Goal: Transaction & Acquisition: Purchase product/service

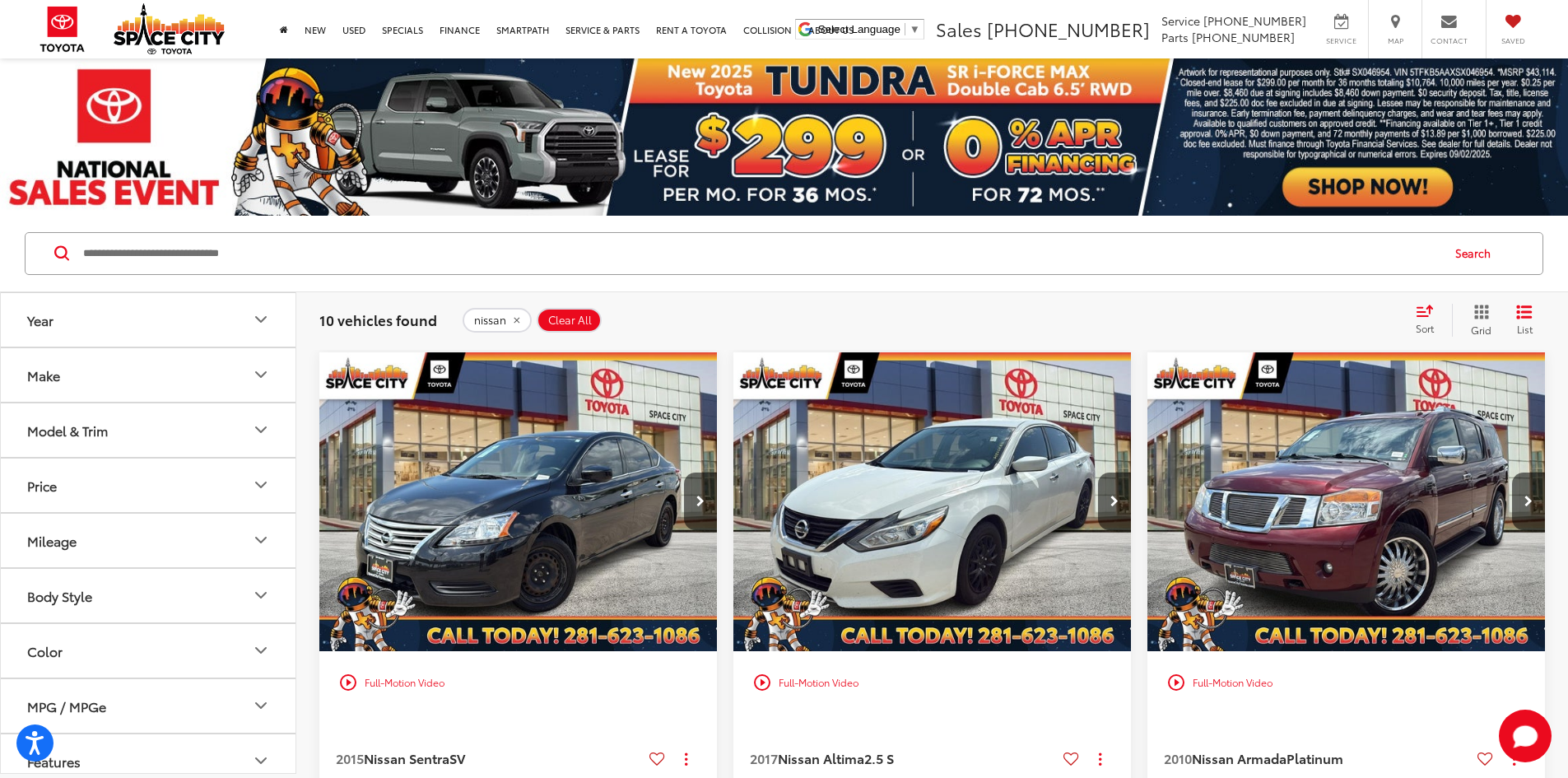
click at [391, 268] on input "Search by Make, Model, or Keyword" at bounding box center [759, 253] width 1357 height 40
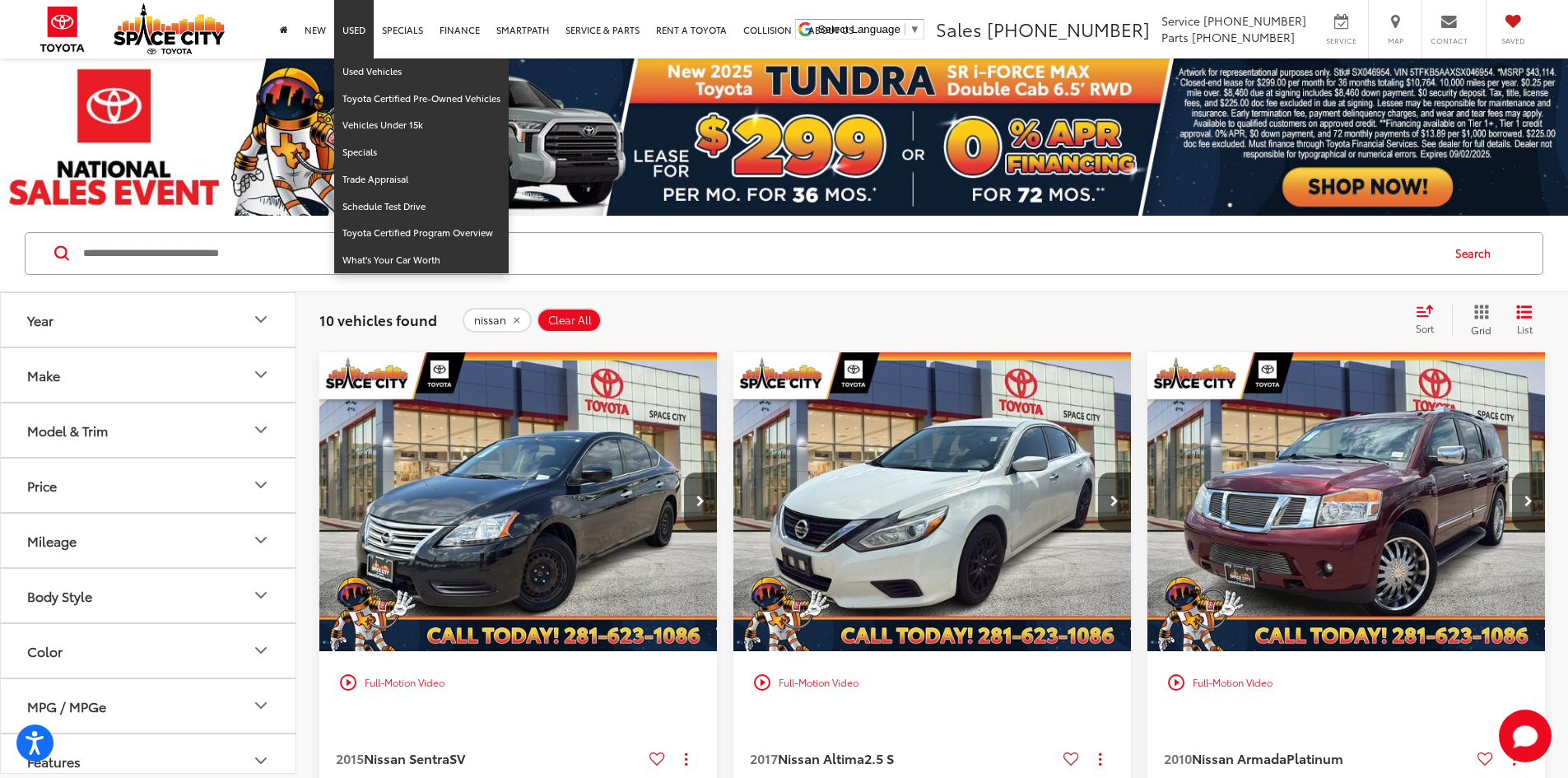
click at [348, 30] on link "Used" at bounding box center [354, 29] width 40 height 58
click at [361, 74] on link "Used Vehicles" at bounding box center [421, 71] width 174 height 27
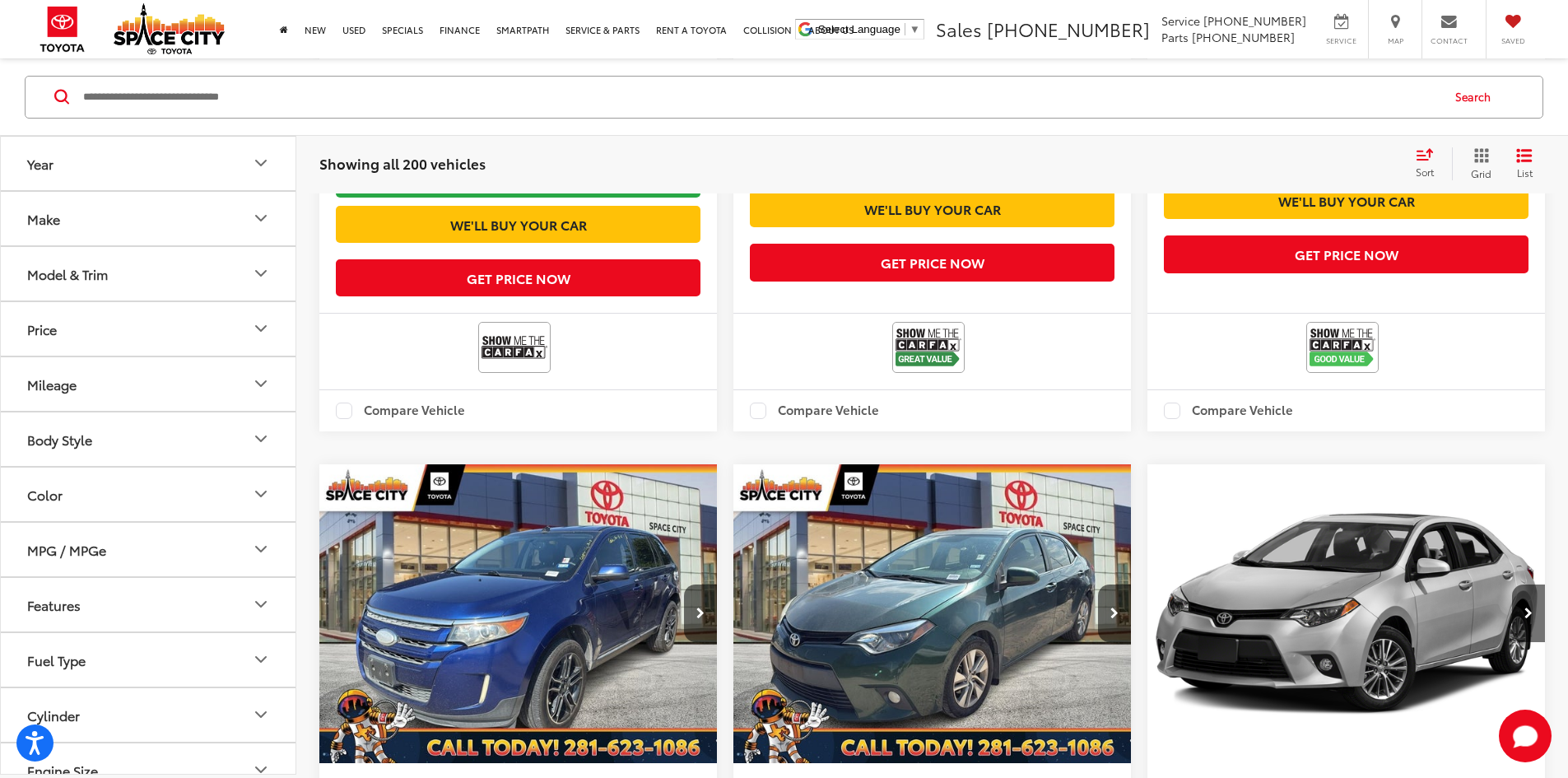
scroll to position [2798, 0]
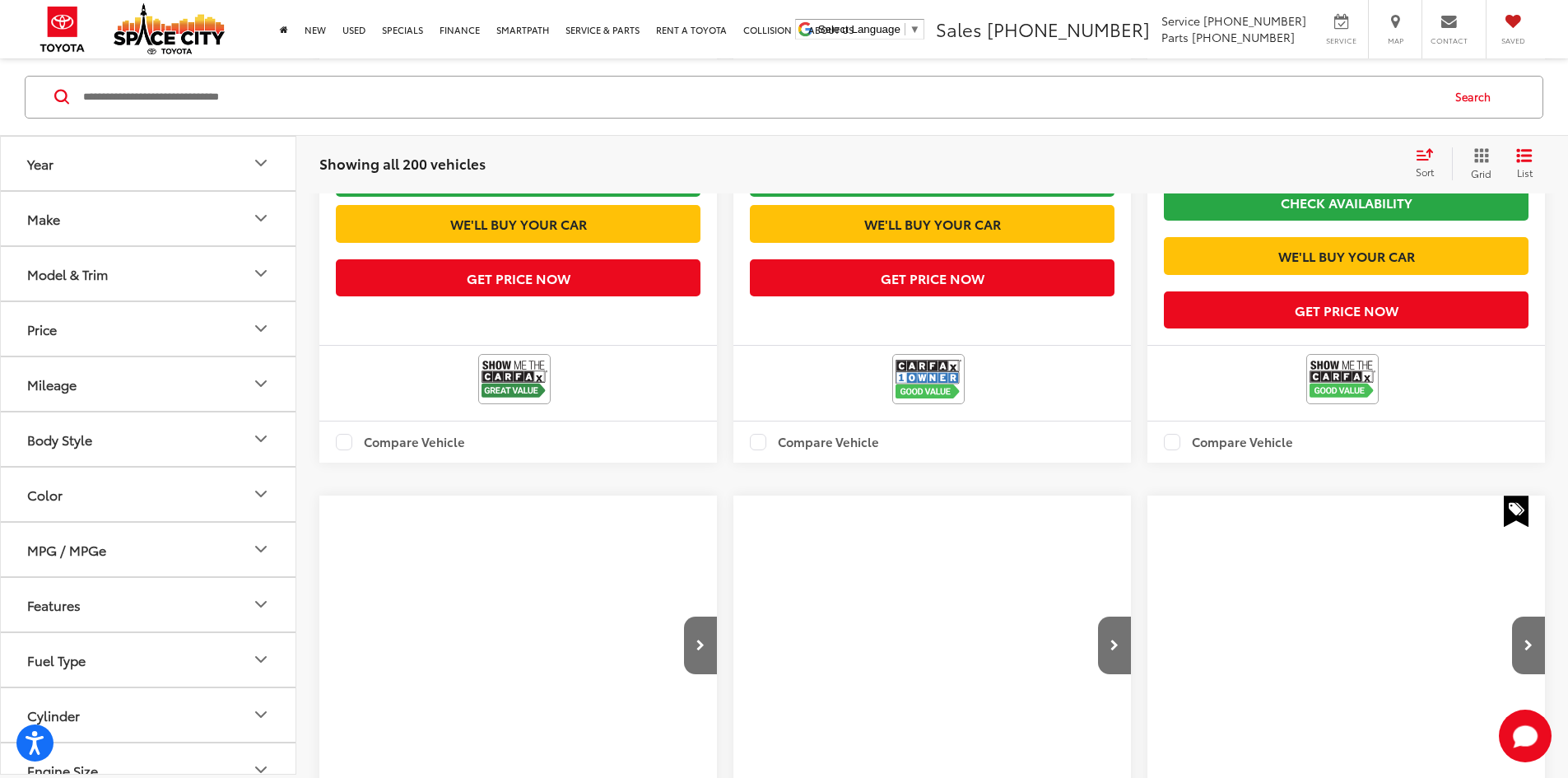
scroll to position [157, 0]
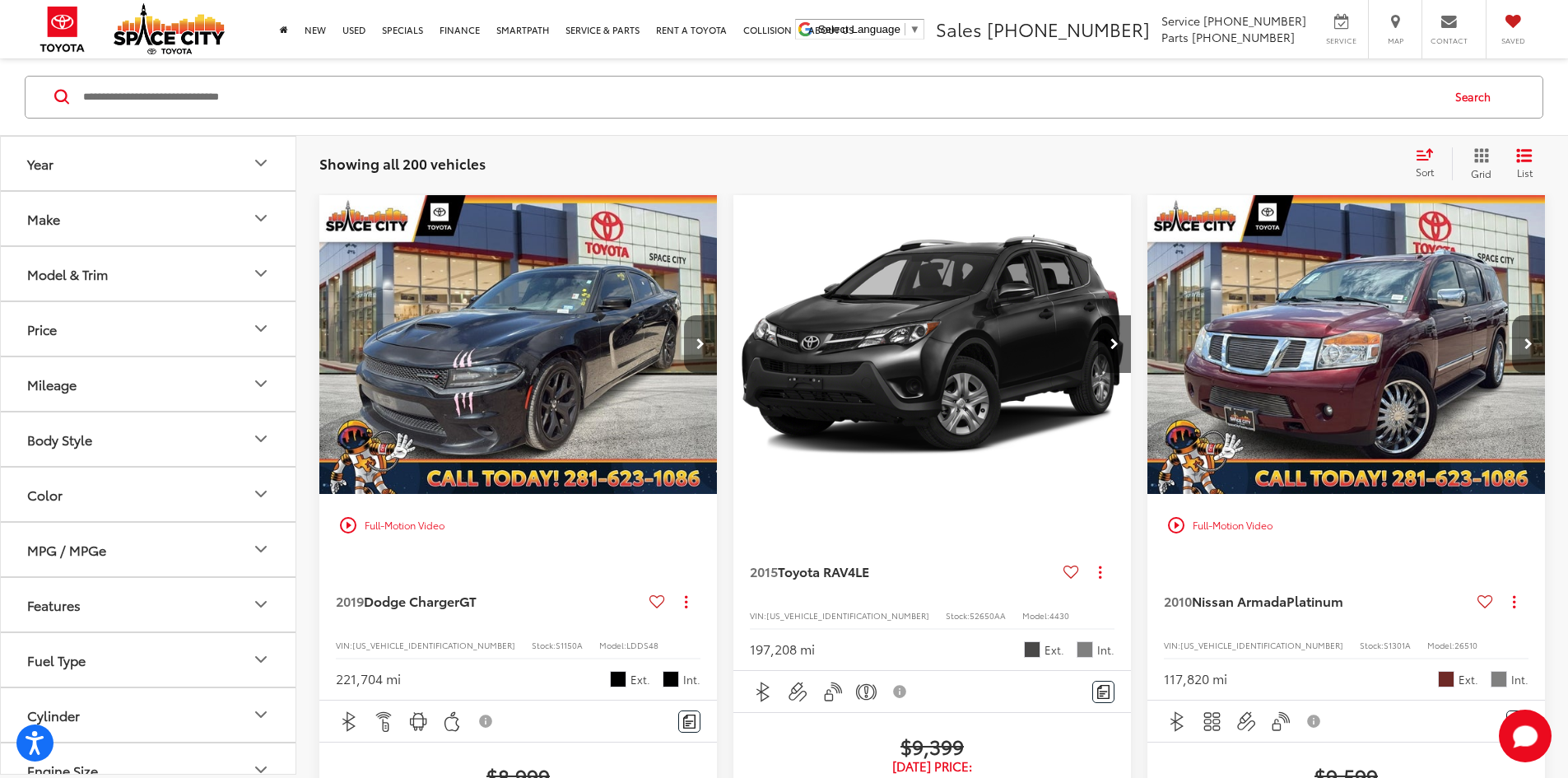
click at [684, 315] on button "Next image" at bounding box center [700, 344] width 33 height 57
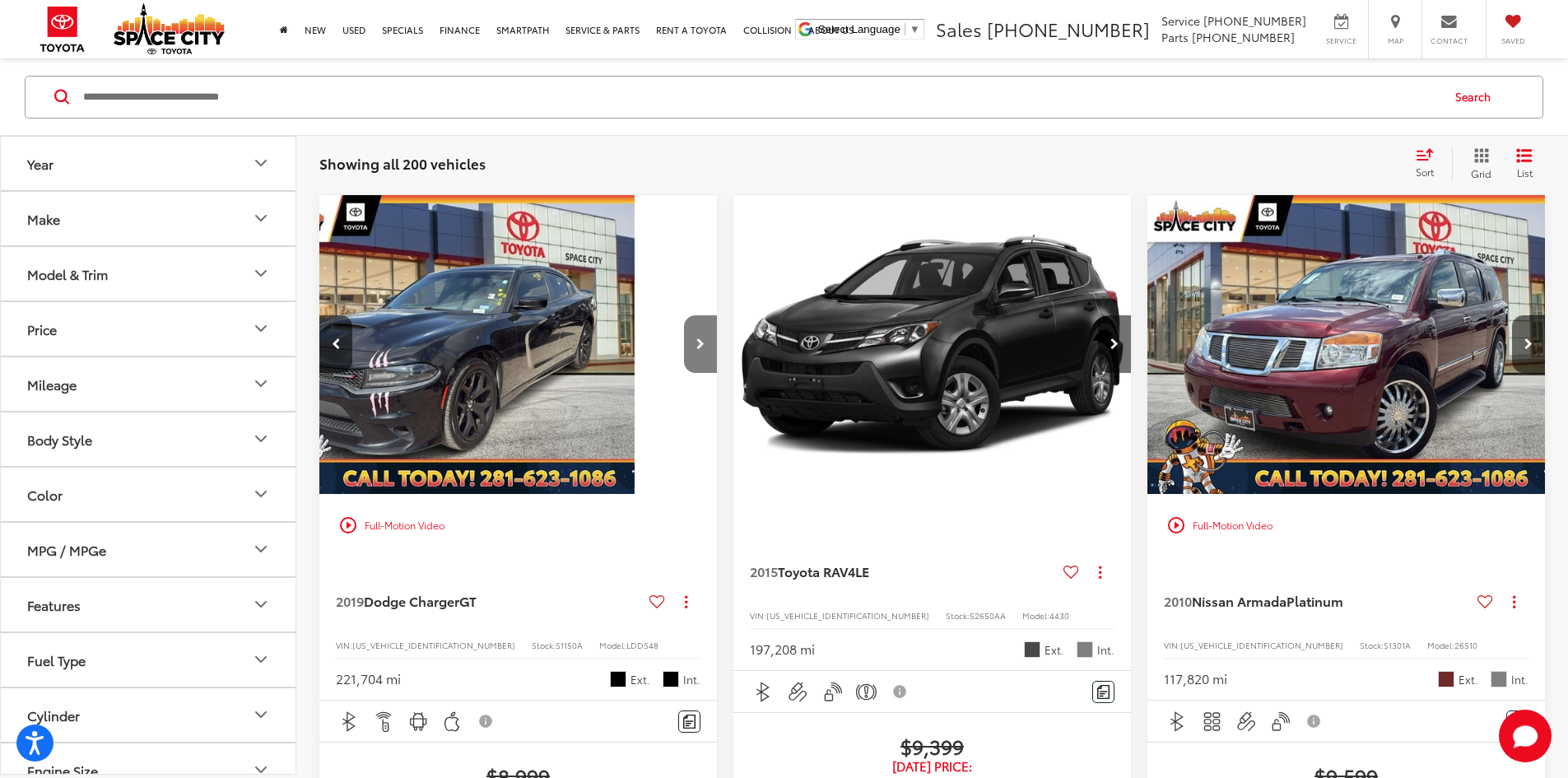
click at [684, 315] on button "Next image" at bounding box center [700, 344] width 33 height 57
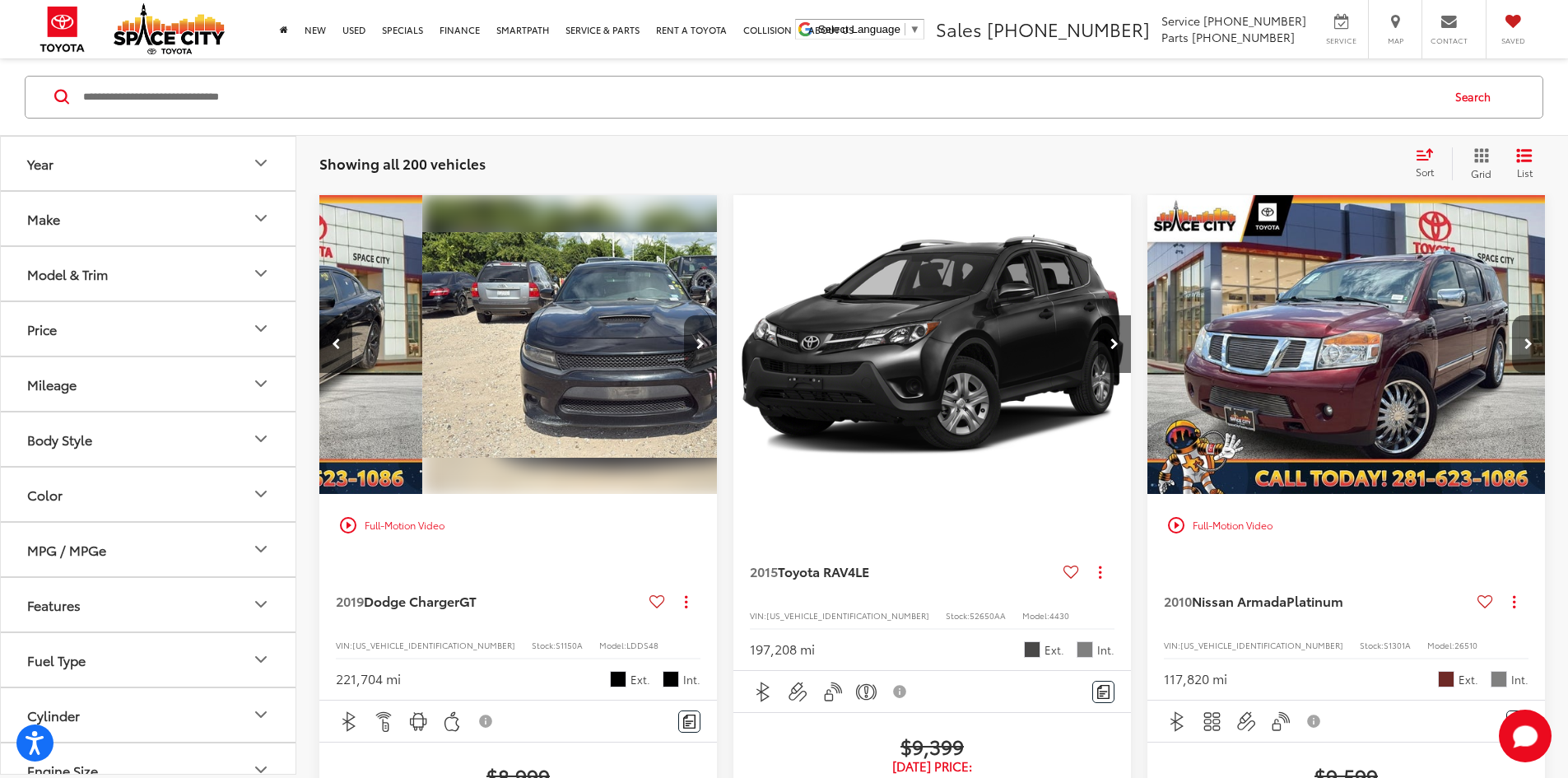
click at [684, 315] on button "Next image" at bounding box center [700, 344] width 33 height 57
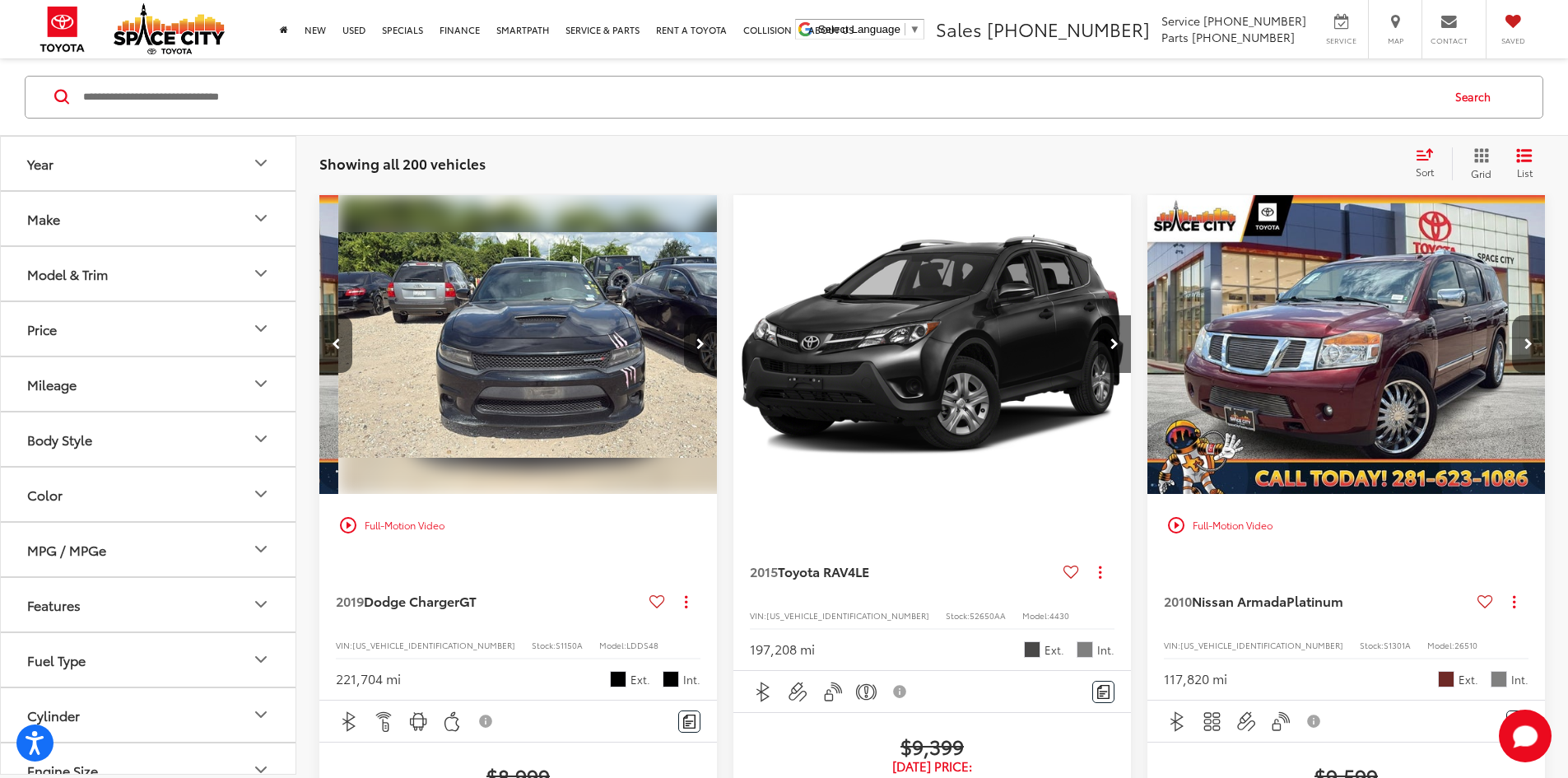
click at [684, 315] on button "Next image" at bounding box center [700, 344] width 33 height 57
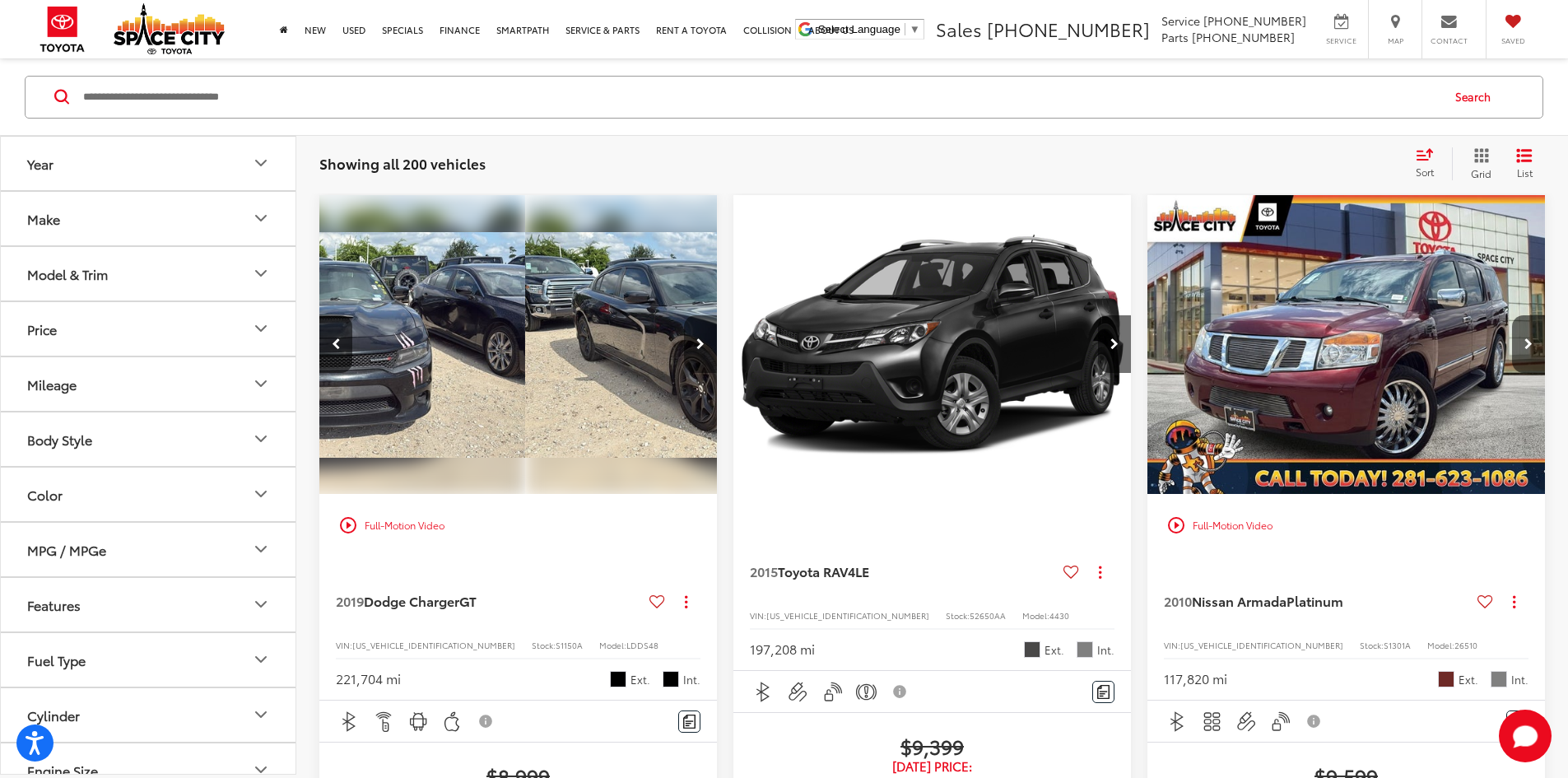
click at [684, 315] on button "Next image" at bounding box center [700, 344] width 33 height 57
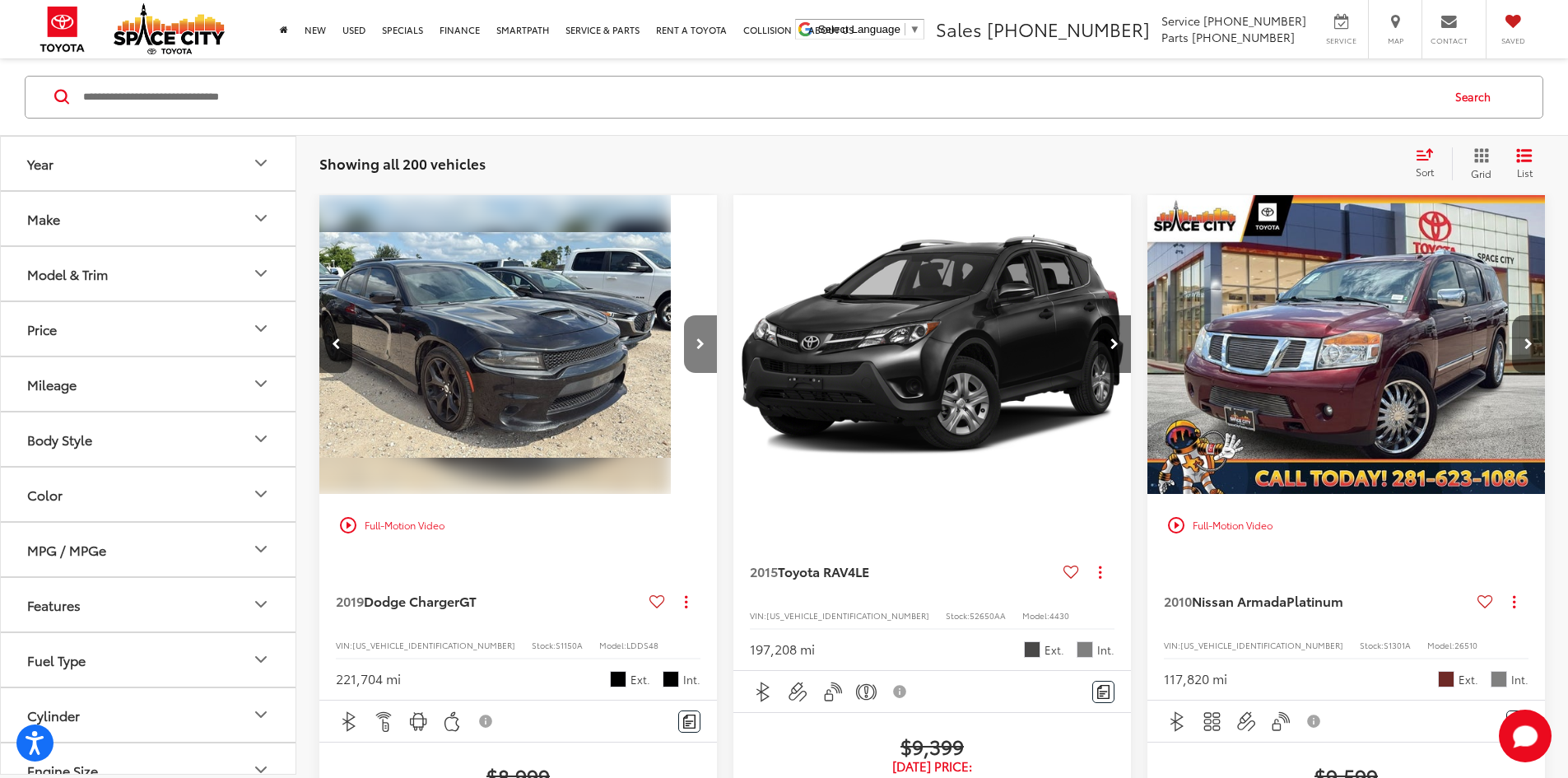
click at [684, 315] on button "Next image" at bounding box center [700, 344] width 33 height 57
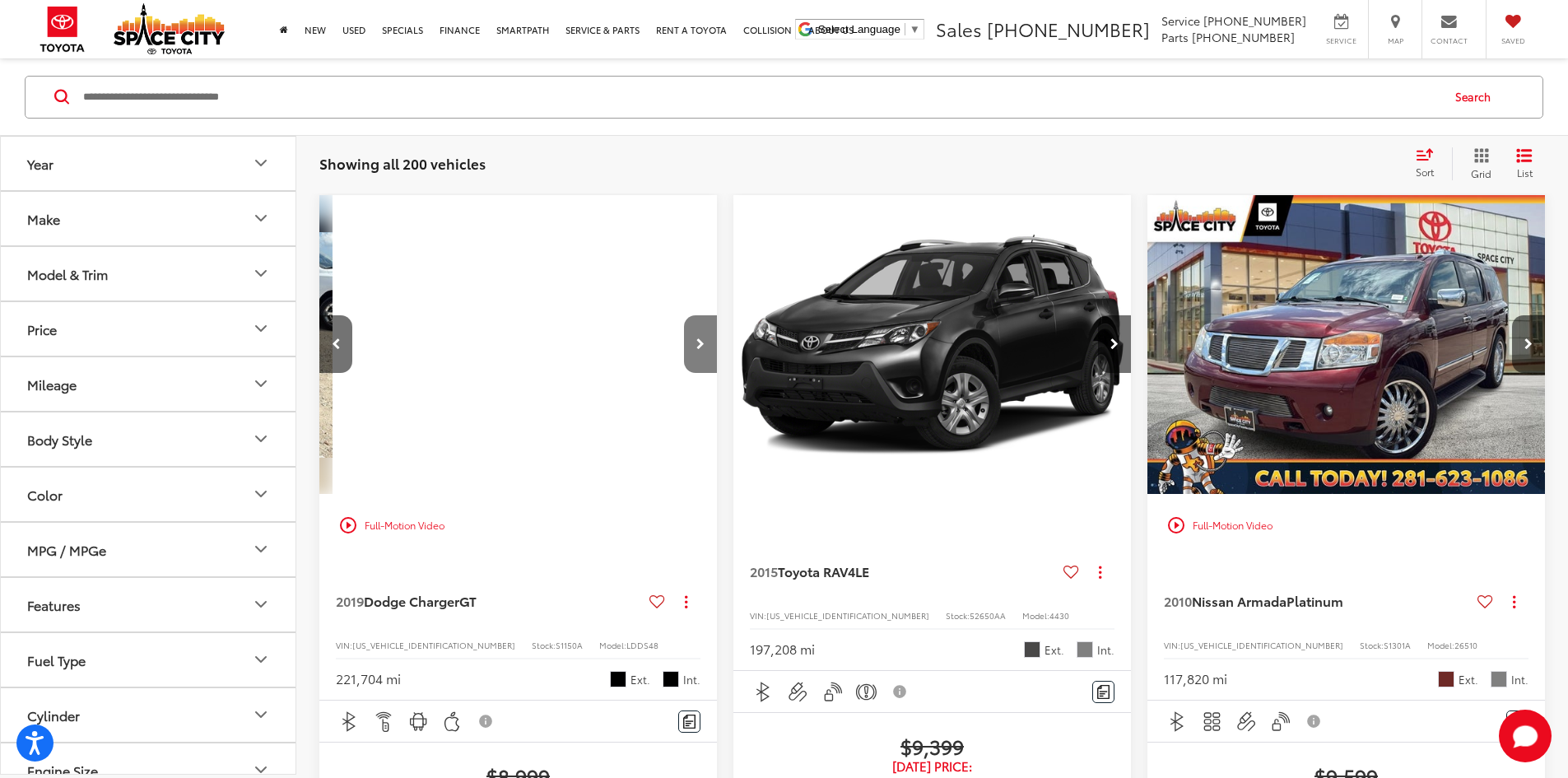
click at [684, 315] on button "Next image" at bounding box center [700, 344] width 33 height 57
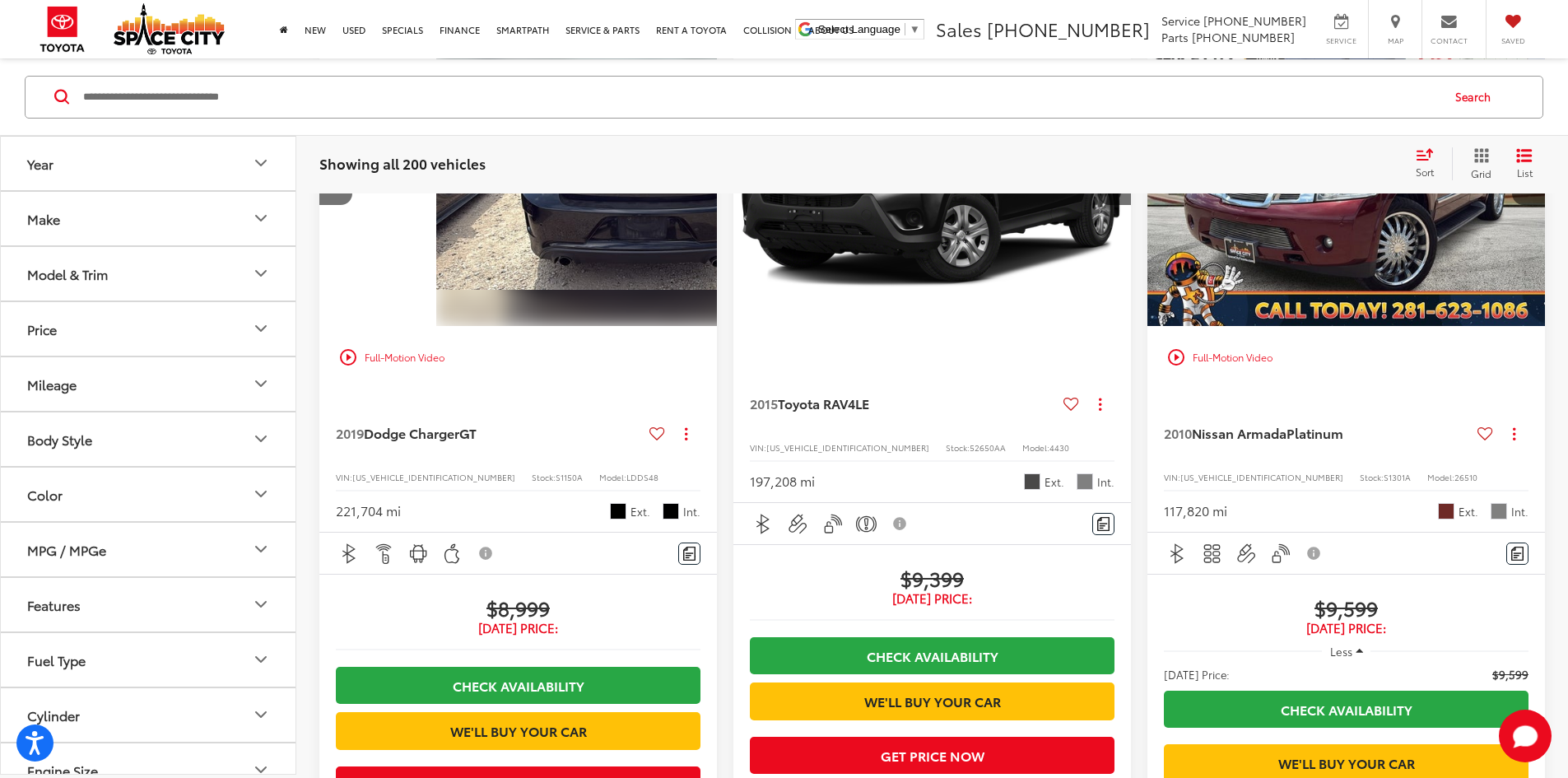
scroll to position [321, 0]
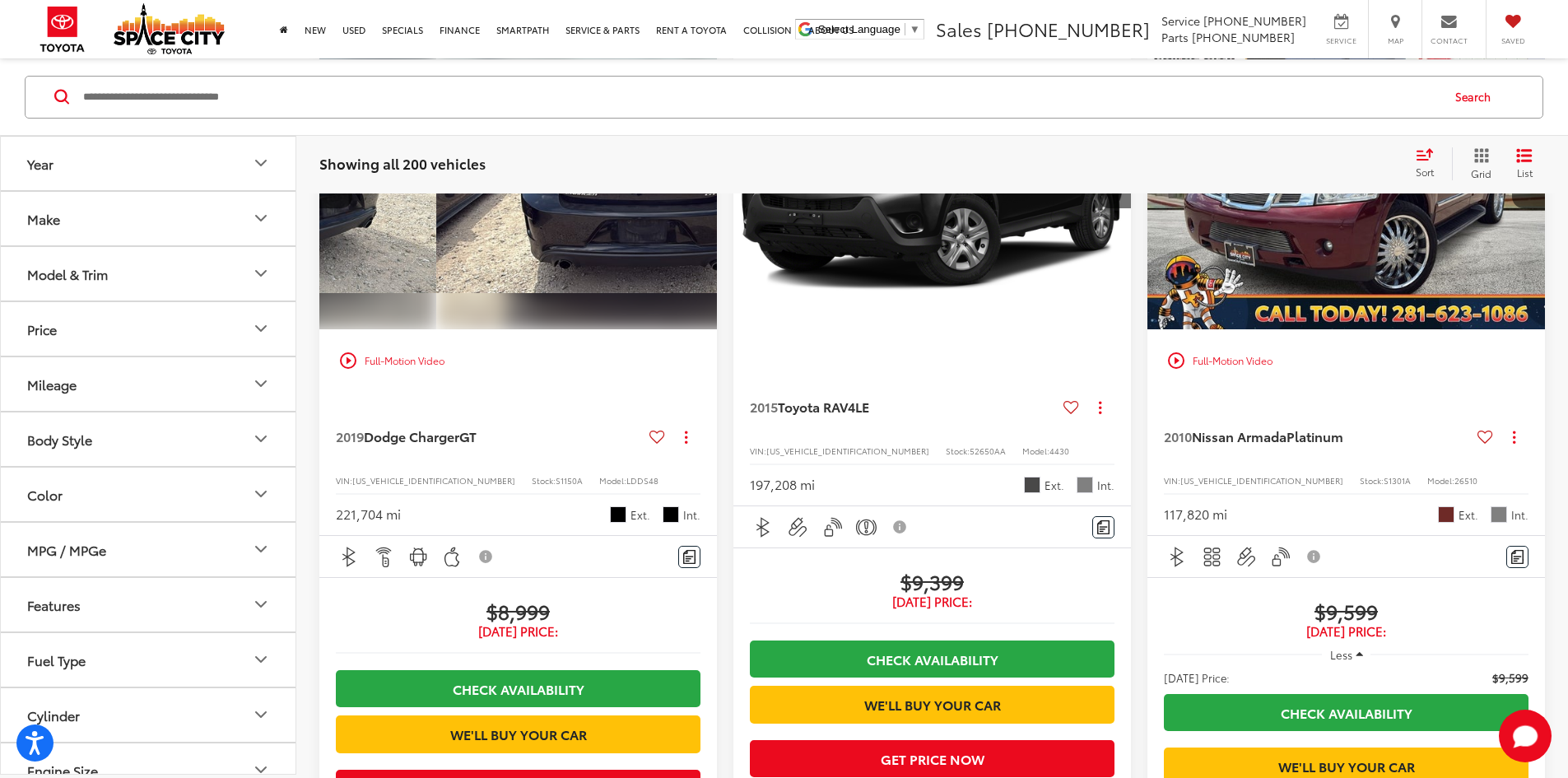
click at [301, 86] on input "Search by Make, Model, or Keyword" at bounding box center [759, 96] width 1357 height 40
type input "*****"
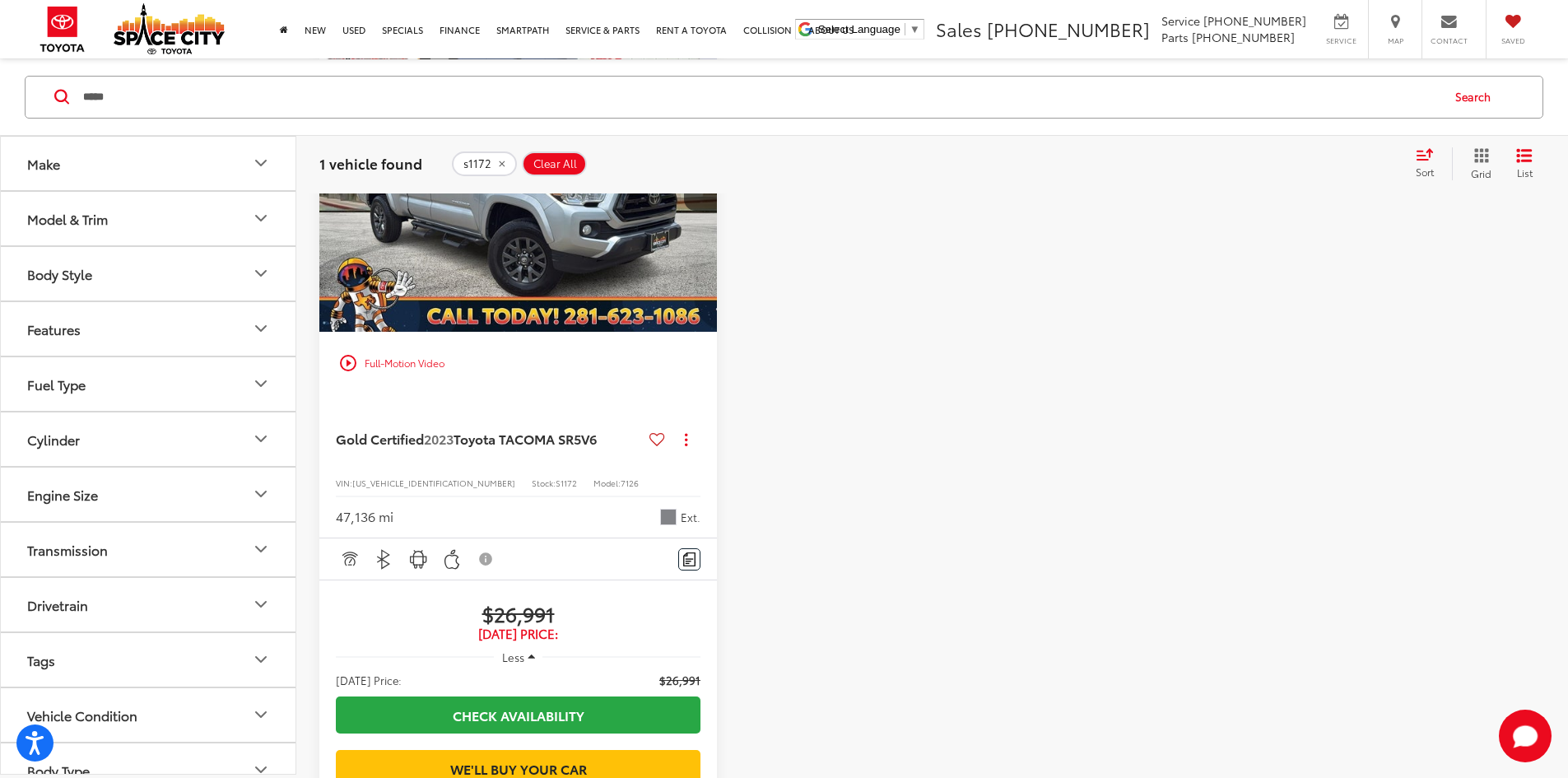
scroll to position [239, 0]
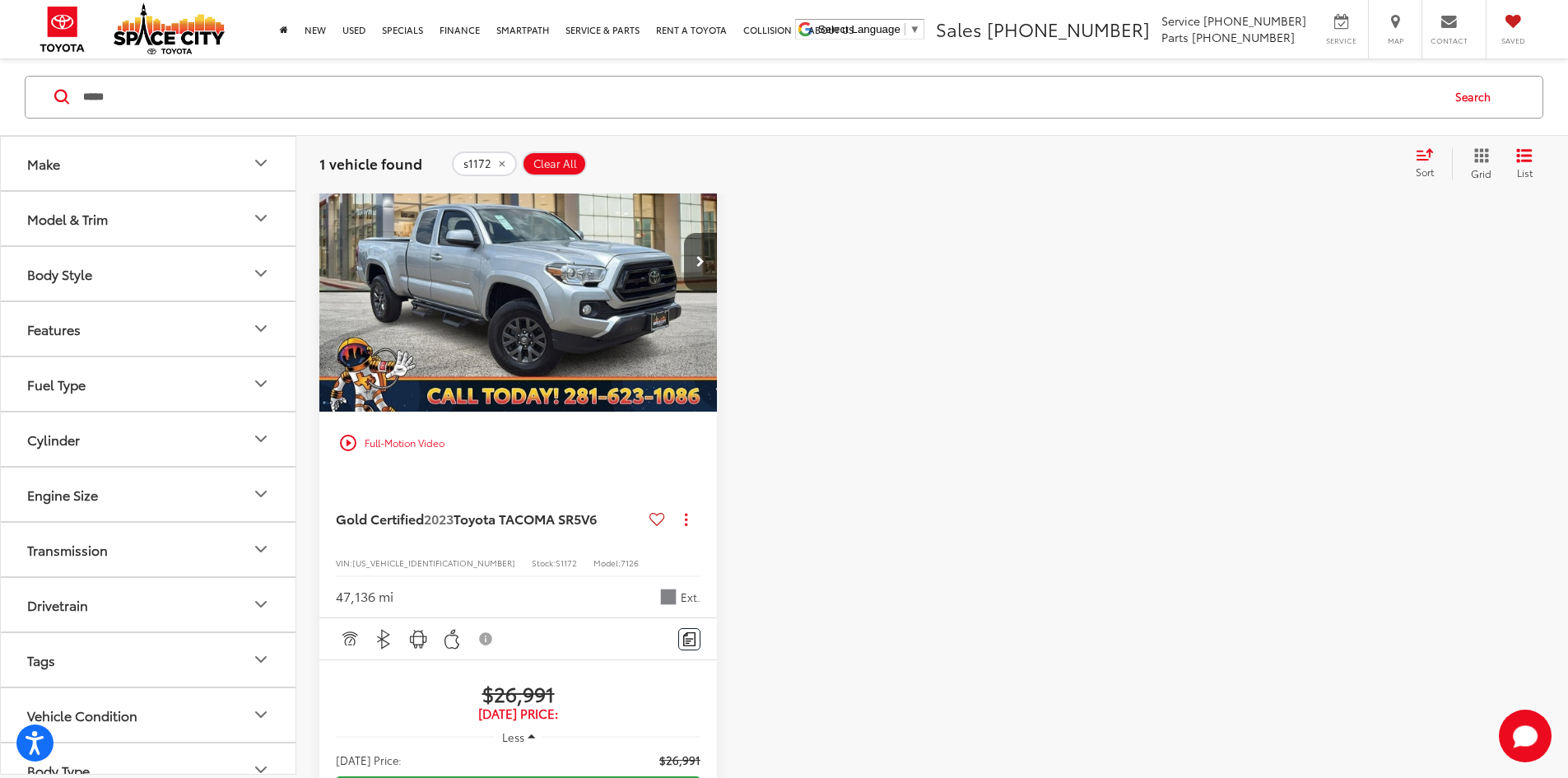
drag, startPoint x: 287, startPoint y: 88, endPoint x: -42, endPoint y: 80, distance: 329.1
click at [0, 80] on html "Accessibility Screen-Reader Guide, Feedback, and Issue Reporting | New window S…" at bounding box center [784, 149] width 1568 height 778
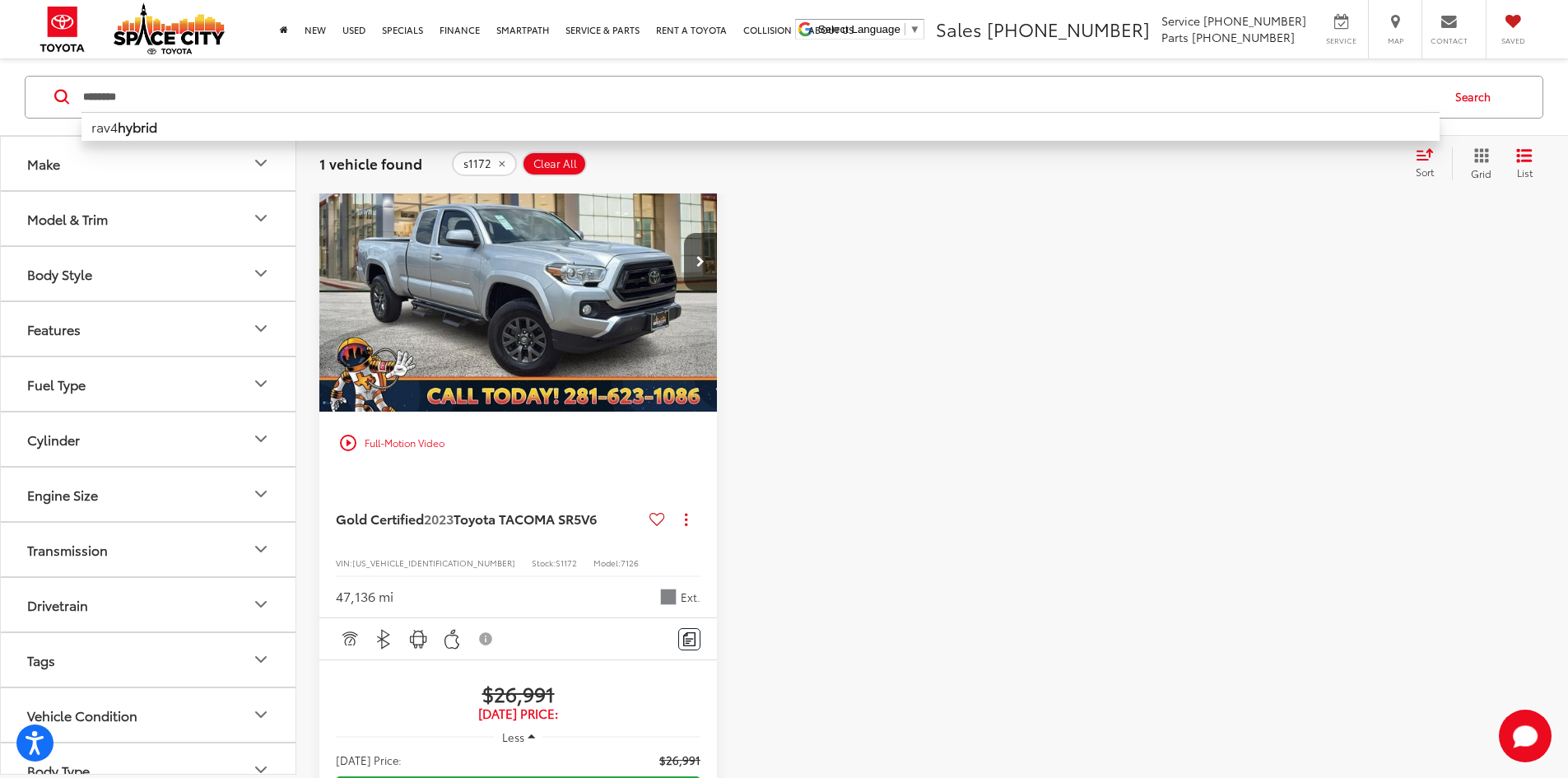
click at [194, 134] on li "rav4 hybrid" at bounding box center [759, 125] width 1357 height 29
type input "**********"
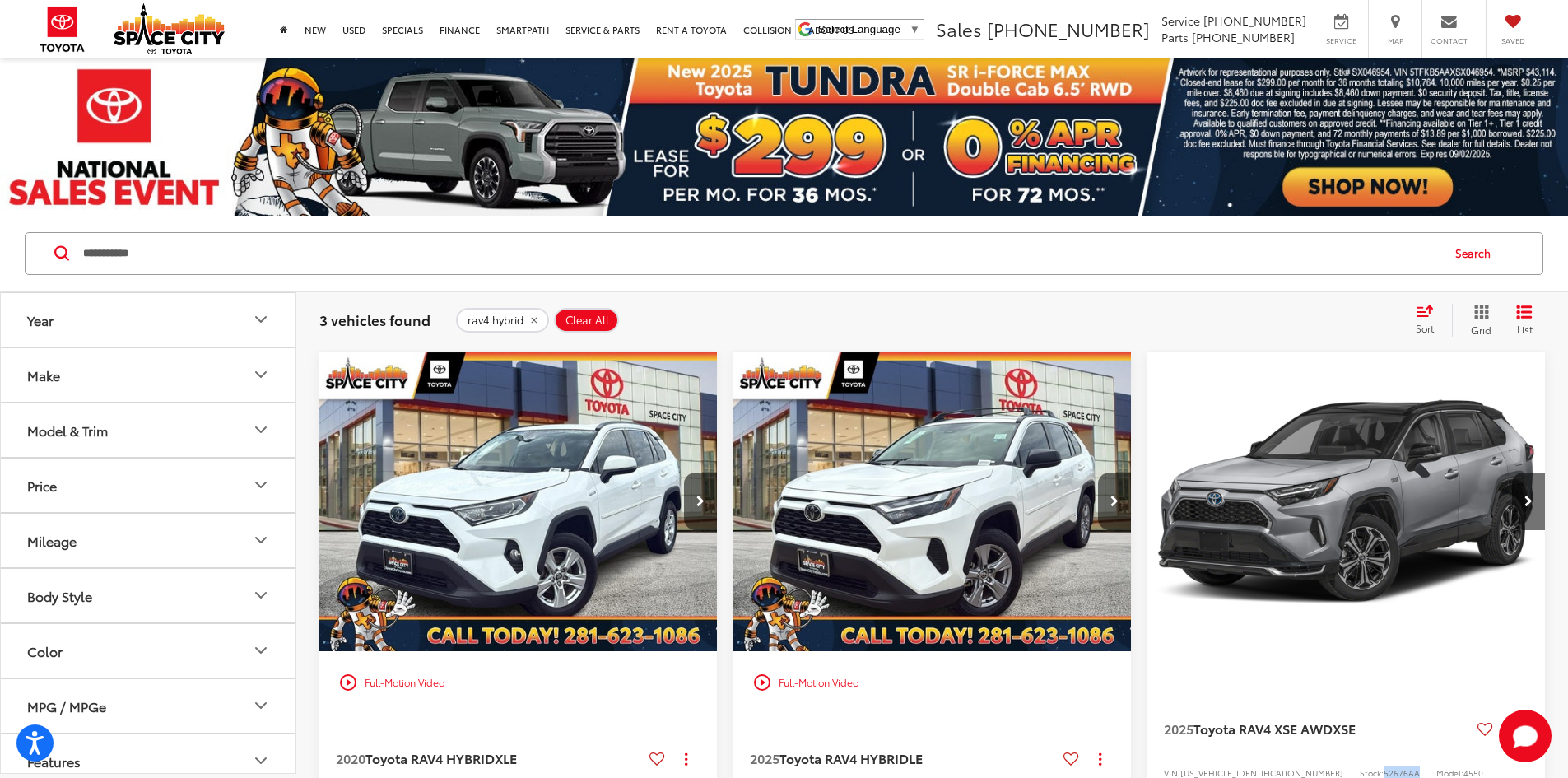
drag, startPoint x: 1145, startPoint y: 691, endPoint x: 1100, endPoint y: 693, distance: 45.0
click at [1164, 765] on div "VIN: JTMEB3FV0SD234879 Stock: 52676AA Model: 4550" at bounding box center [1346, 771] width 365 height 12
copy span "52676AA"
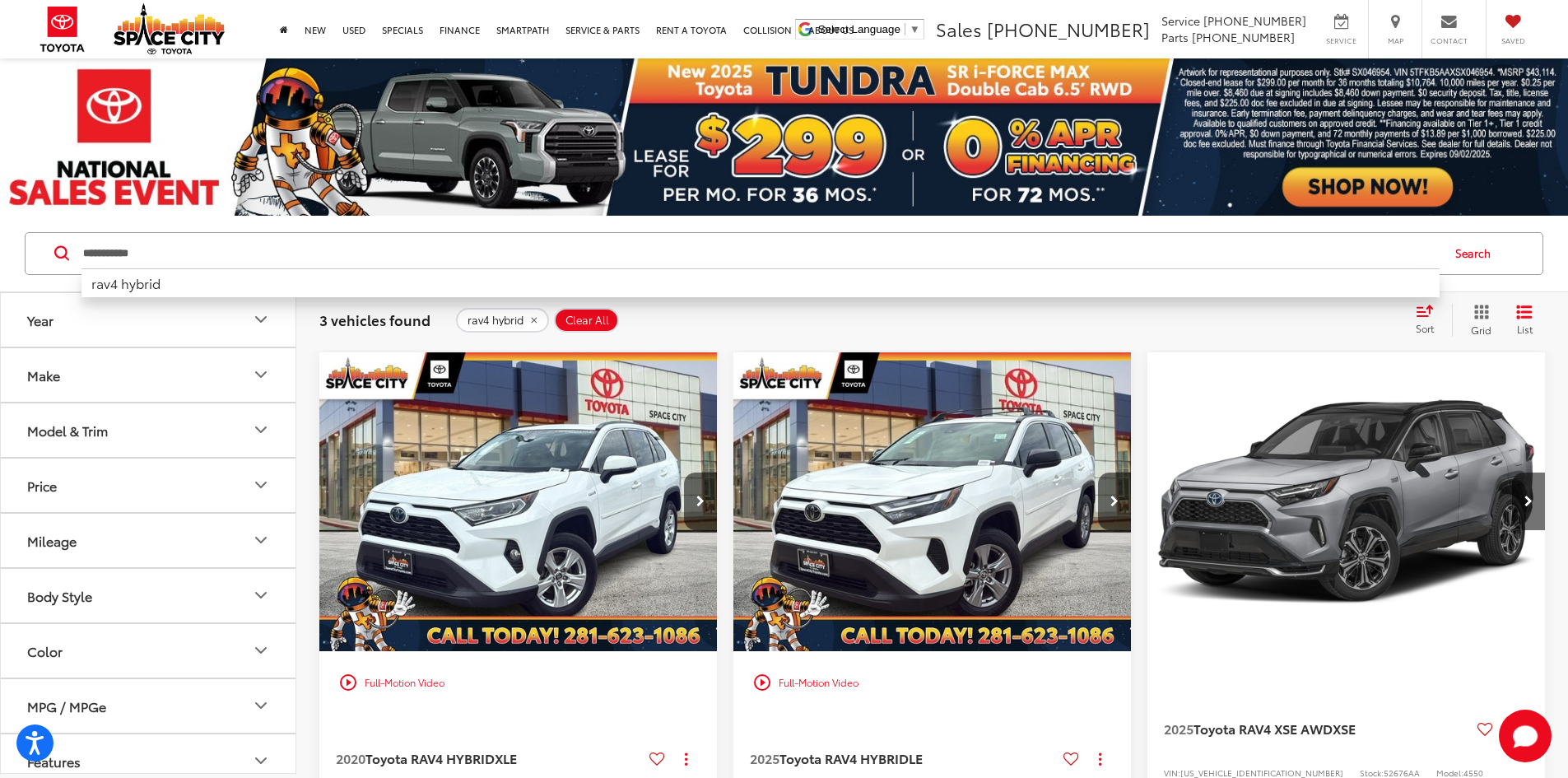
drag, startPoint x: 218, startPoint y: 253, endPoint x: 3, endPoint y: 232, distance: 216.0
click at [3, 232] on div "**********" at bounding box center [784, 253] width 1568 height 76
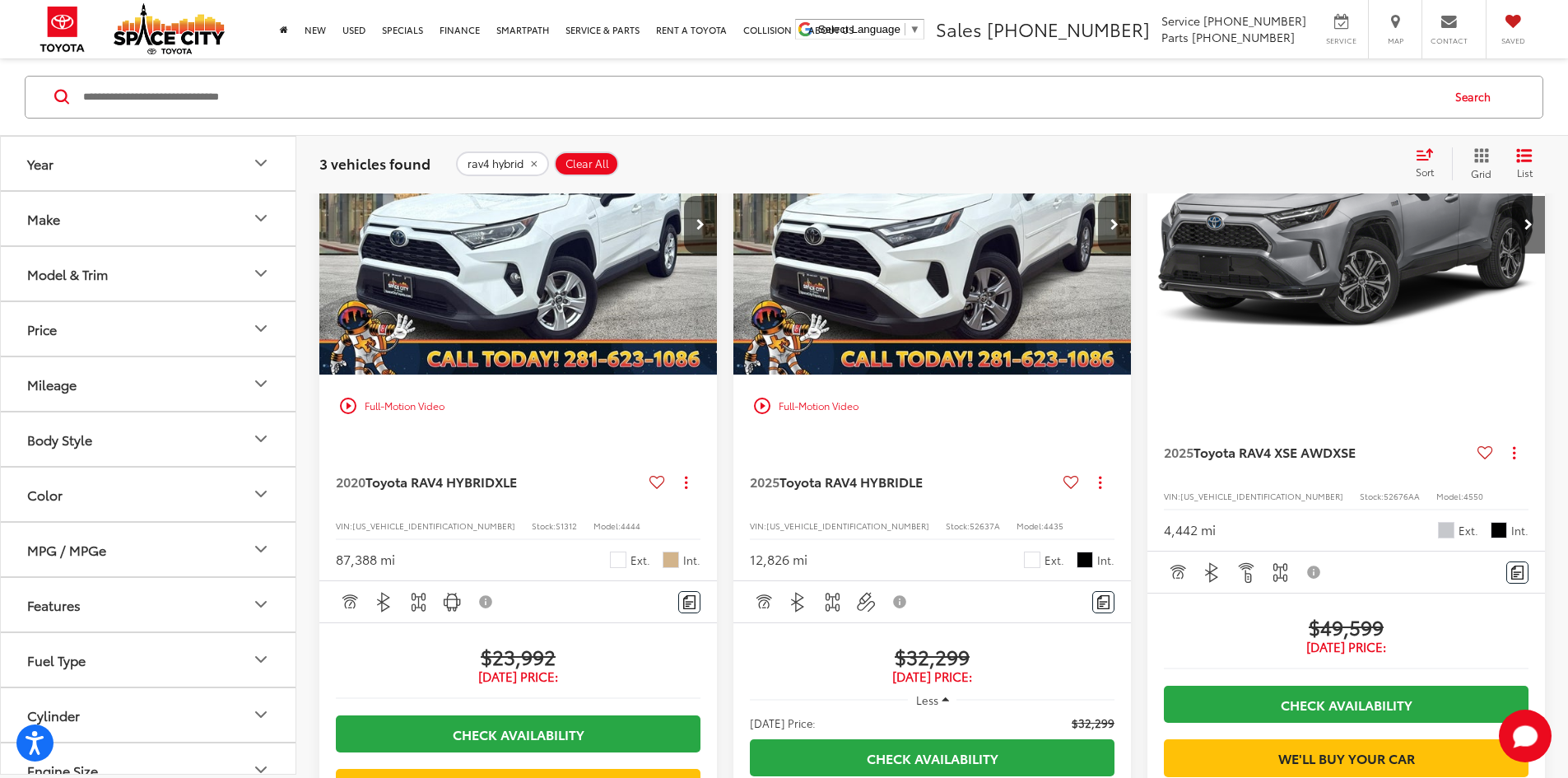
scroll to position [247, 0]
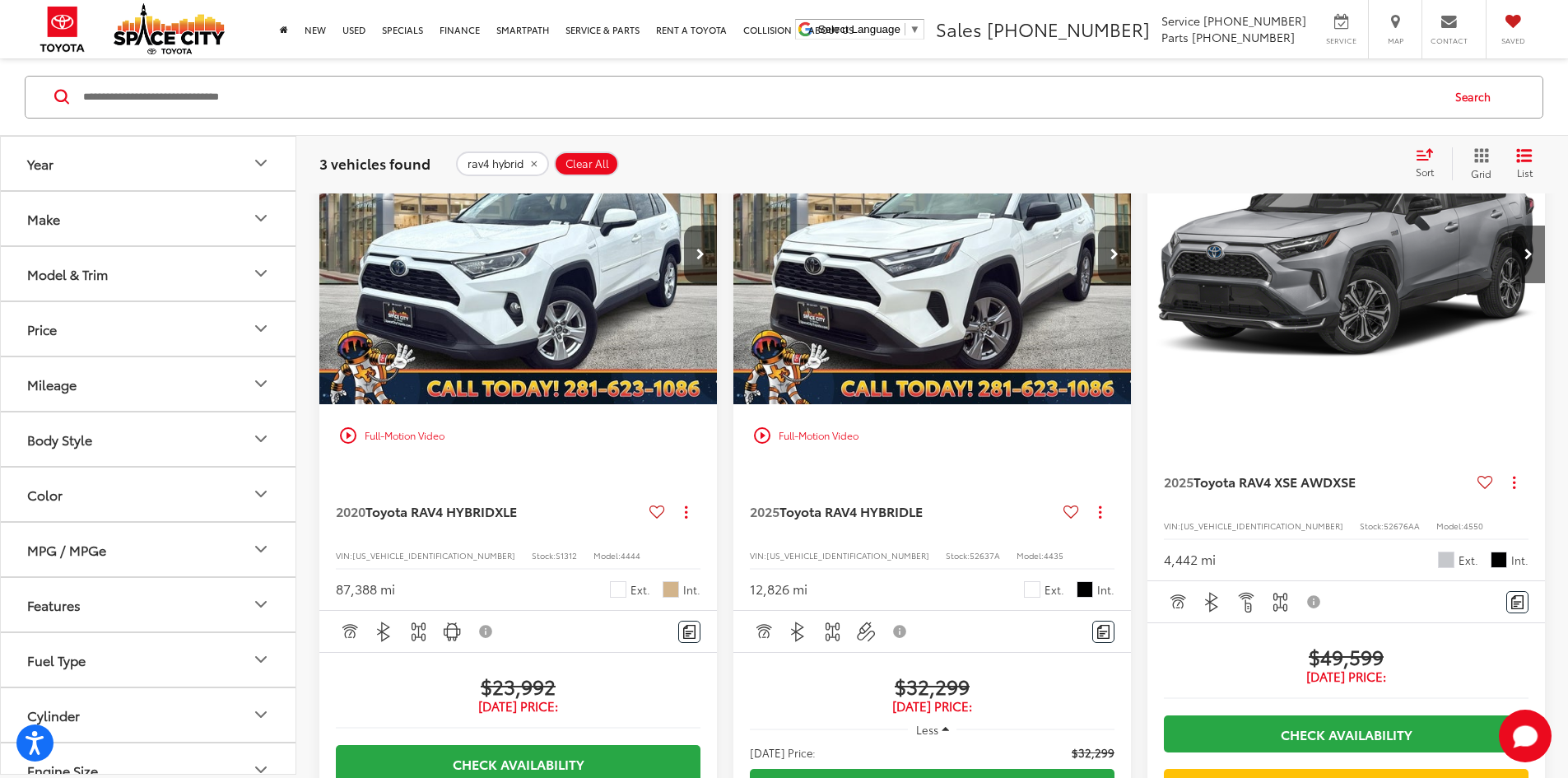
click at [354, 94] on input "Search by Make, Model, or Keyword" at bounding box center [759, 96] width 1357 height 40
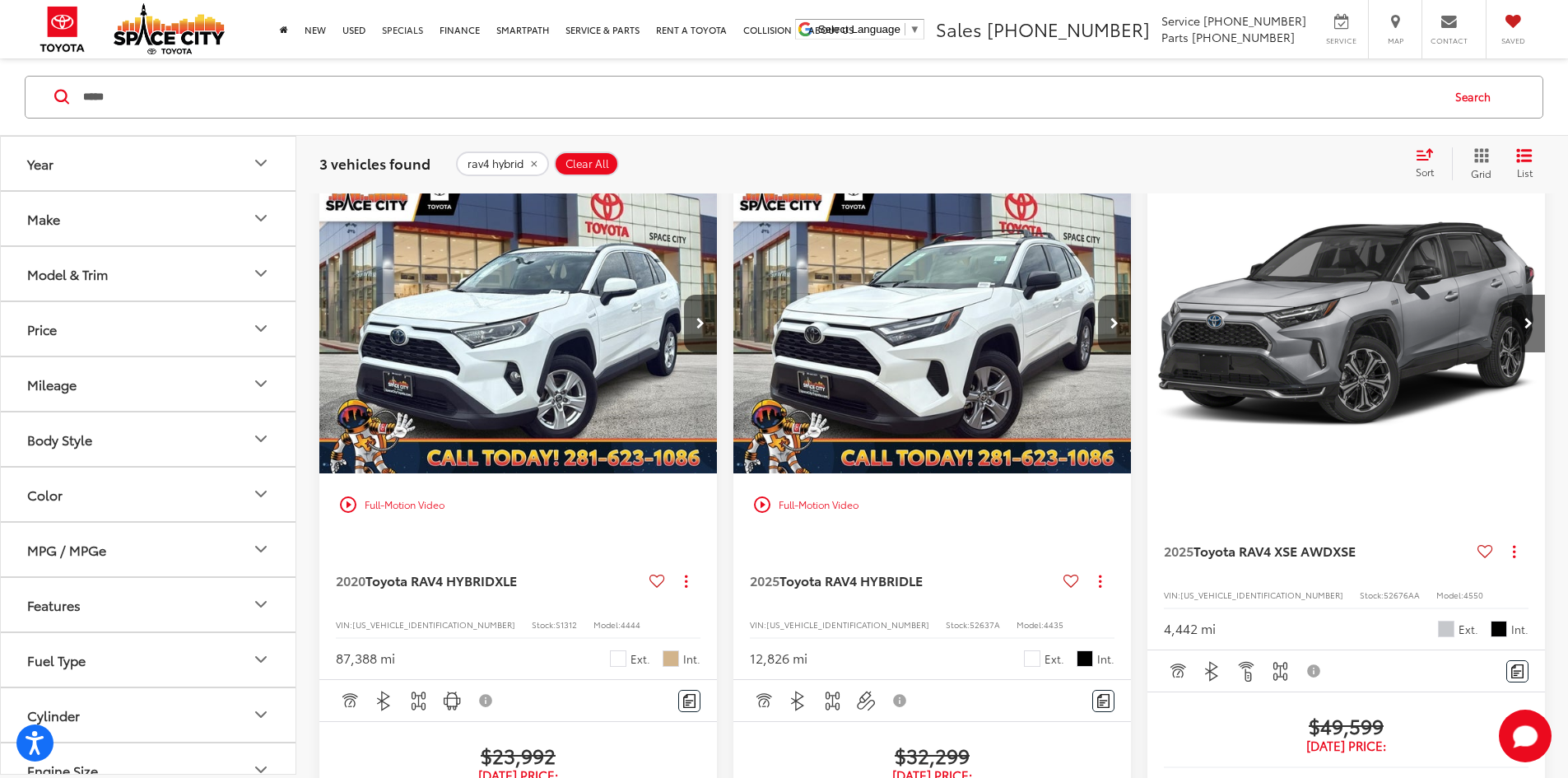
scroll to position [157, 0]
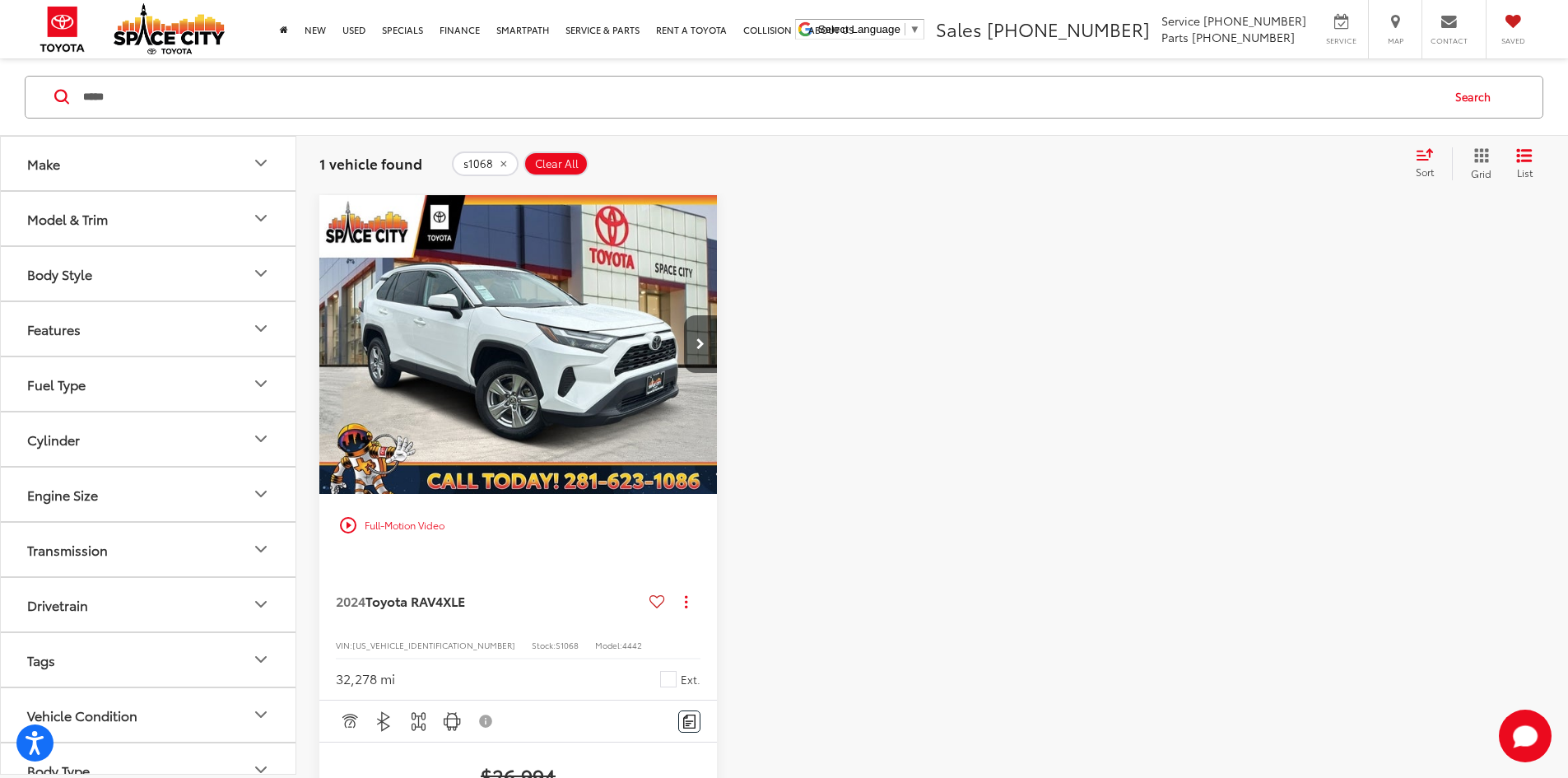
click at [734, 287] on div at bounding box center [932, 666] width 397 height 943
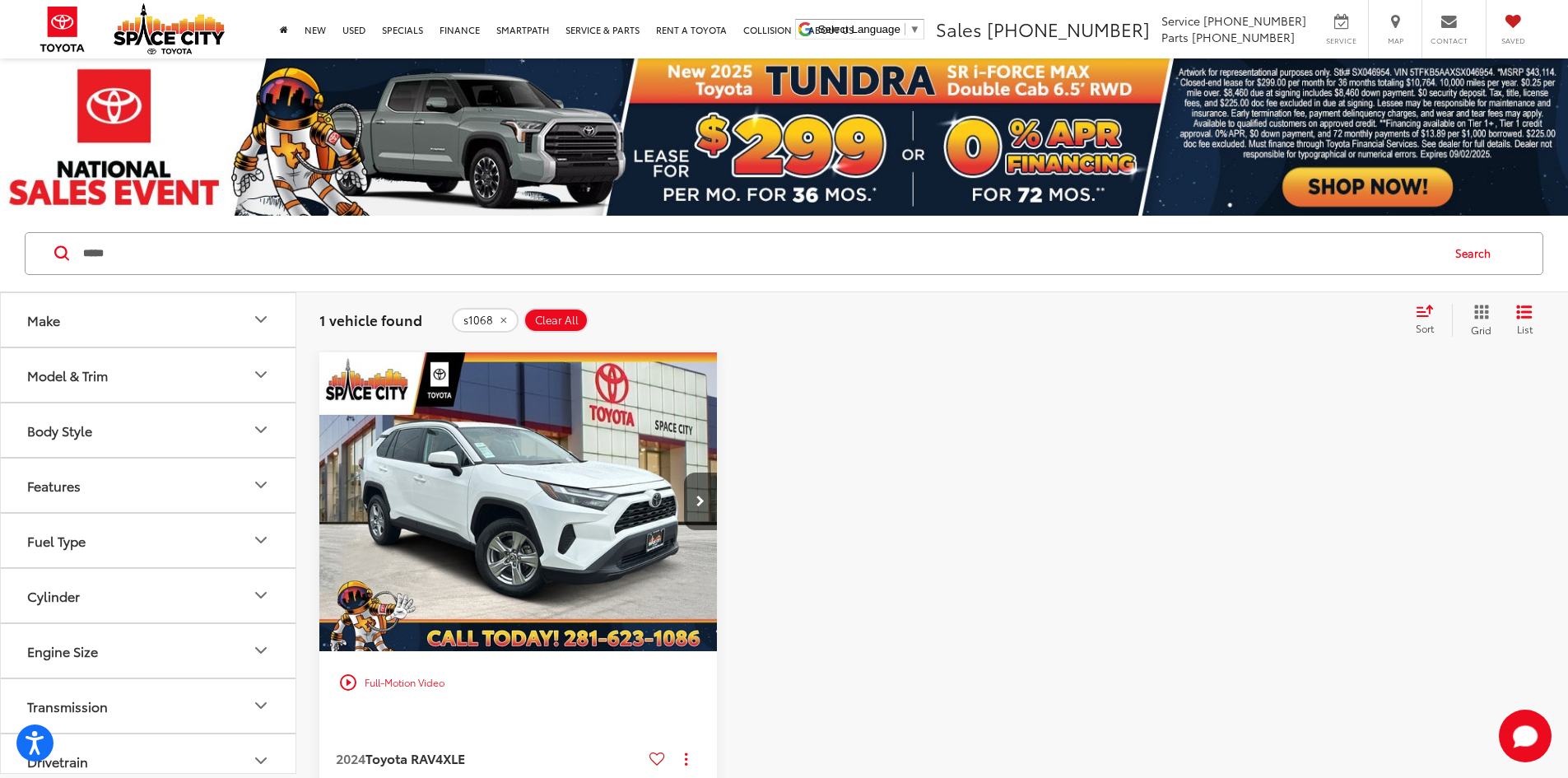
click at [456, 253] on input "*****" at bounding box center [759, 253] width 1357 height 40
click at [458, 254] on input "*****" at bounding box center [759, 253] width 1357 height 40
type input "*"
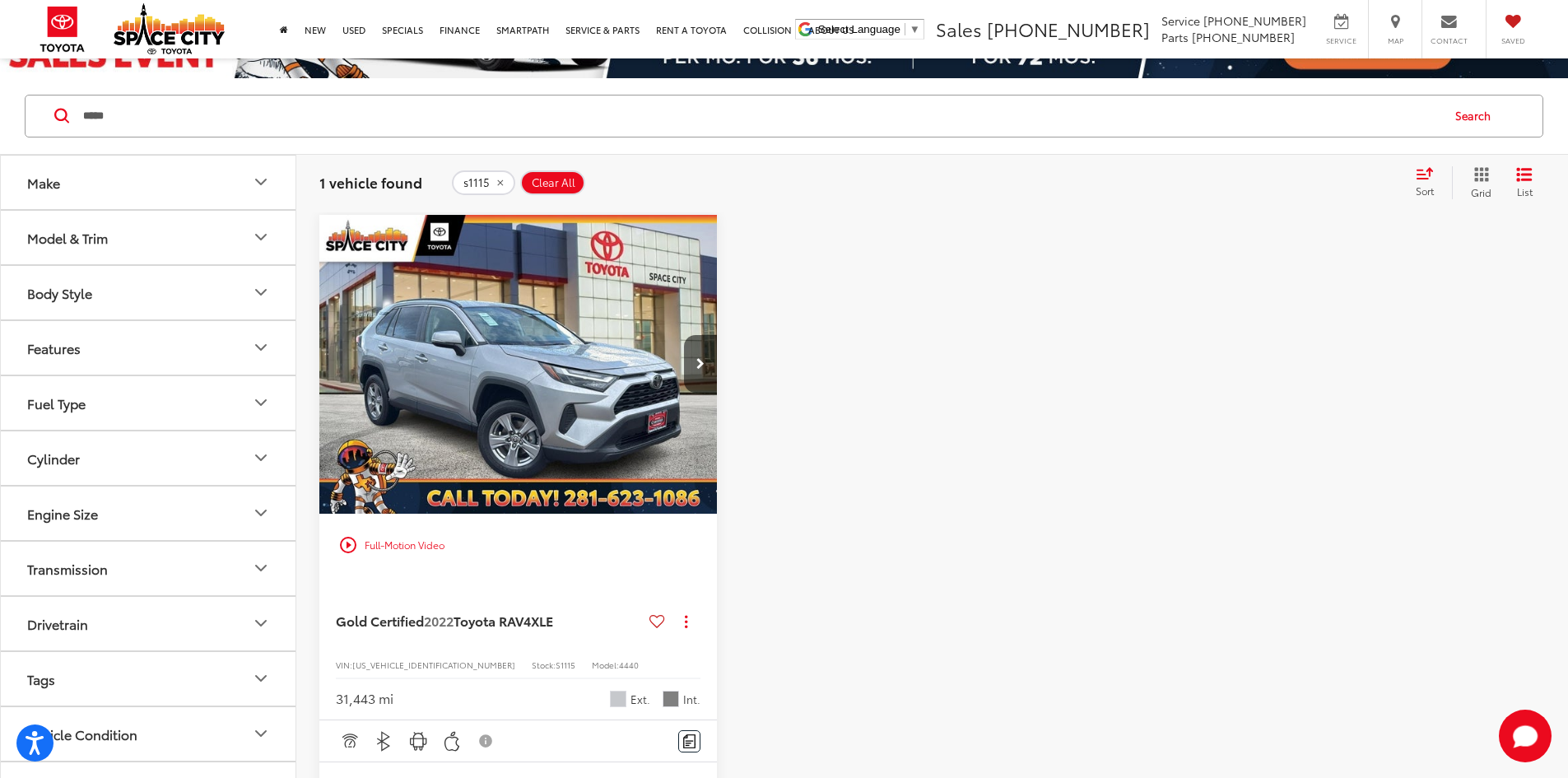
scroll to position [164, 0]
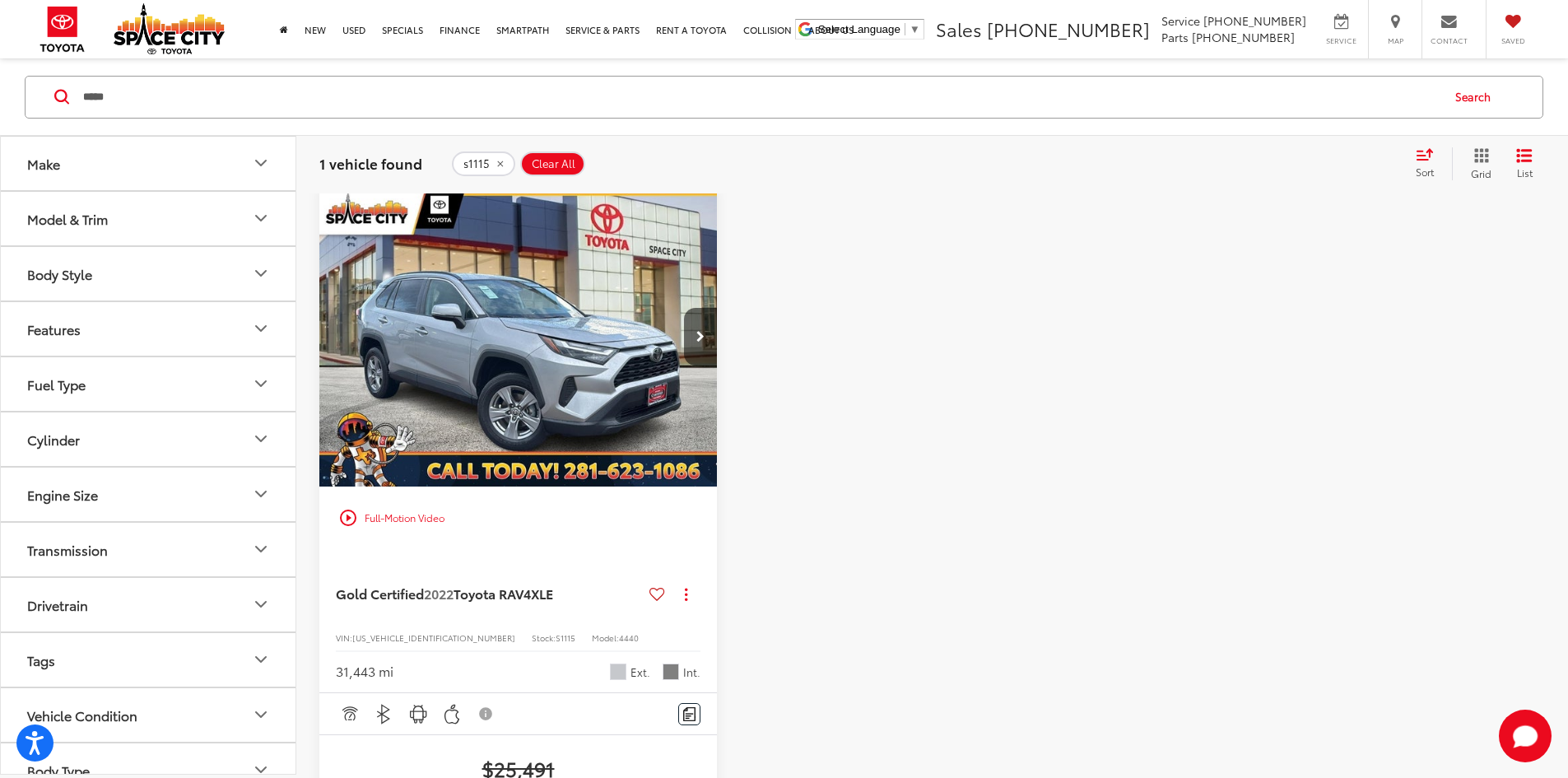
type input "*****"
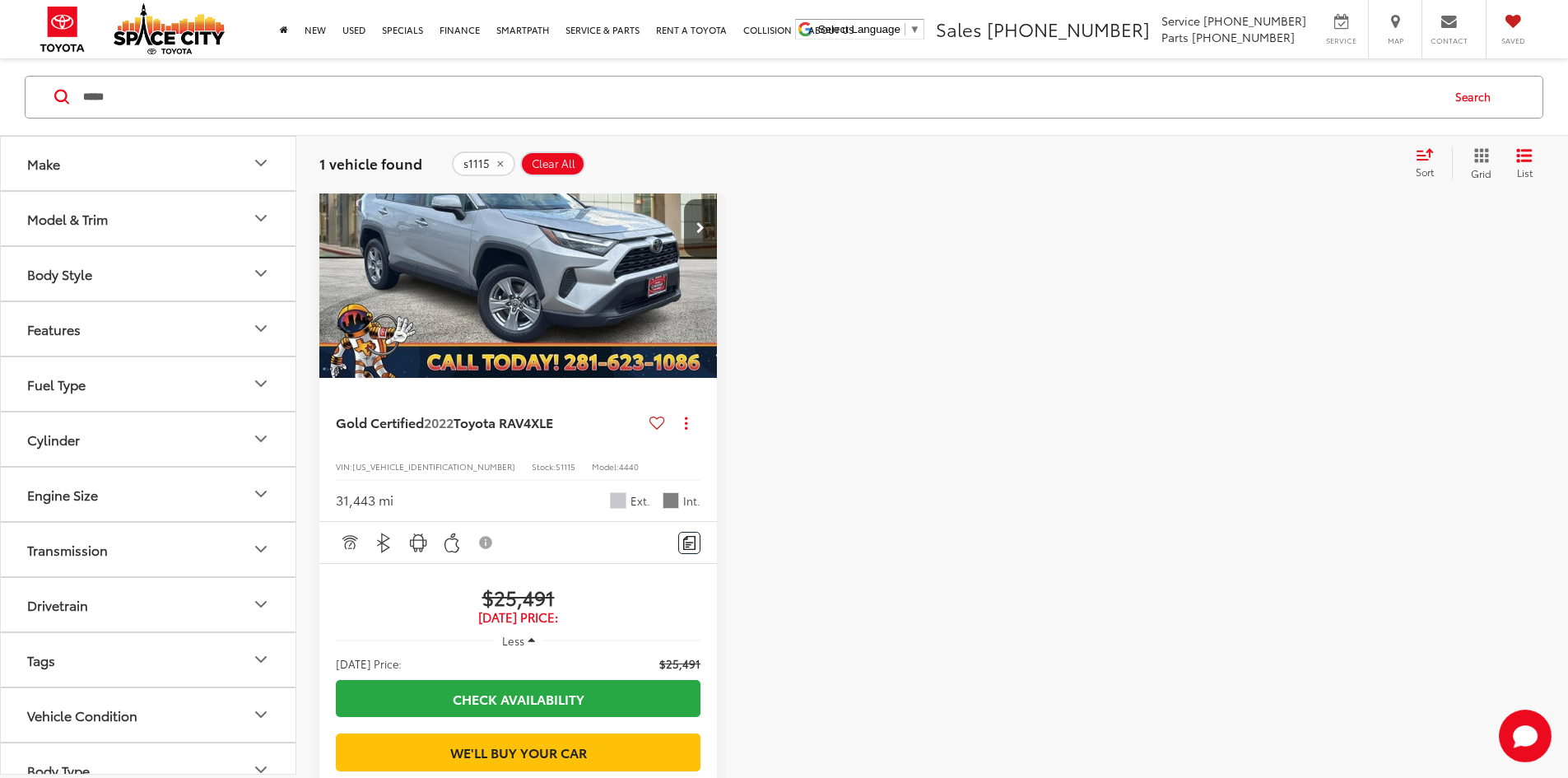
scroll to position [329, 0]
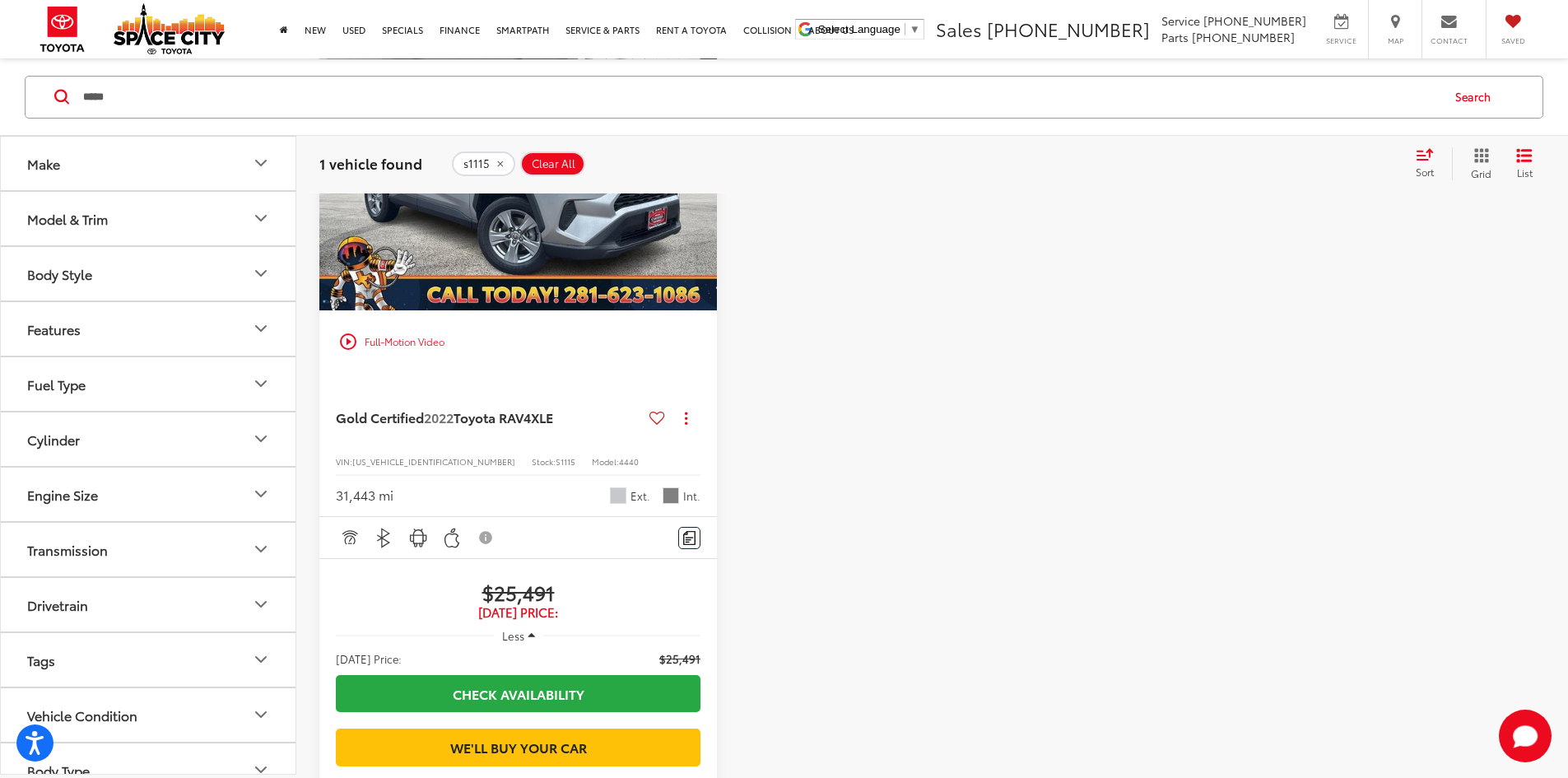
scroll to position [329, 0]
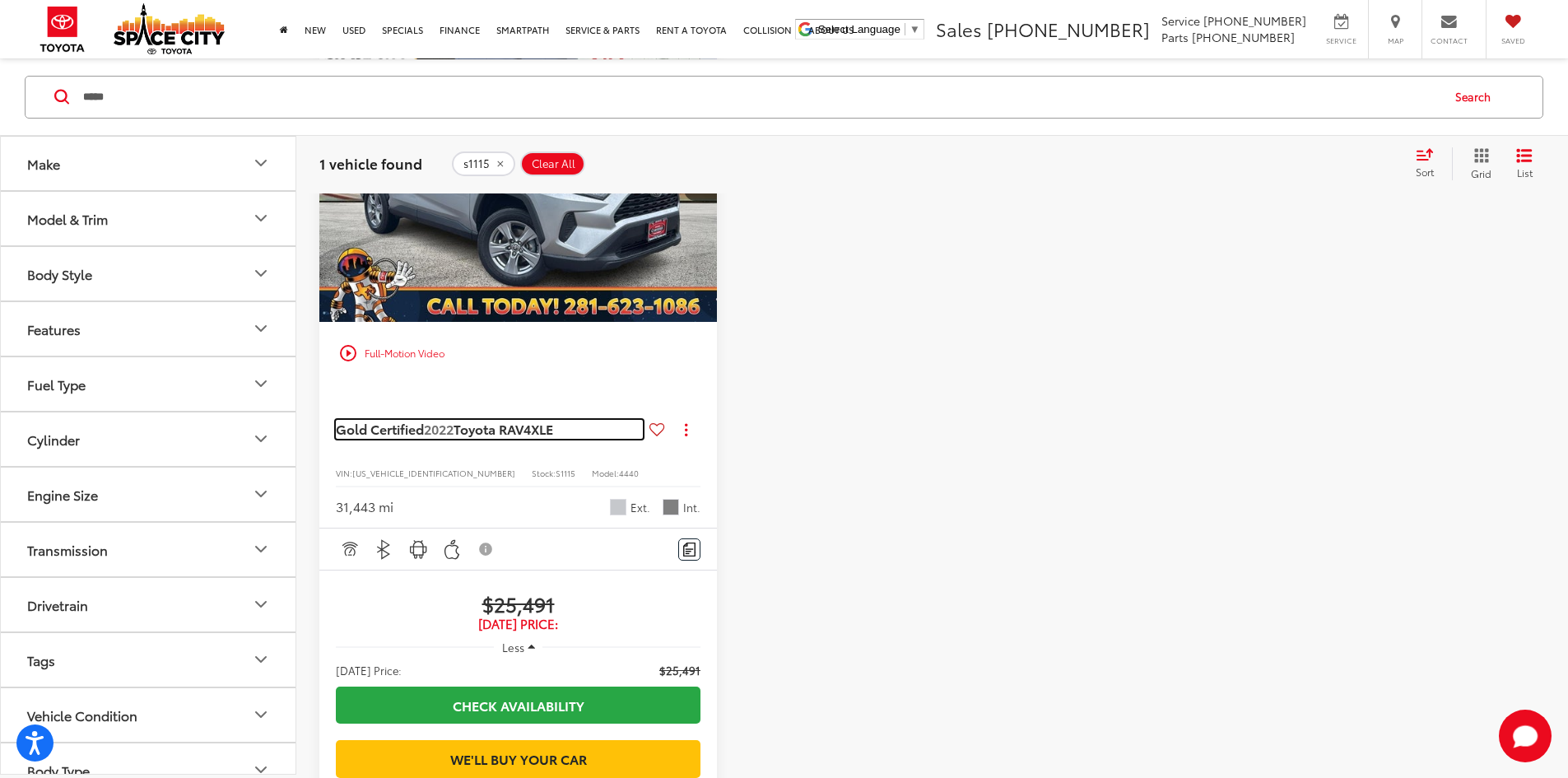
click at [408, 419] on span "Gold Certified" at bounding box center [380, 428] width 88 height 19
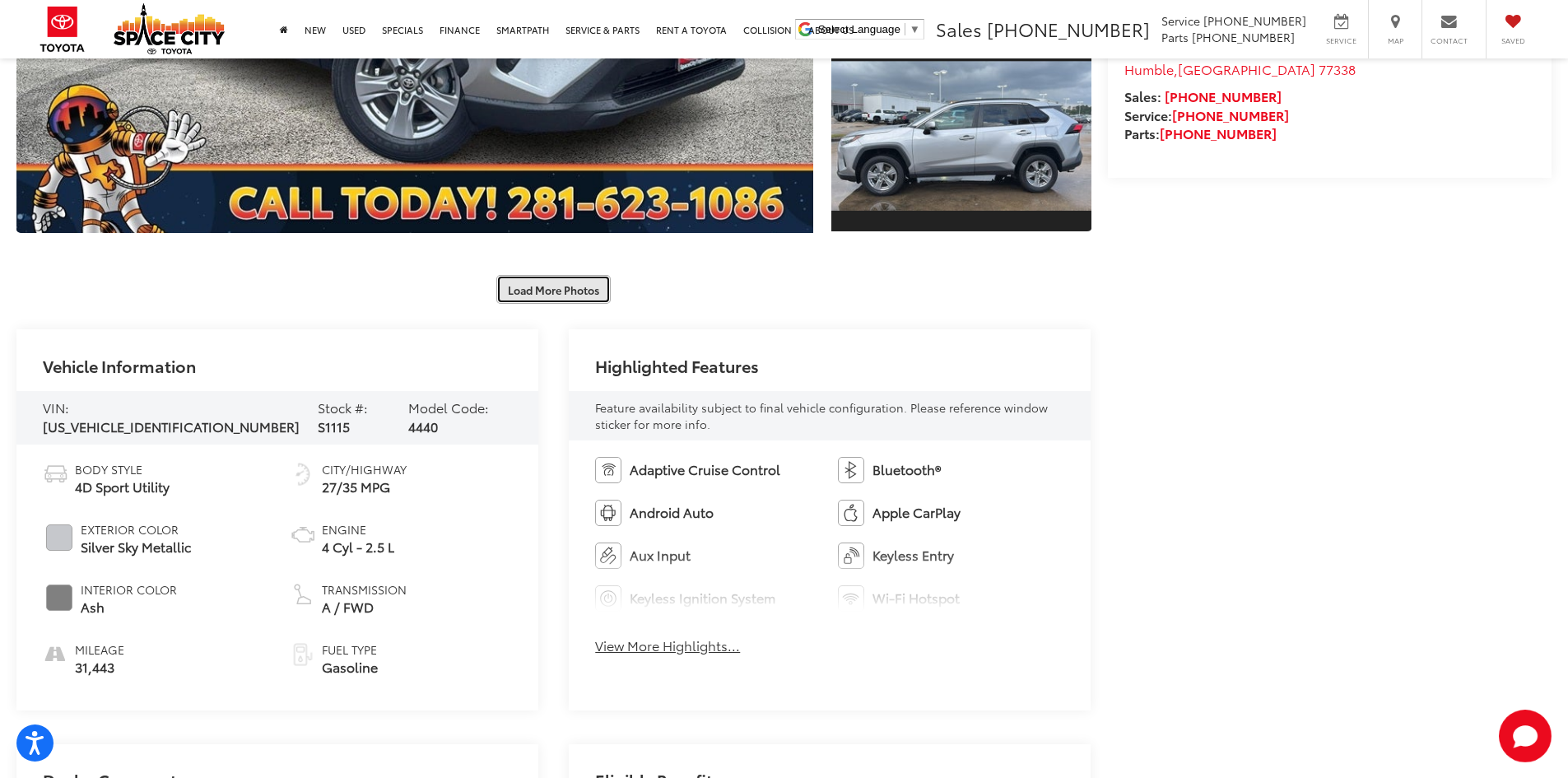
click at [535, 302] on button "Load More Photos" at bounding box center [554, 289] width 115 height 29
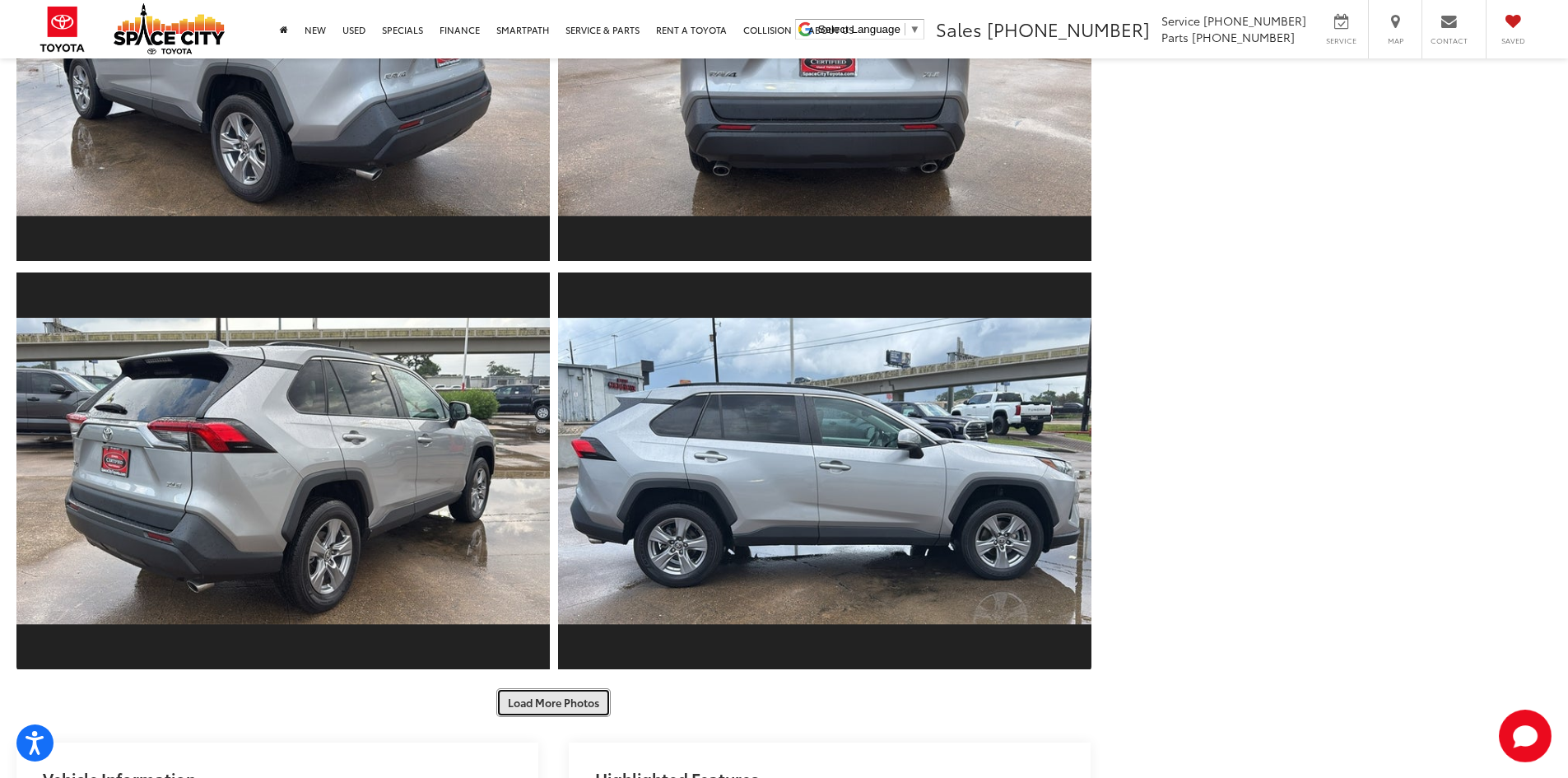
scroll to position [1070, 0]
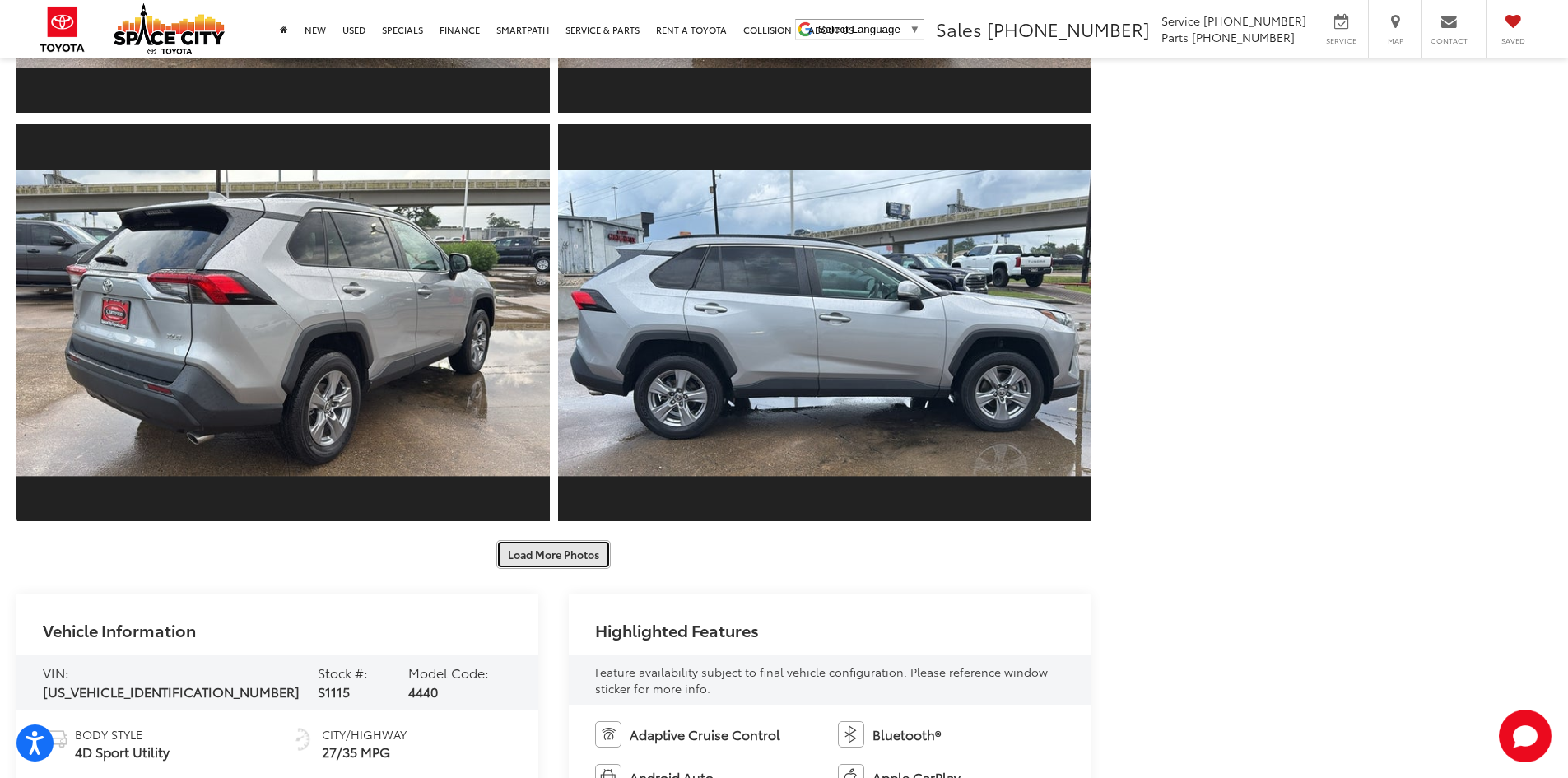
click at [531, 562] on button "Load More Photos" at bounding box center [554, 554] width 115 height 29
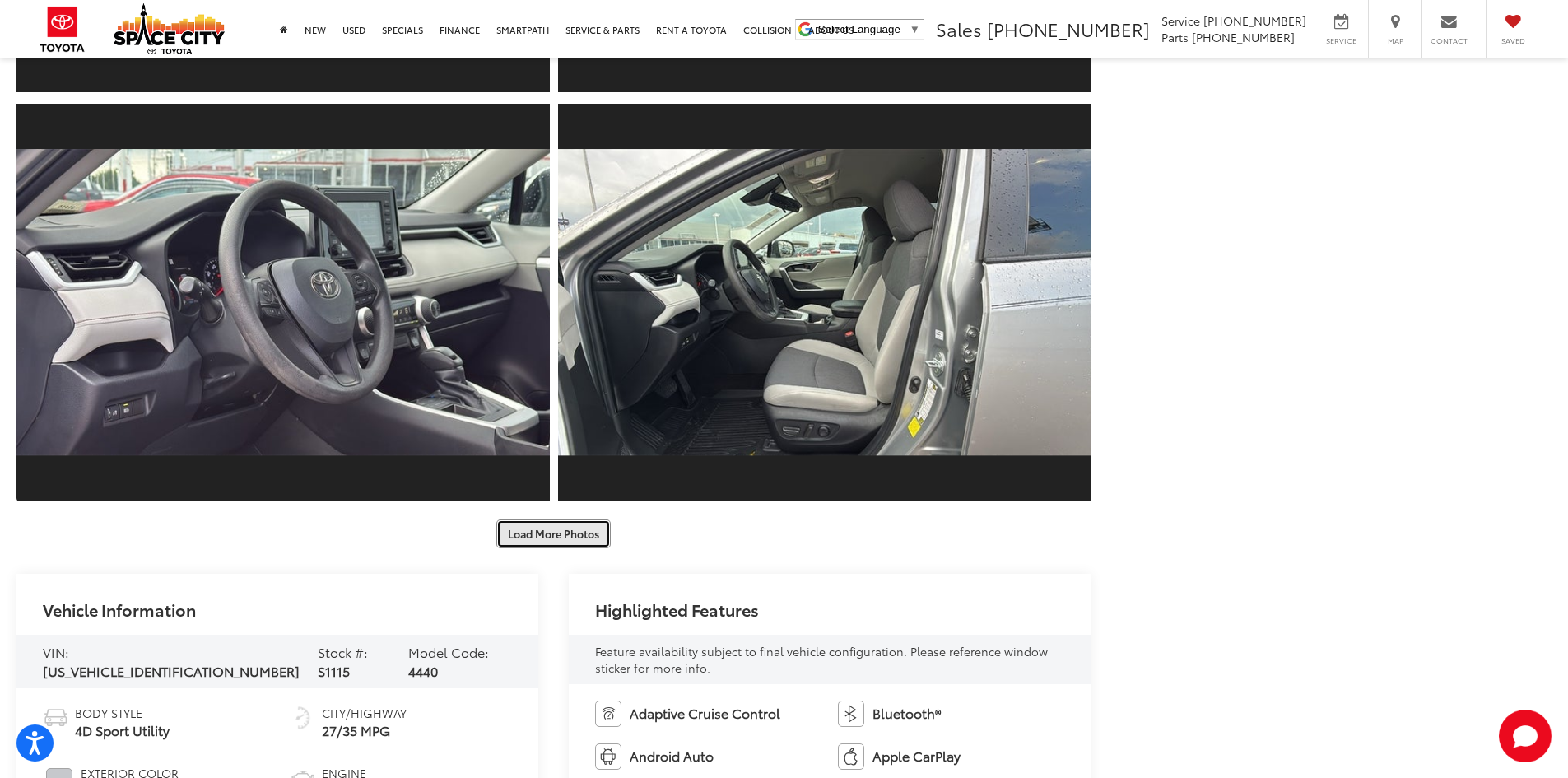
scroll to position [2139, 0]
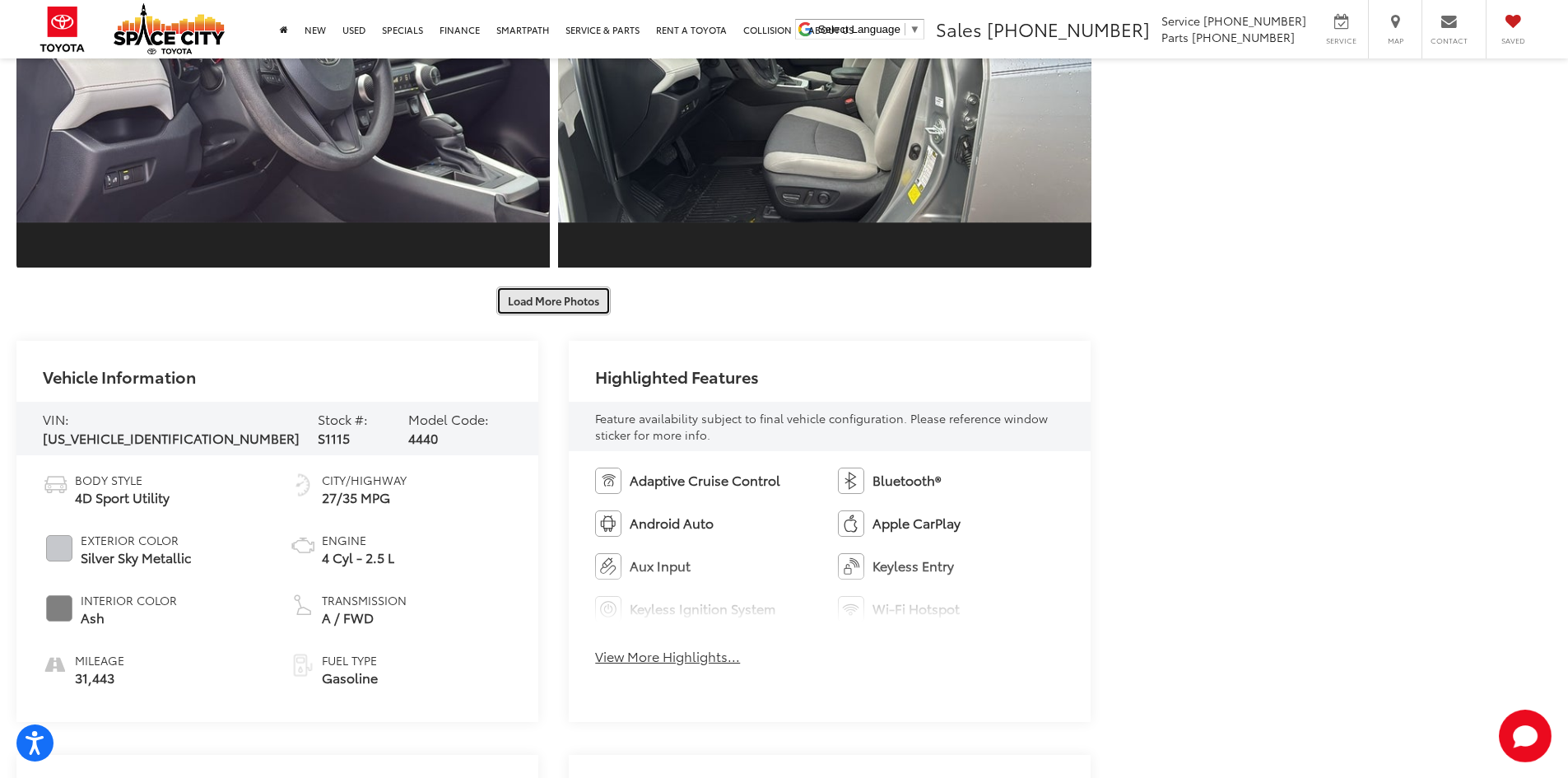
click at [576, 307] on button "Load More Photos" at bounding box center [554, 301] width 115 height 29
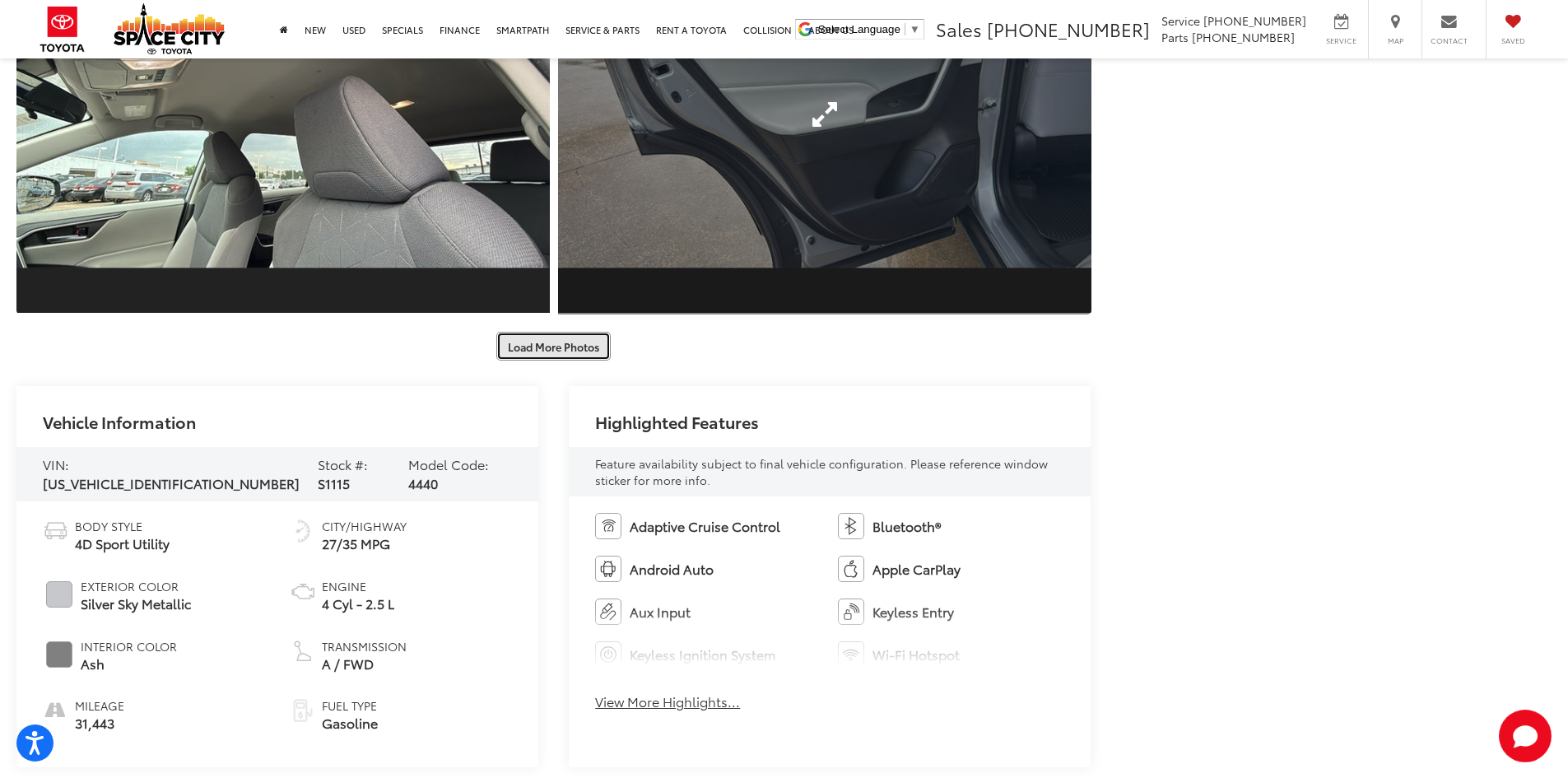
scroll to position [2880, 0]
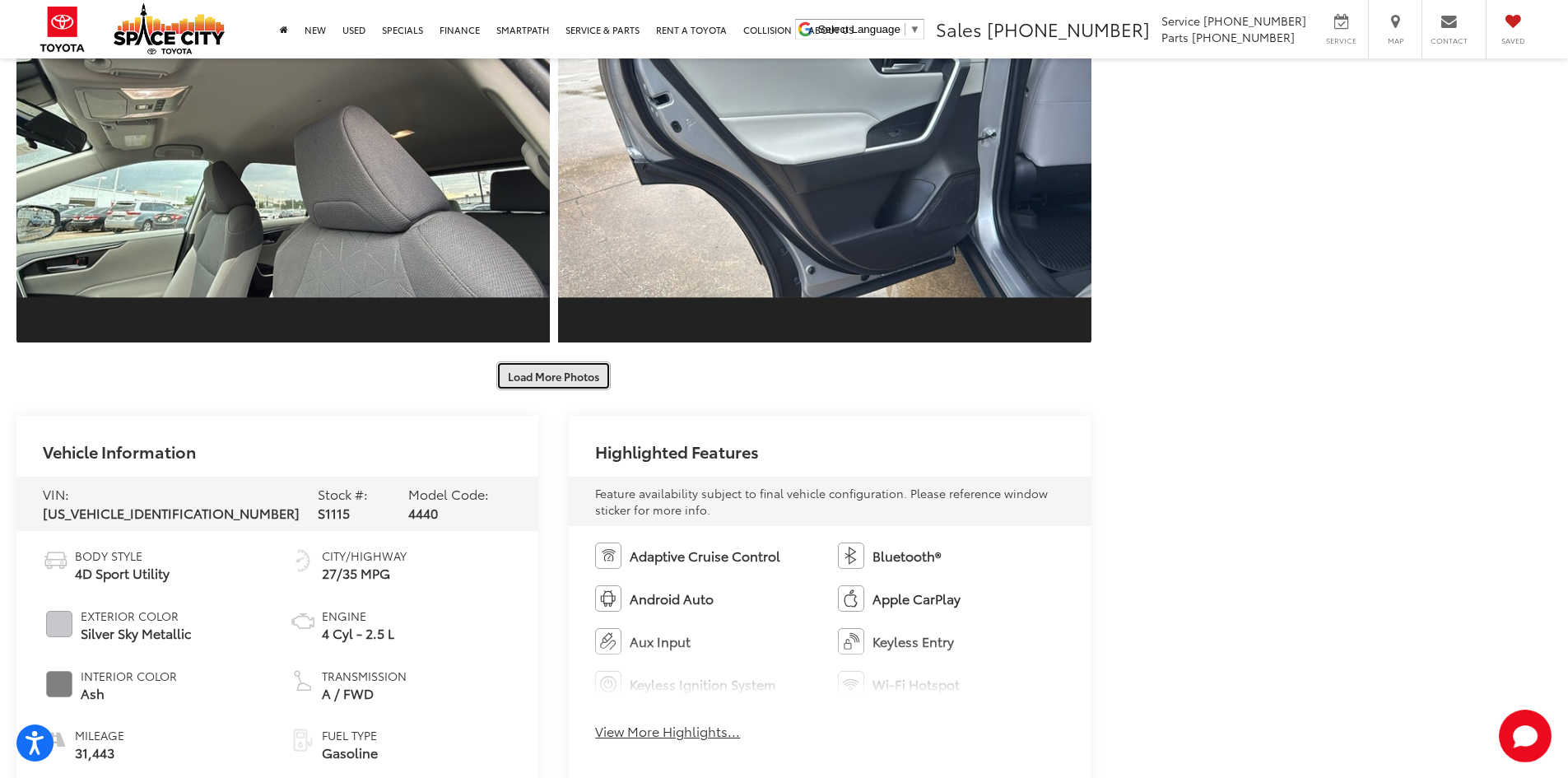
click at [554, 379] on button "Load More Photos" at bounding box center [554, 375] width 115 height 29
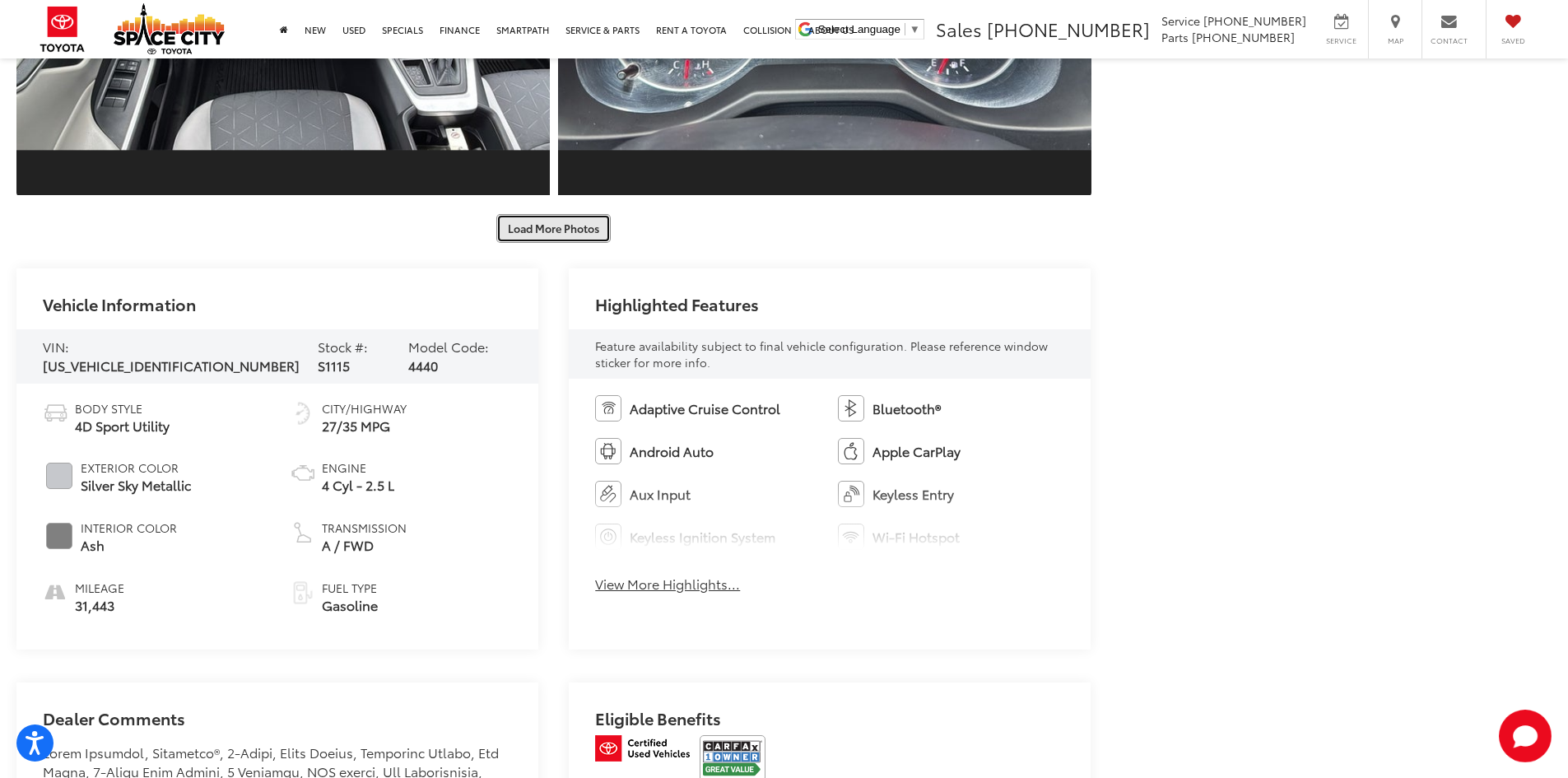
scroll to position [3867, 0]
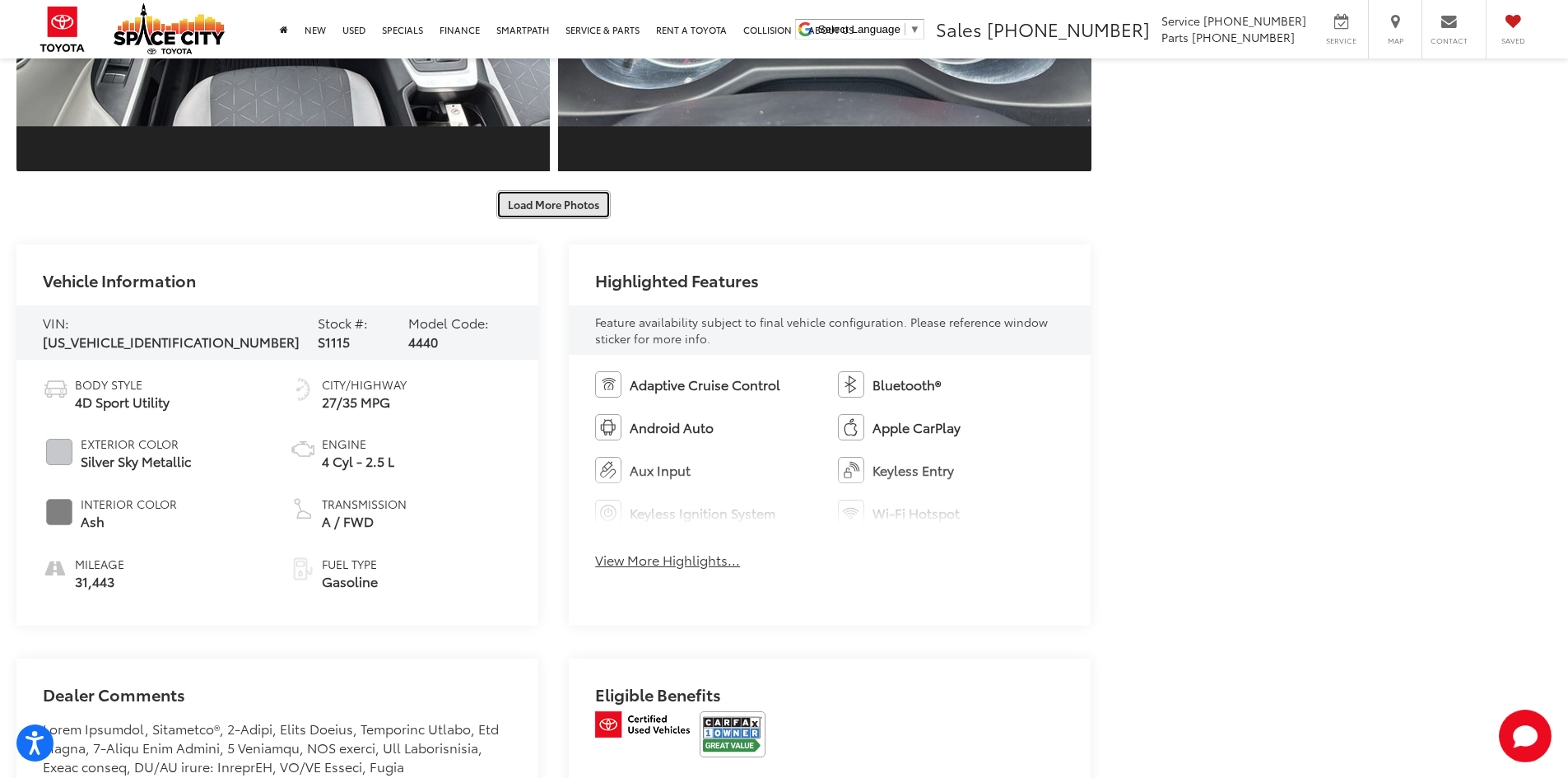
click at [557, 194] on button "Load More Photos" at bounding box center [554, 204] width 115 height 29
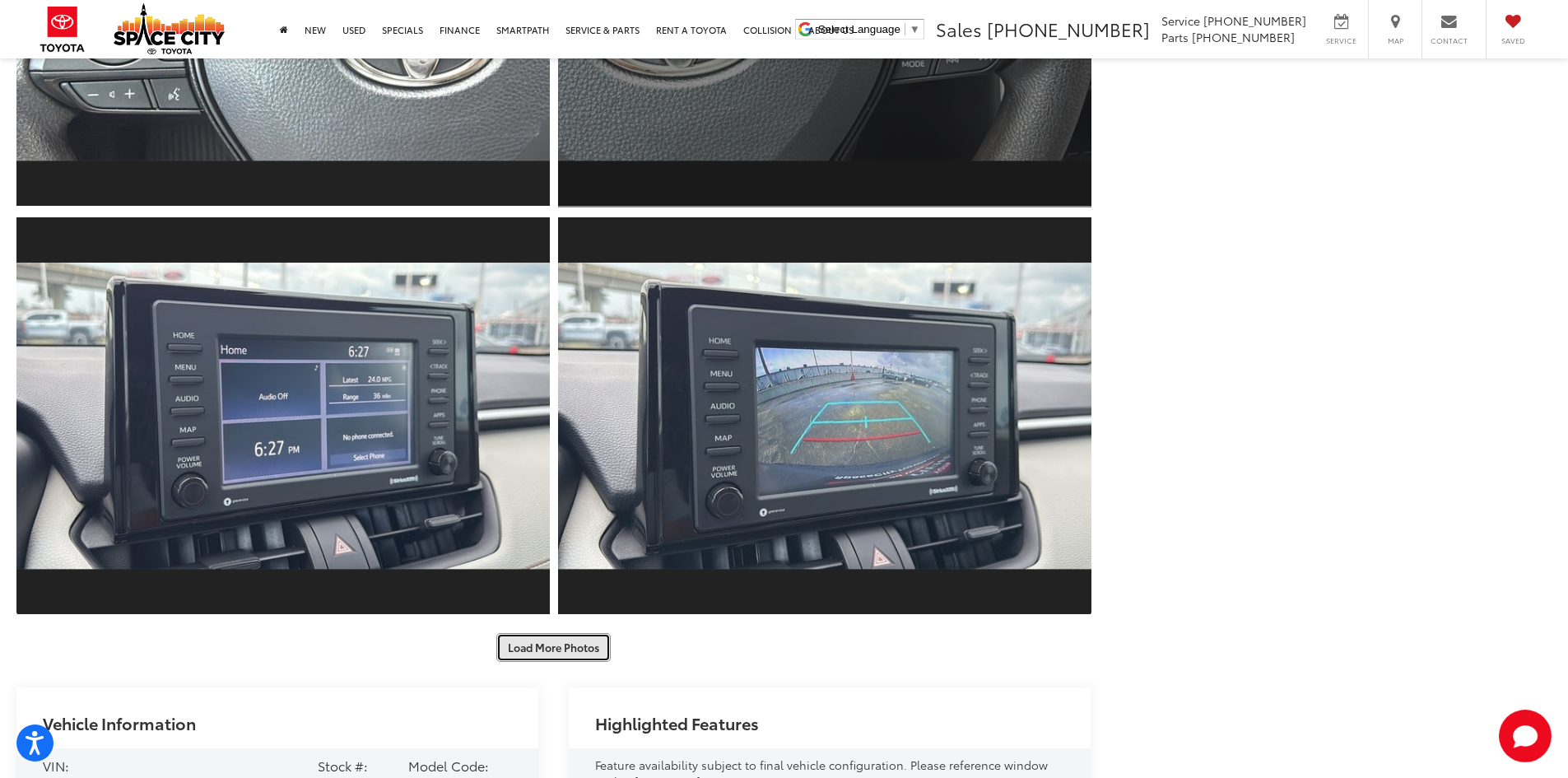
scroll to position [4362, 0]
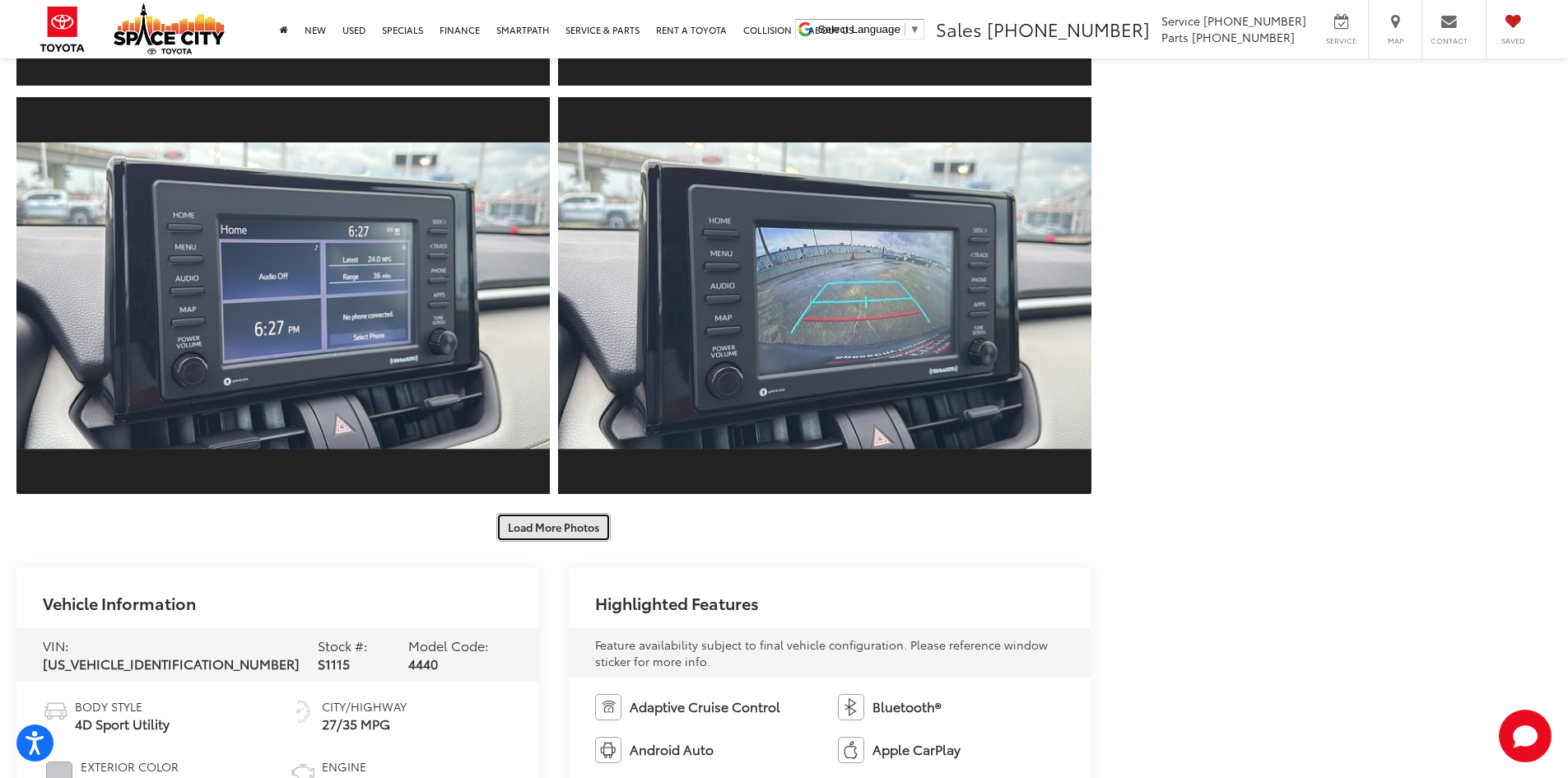
click at [558, 520] on button "Load More Photos" at bounding box center [554, 527] width 115 height 29
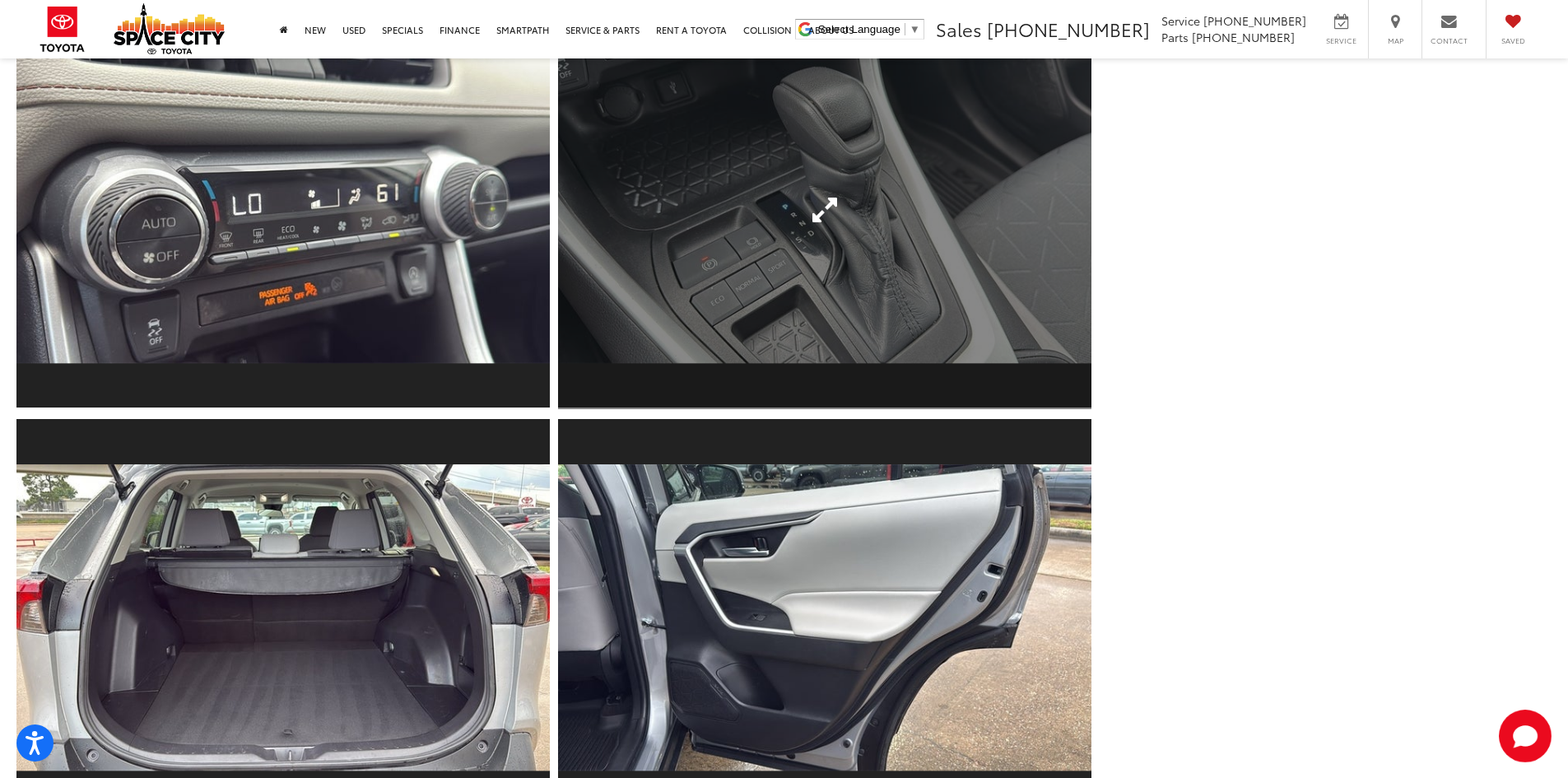
scroll to position [5184, 0]
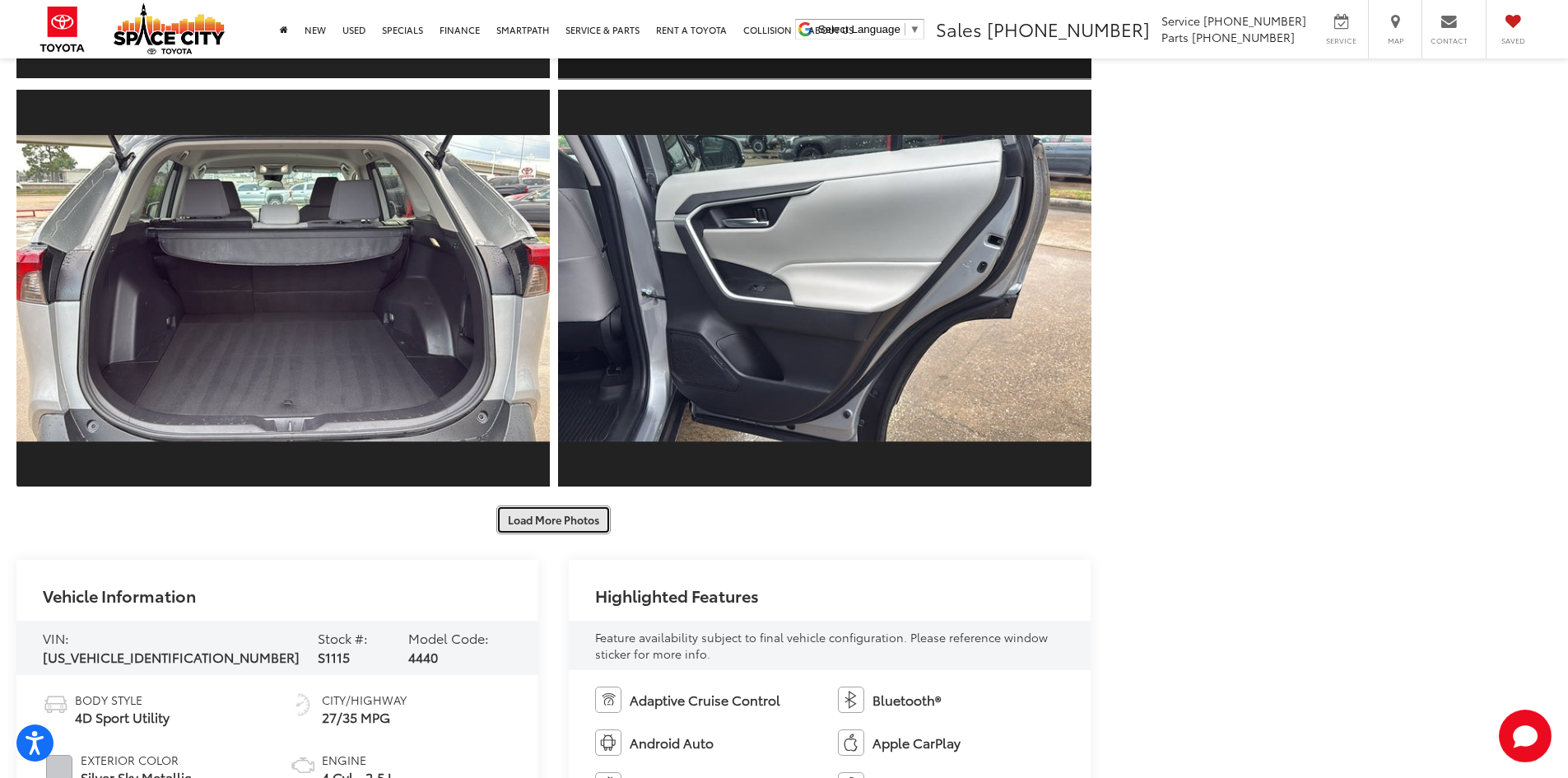
click at [559, 520] on button "Load More Photos" at bounding box center [554, 519] width 115 height 29
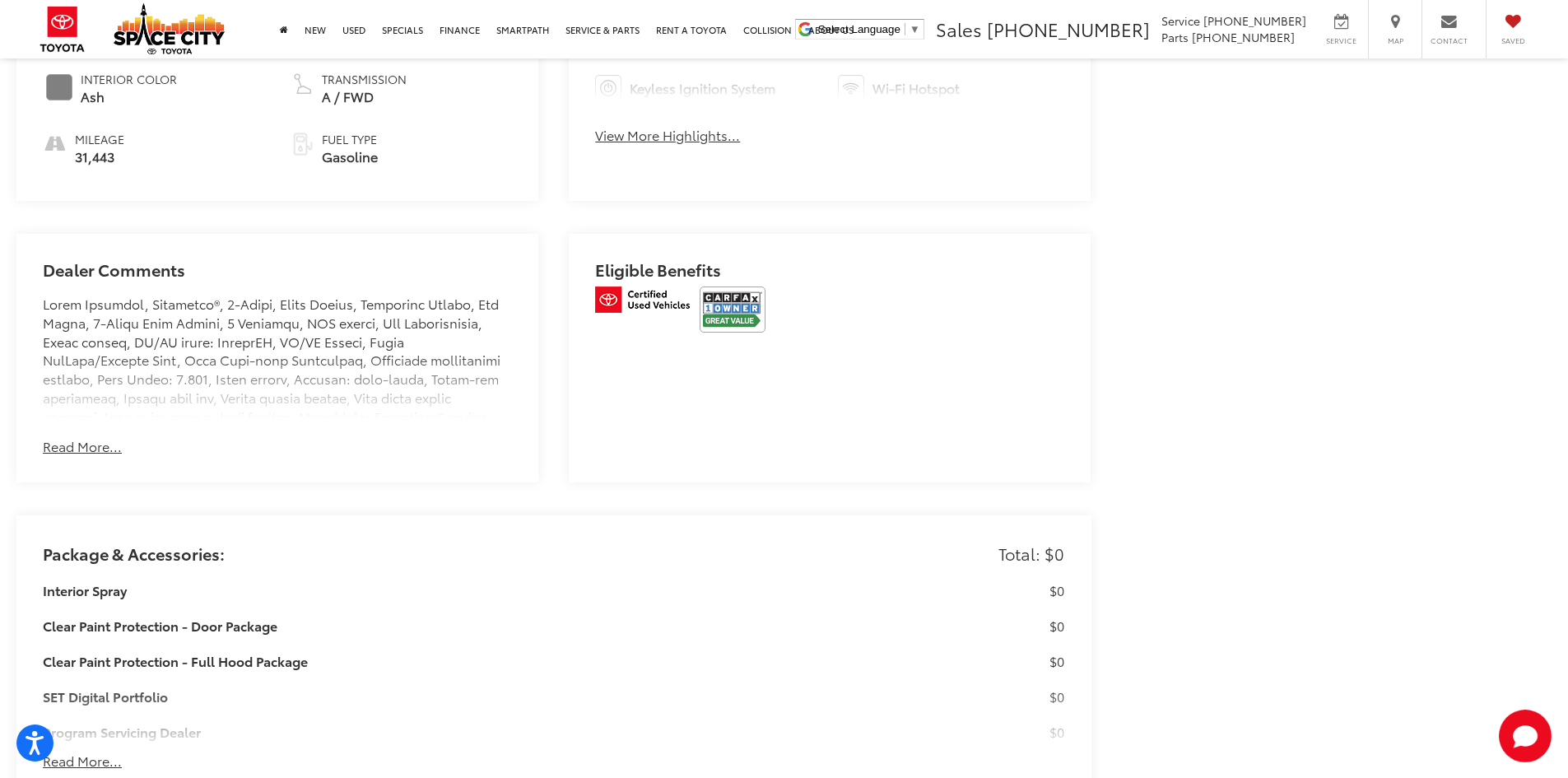
scroll to position [6747, 0]
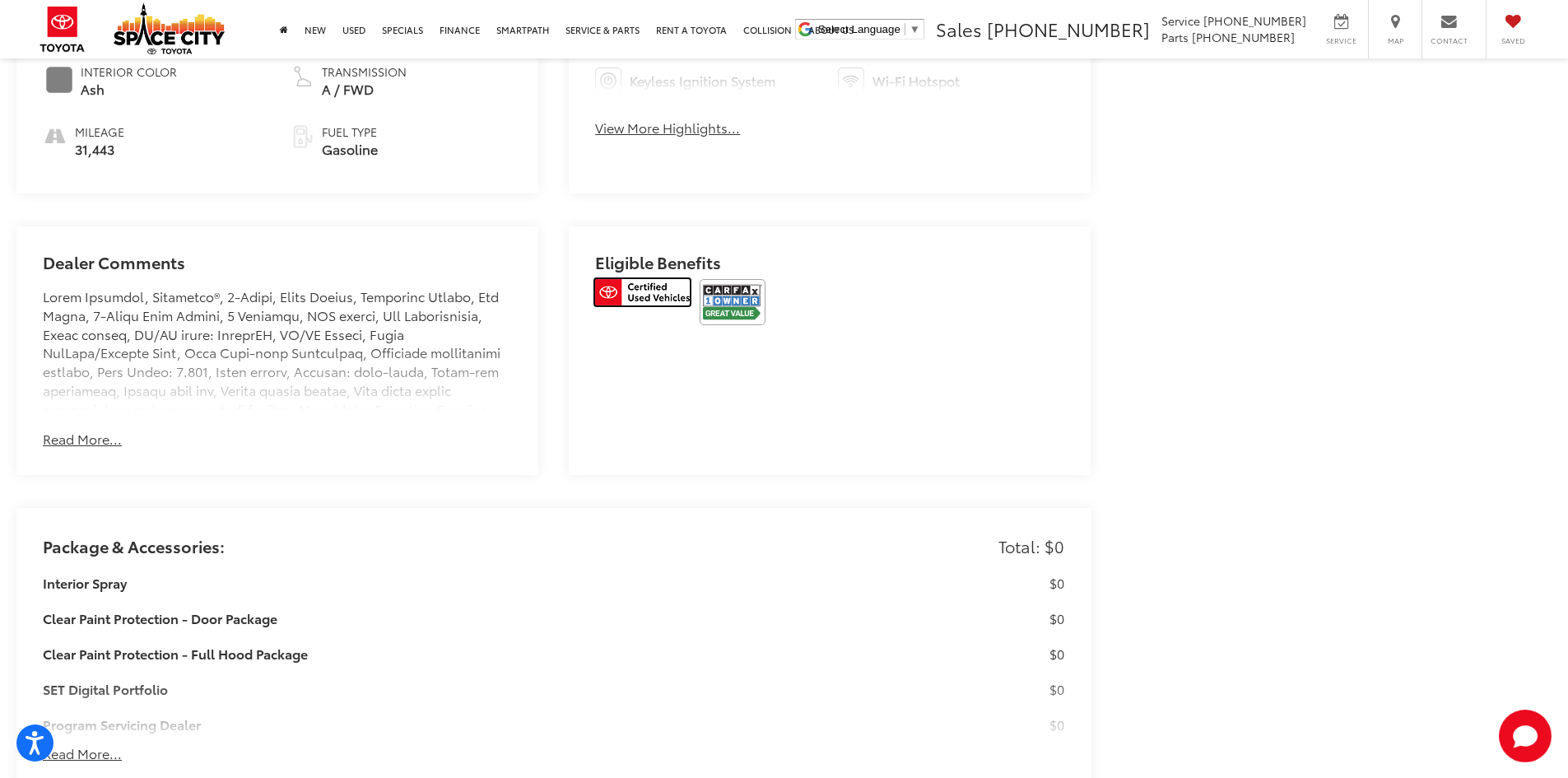
click at [621, 295] on img at bounding box center [643, 292] width 95 height 27
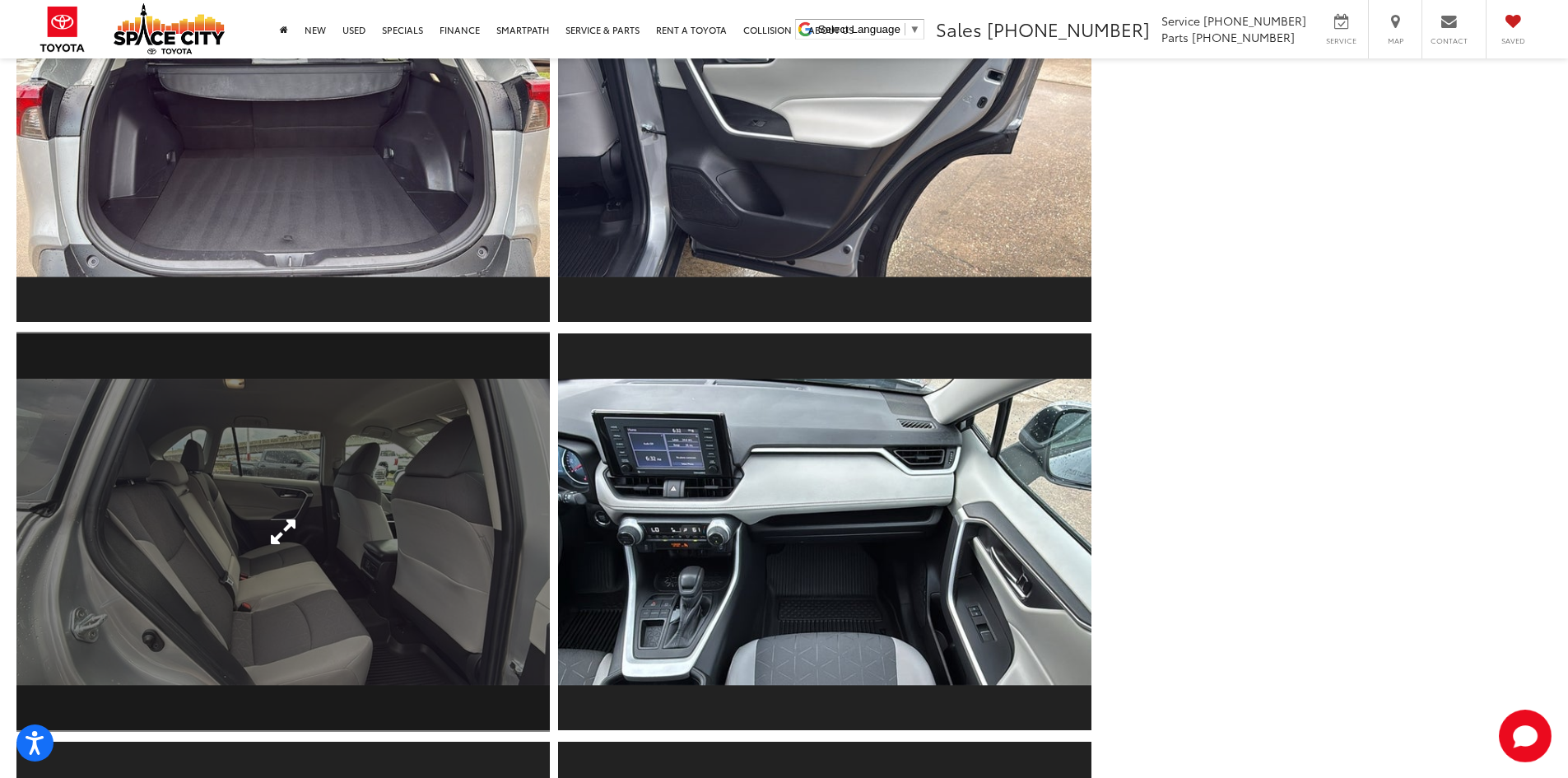
scroll to position [5924, 0]
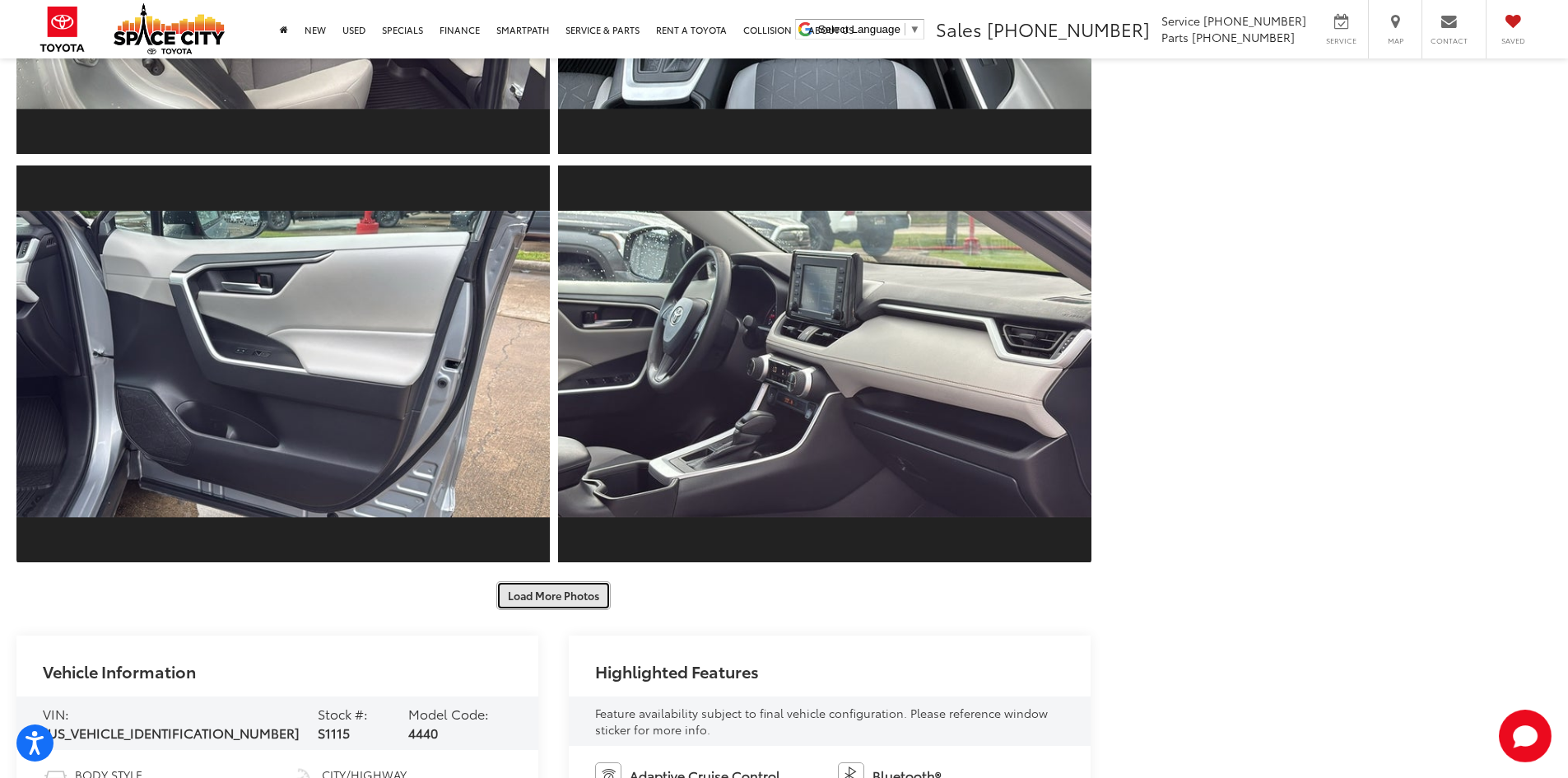
click at [561, 591] on button "Load More Photos" at bounding box center [554, 595] width 115 height 29
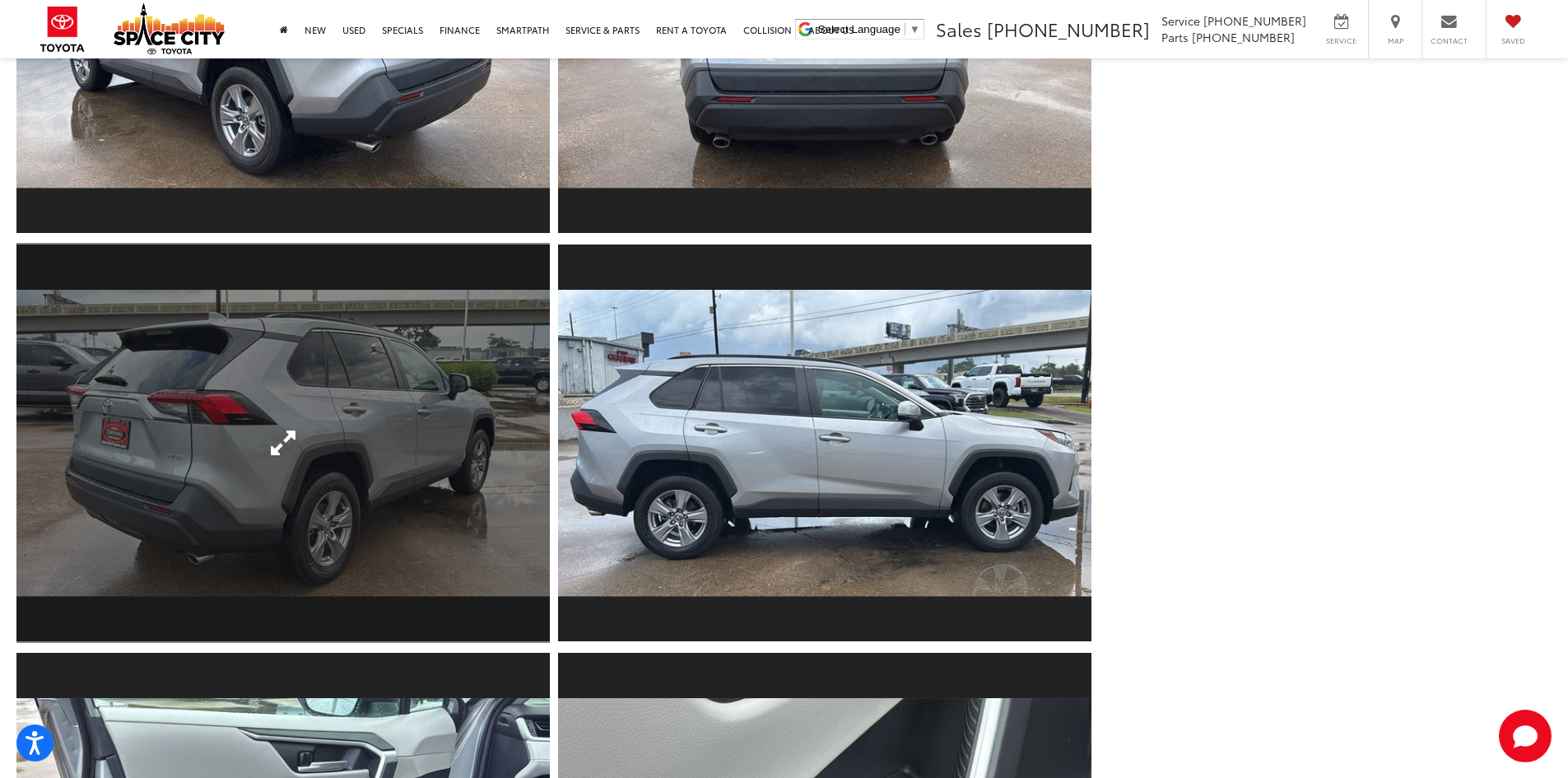
scroll to position [822, 0]
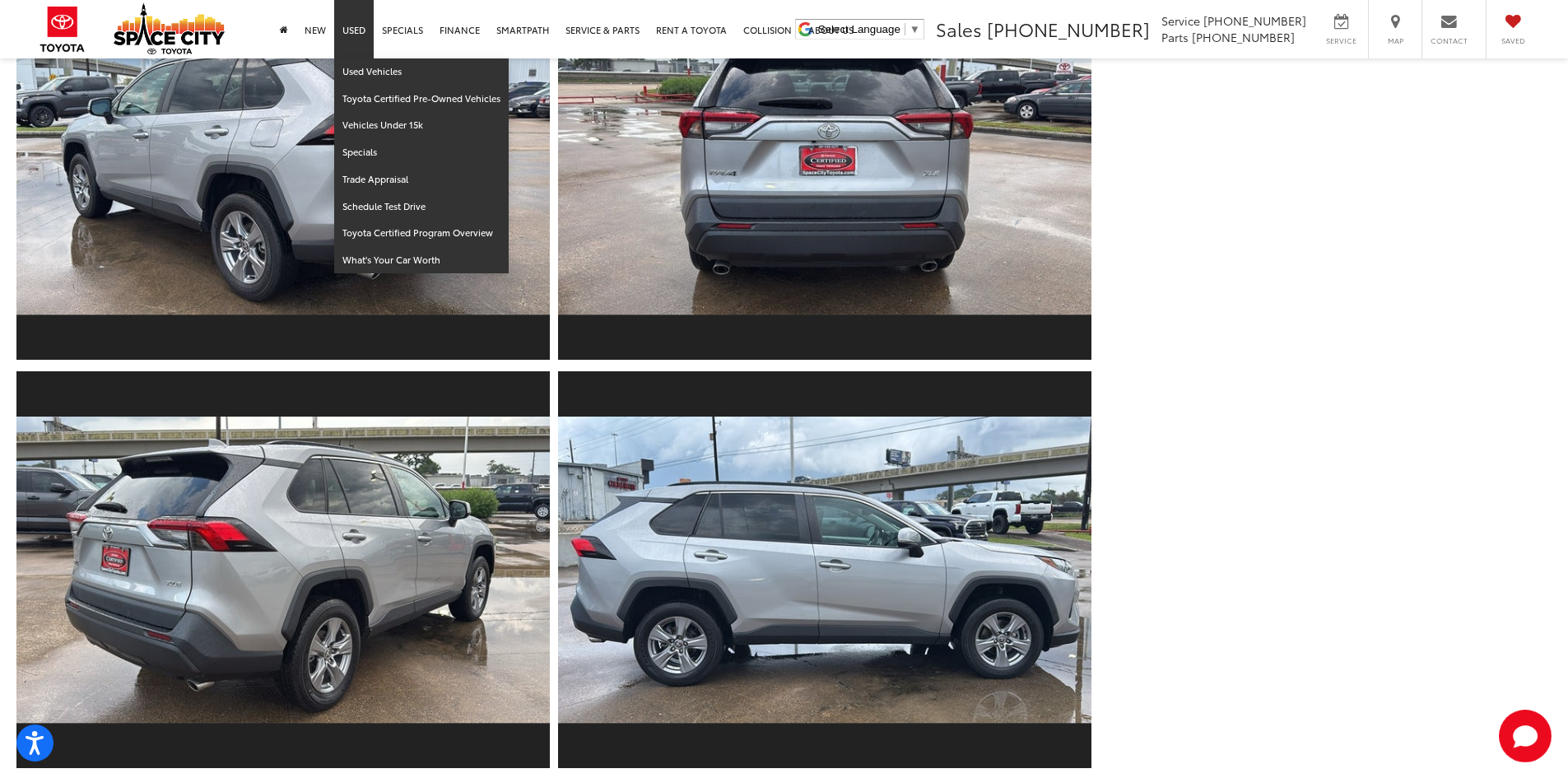
click at [357, 43] on link "Used" at bounding box center [354, 29] width 40 height 58
click at [354, 63] on link "Used Vehicles" at bounding box center [421, 71] width 174 height 27
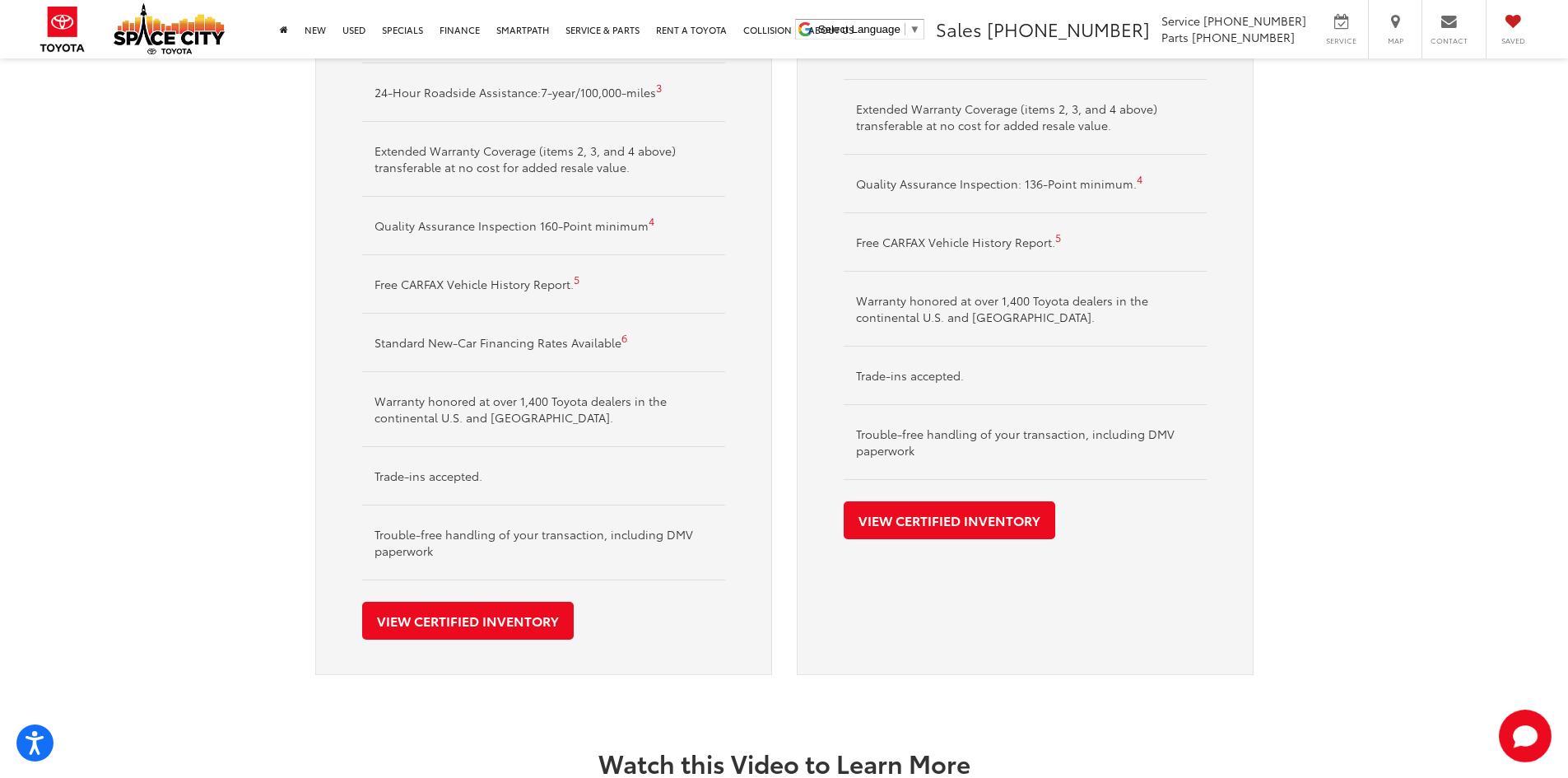
scroll to position [1070, 0]
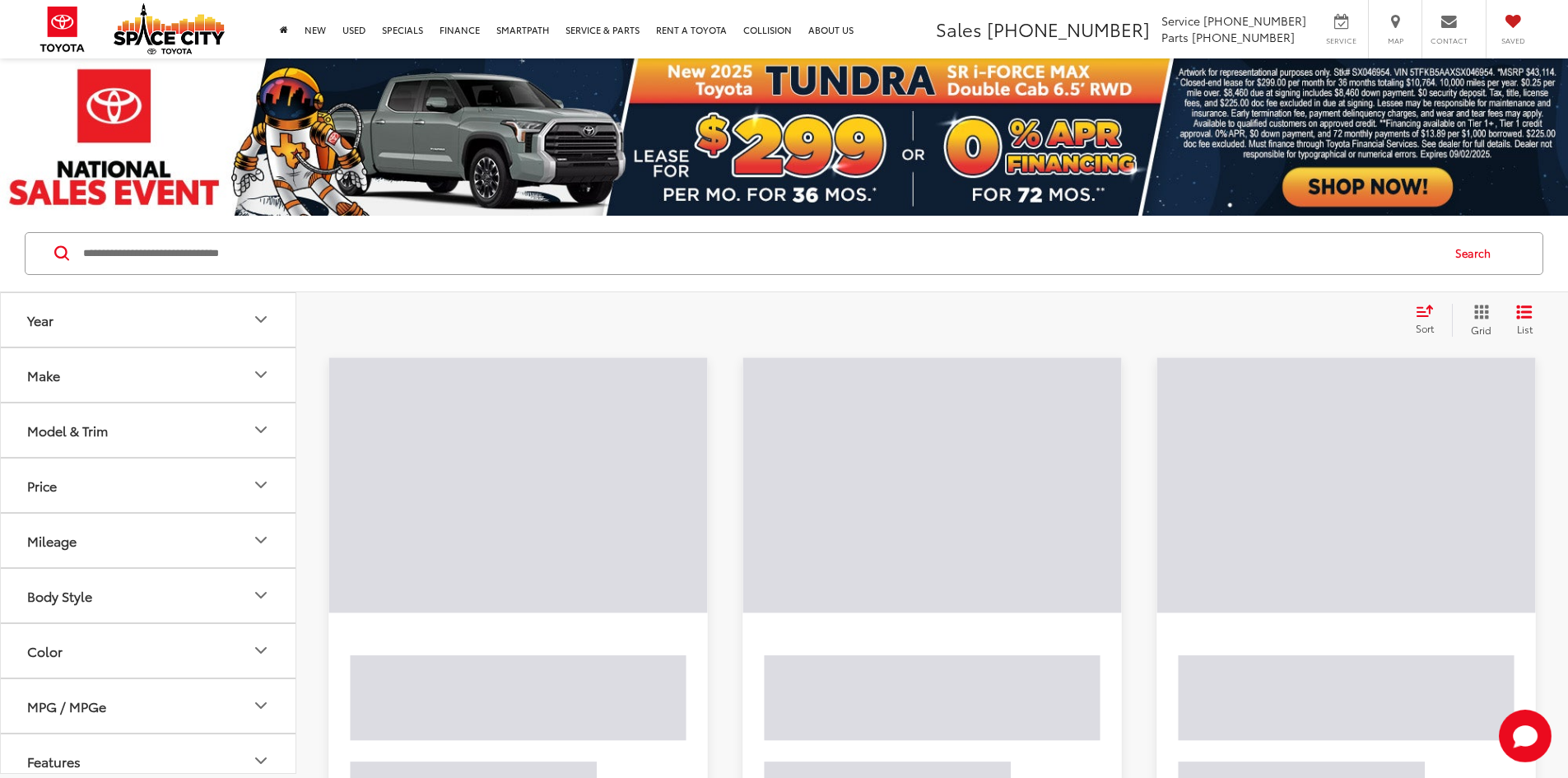
click at [331, 283] on div "Search" at bounding box center [784, 253] width 1568 height 76
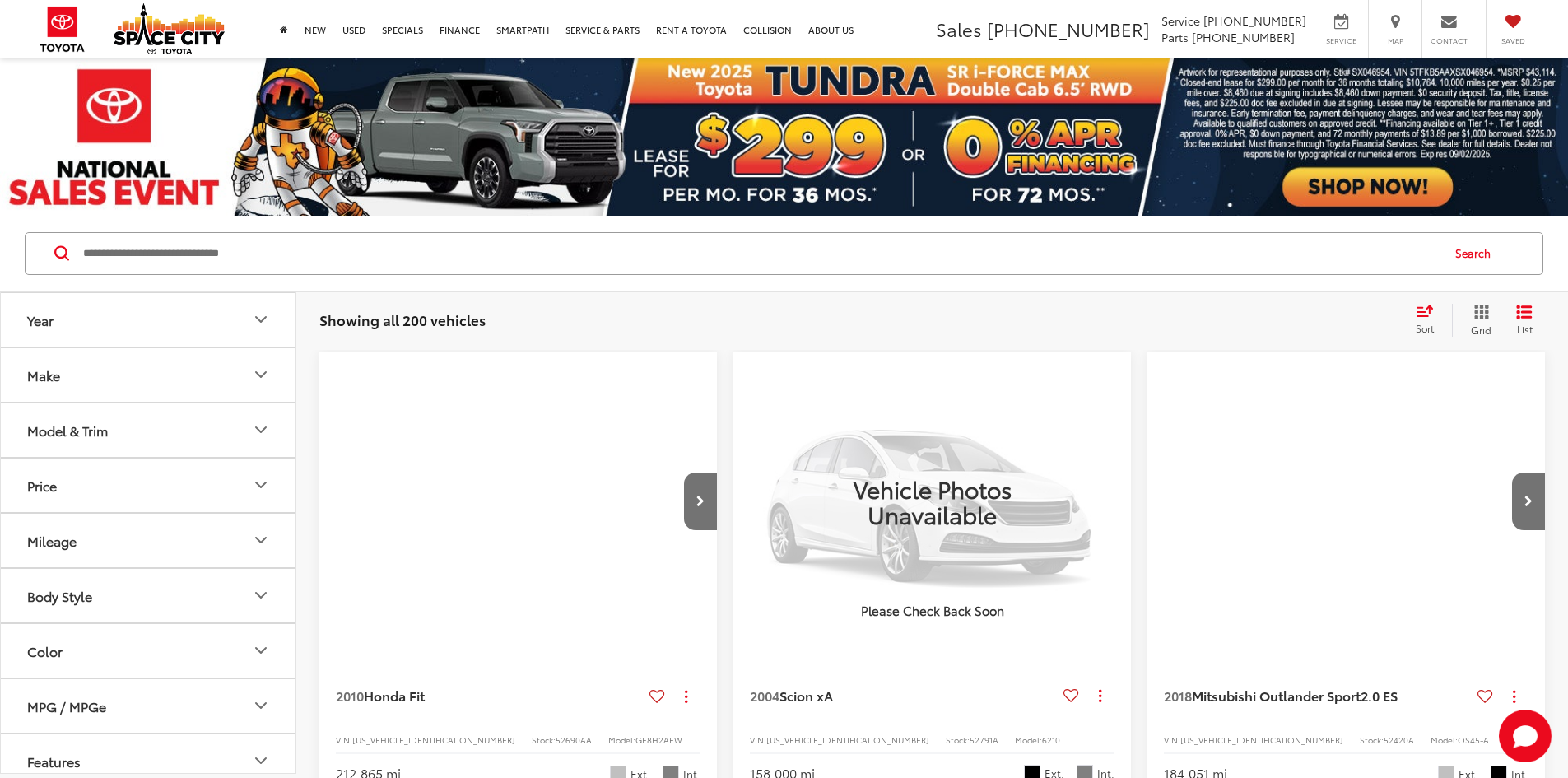
click at [326, 249] on input "Search by Make, Model, or Keyword" at bounding box center [759, 253] width 1357 height 40
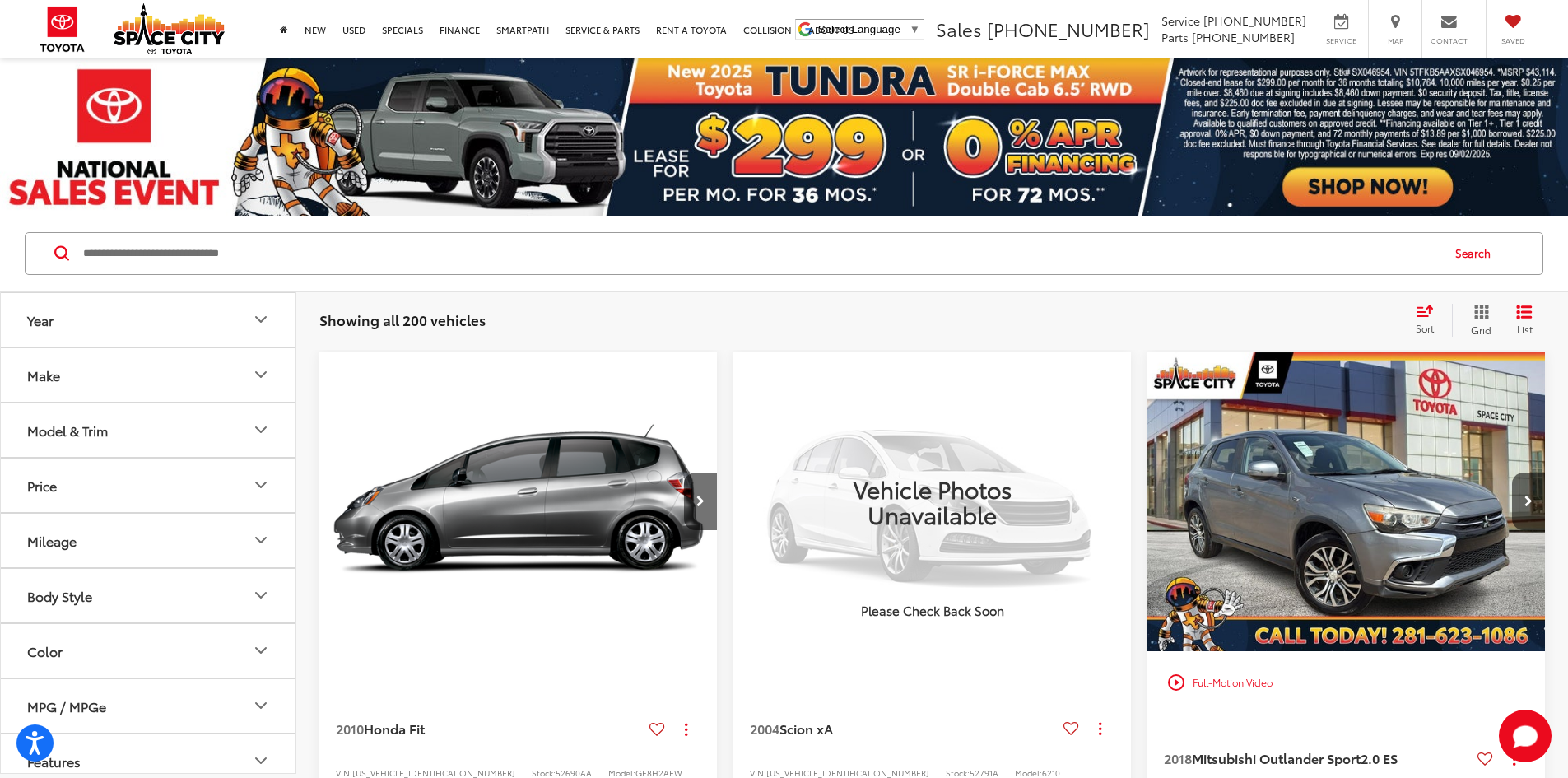
click at [218, 259] on input "Search by Make, Model, or Keyword" at bounding box center [759, 253] width 1357 height 40
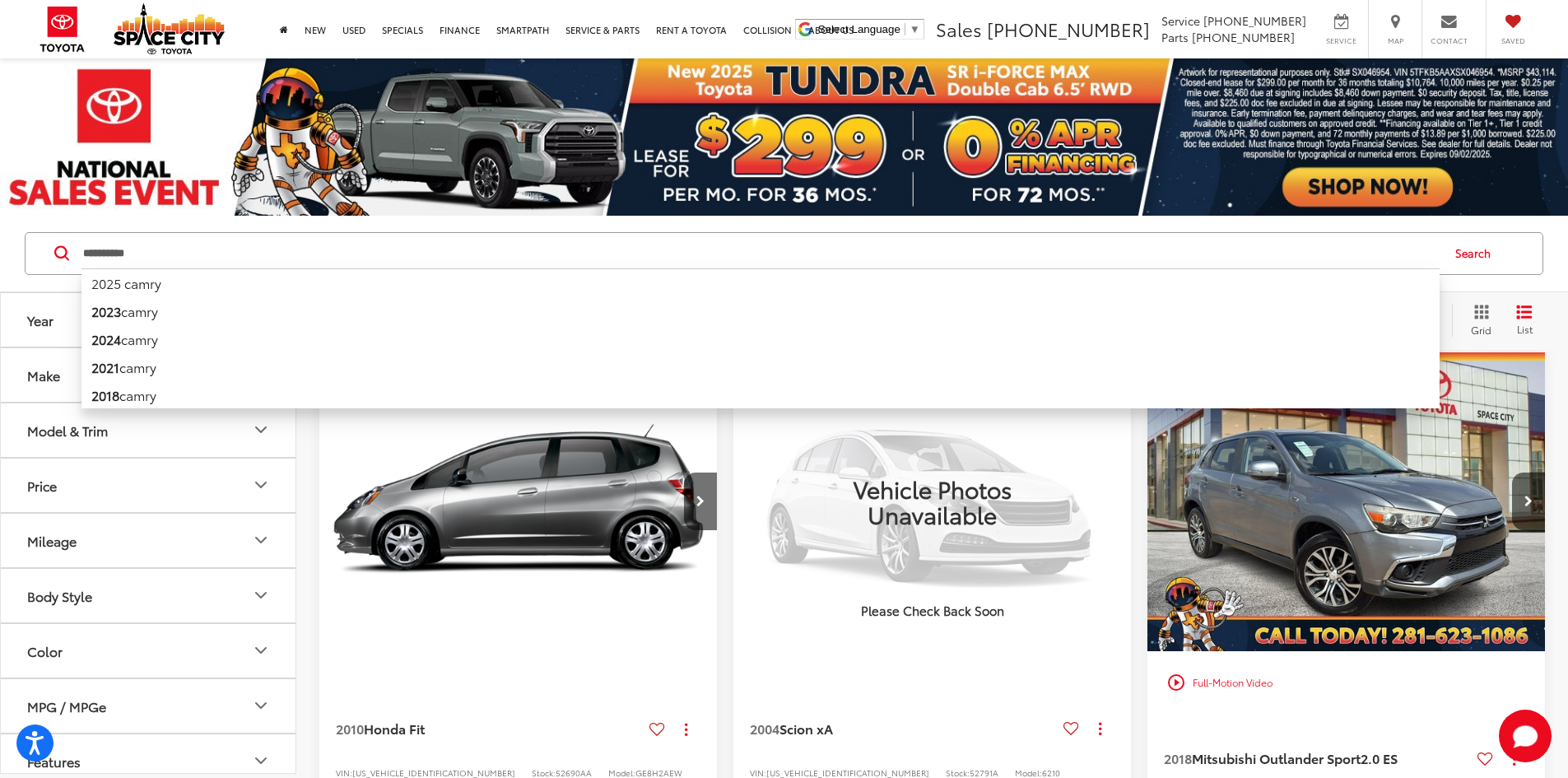
type input "**********"
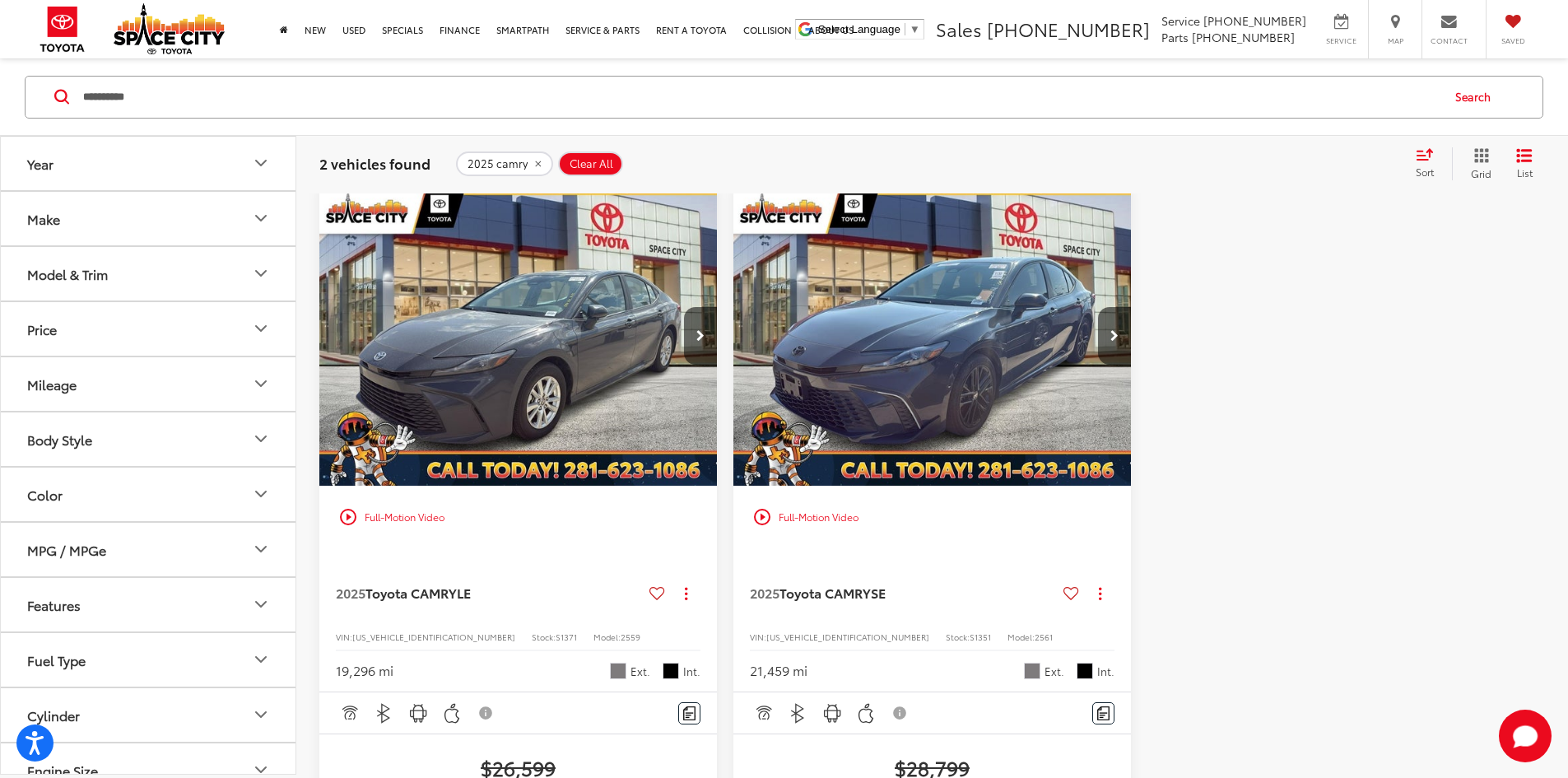
scroll to position [164, 0]
click at [1097, 307] on button "Next image" at bounding box center [1113, 336] width 33 height 57
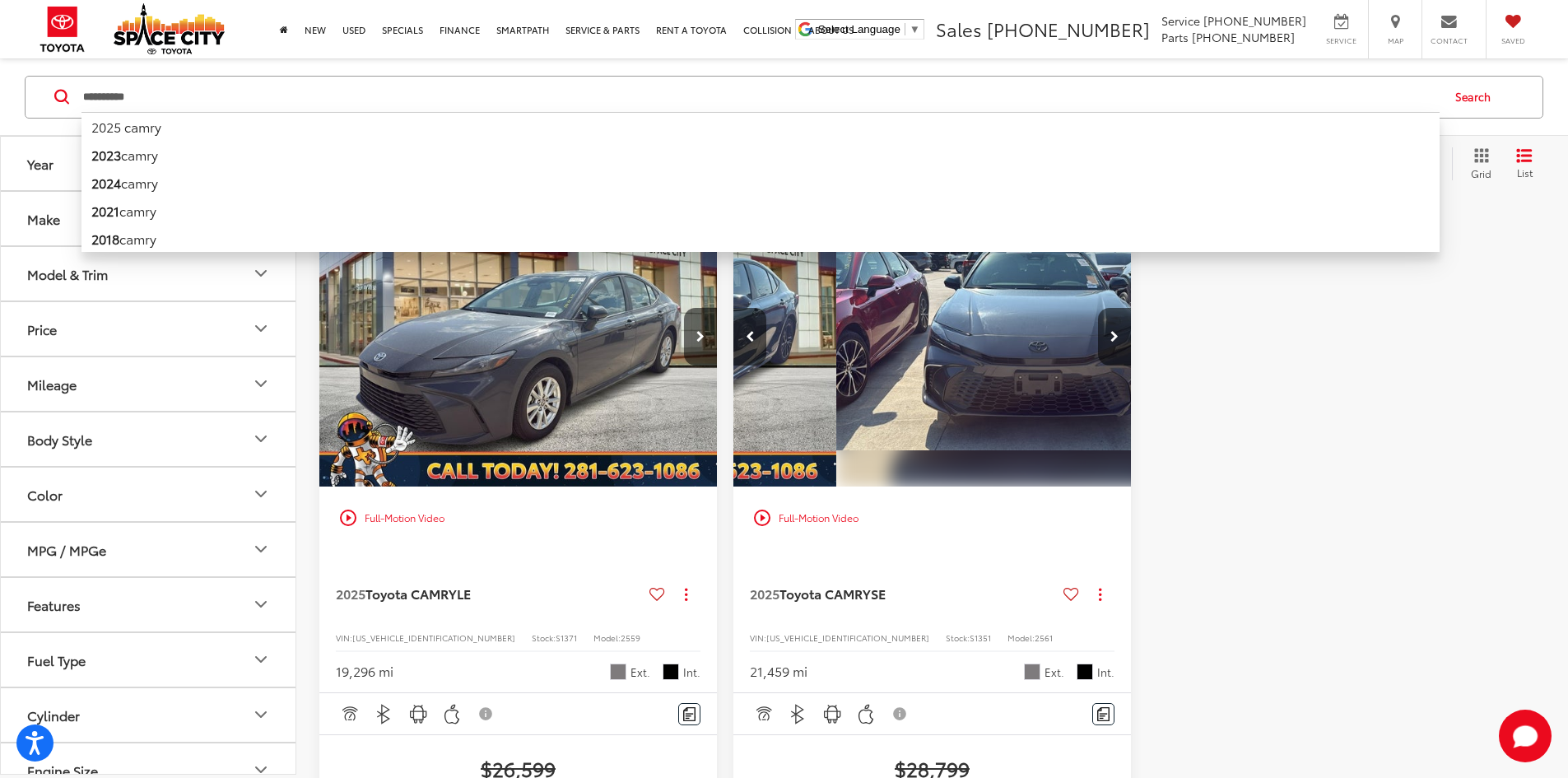
drag, startPoint x: 228, startPoint y: 102, endPoint x: -84, endPoint y: 102, distance: 312.0
click at [0, 102] on html "Accessibility Screen-Reader Guide, Feedback, and Issue Reporting | New window S…" at bounding box center [784, 224] width 1568 height 778
click at [1147, 362] on div at bounding box center [1346, 648] width 397 height 919
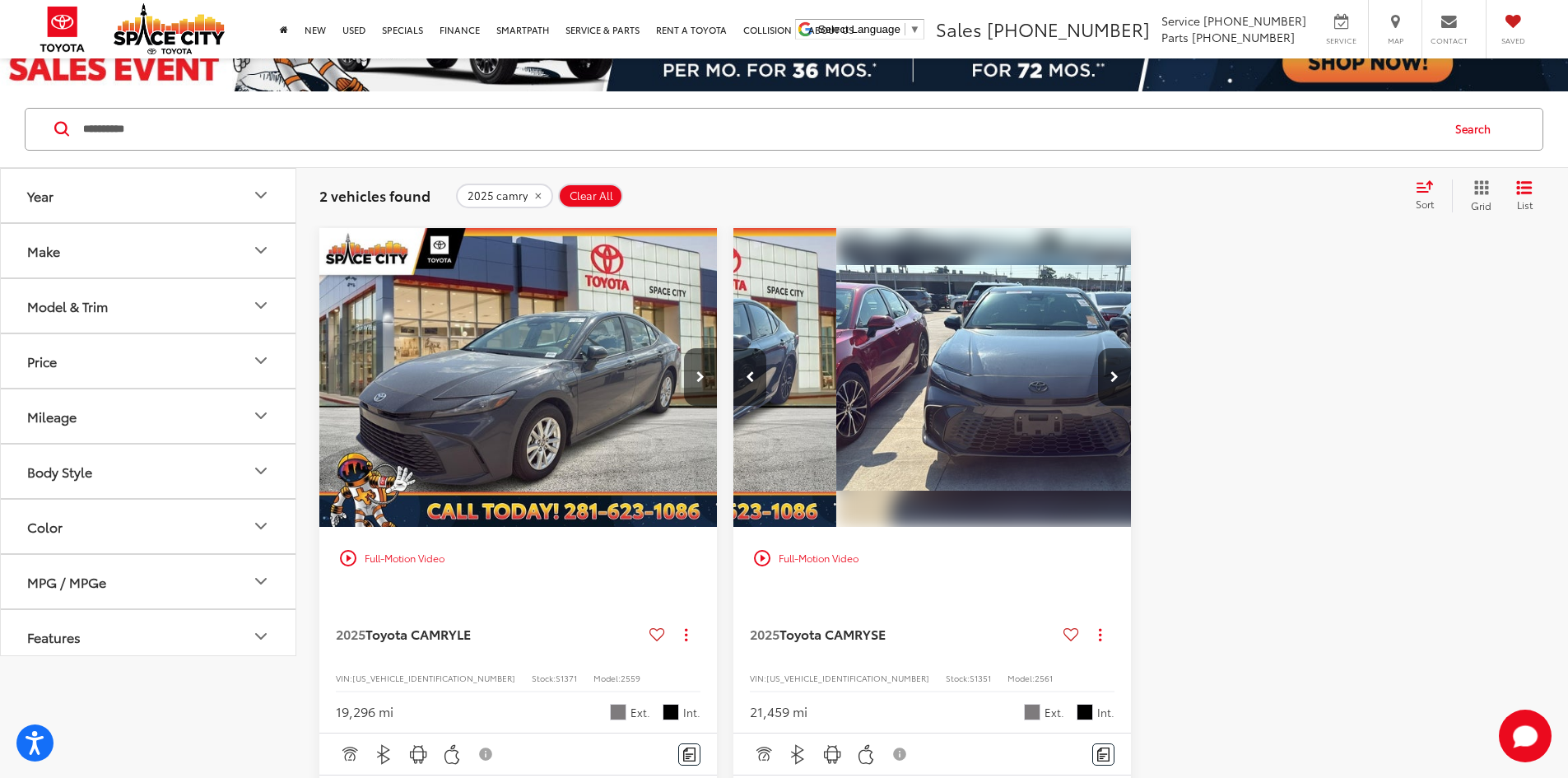
scroll to position [0, 0]
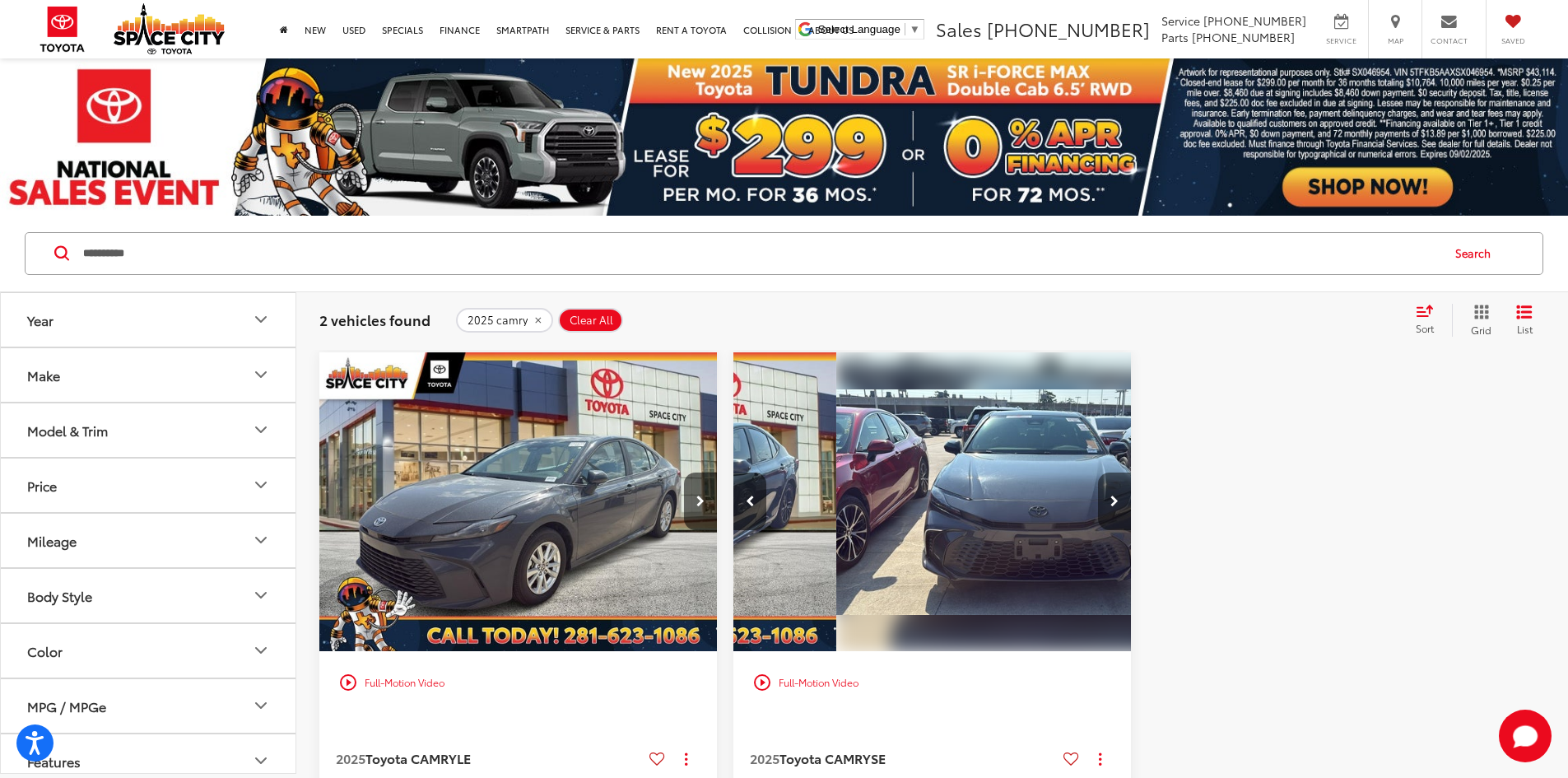
click at [1097, 473] on button "Next image" at bounding box center [1113, 501] width 33 height 57
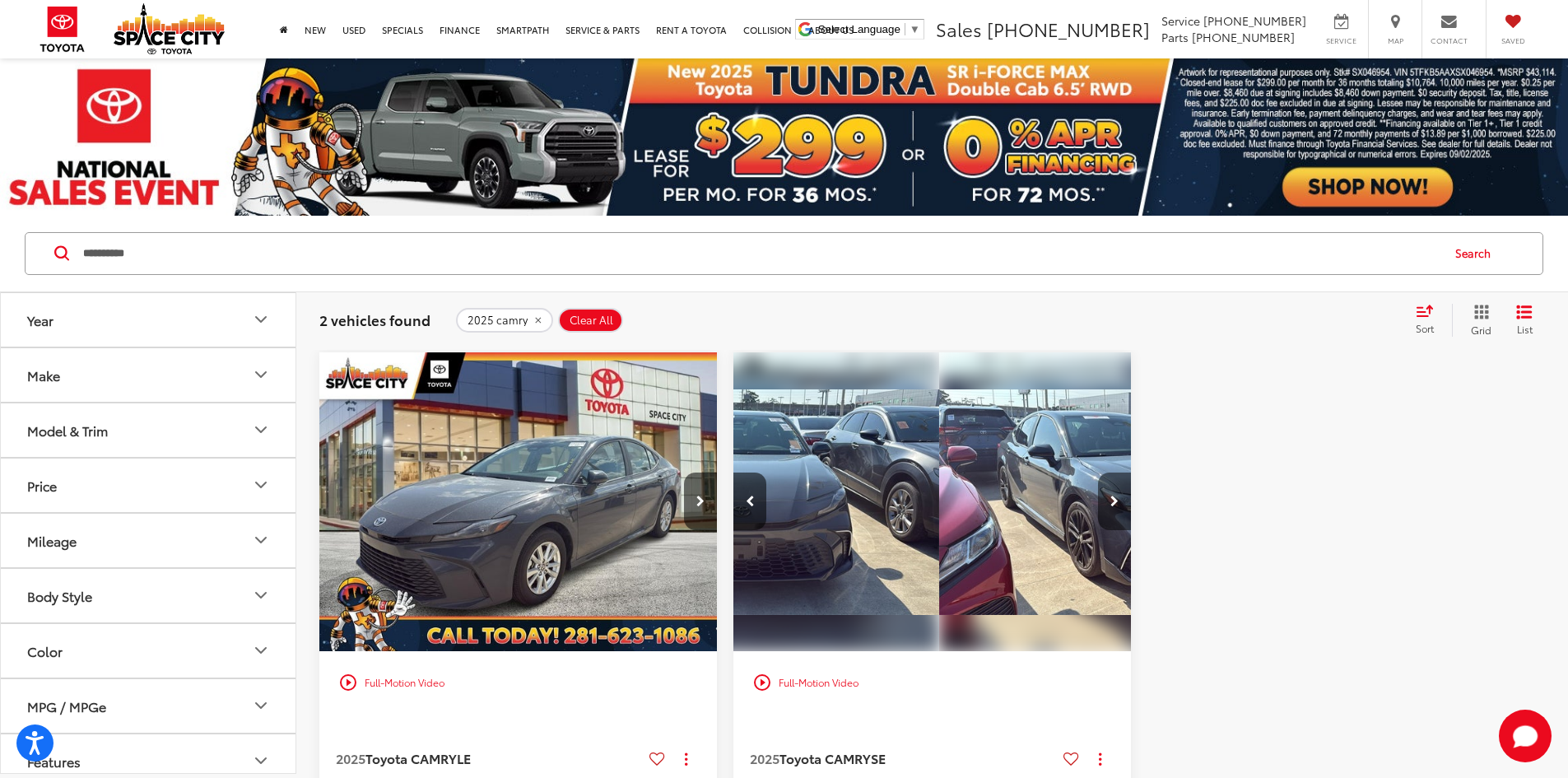
click at [1097, 473] on button "Next image" at bounding box center [1113, 501] width 33 height 57
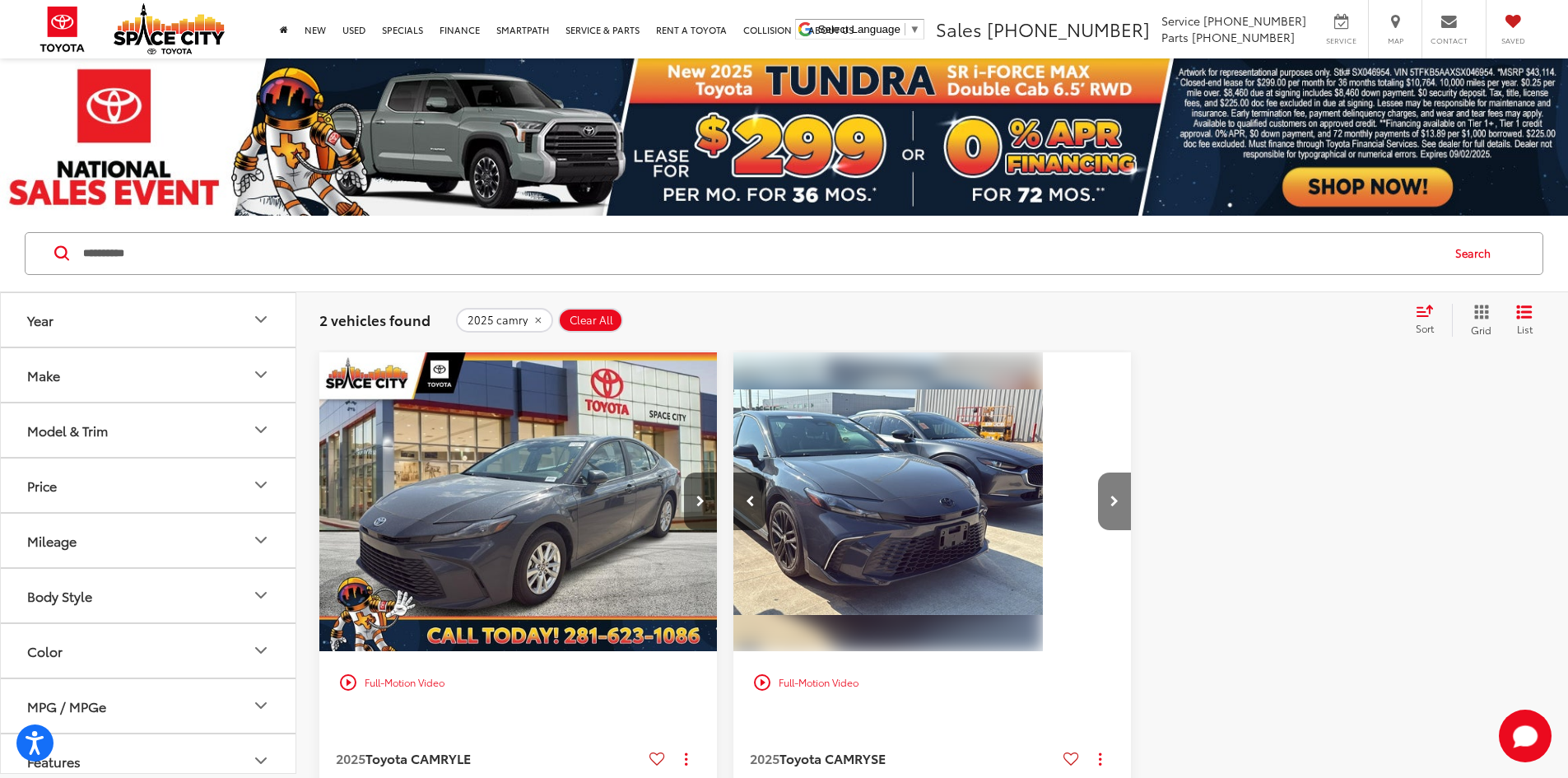
click at [1097, 473] on button "Next image" at bounding box center [1113, 501] width 33 height 57
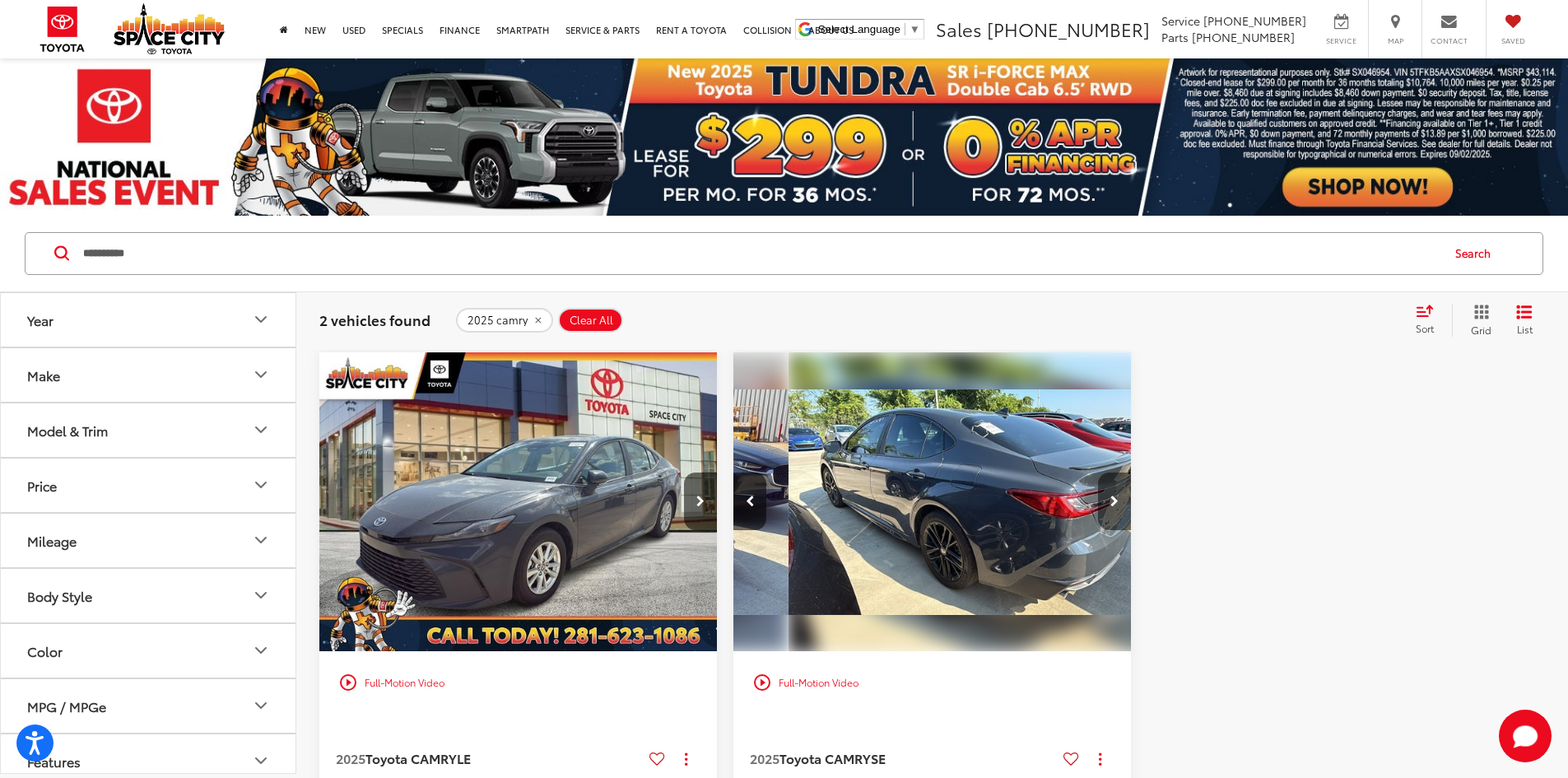
scroll to position [0, 1185]
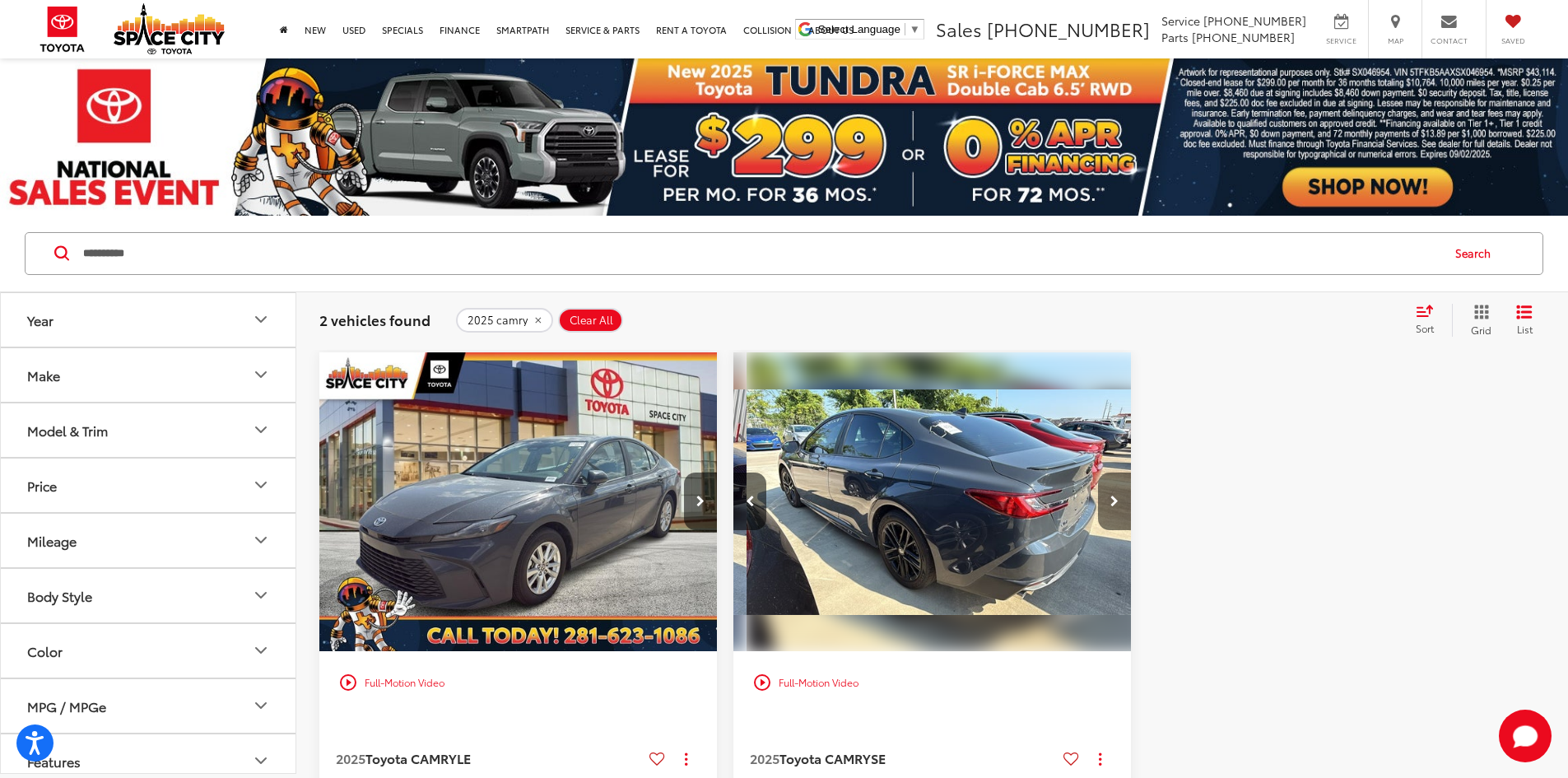
click at [1097, 473] on button "Next image" at bounding box center [1113, 501] width 33 height 57
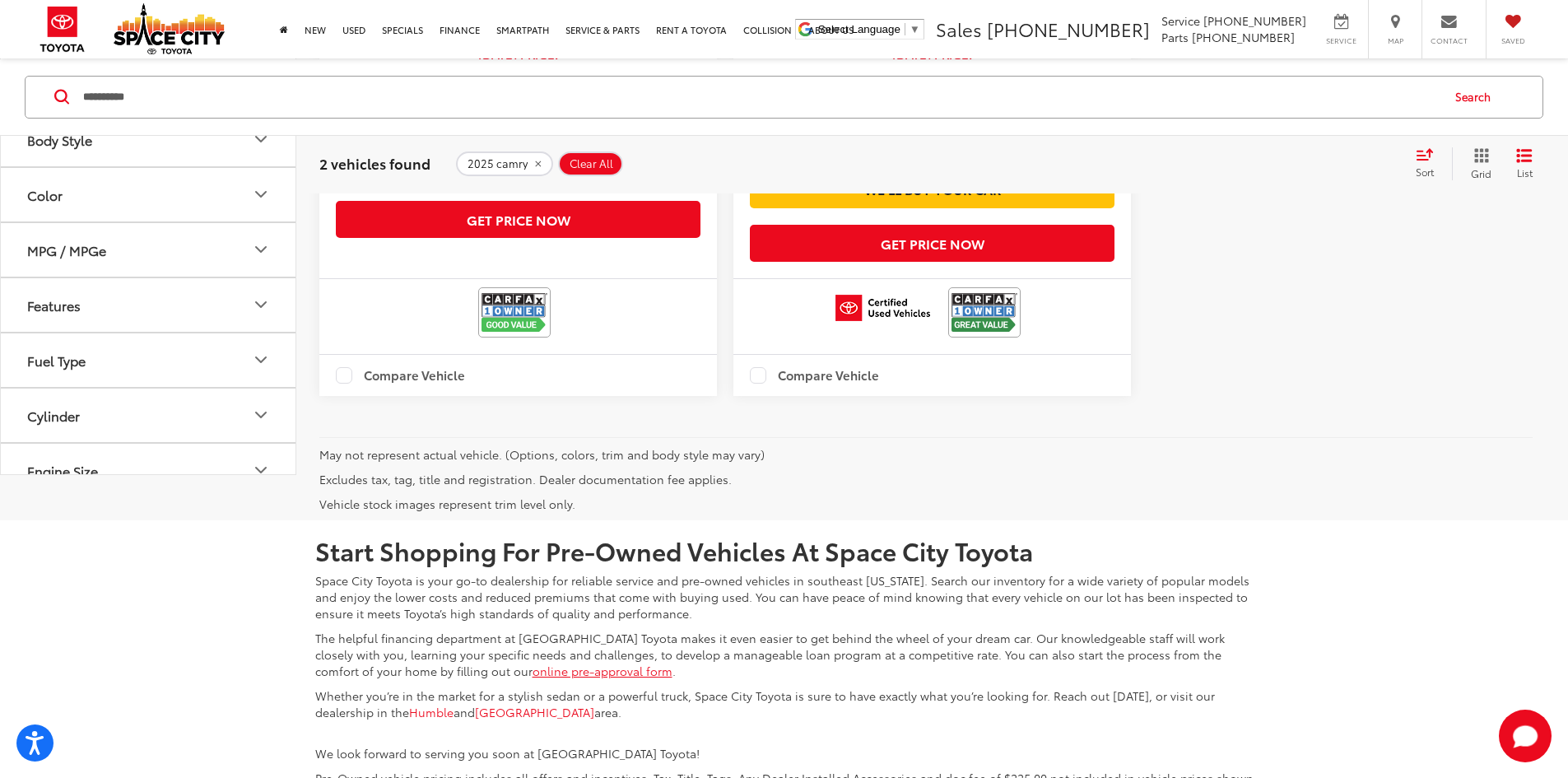
scroll to position [906, 0]
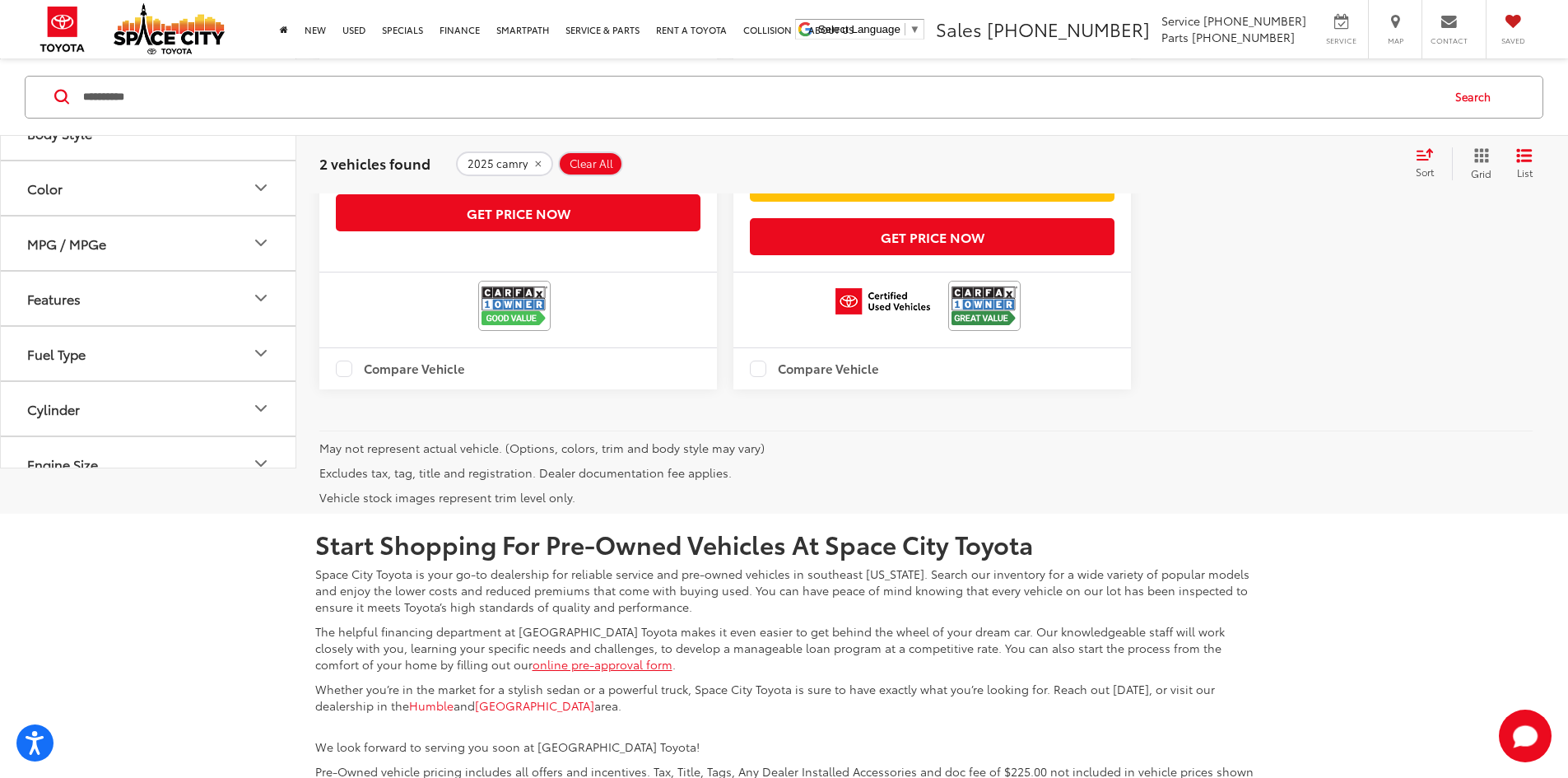
click at [734, 273] on div at bounding box center [932, 310] width 397 height 75
click at [835, 288] on img at bounding box center [883, 301] width 95 height 27
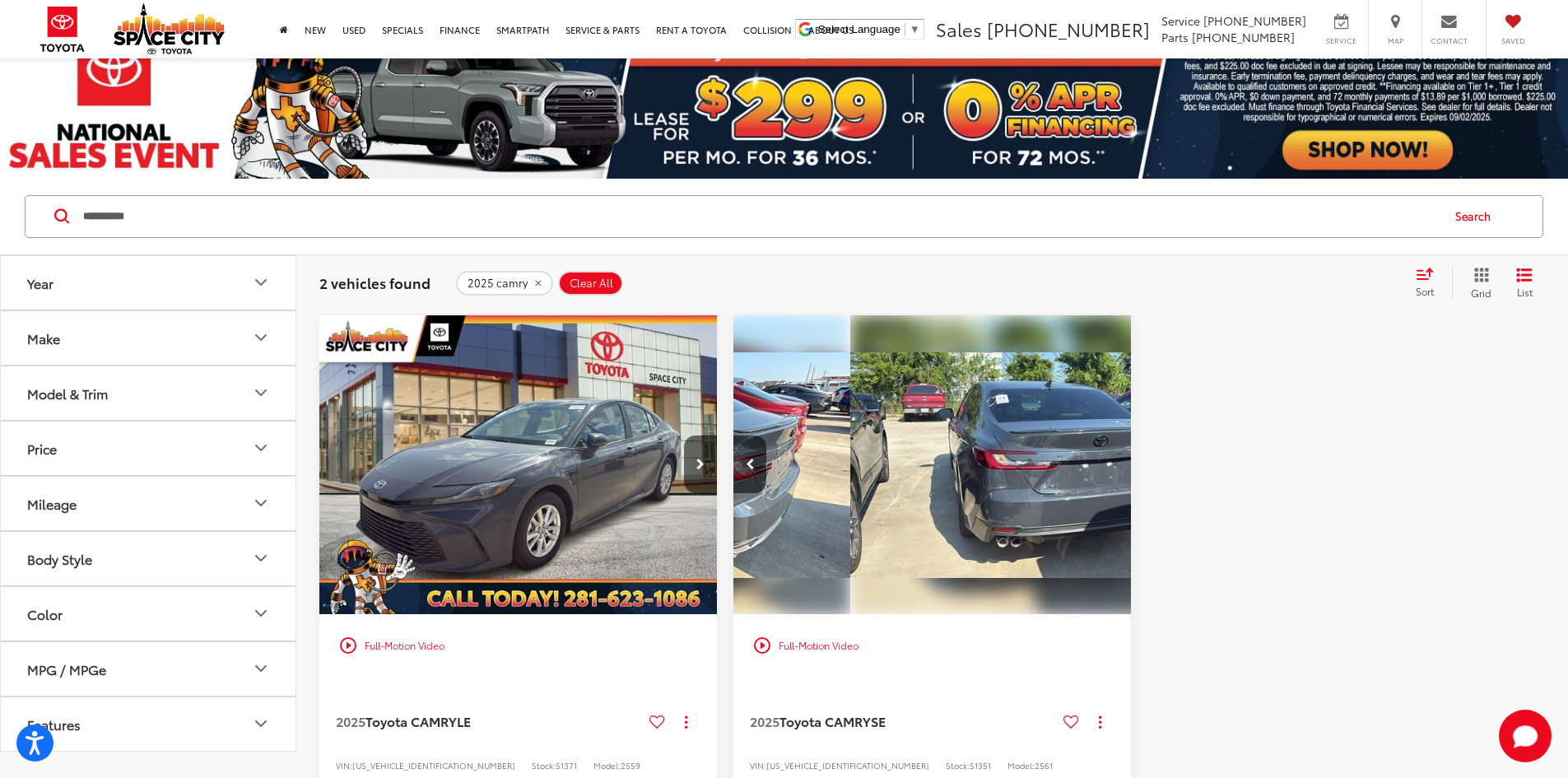
scroll to position [0, 0]
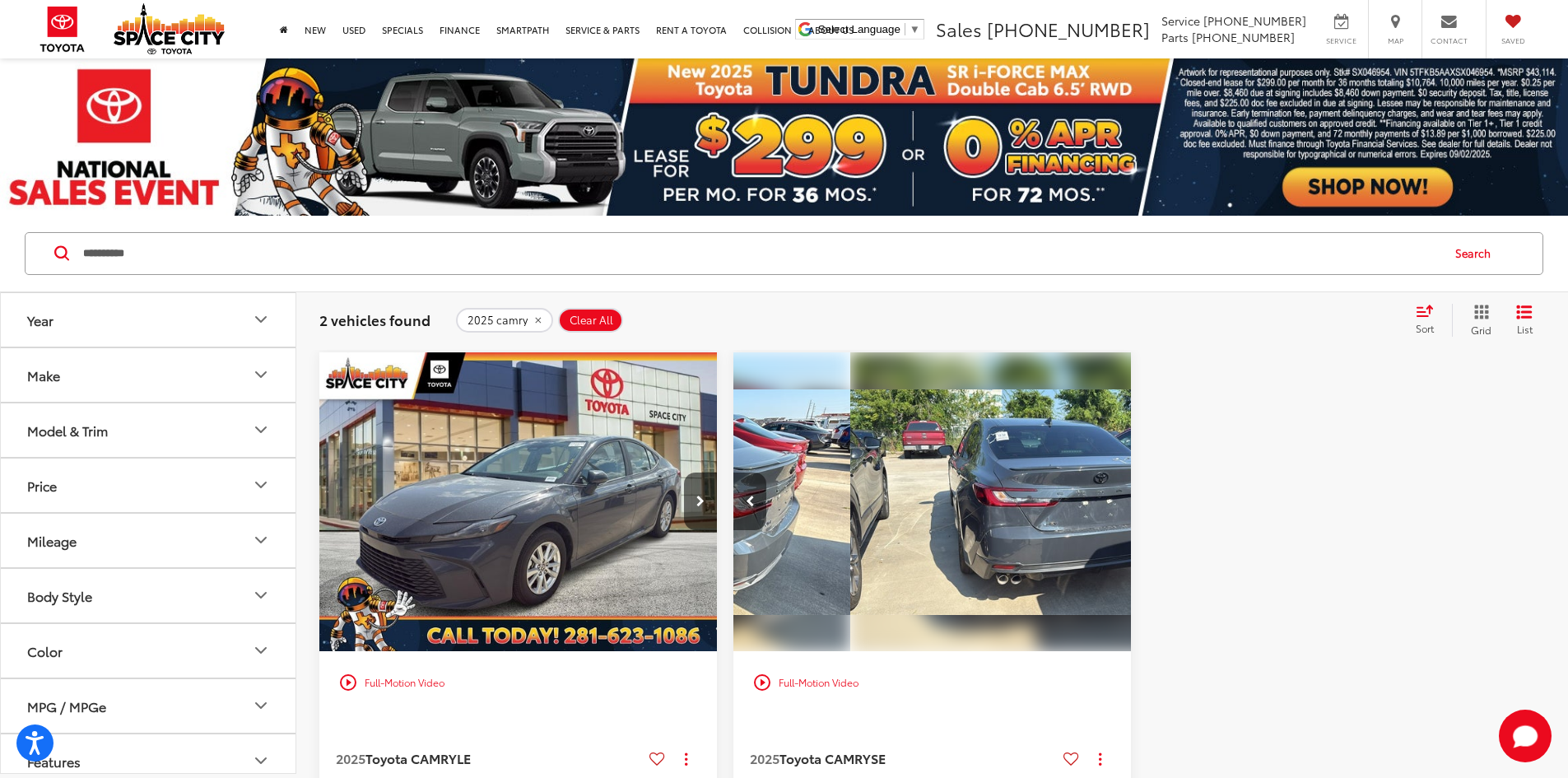
click at [734, 473] on button "Previous image" at bounding box center [749, 501] width 33 height 57
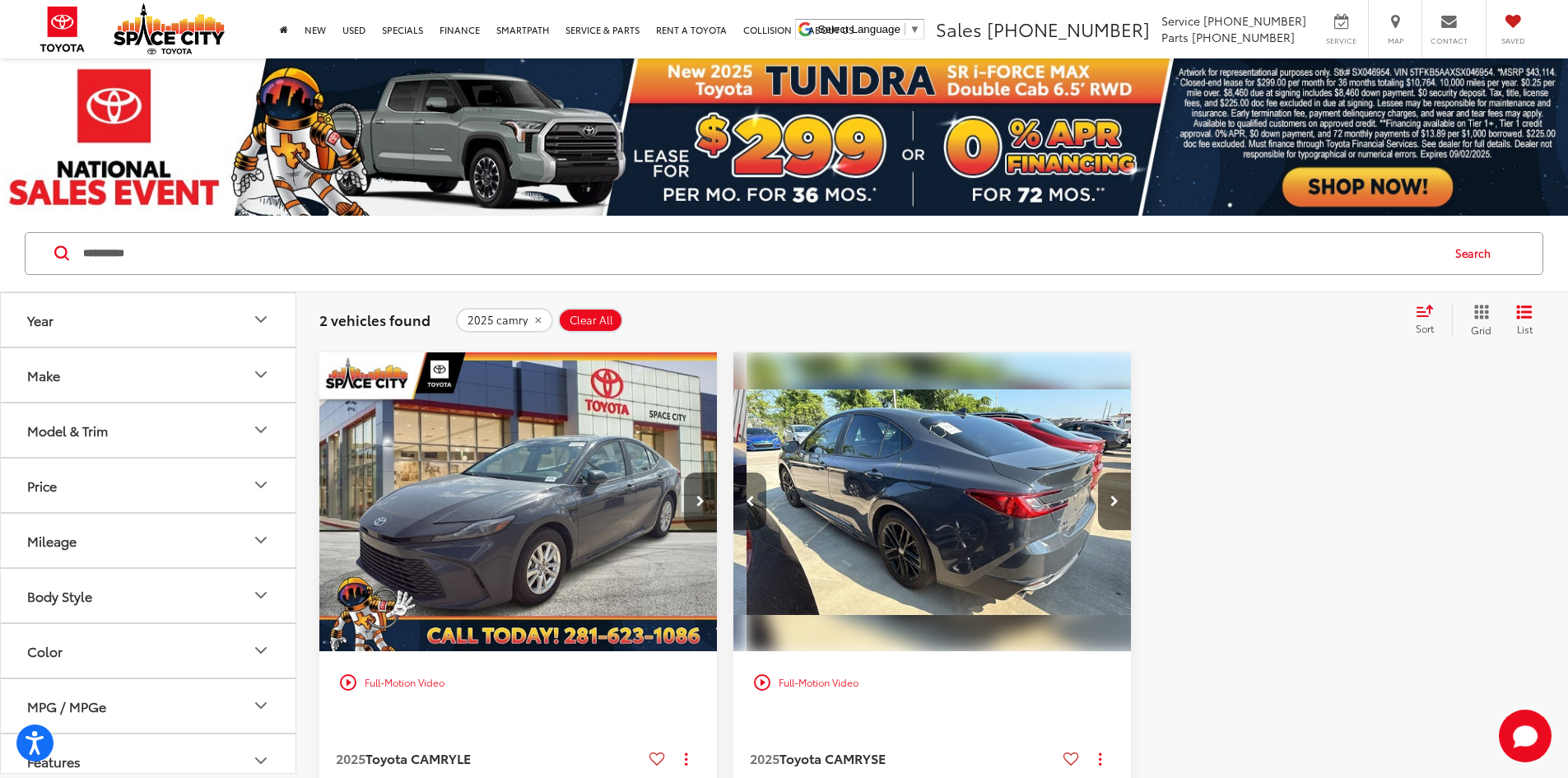
click at [745, 495] on icon "Previous image" at bounding box center [749, 501] width 9 height 12
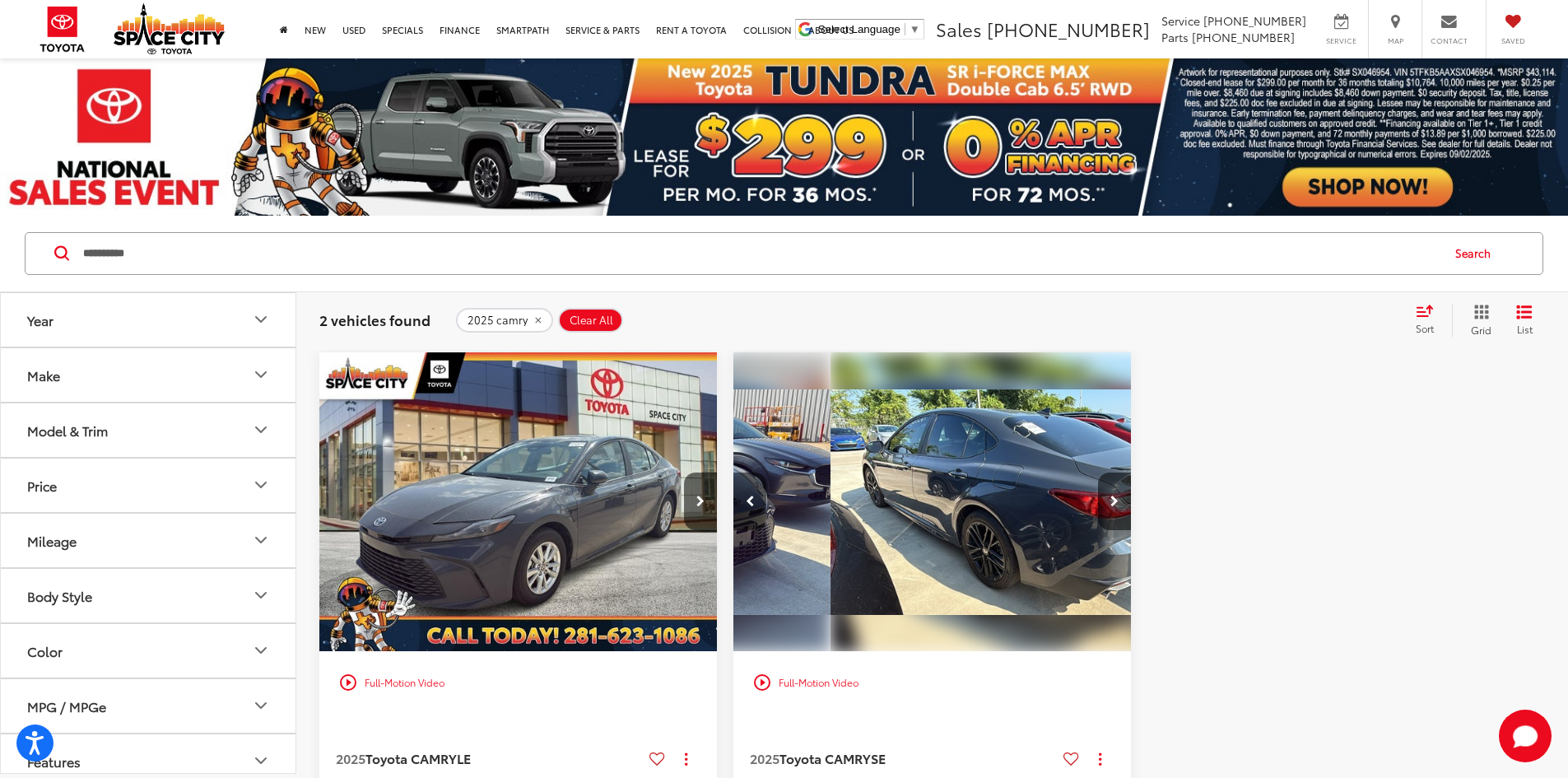
click at [745, 495] on icon "Previous image" at bounding box center [749, 501] width 9 height 12
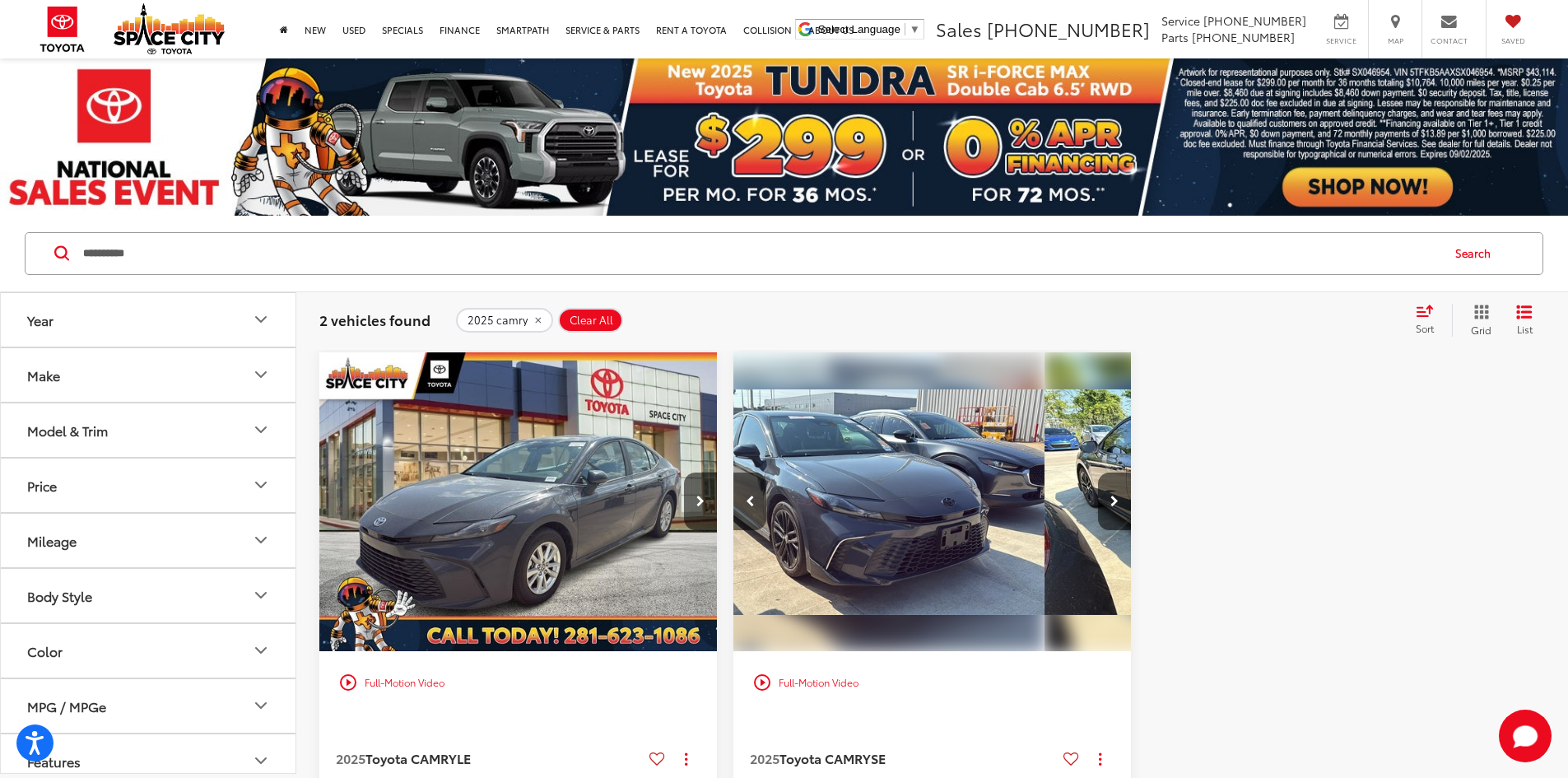
click at [745, 495] on icon "Previous image" at bounding box center [749, 501] width 9 height 12
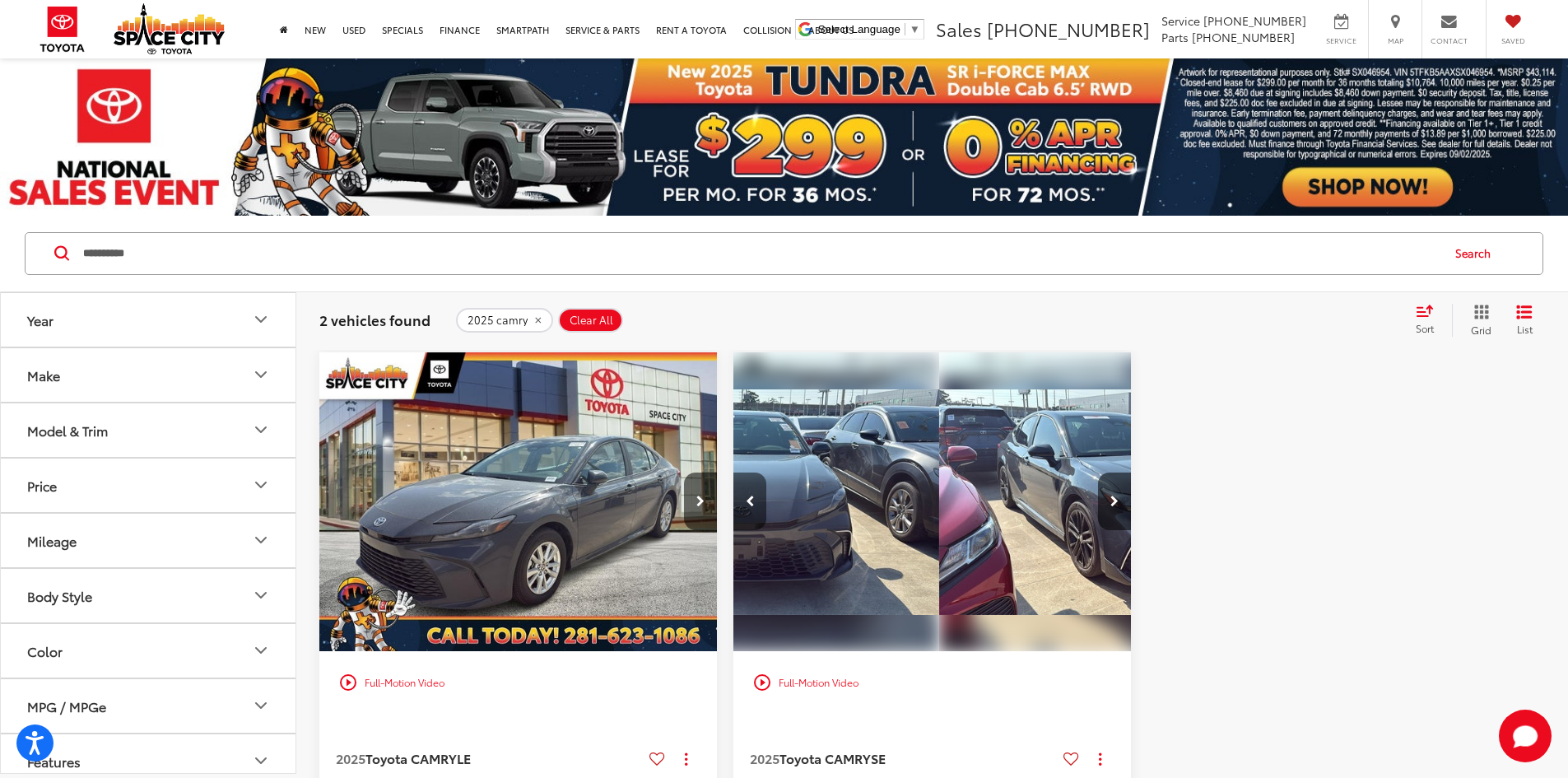
click at [745, 495] on icon "Previous image" at bounding box center [749, 501] width 9 height 12
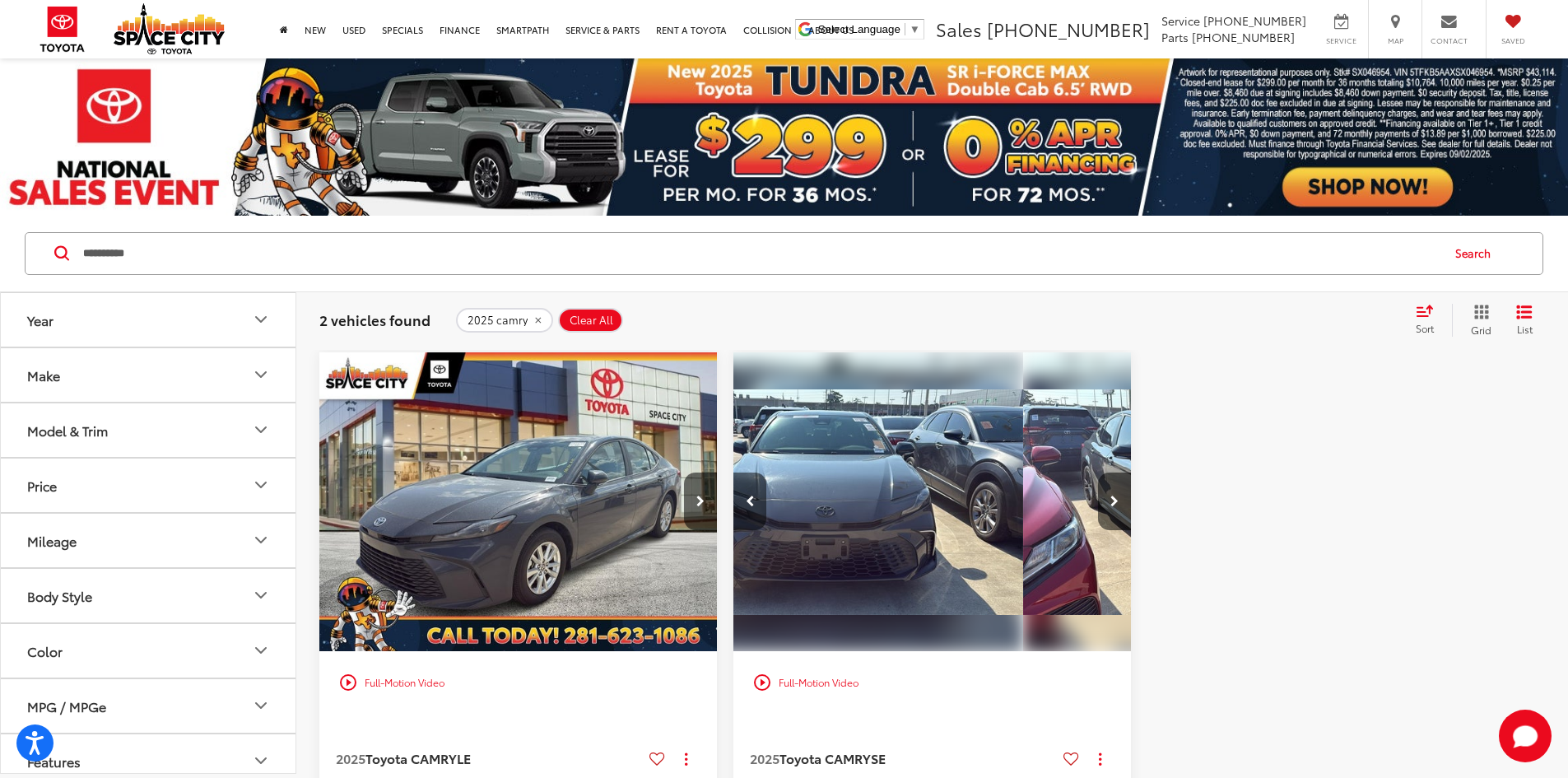
click at [745, 495] on icon "Previous image" at bounding box center [749, 501] width 9 height 12
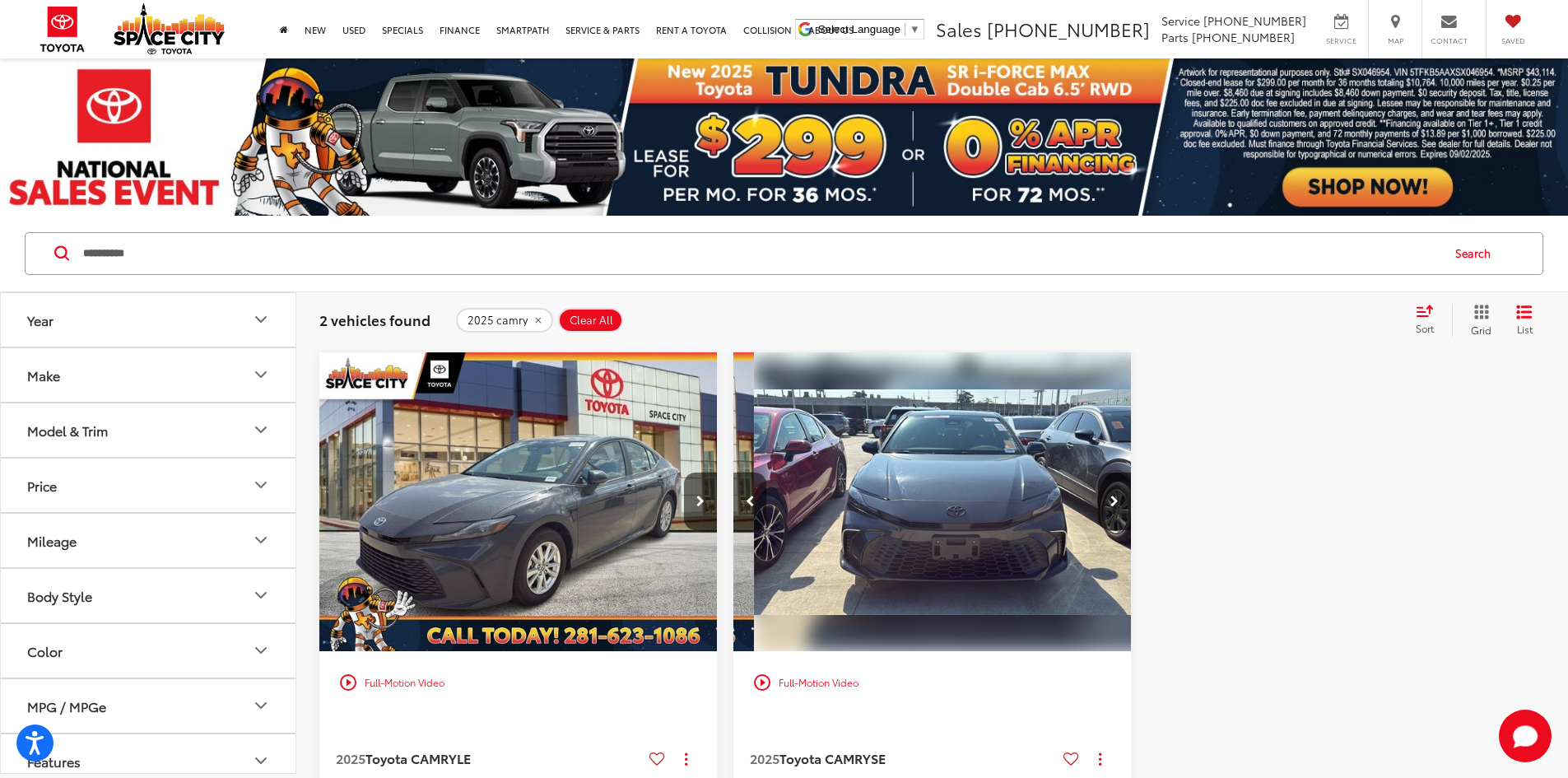
scroll to position [0, 297]
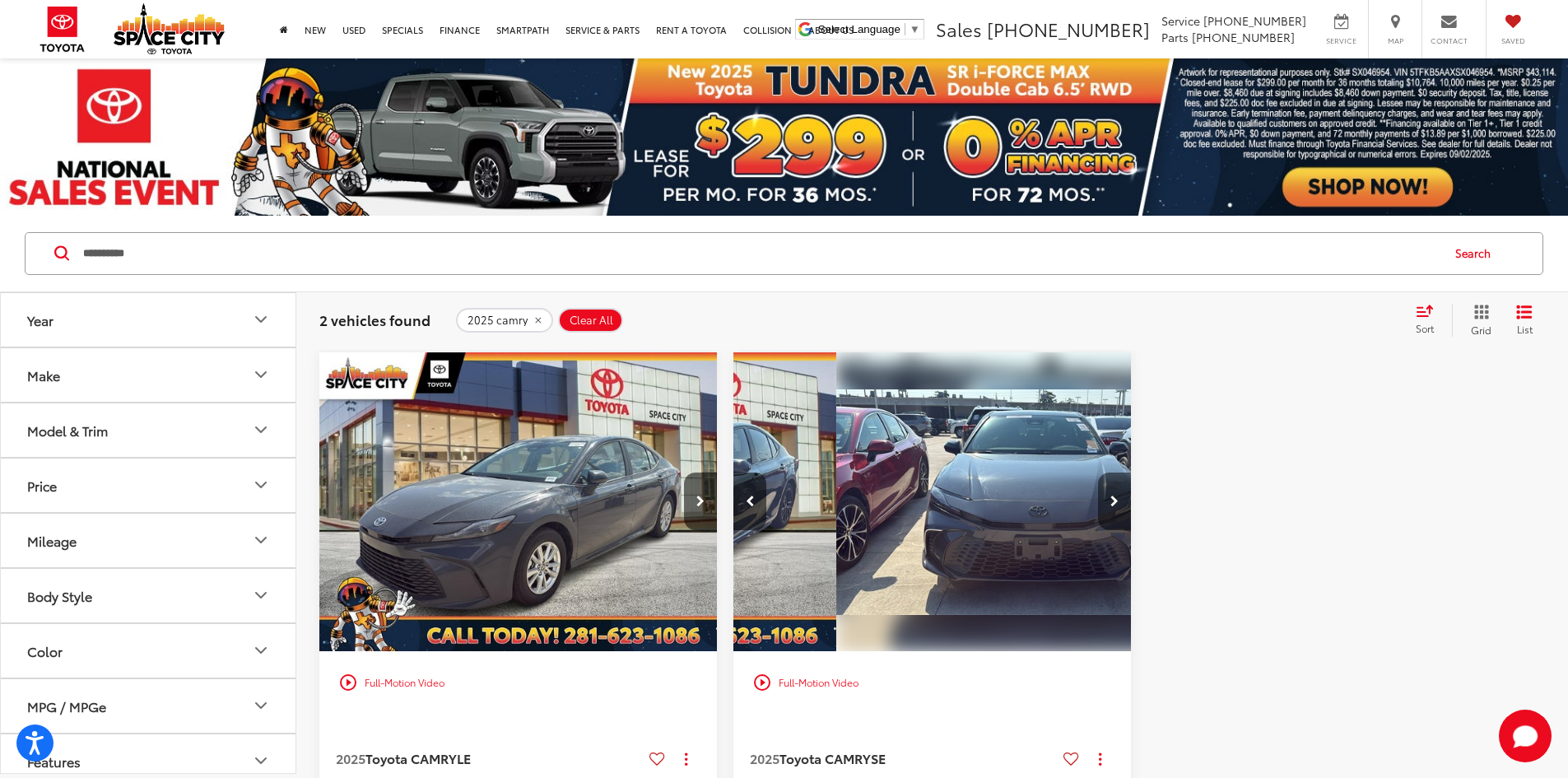
click at [1097, 473] on button "Next image" at bounding box center [1113, 501] width 33 height 57
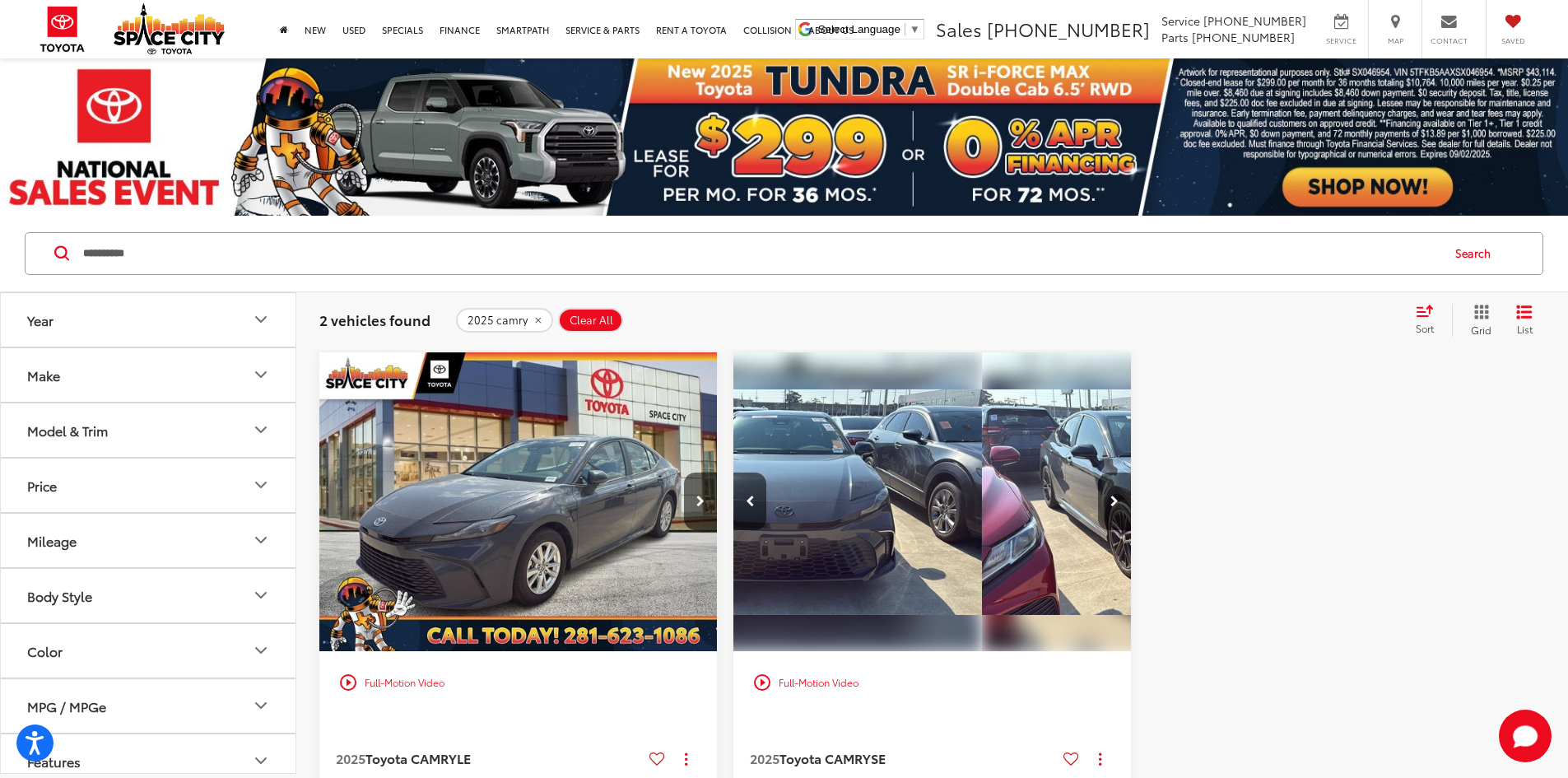
scroll to position [0, 593]
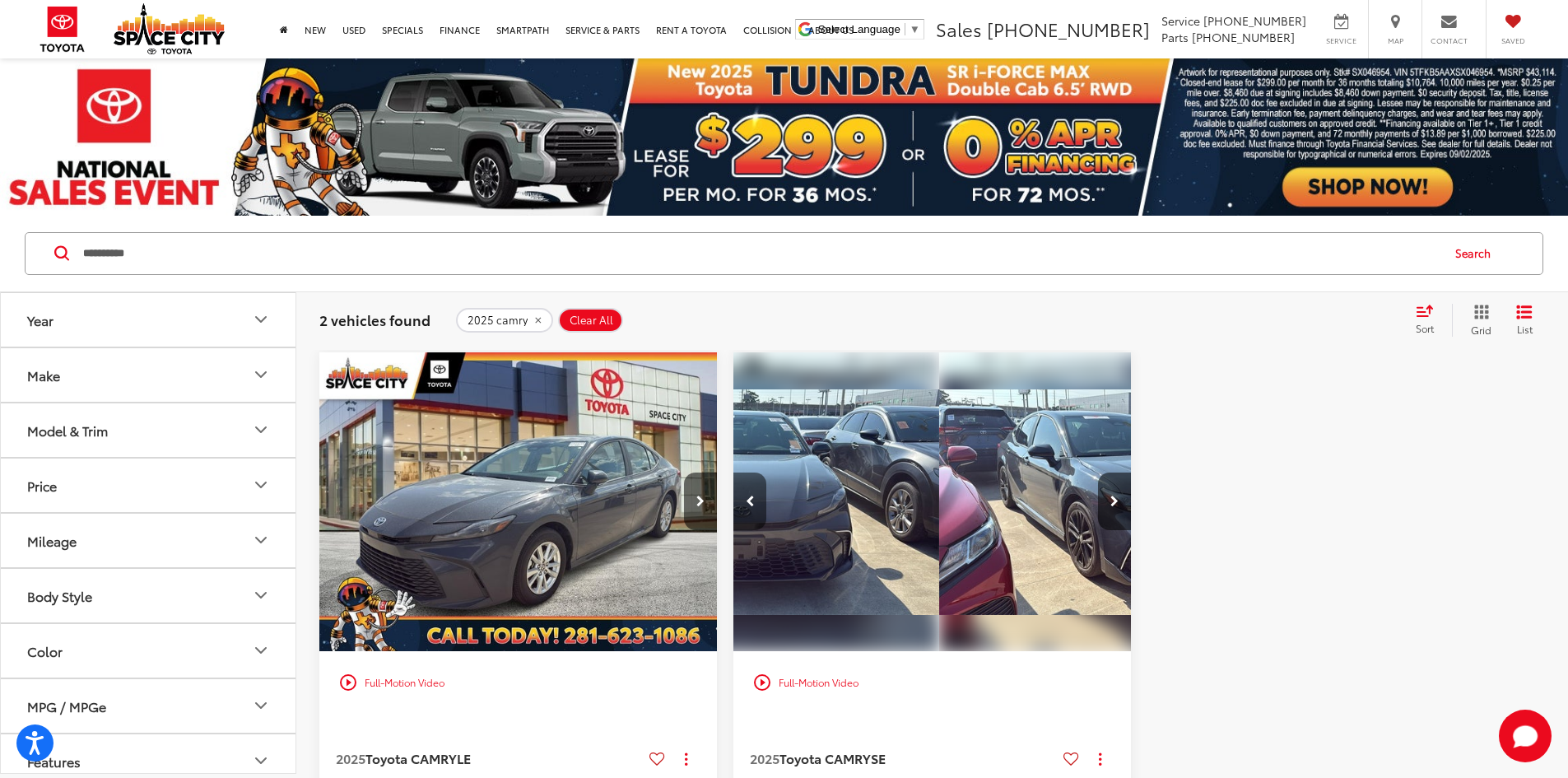
click at [745, 495] on icon "Previous image" at bounding box center [749, 501] width 9 height 12
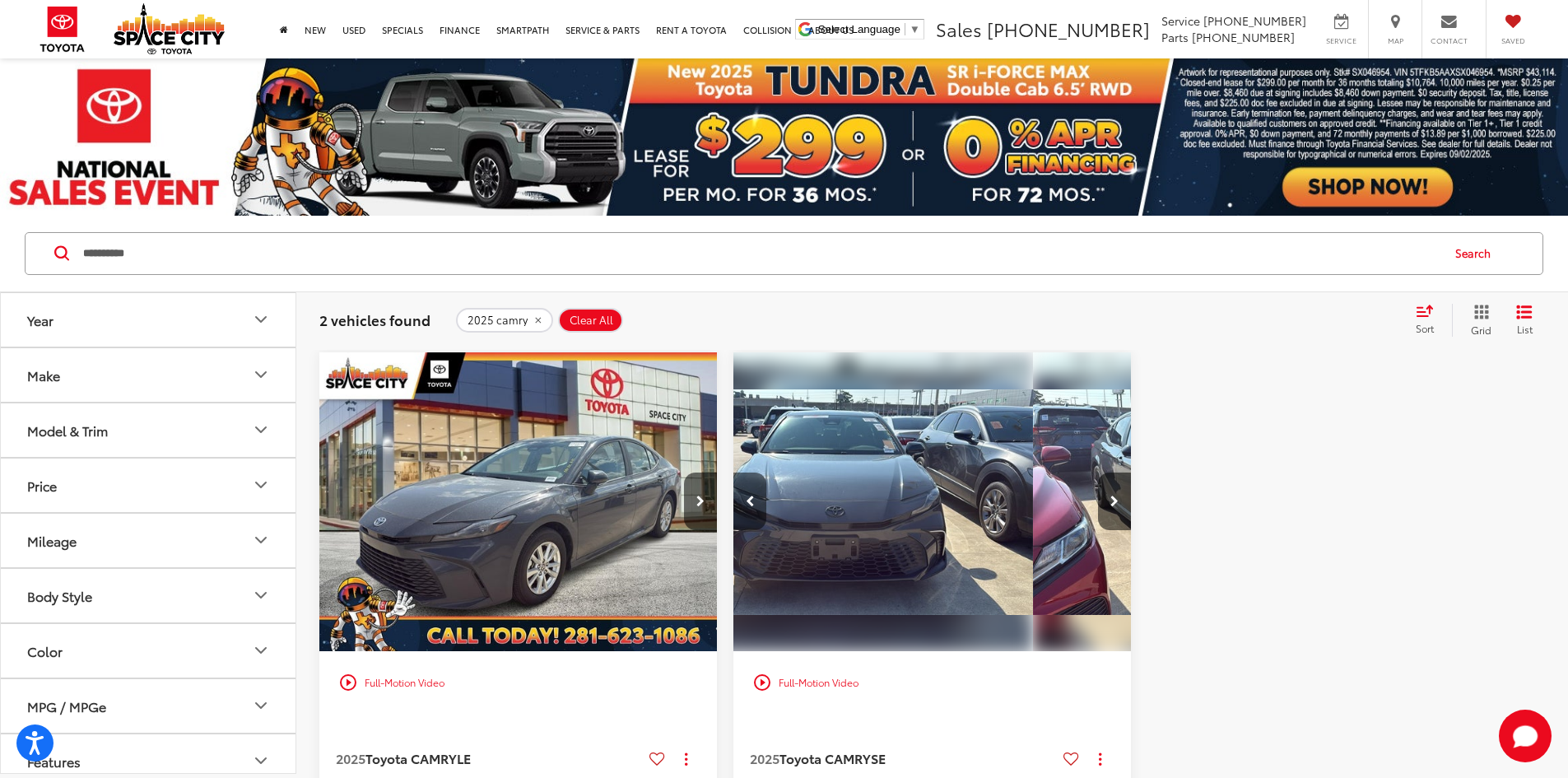
click at [745, 495] on icon "Previous image" at bounding box center [749, 501] width 9 height 12
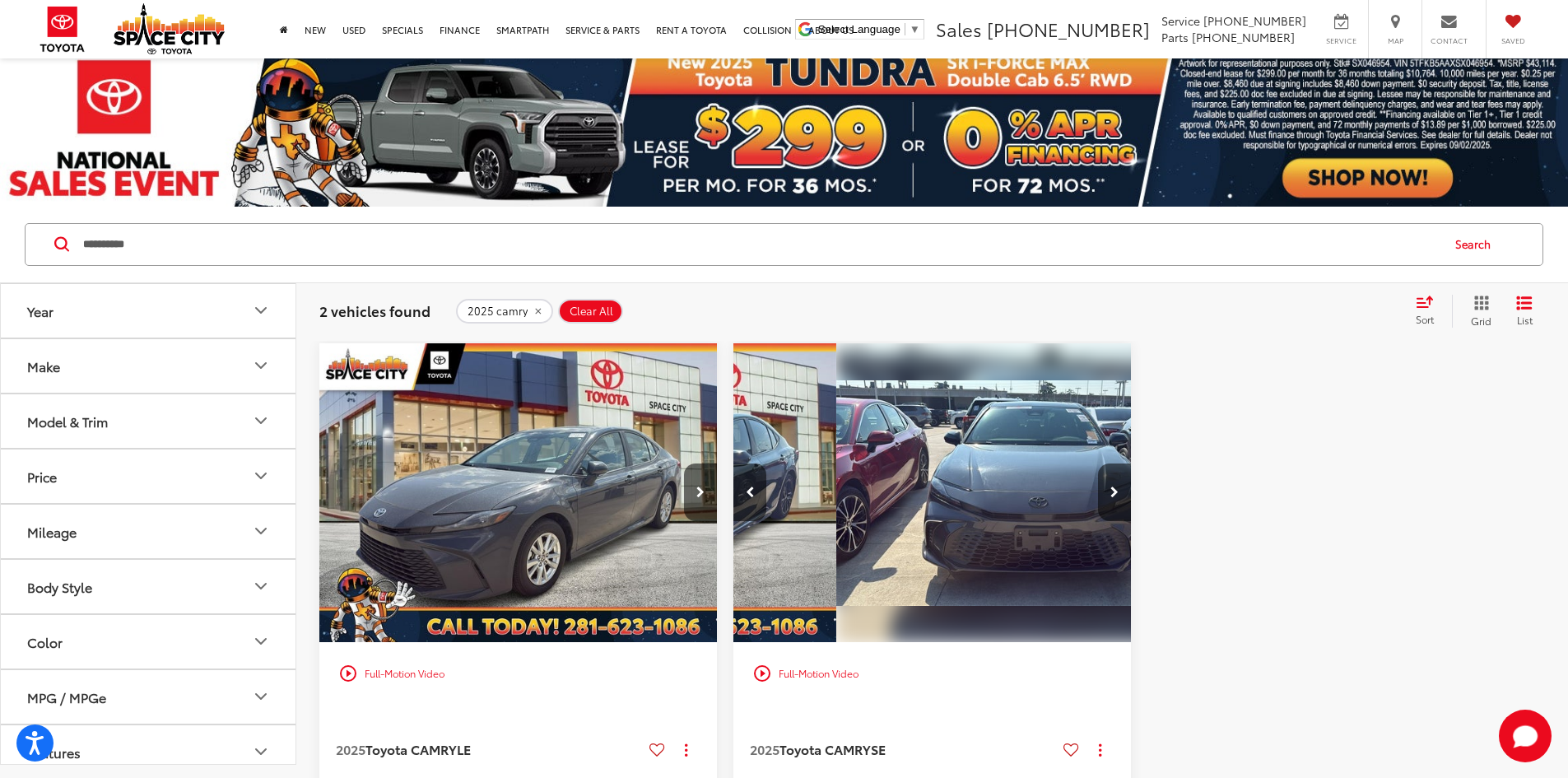
scroll to position [0, 0]
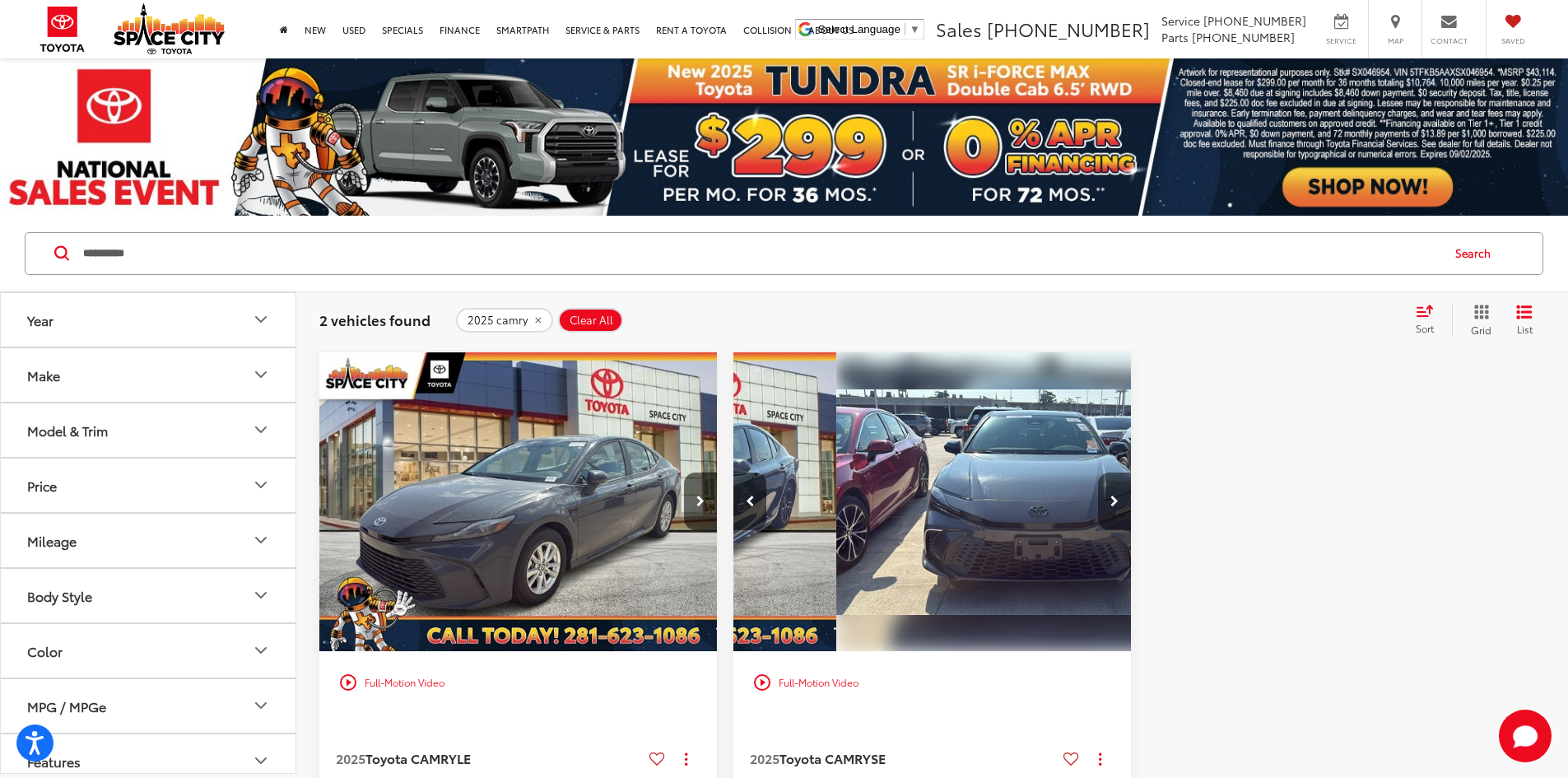
click at [1097, 473] on button "Next image" at bounding box center [1113, 501] width 33 height 57
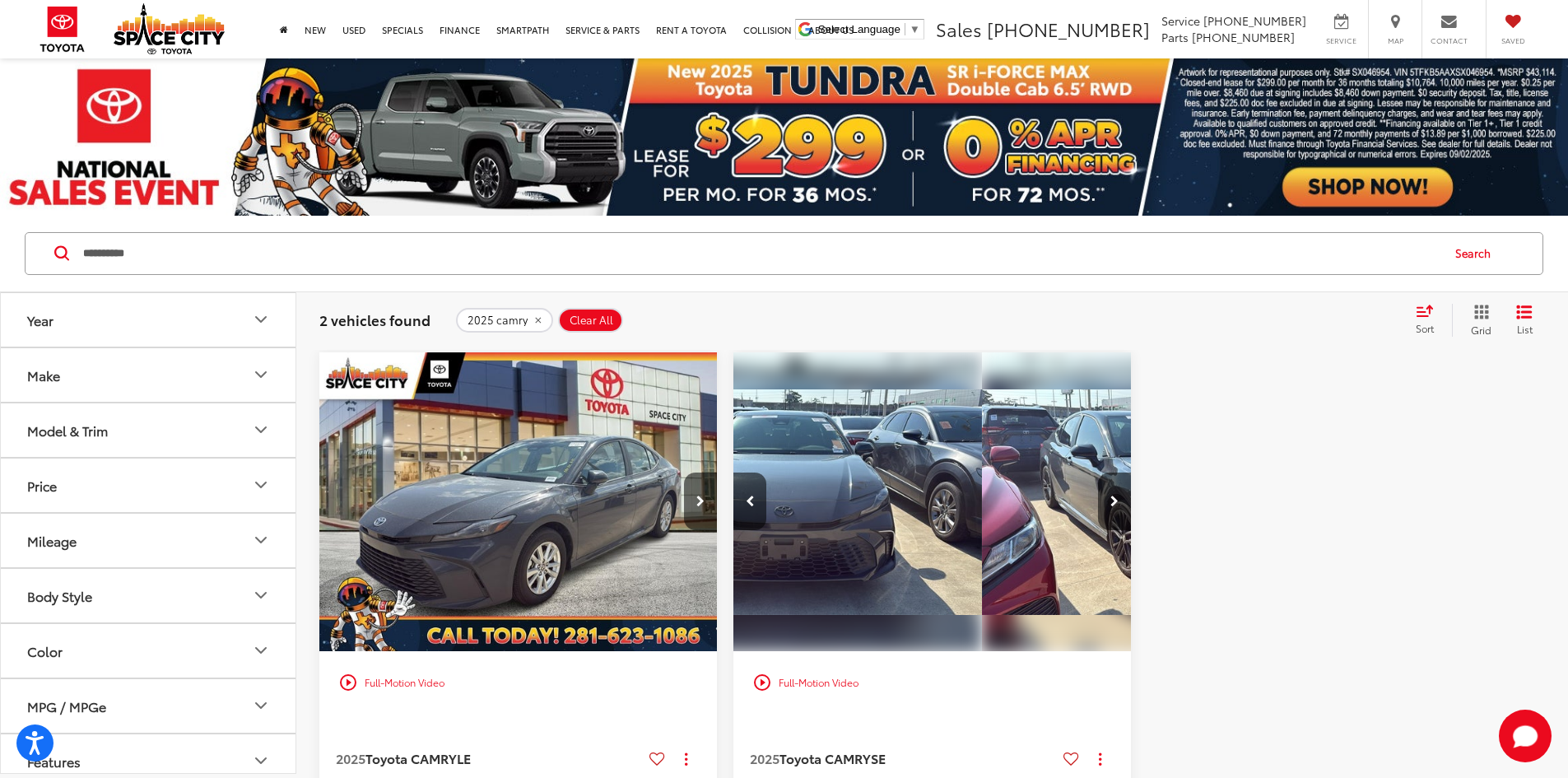
scroll to position [0, 593]
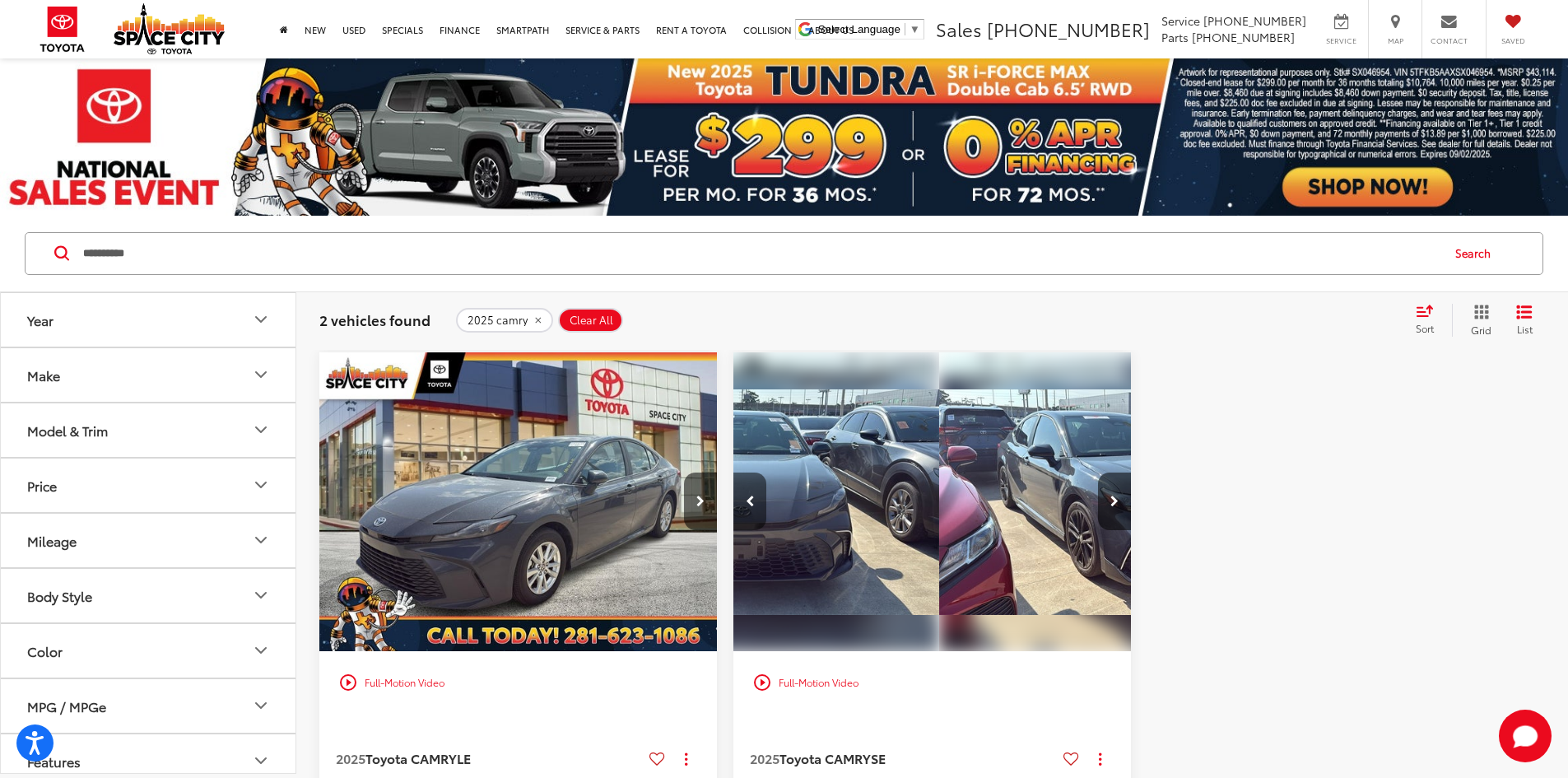
click at [745, 495] on icon "Previous image" at bounding box center [749, 501] width 9 height 12
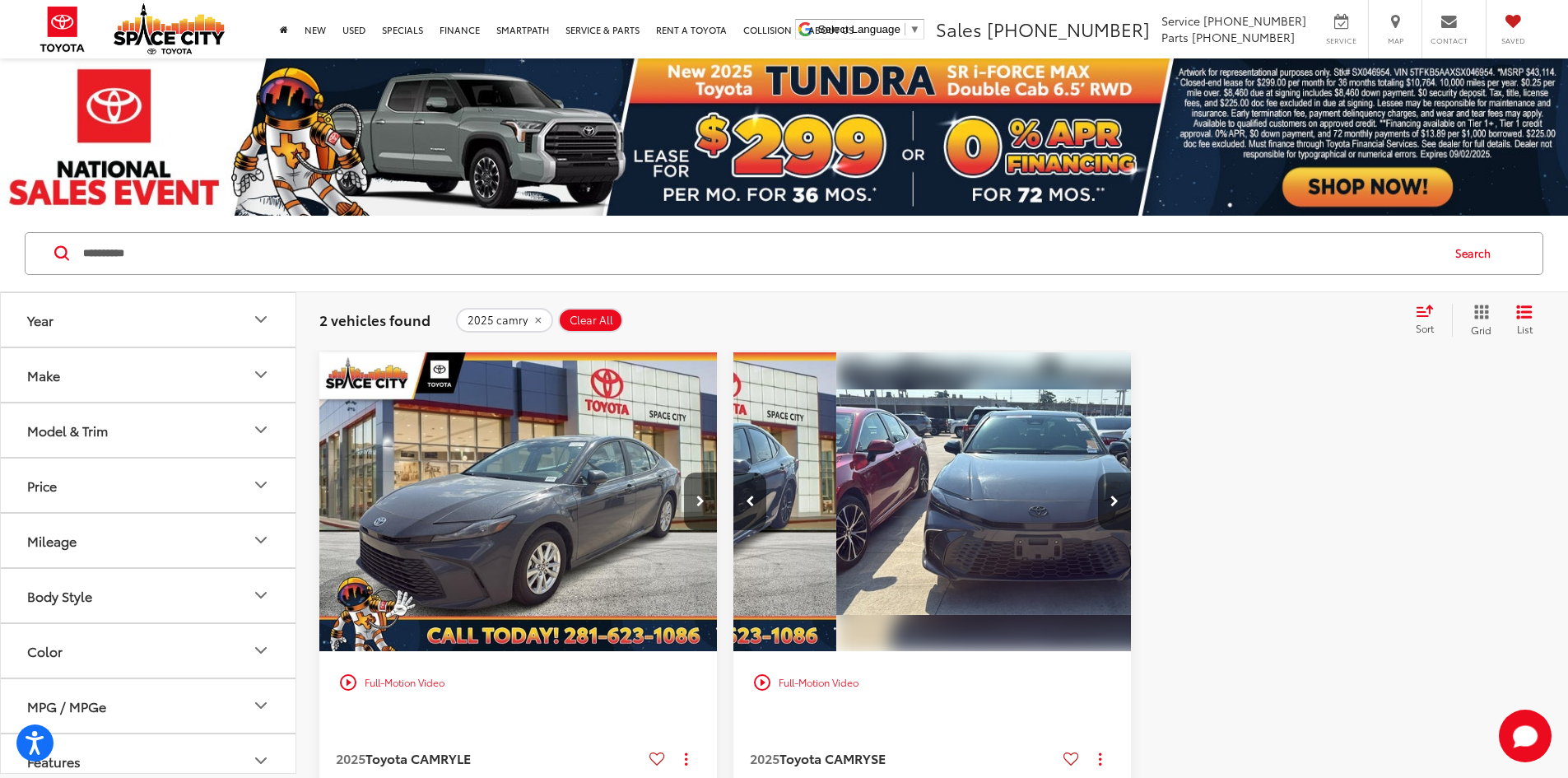
click at [1097, 477] on button "Next image" at bounding box center [1113, 501] width 33 height 57
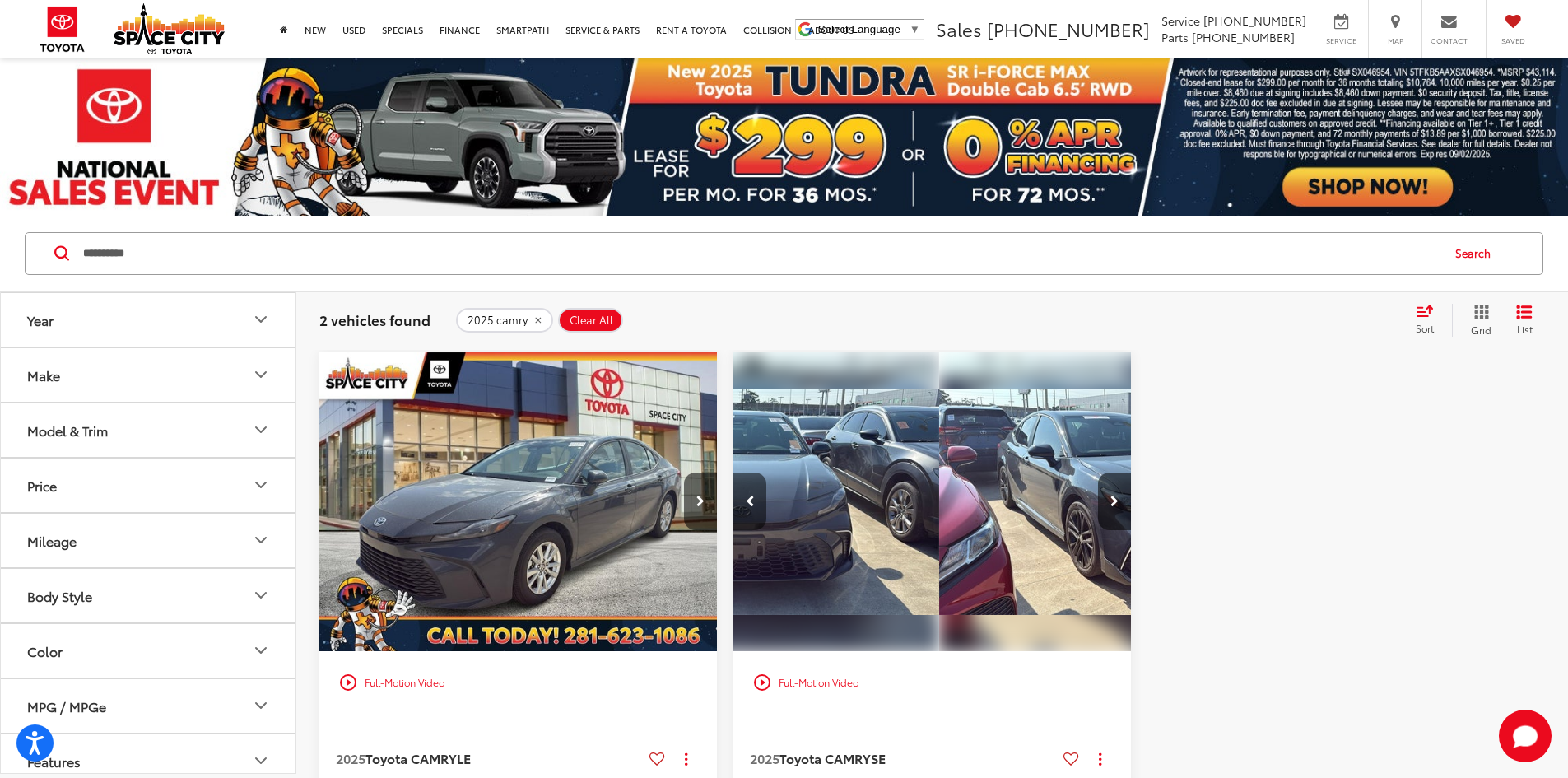
click at [745, 495] on icon "Previous image" at bounding box center [749, 501] width 9 height 12
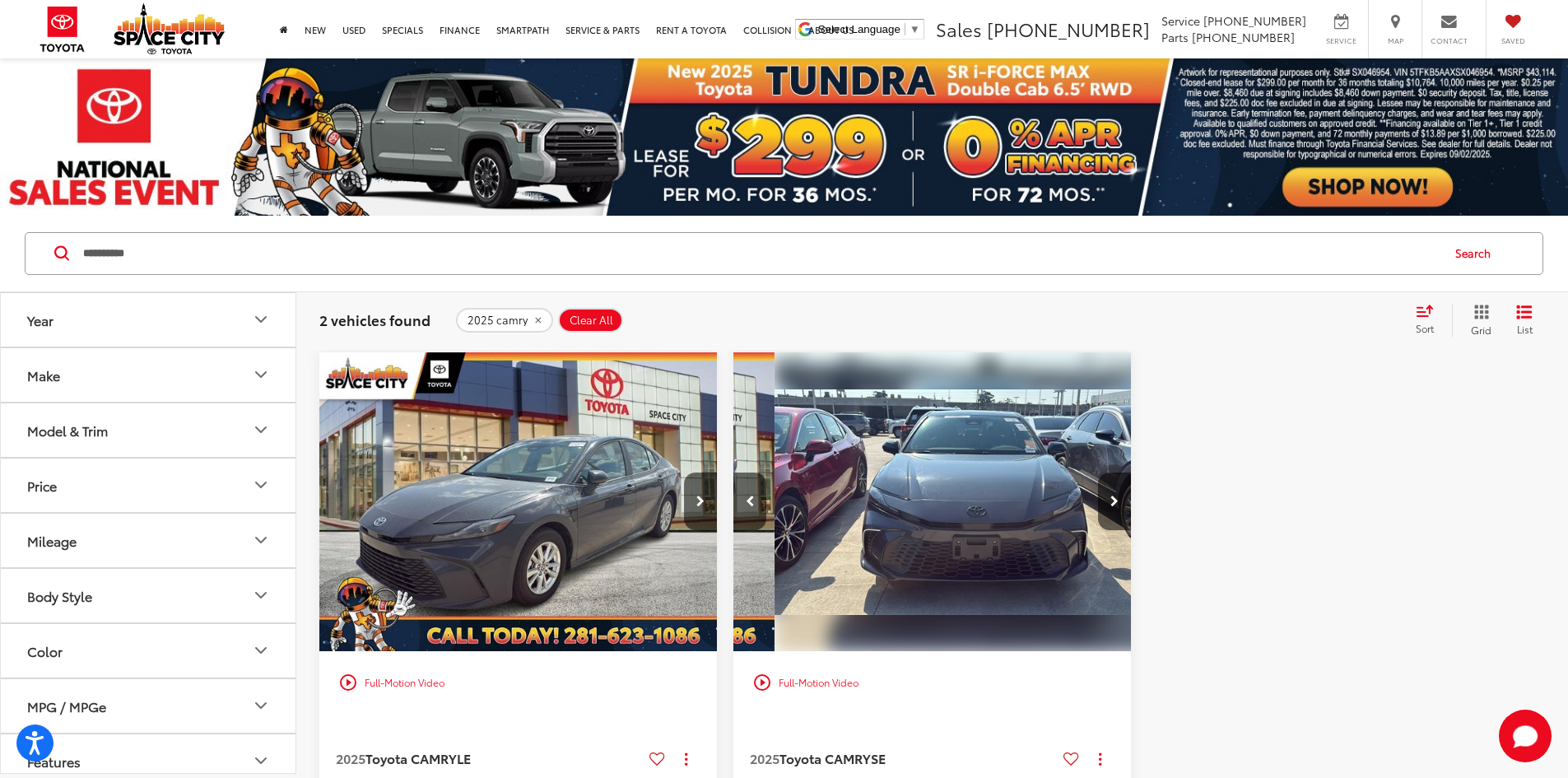
scroll to position [0, 297]
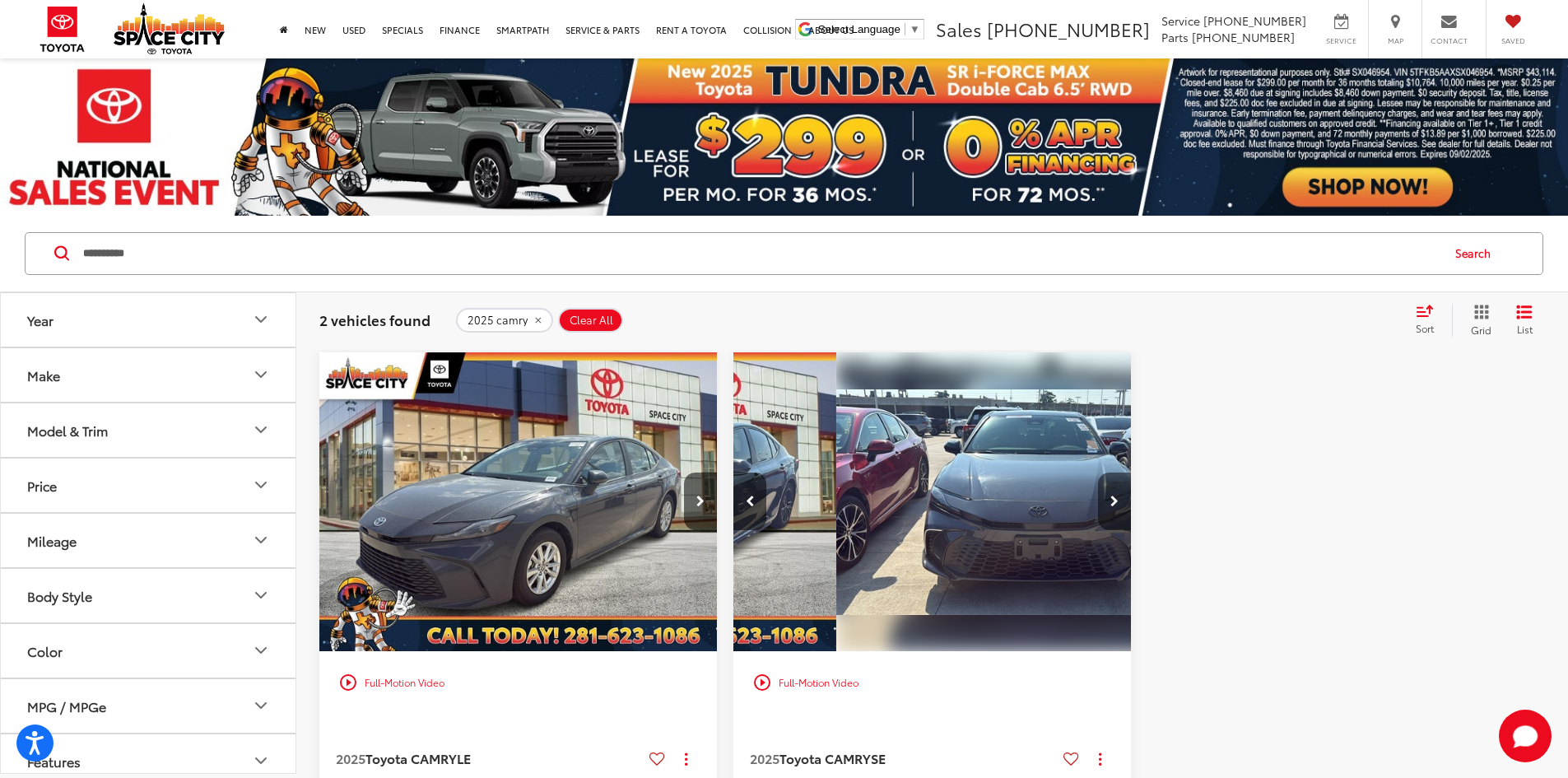
click at [1097, 473] on button "Next image" at bounding box center [1113, 501] width 33 height 57
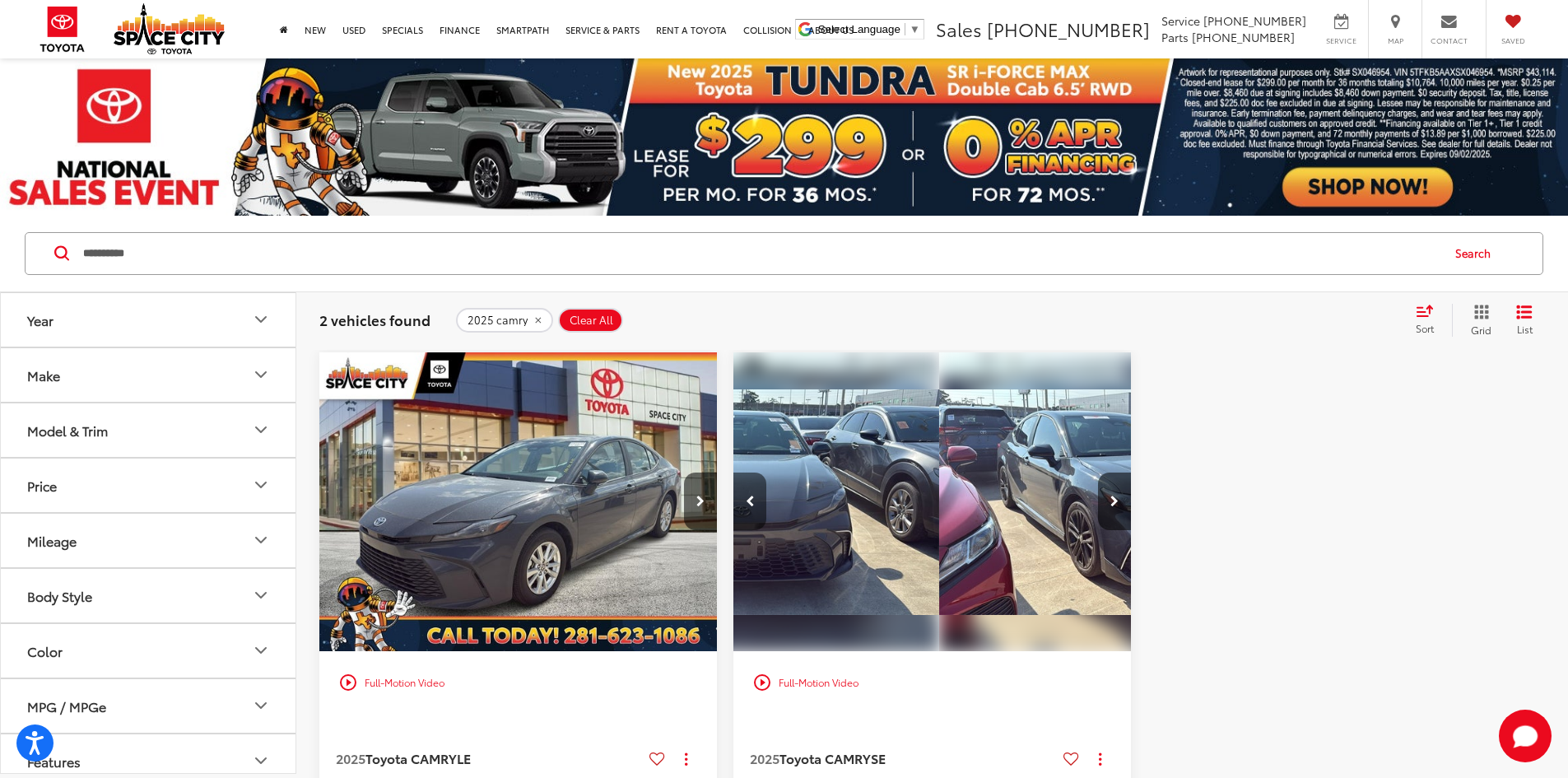
click at [734, 473] on button "Previous image" at bounding box center [749, 501] width 33 height 57
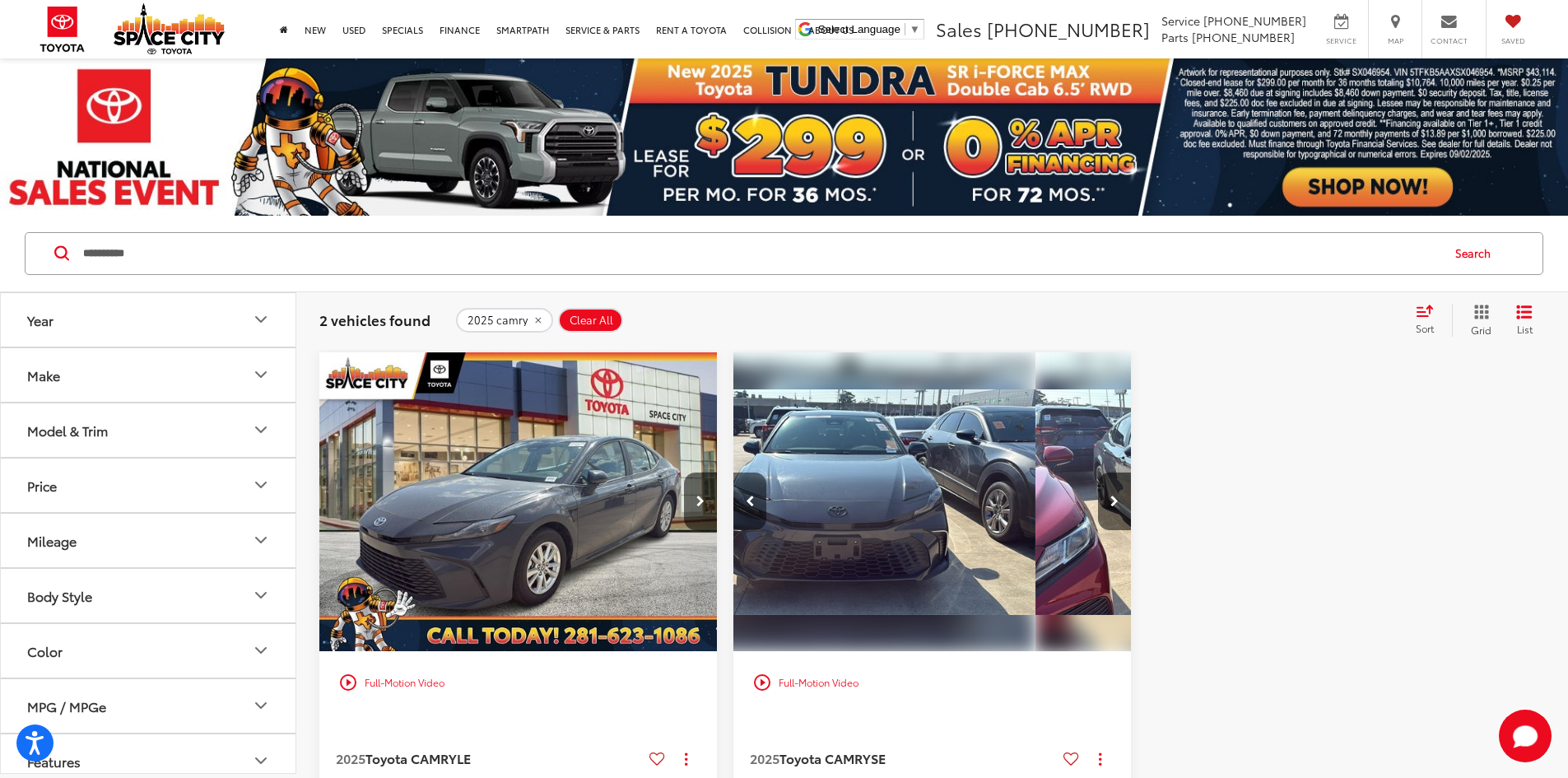
click at [734, 473] on button "Previous image" at bounding box center [749, 501] width 33 height 57
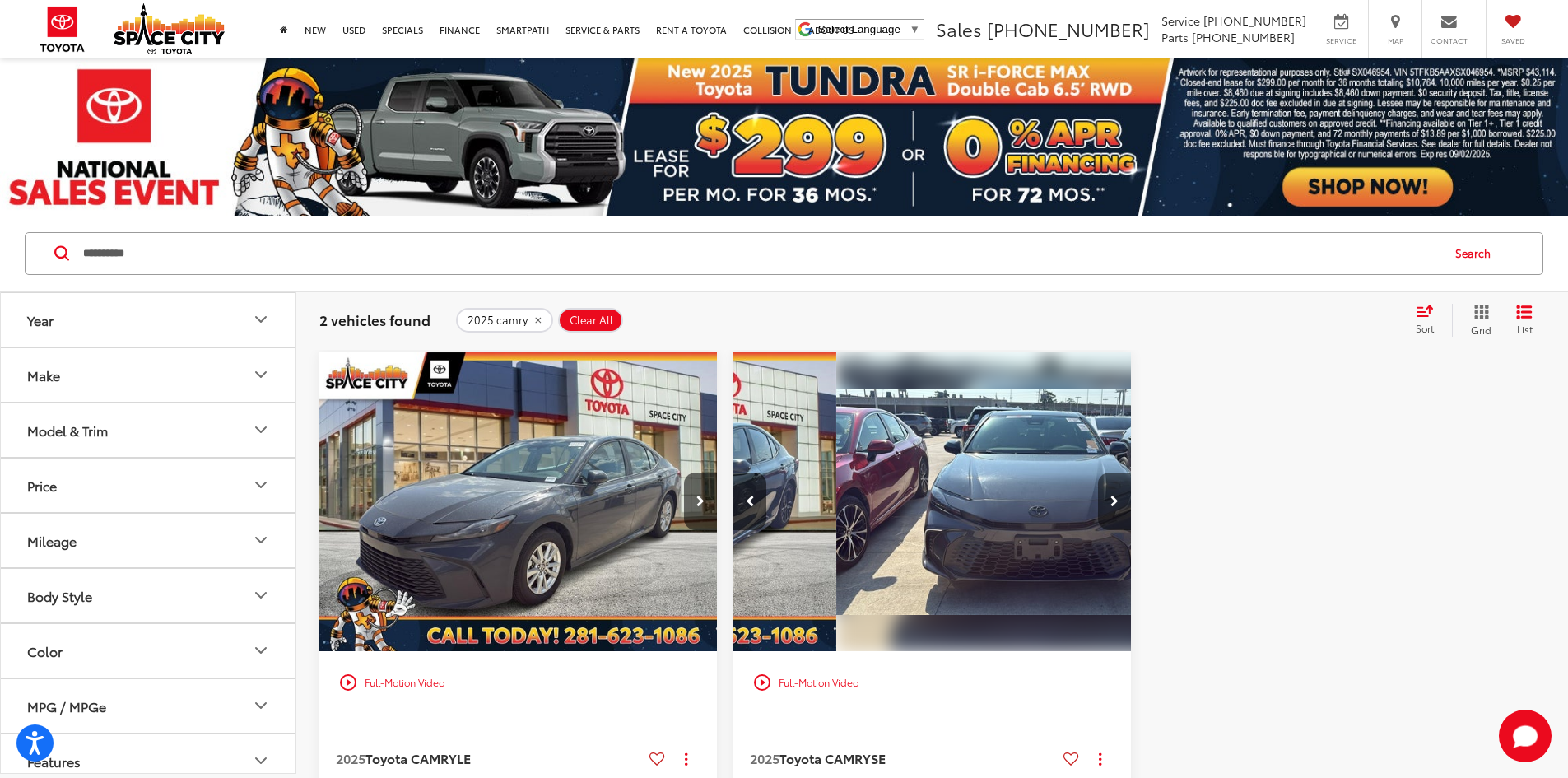
click at [1097, 473] on button "Next image" at bounding box center [1113, 501] width 33 height 57
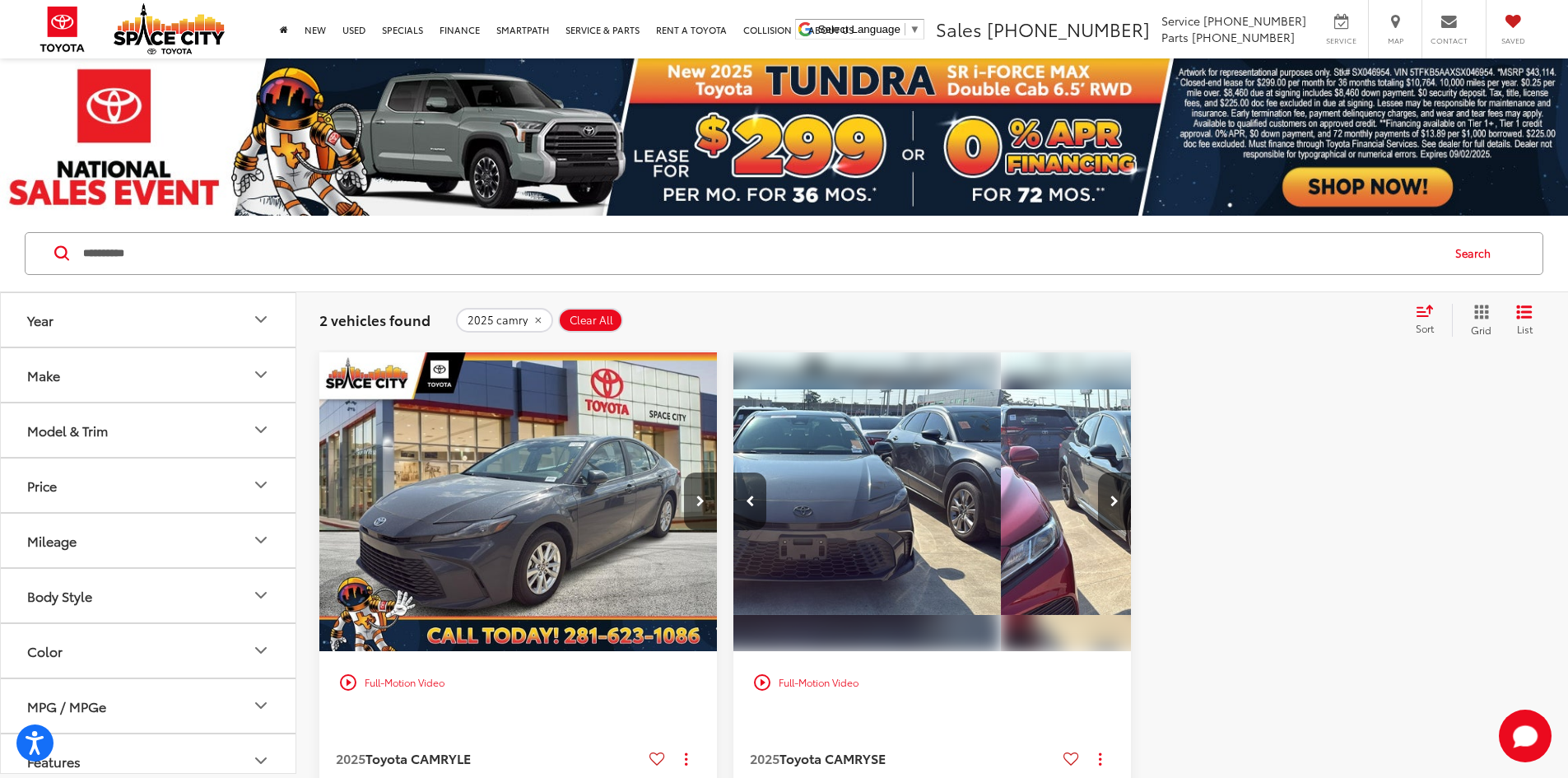
scroll to position [0, 593]
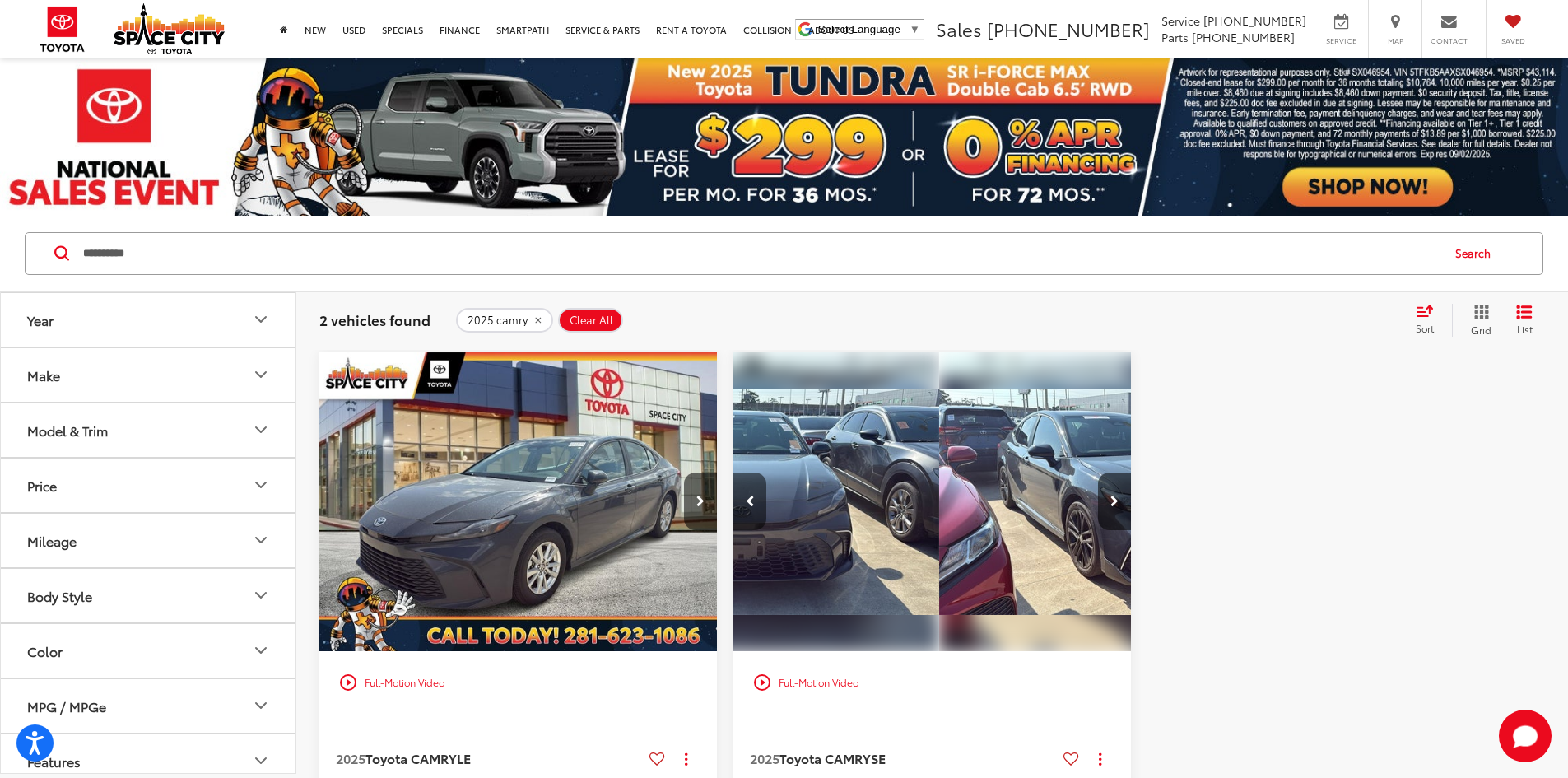
click at [745, 495] on icon "Previous image" at bounding box center [749, 501] width 9 height 12
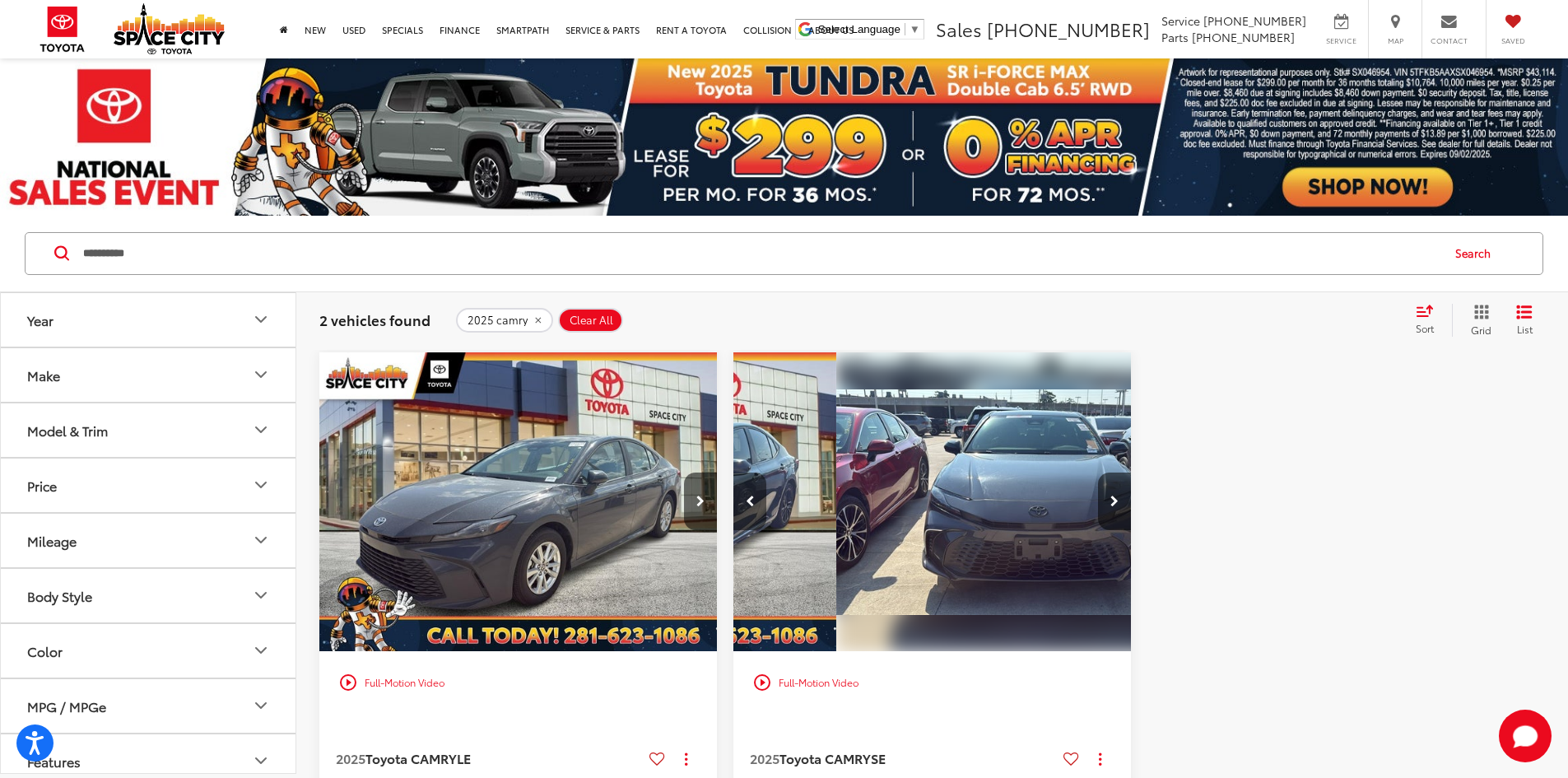
click at [745, 495] on icon "Previous image" at bounding box center [749, 501] width 9 height 12
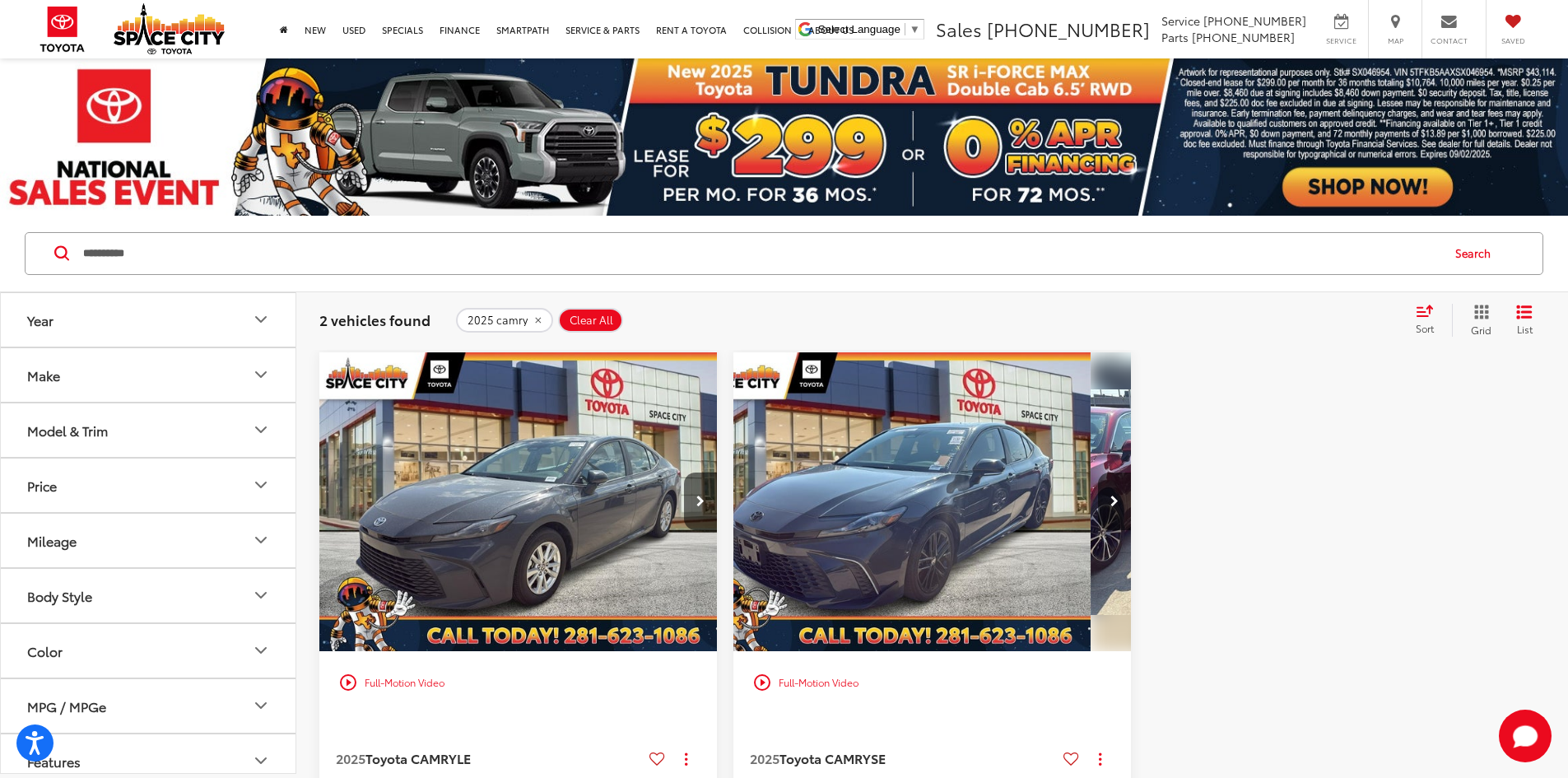
scroll to position [0, 0]
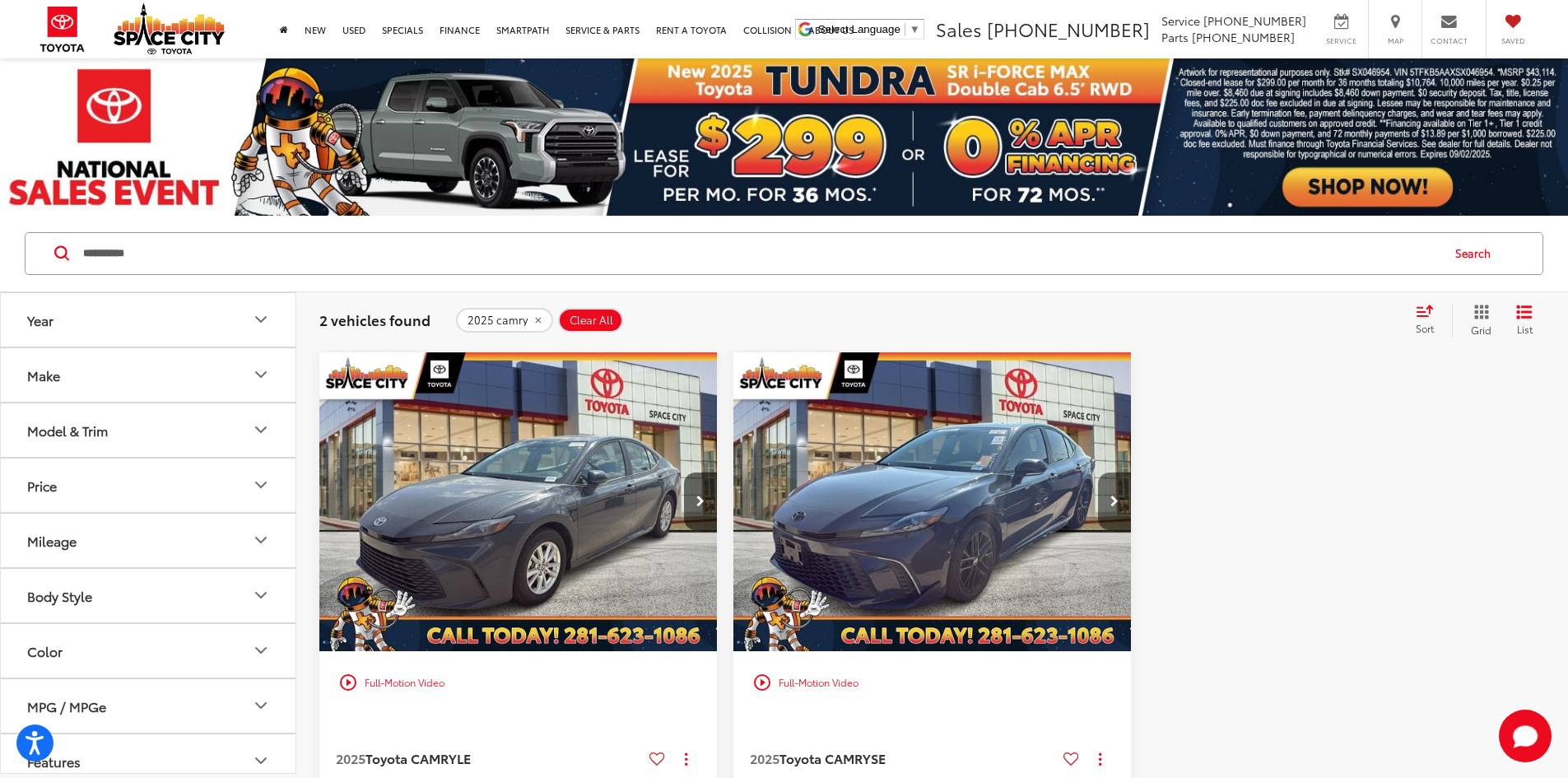
click at [1097, 473] on button "Next image" at bounding box center [1113, 501] width 33 height 57
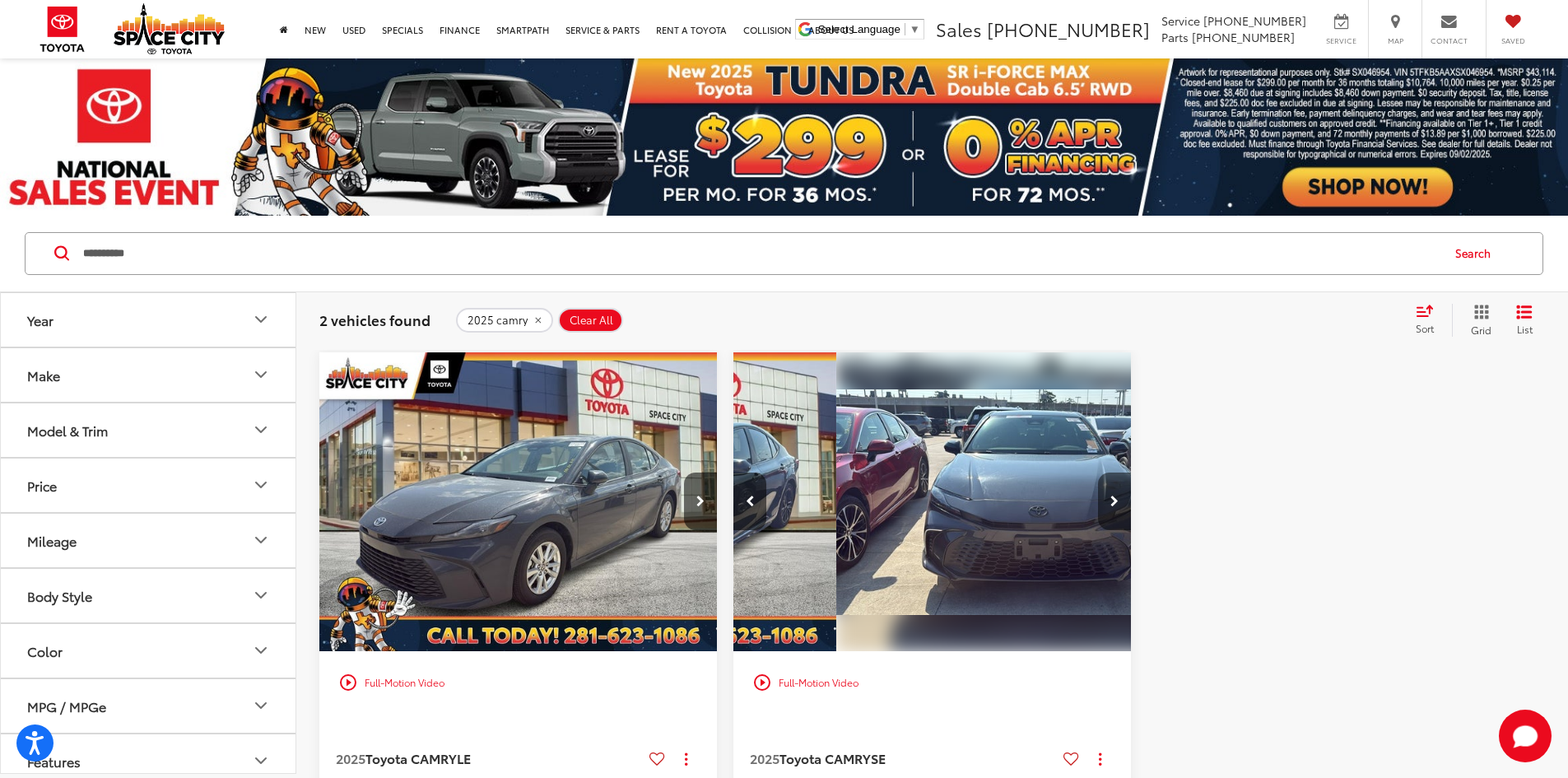
click at [1097, 473] on button "Next image" at bounding box center [1113, 501] width 33 height 57
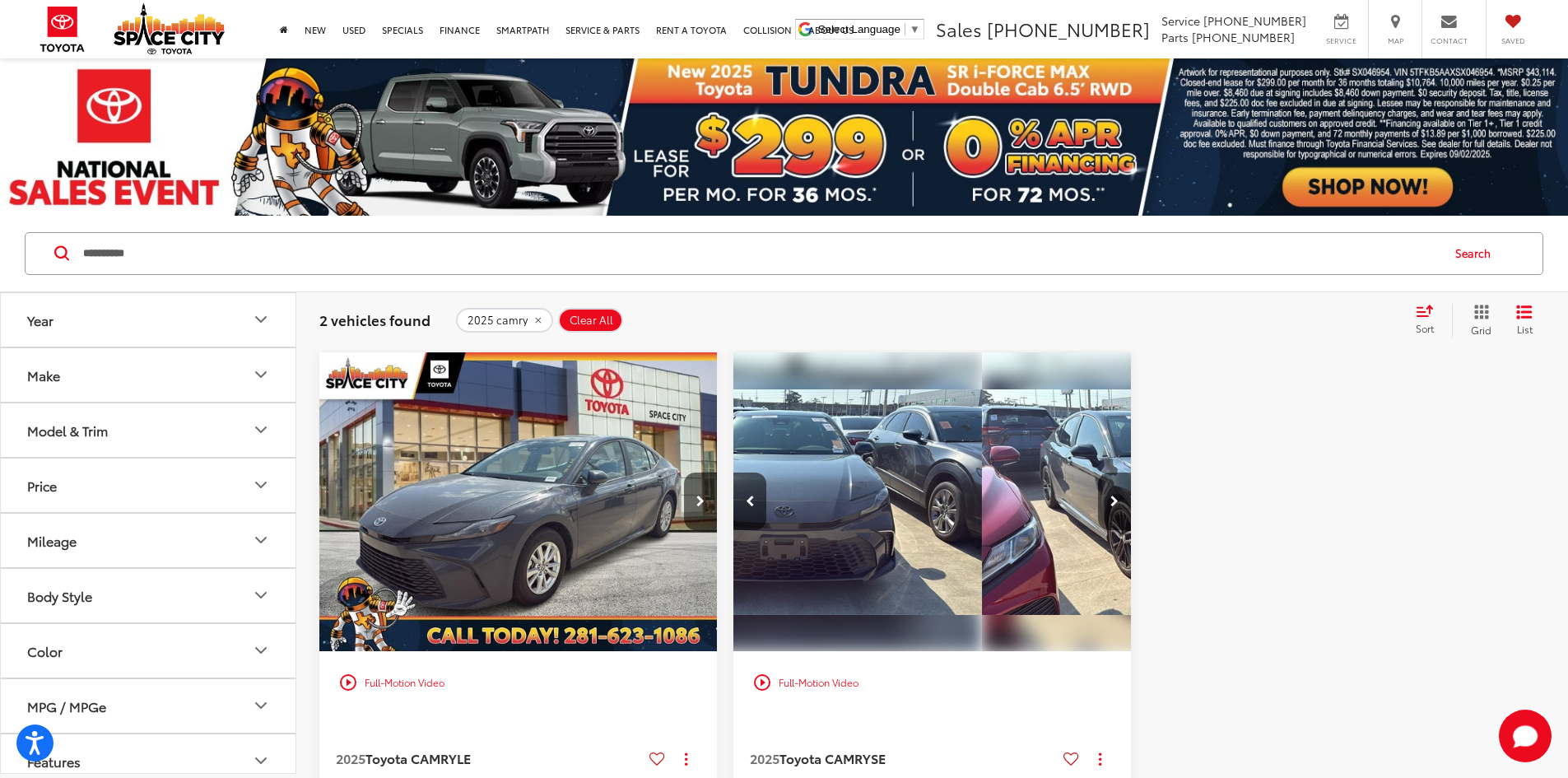
scroll to position [0, 593]
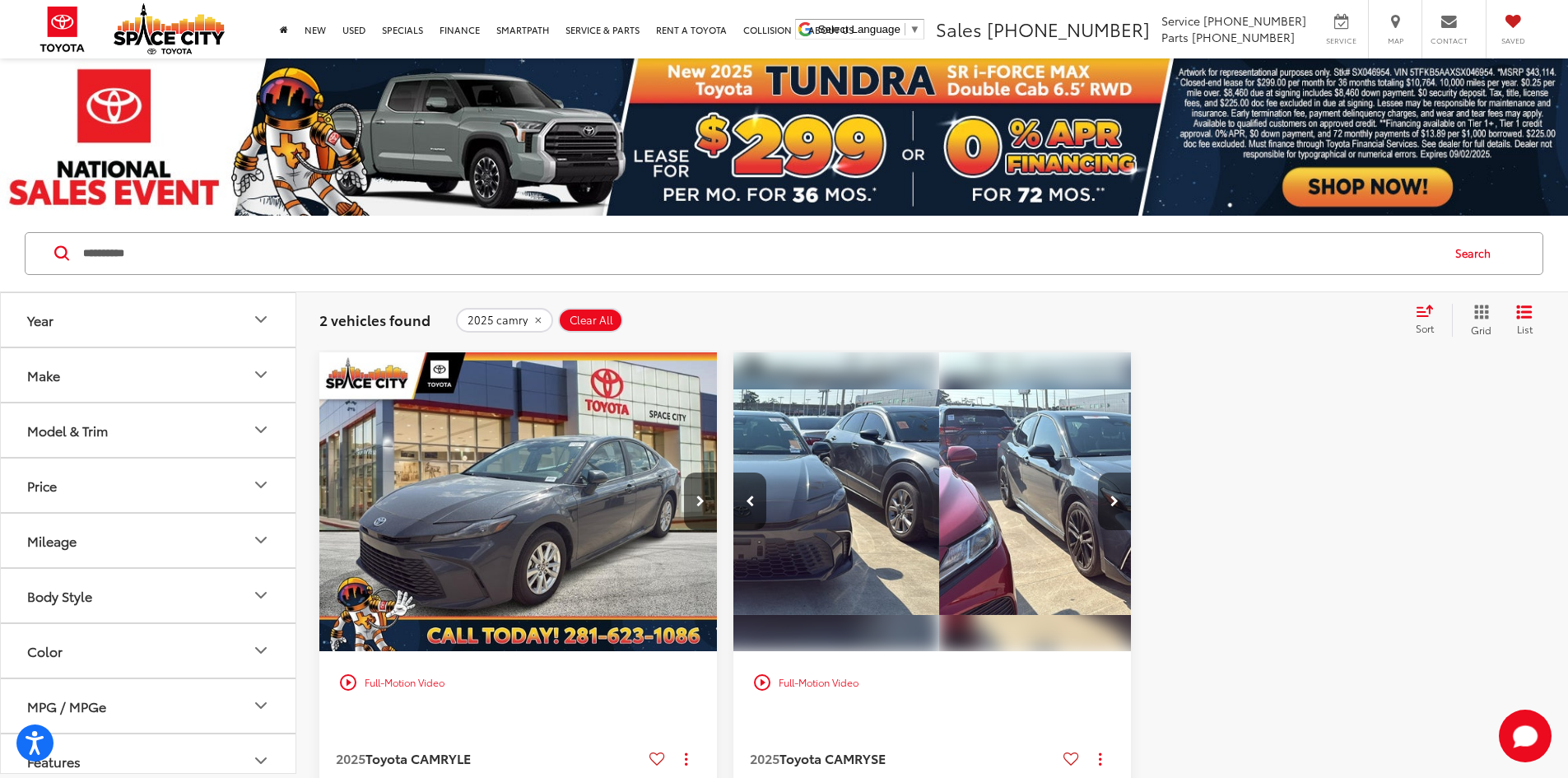
click at [1097, 473] on button "Next image" at bounding box center [1113, 501] width 33 height 57
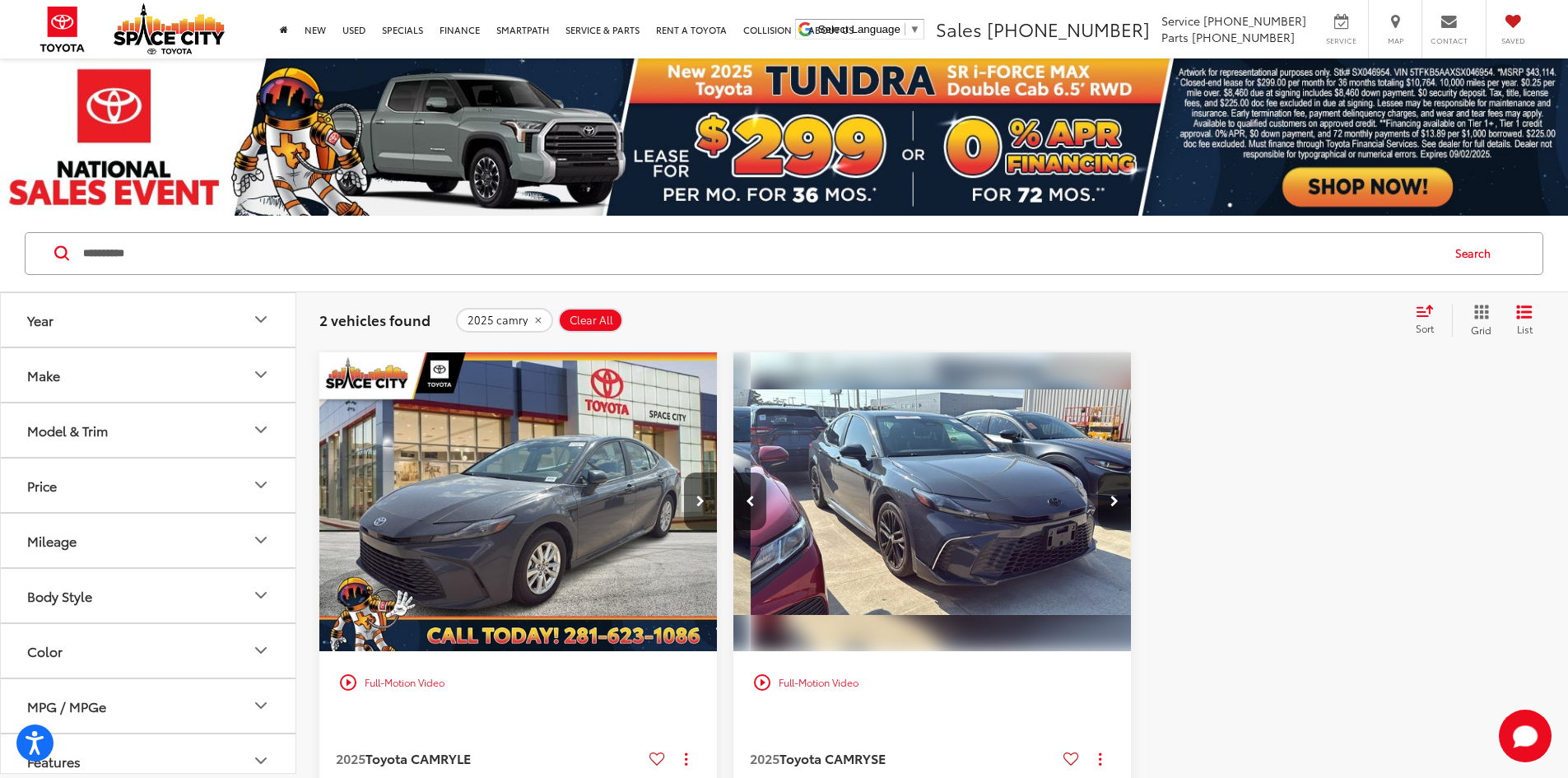
scroll to position [0, 890]
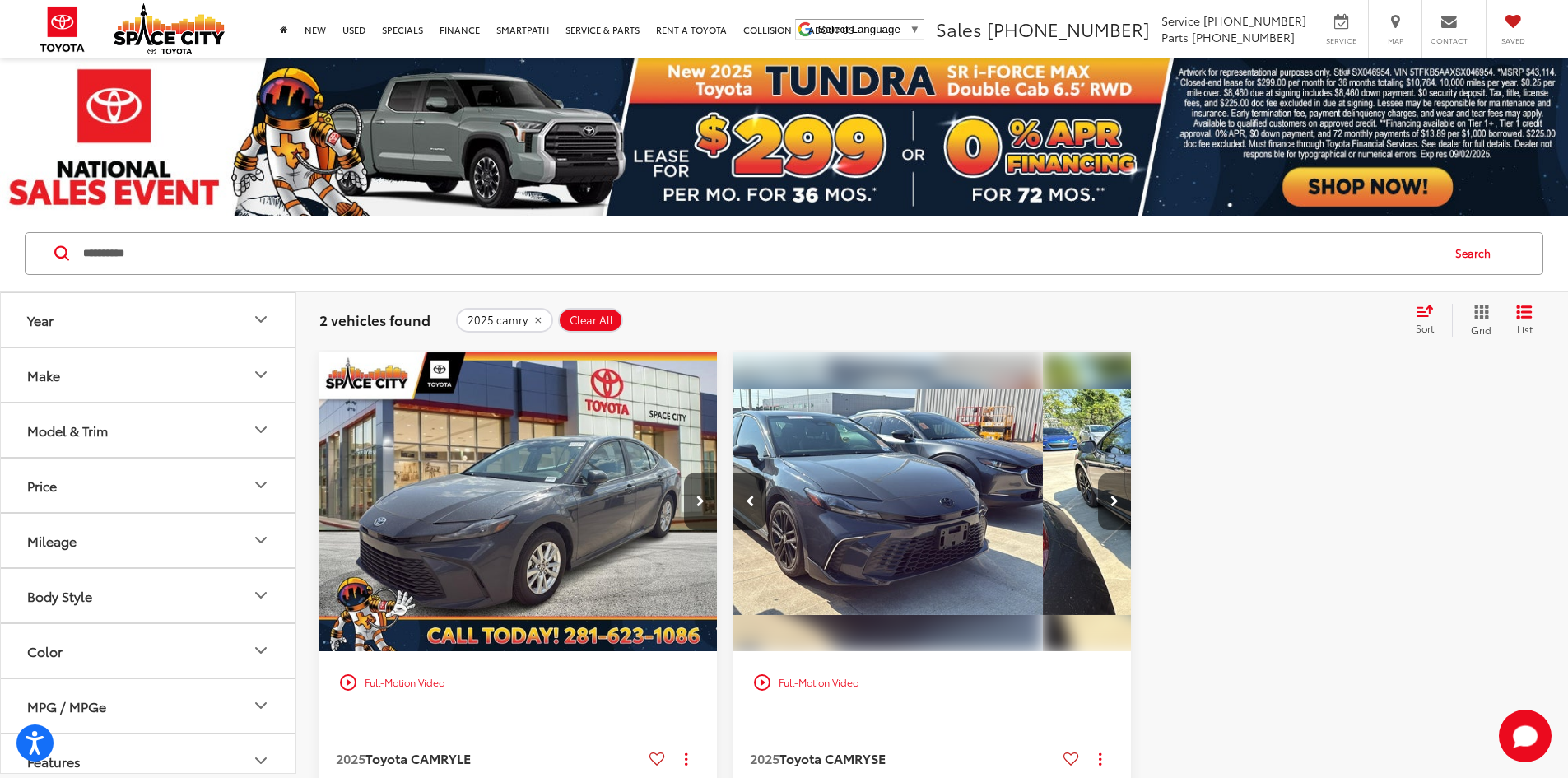
click at [1097, 473] on button "Next image" at bounding box center [1113, 501] width 33 height 57
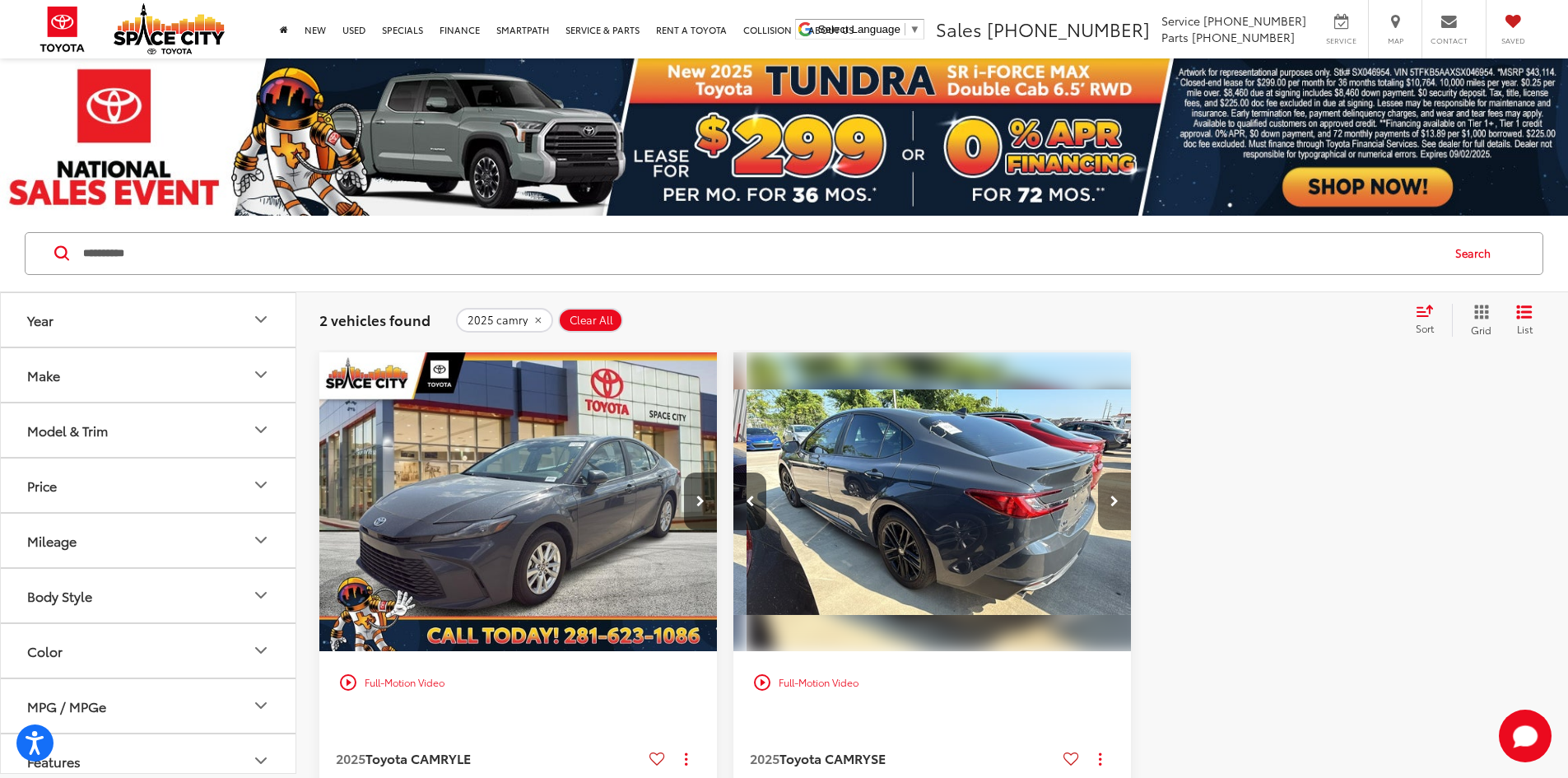
click at [1097, 473] on button "Next image" at bounding box center [1113, 501] width 33 height 57
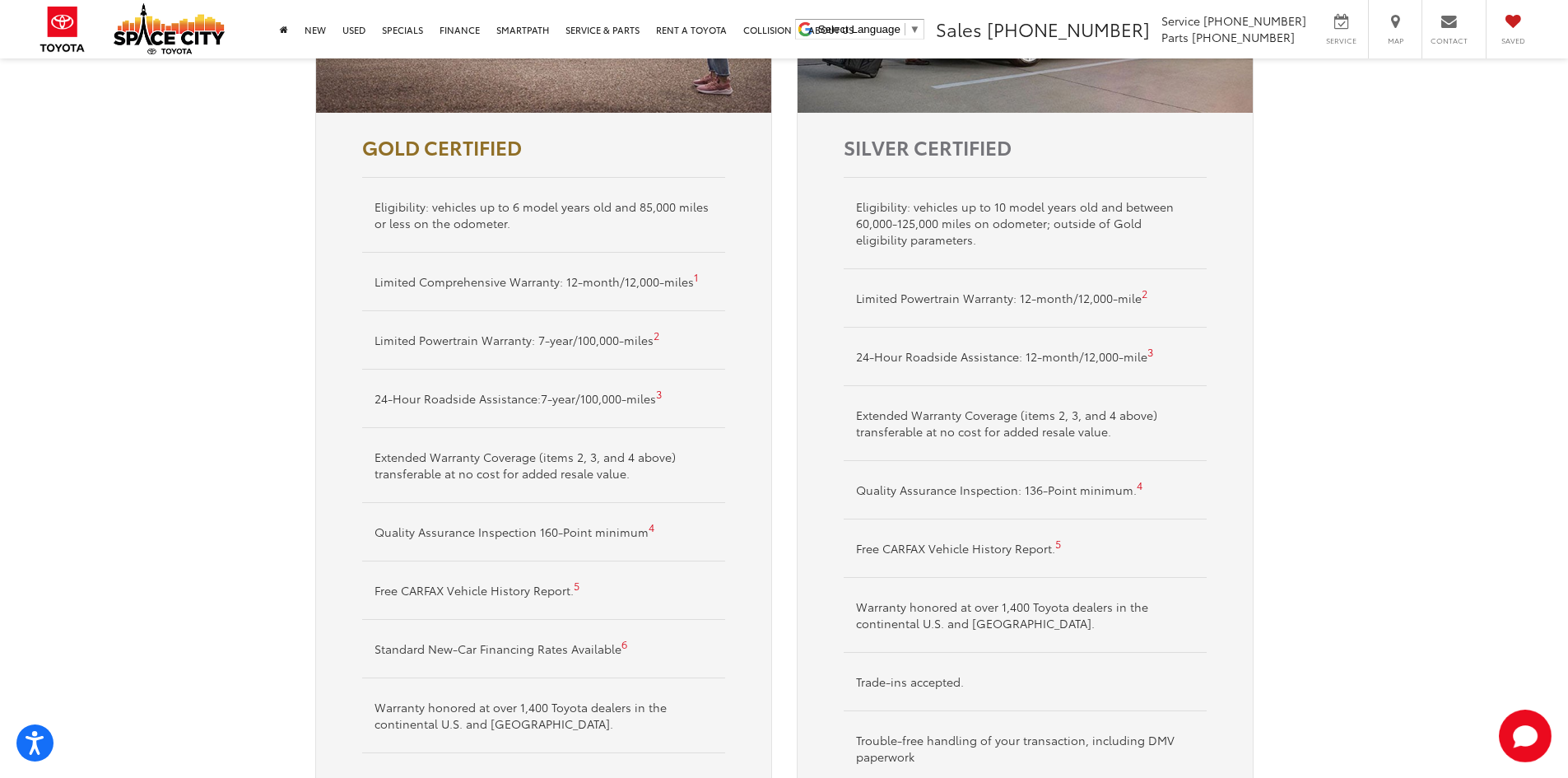
scroll to position [988, 0]
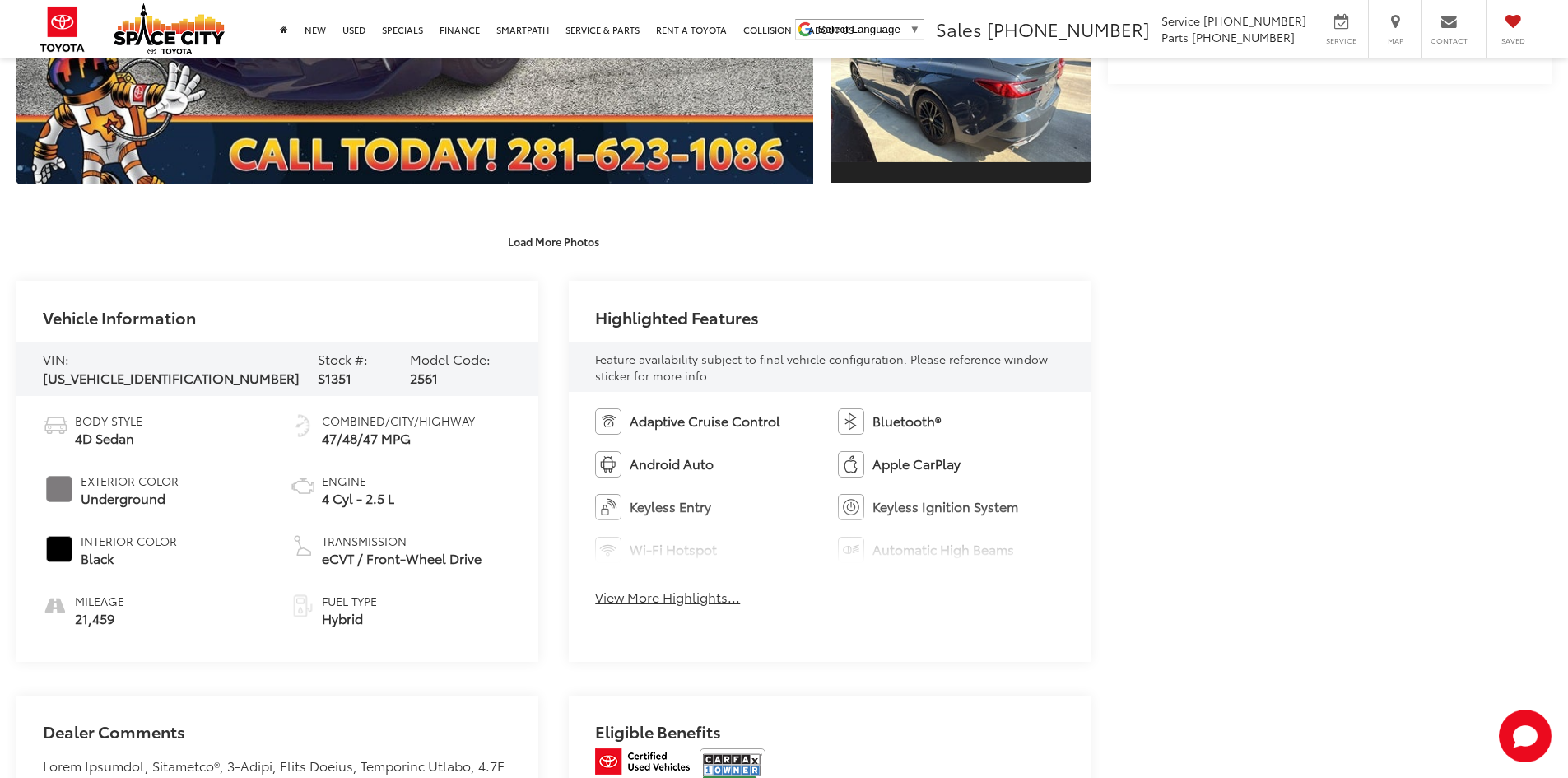
scroll to position [576, 0]
click at [563, 254] on button "Load More Photos" at bounding box center [554, 239] width 115 height 29
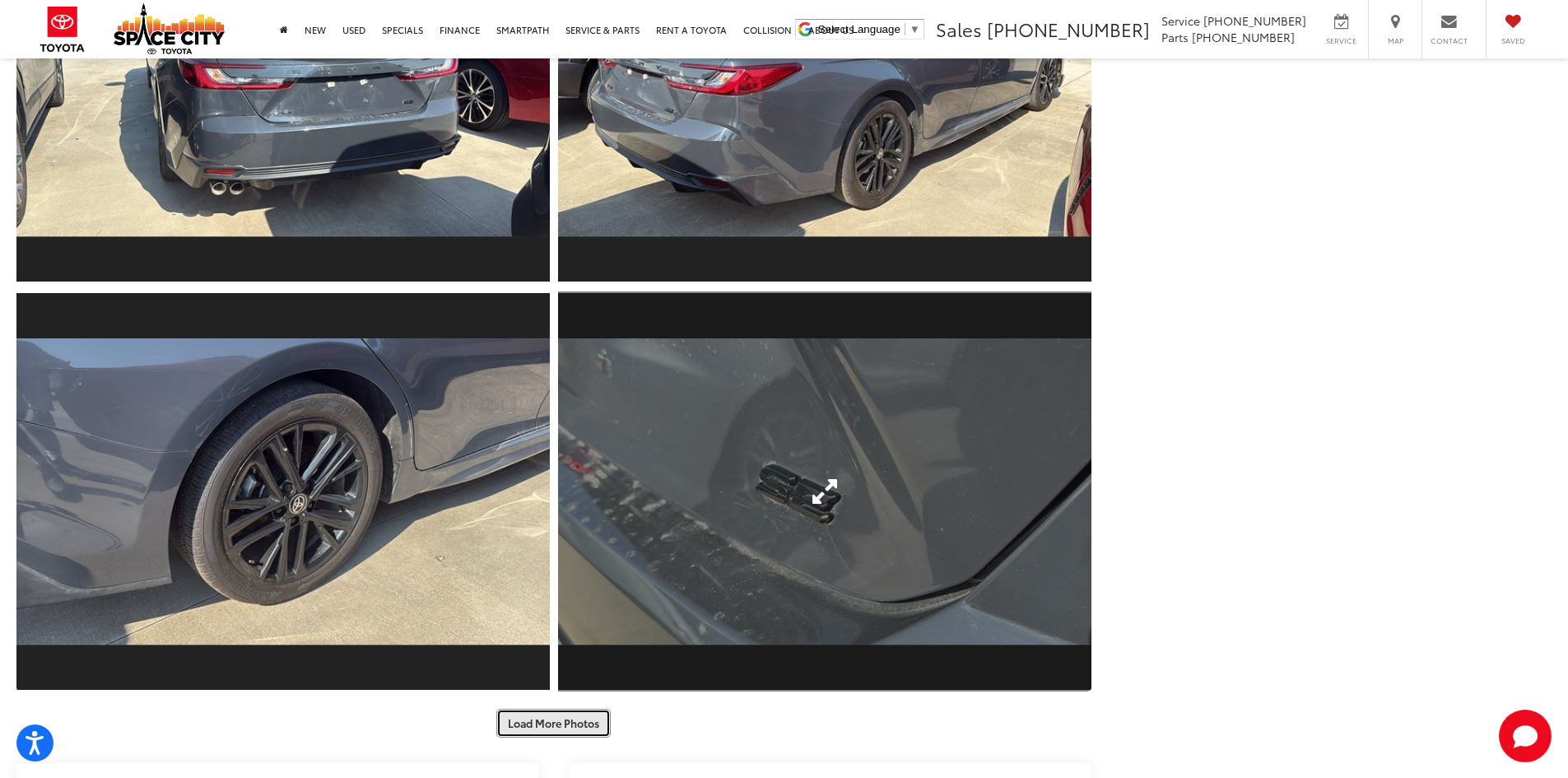
scroll to position [1070, 0]
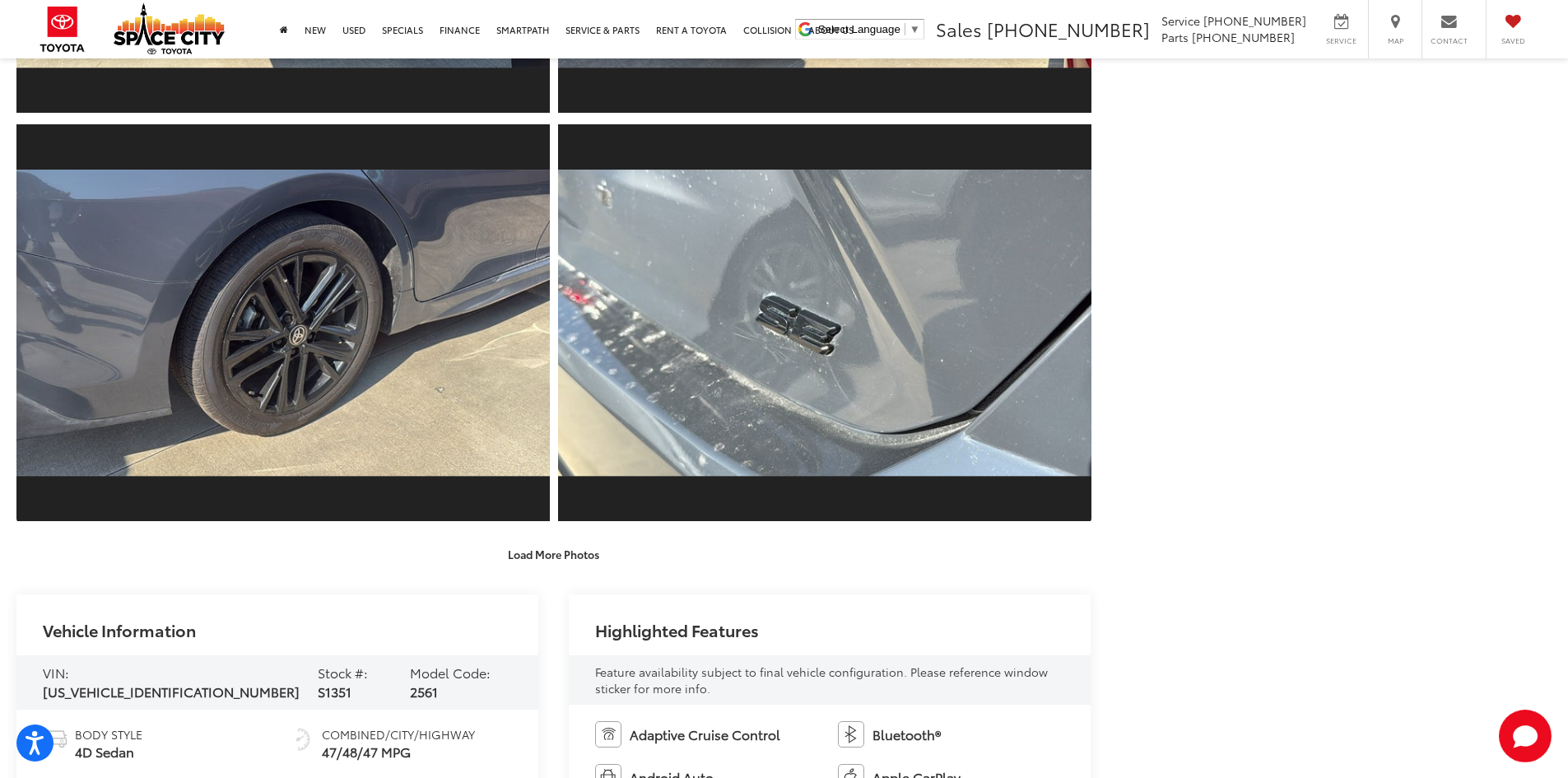
click at [534, 529] on div "Load More Photos" at bounding box center [554, 141] width 1075 height 854
click at [562, 548] on button "Load More Photos" at bounding box center [554, 554] width 115 height 29
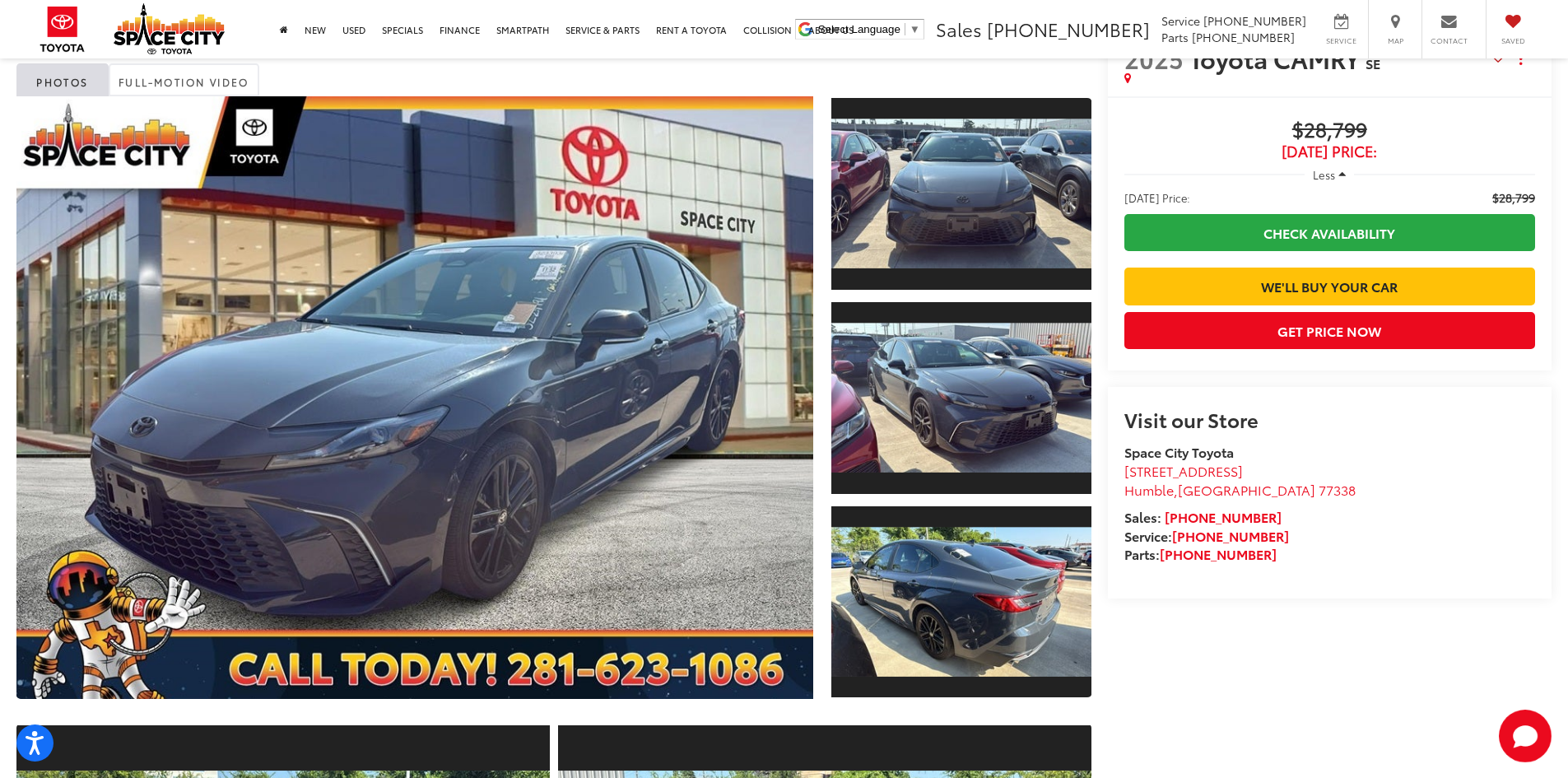
scroll to position [0, 0]
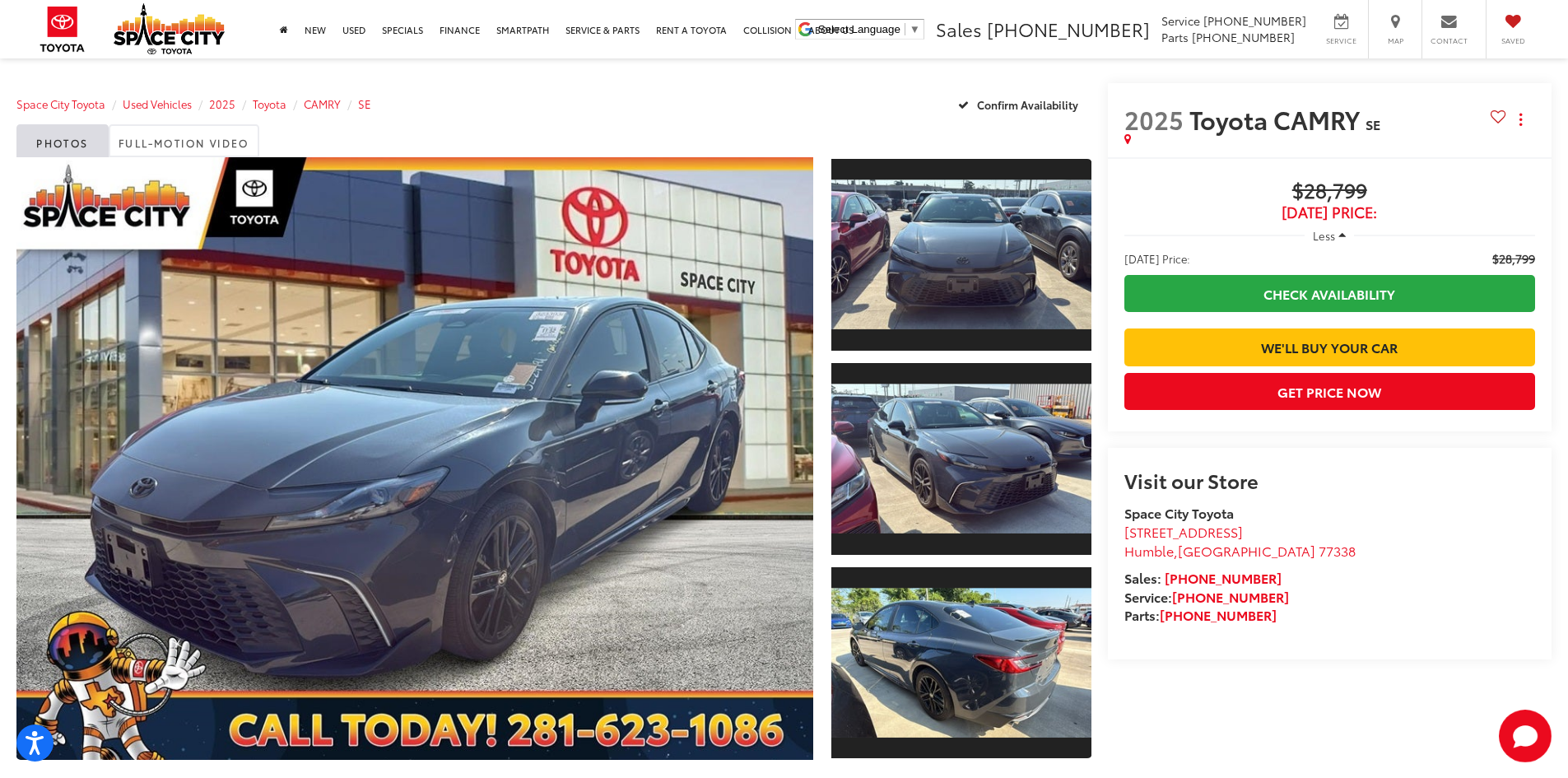
drag, startPoint x: 1232, startPoint y: 509, endPoint x: 1205, endPoint y: 512, distance: 27.2
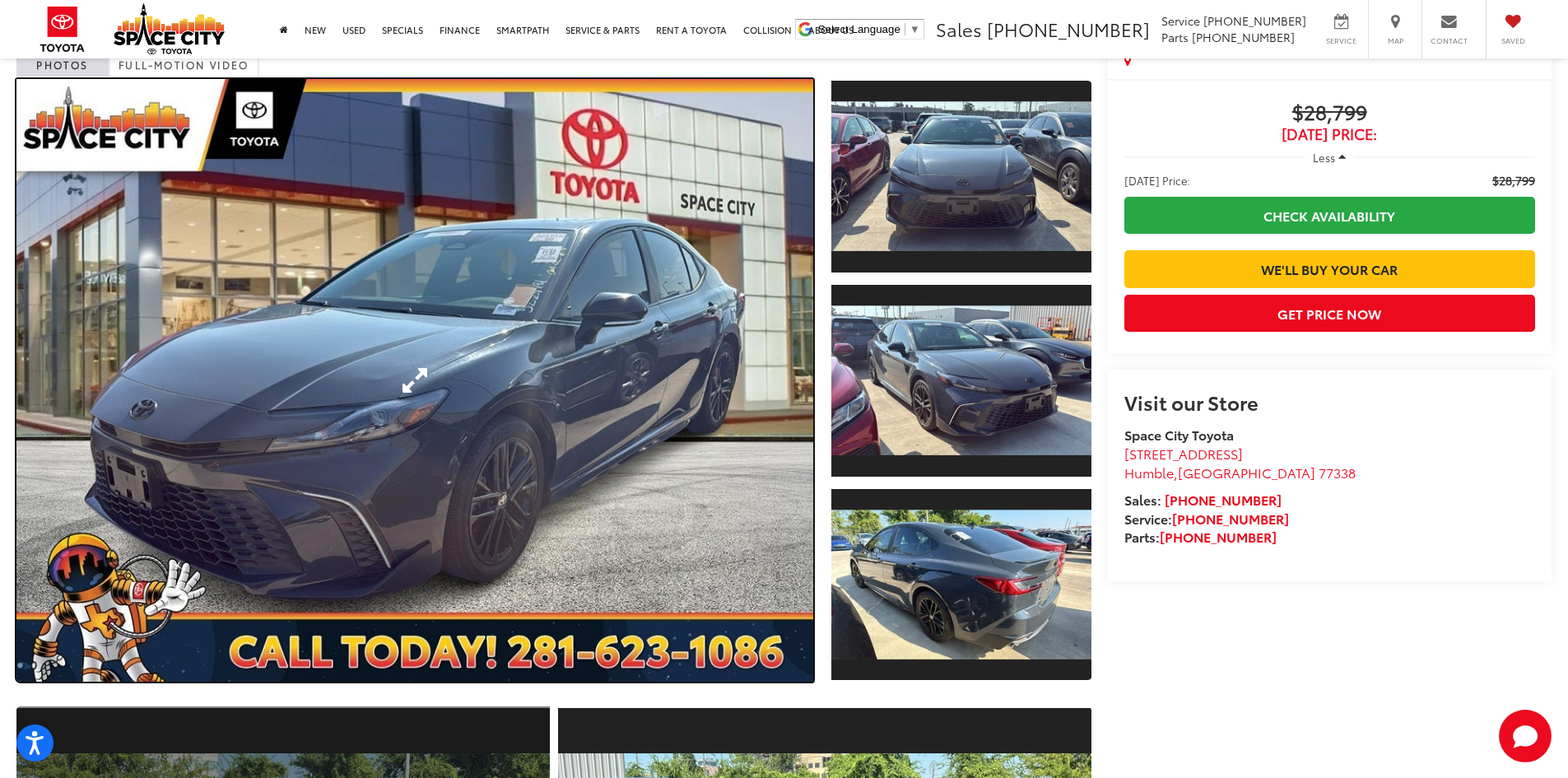
drag, startPoint x: 50, startPoint y: 473, endPoint x: 155, endPoint y: 400, distance: 127.9
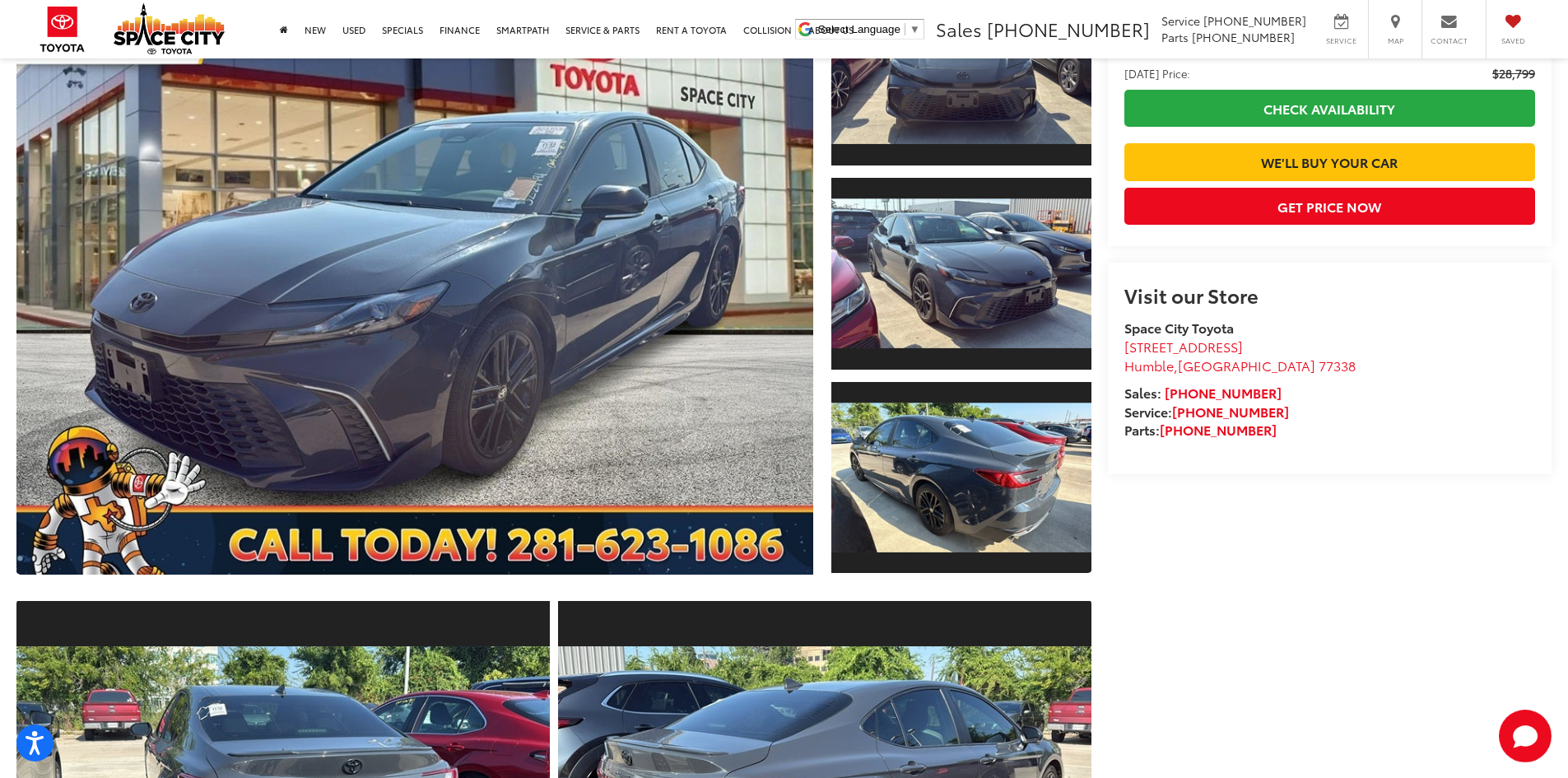
scroll to position [82, 0]
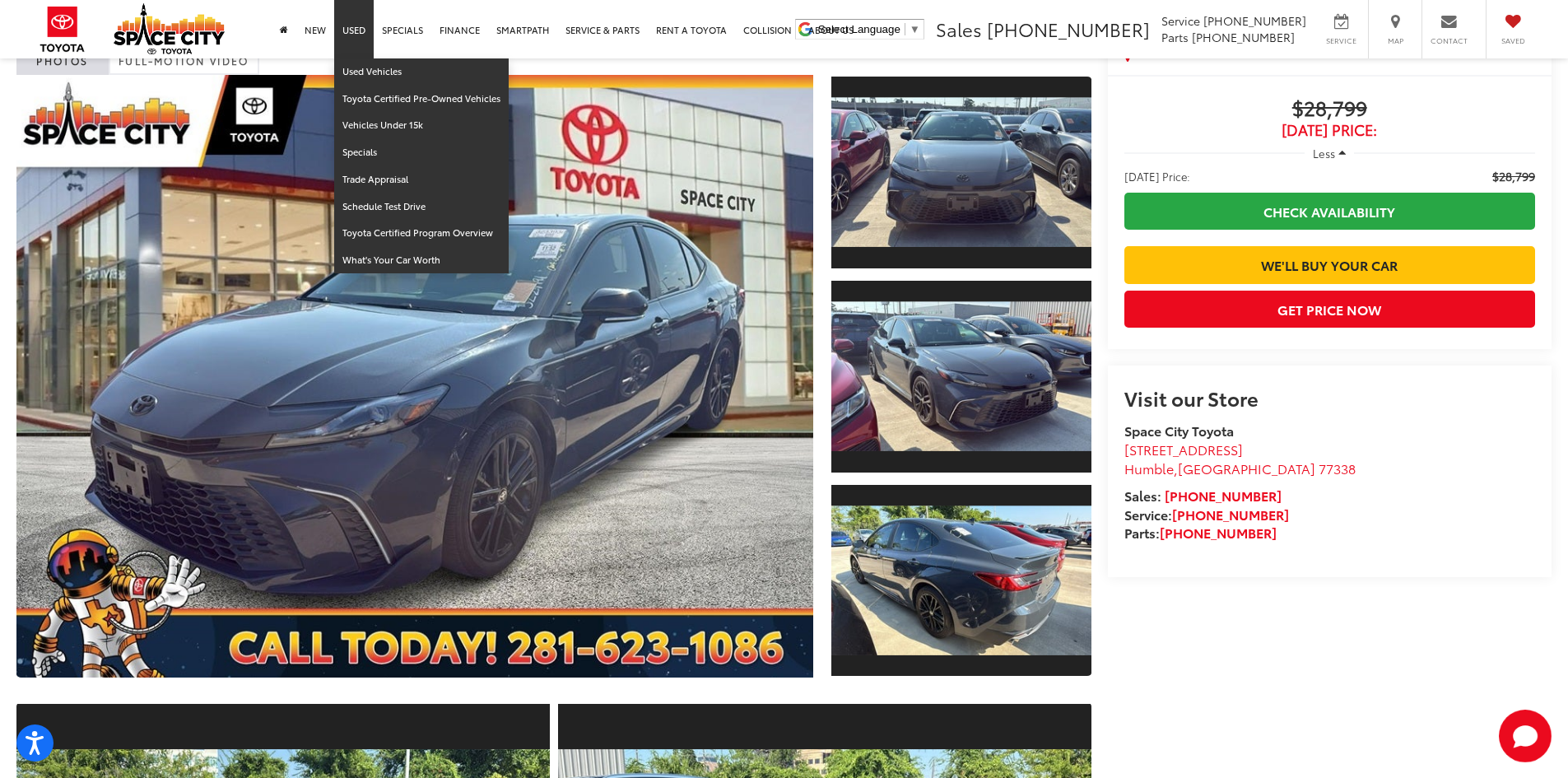
click at [353, 37] on link "Used" at bounding box center [354, 29] width 40 height 58
click at [369, 66] on link "Used Vehicles" at bounding box center [421, 71] width 174 height 27
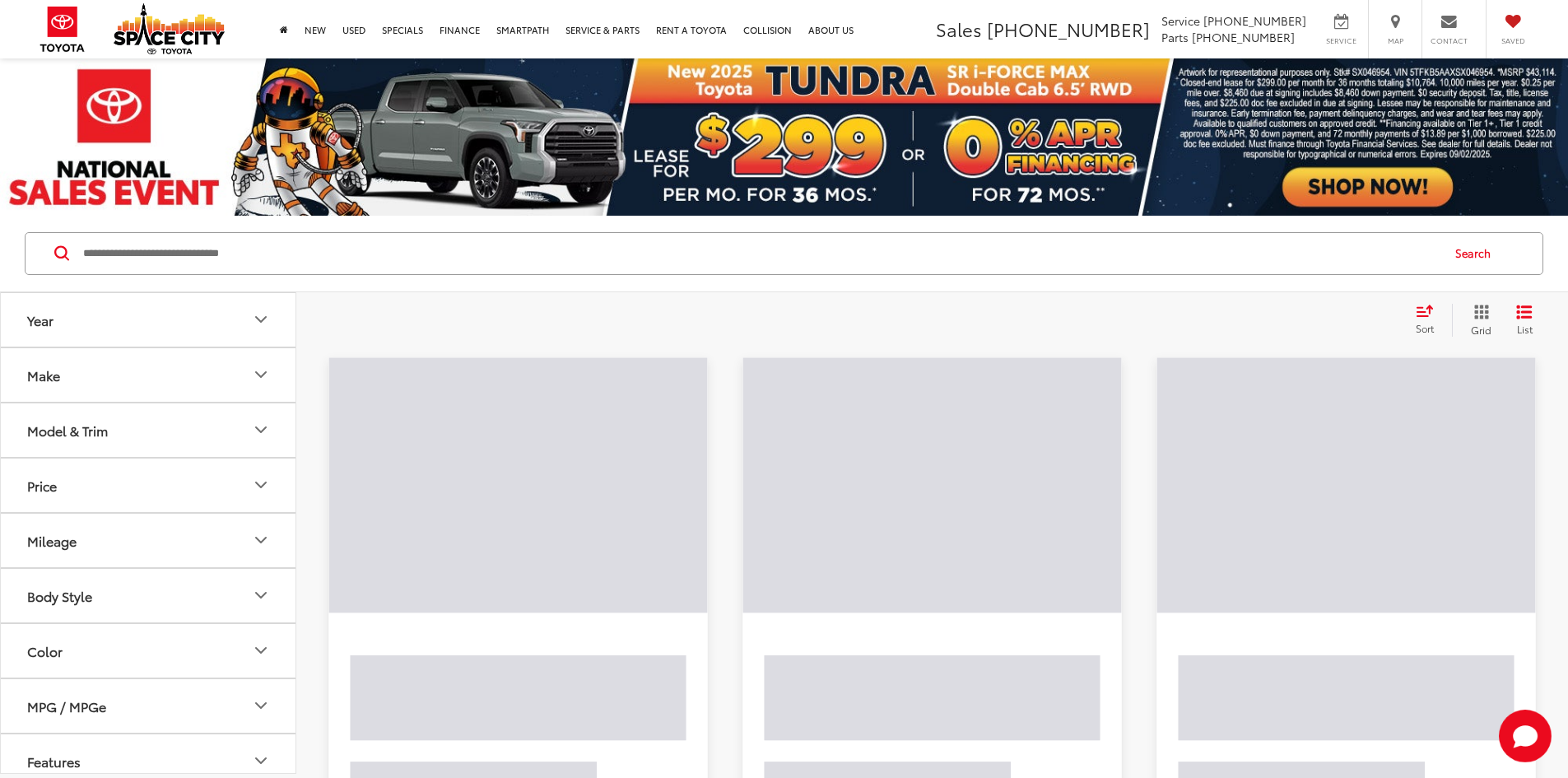
click at [339, 237] on input "Search by Make, Model, or Keyword" at bounding box center [759, 253] width 1357 height 40
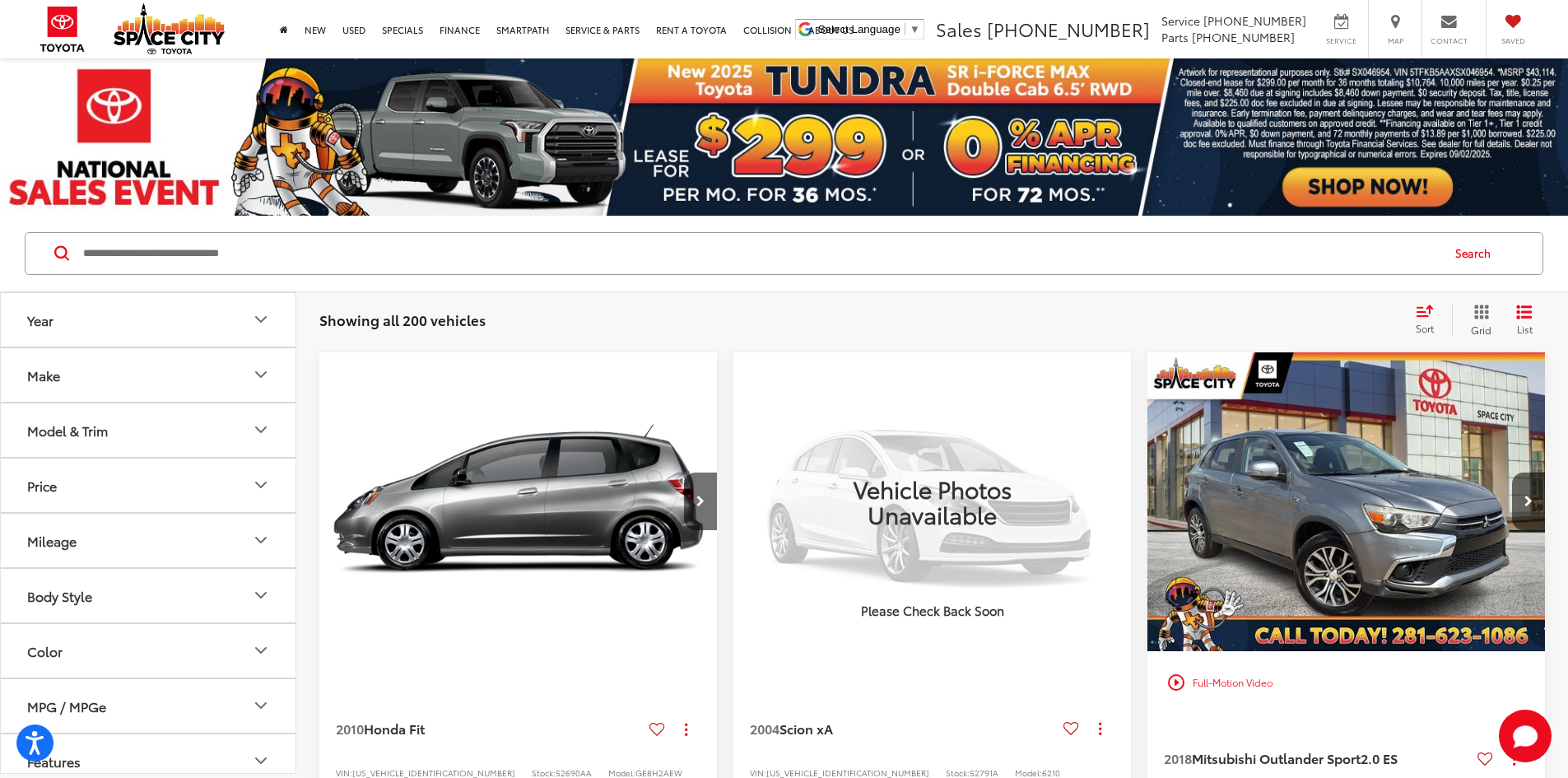
click at [315, 262] on input "Search by Make, Model, or Keyword" at bounding box center [759, 253] width 1357 height 40
click at [287, 249] on input "Search by Make, Model, or Keyword" at bounding box center [759, 253] width 1357 height 40
type input "*****"
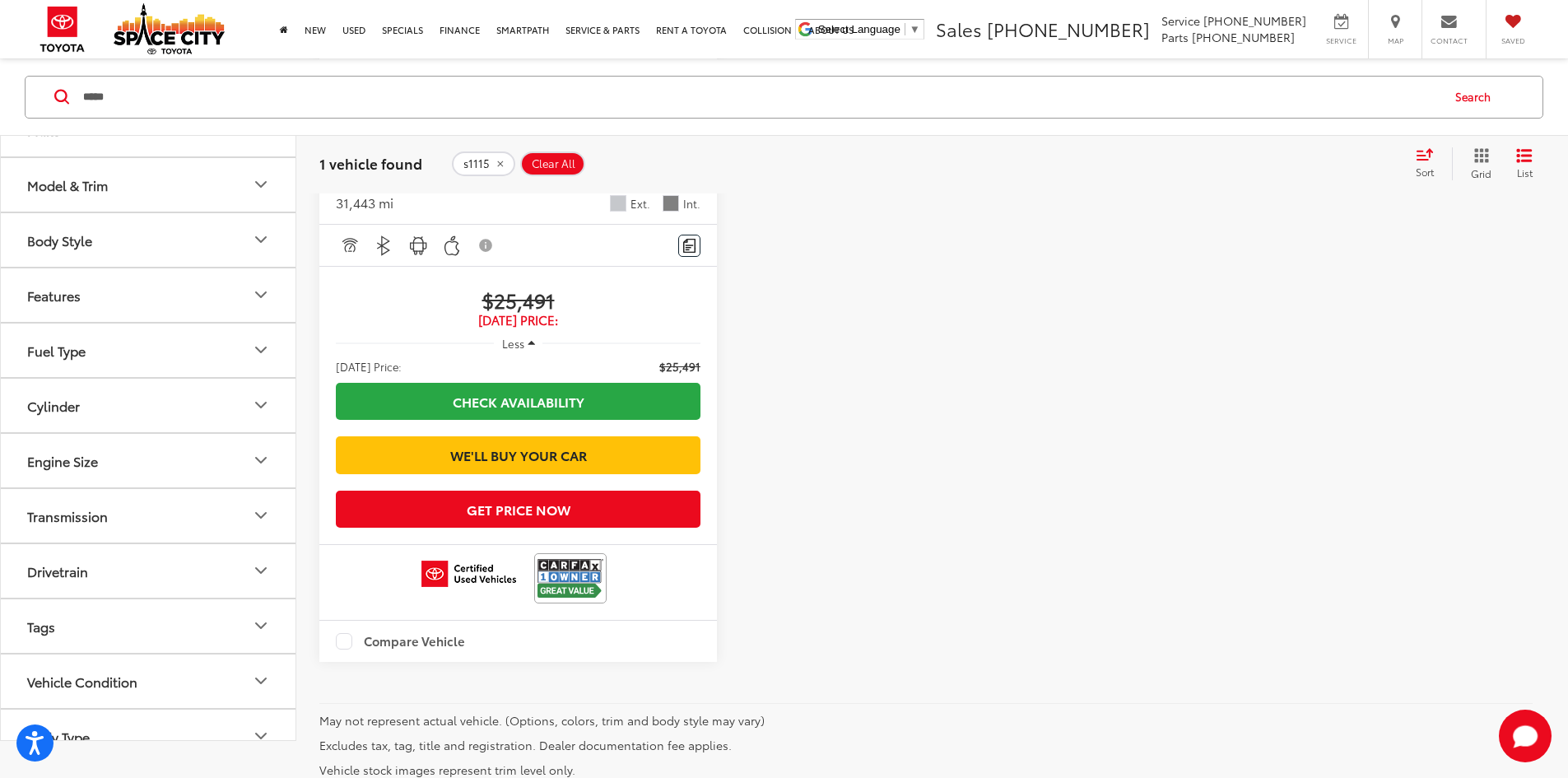
scroll to position [740, 0]
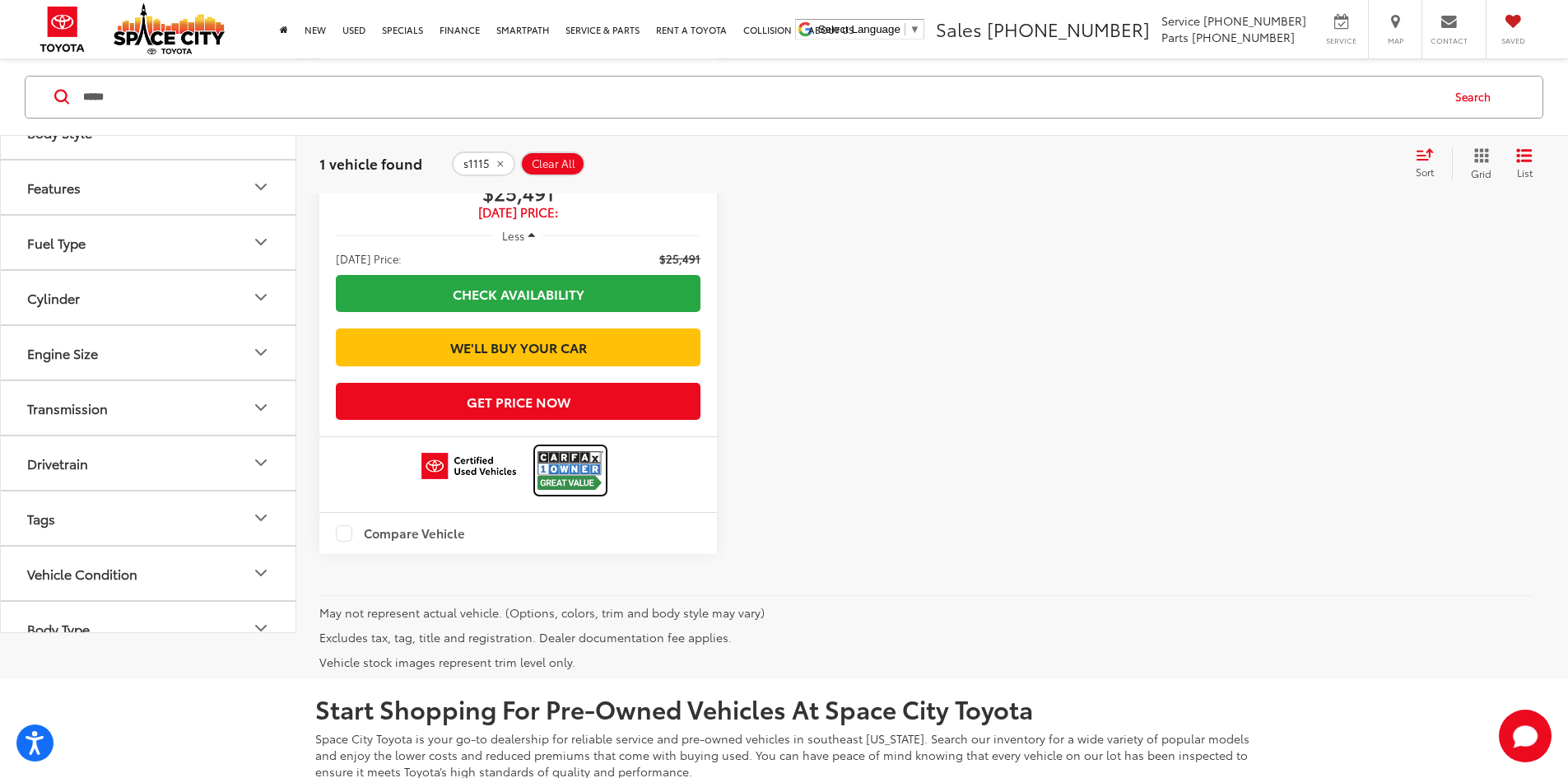
click at [538, 468] on img at bounding box center [570, 471] width 66 height 43
drag, startPoint x: 247, startPoint y: 104, endPoint x: 66, endPoint y: 90, distance: 181.5
click at [0, 0] on form "***** *****" at bounding box center [0, 0] width 0 height 0
click at [258, 117] on div "Search" at bounding box center [784, 96] width 1519 height 43
click at [255, 96] on input "Search by Make, Model, or Keyword" at bounding box center [759, 96] width 1357 height 40
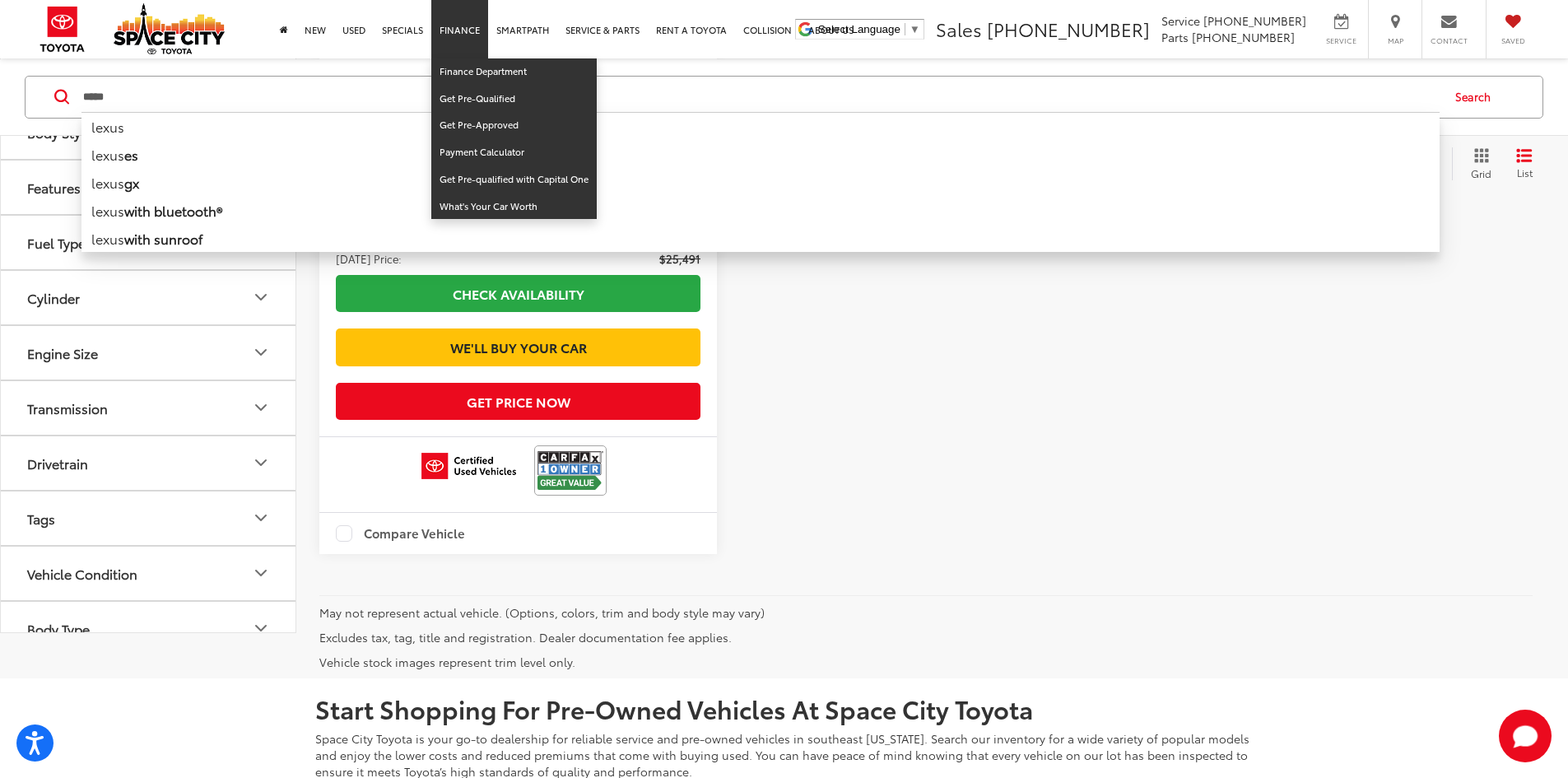
type input "*****"
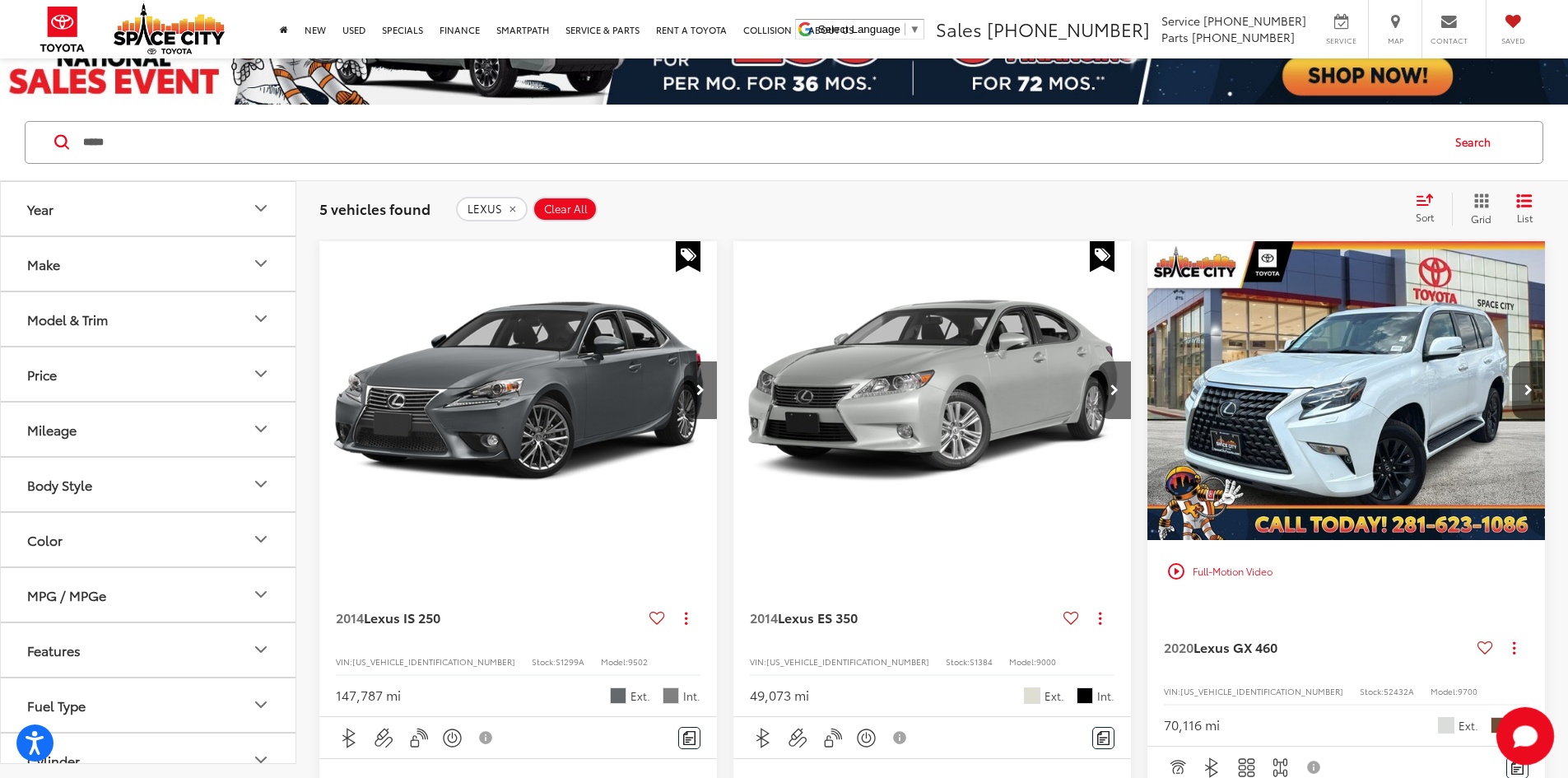
scroll to position [82, 0]
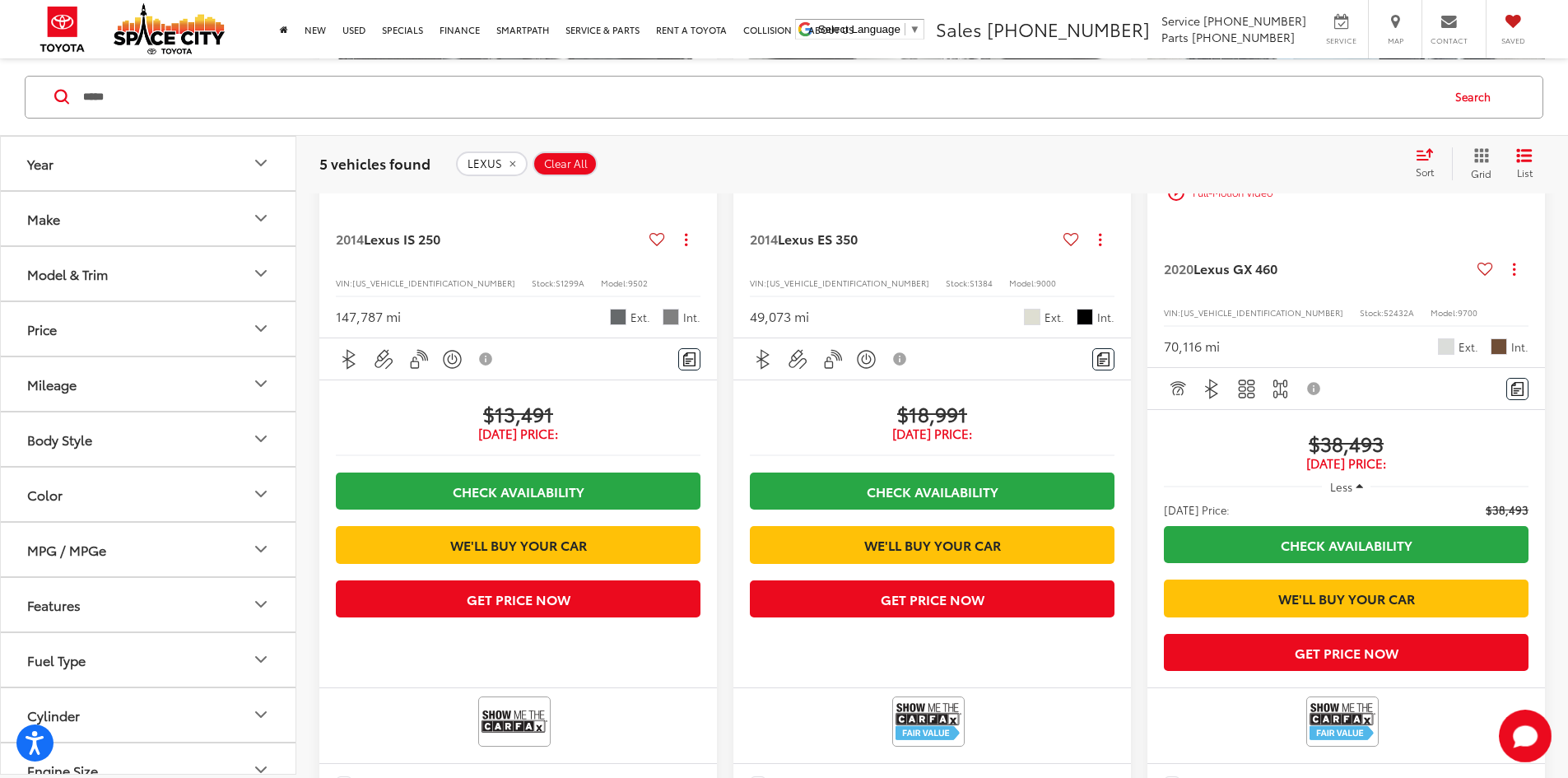
scroll to position [493, 0]
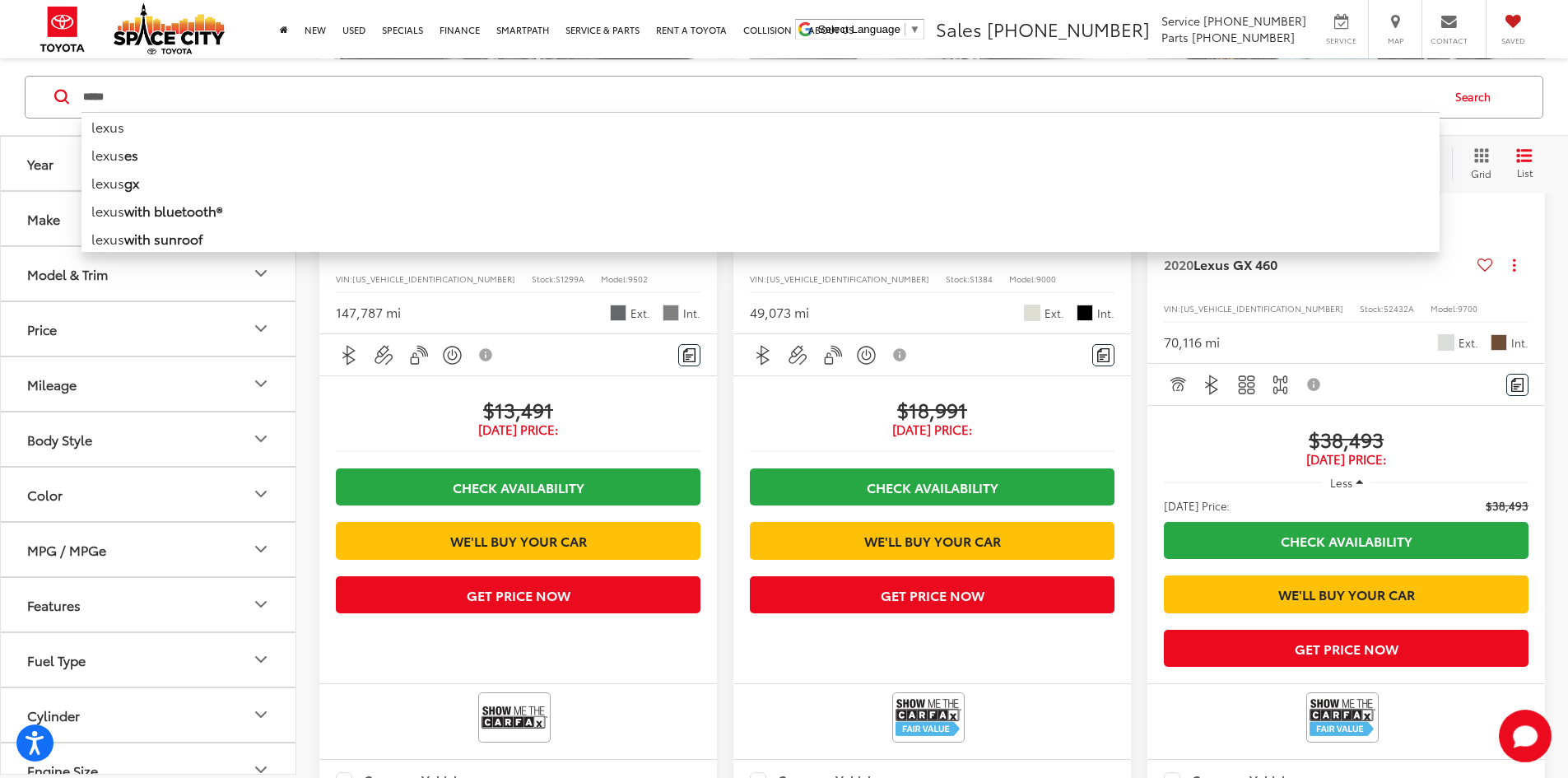
drag, startPoint x: 195, startPoint y: 107, endPoint x: 34, endPoint y: 107, distance: 161.0
click at [34, 107] on div "***** ***** lexus lexus es lexus gx lexus with bluetooth® lexus with sunroof le…" at bounding box center [784, 96] width 1519 height 43
type input "********"
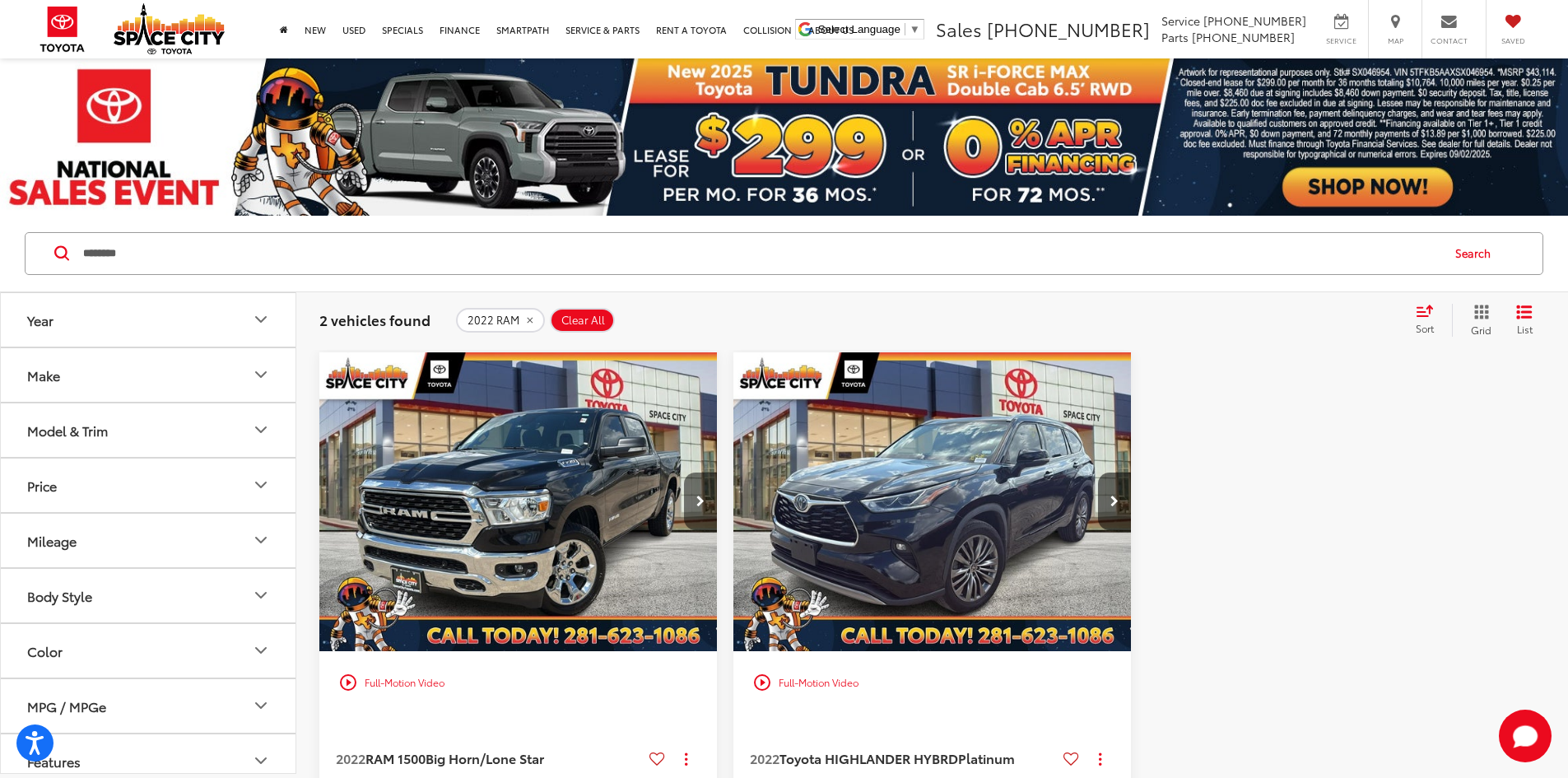
click at [684, 473] on button "Next image" at bounding box center [700, 501] width 33 height 57
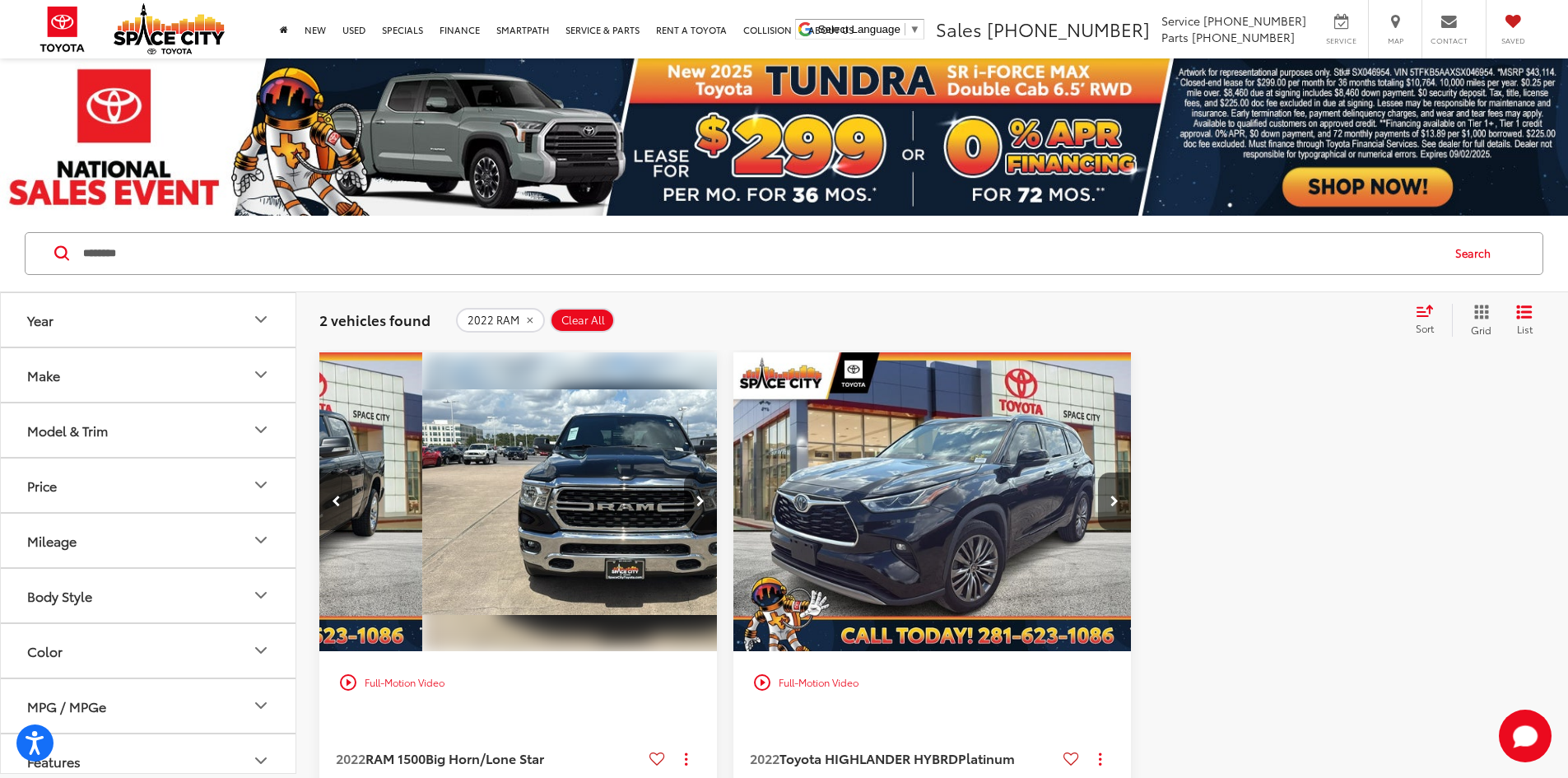
click at [684, 473] on button "Next image" at bounding box center [700, 501] width 33 height 57
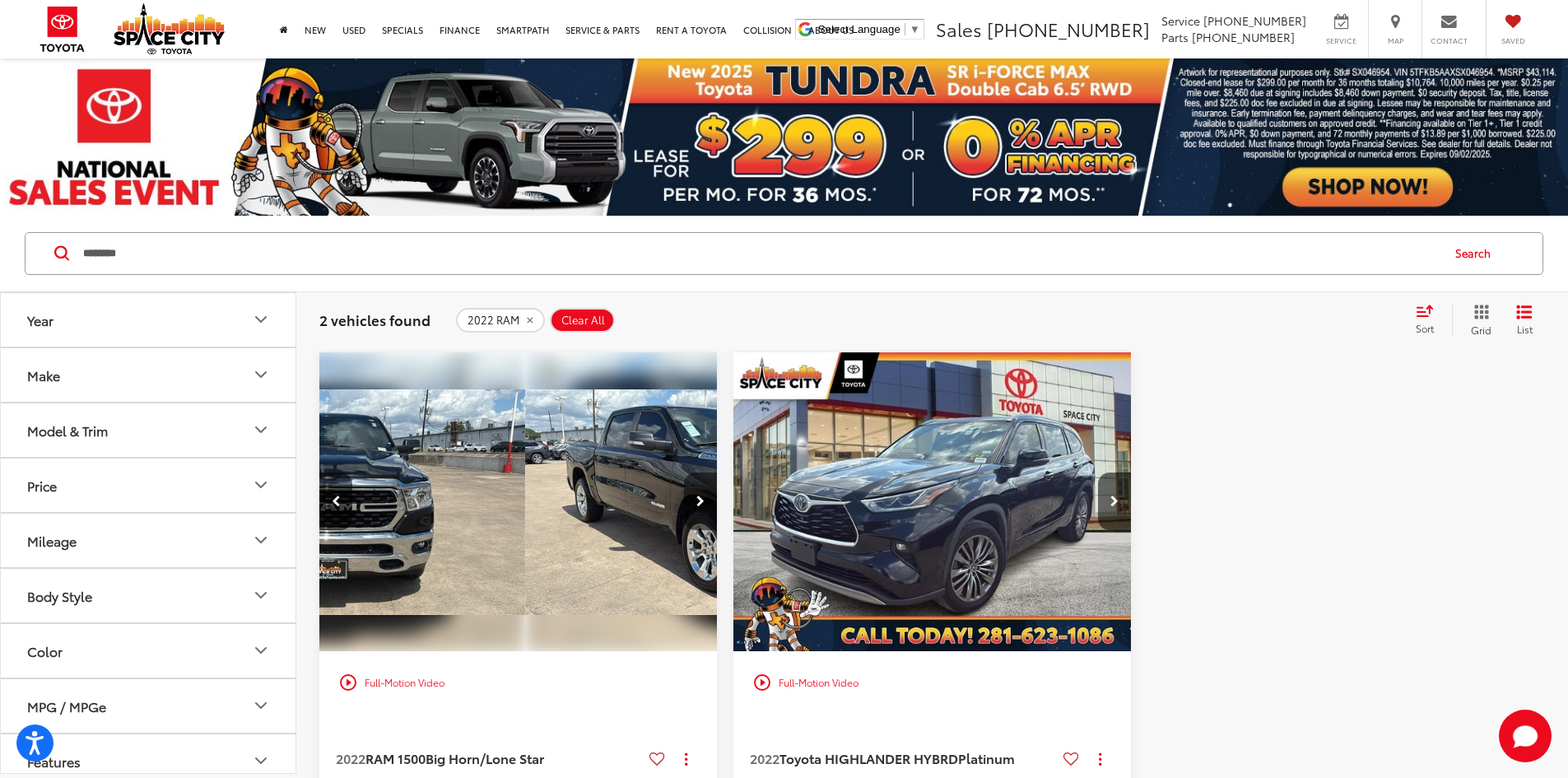
click at [684, 473] on button "Next image" at bounding box center [700, 501] width 33 height 57
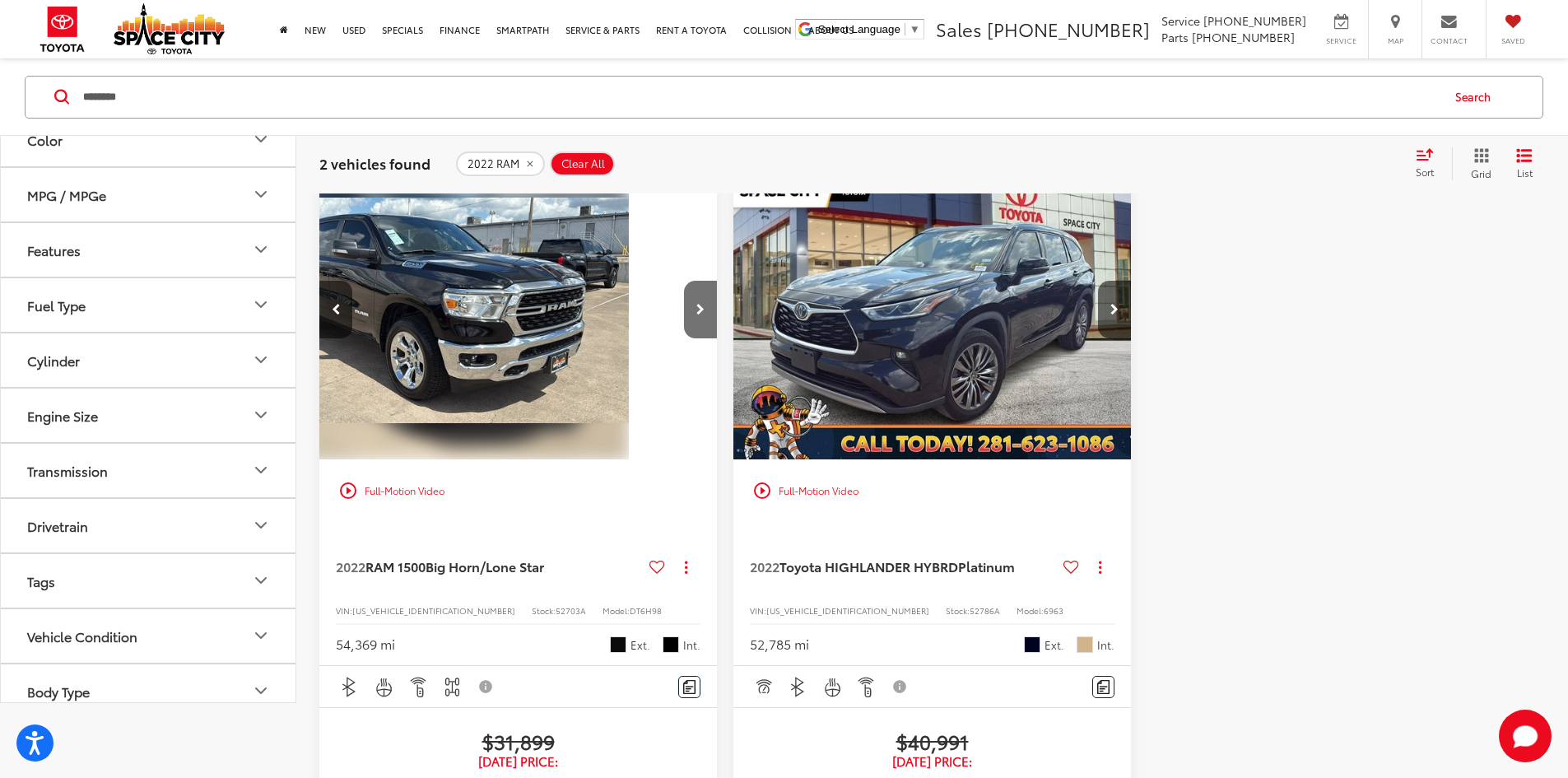
scroll to position [429, 0]
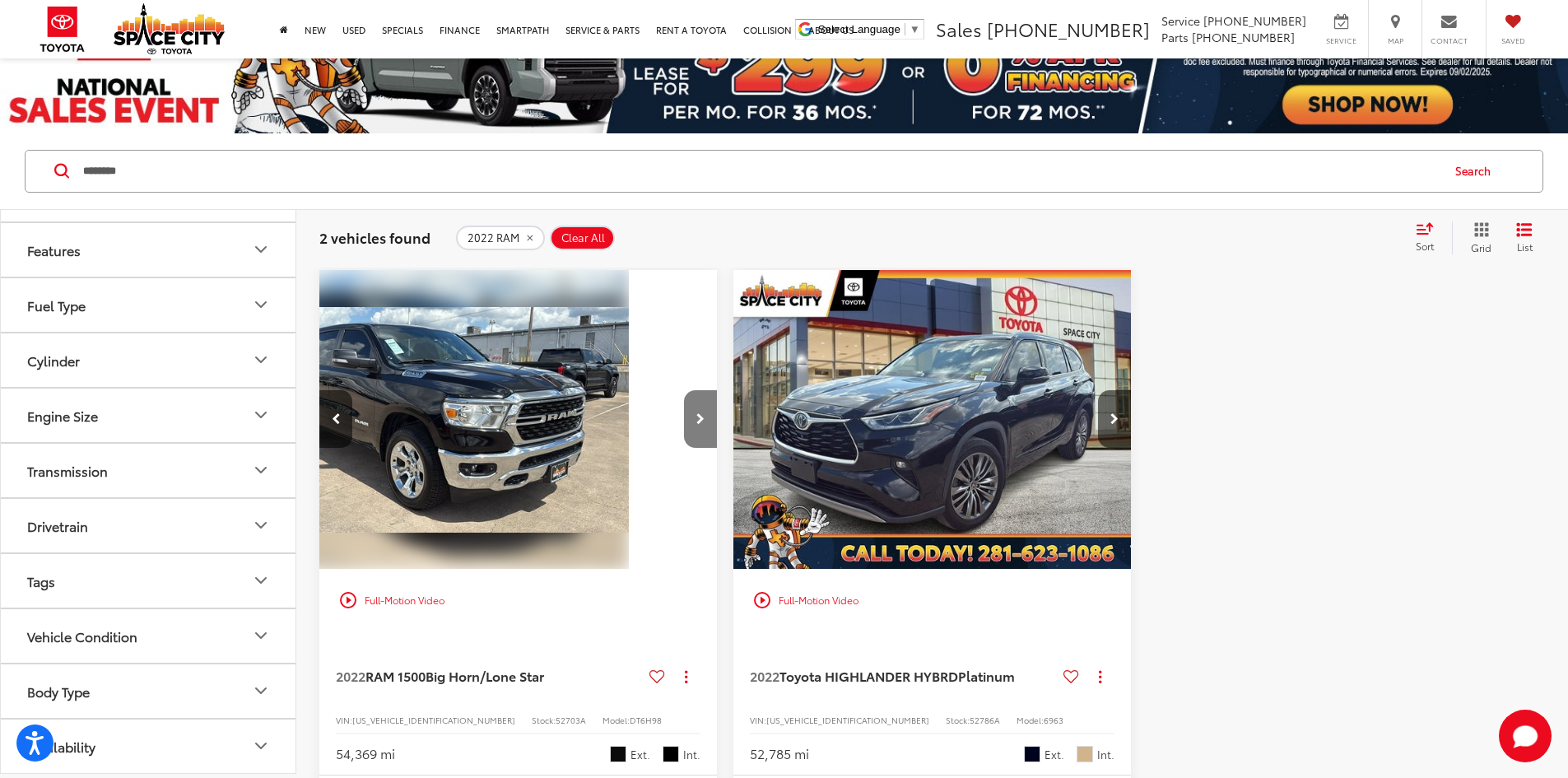
click at [684, 390] on button "Next image" at bounding box center [700, 419] width 33 height 57
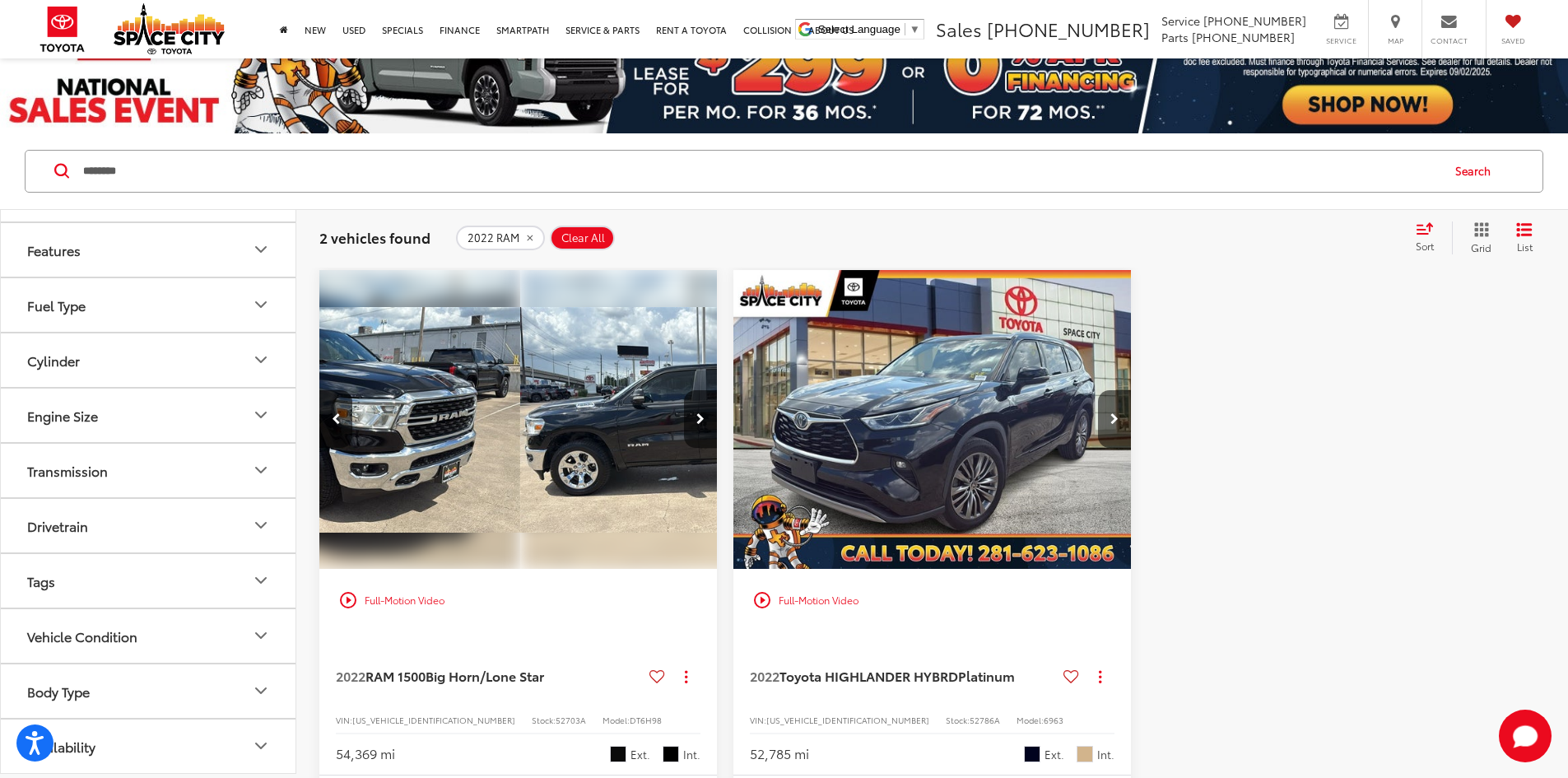
scroll to position [0, 1185]
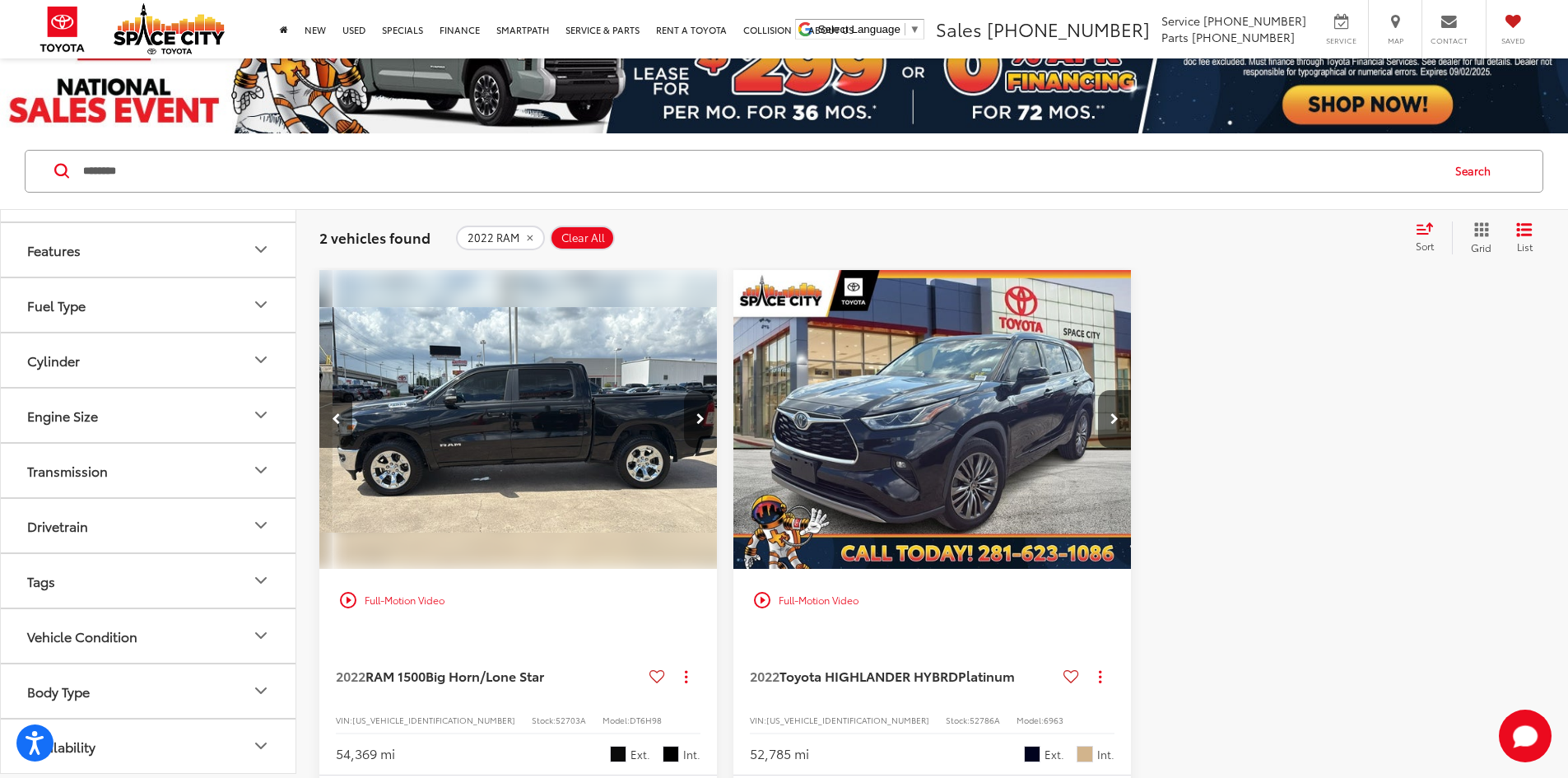
click at [684, 390] on button "Next image" at bounding box center [700, 419] width 33 height 57
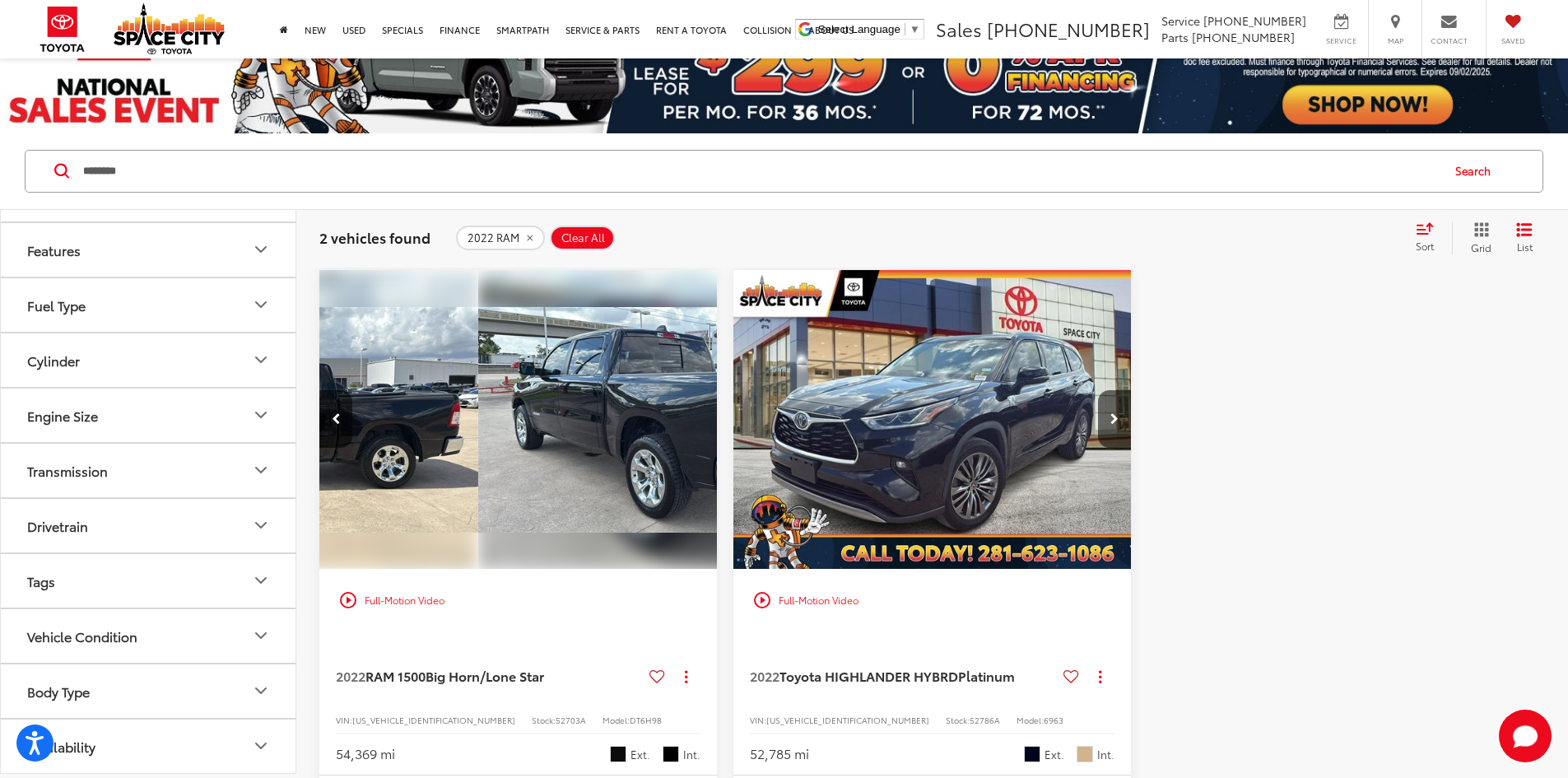
scroll to position [0, 1482]
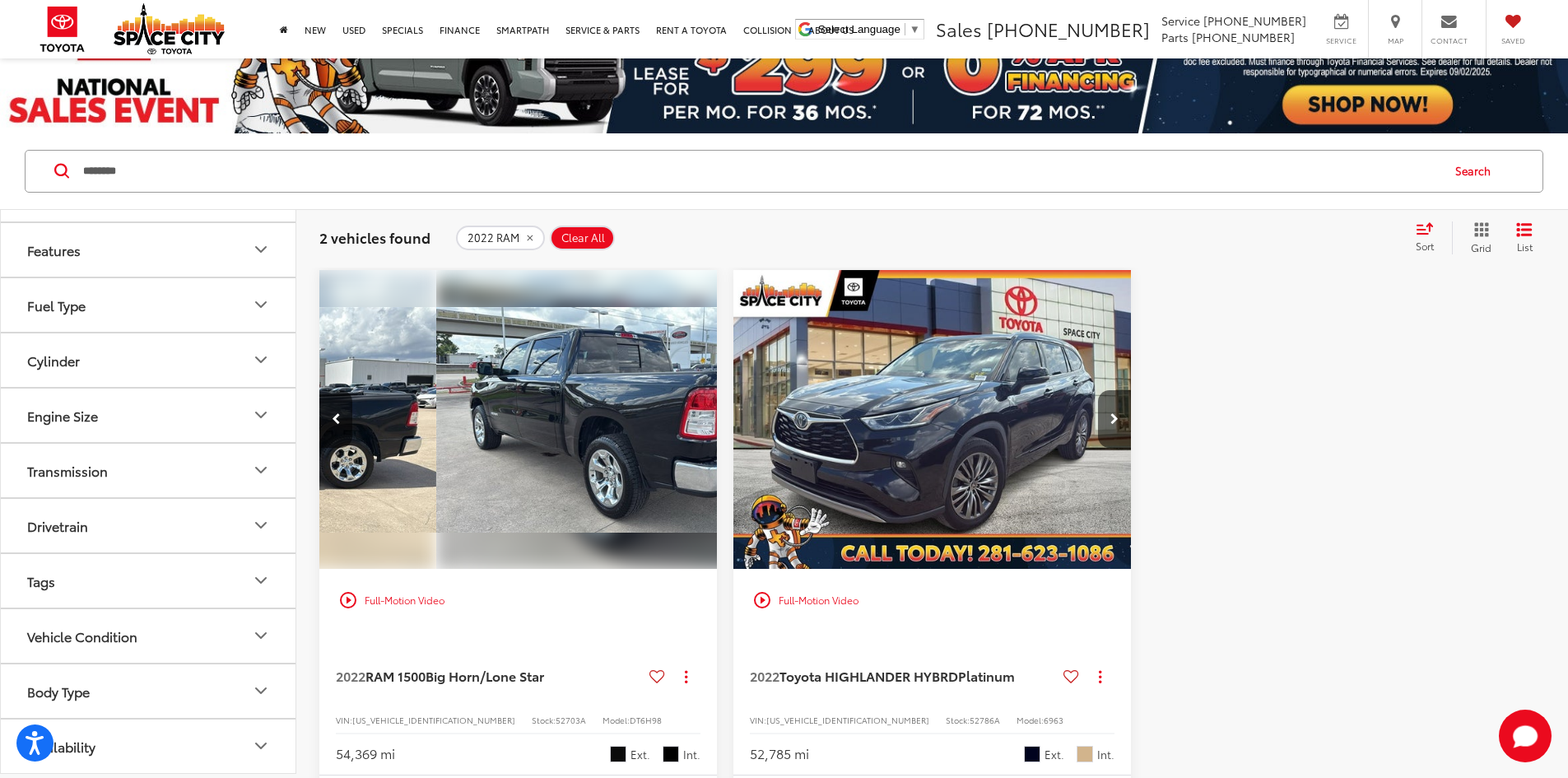
click at [836, 377] on div "View More" at bounding box center [1036, 420] width 400 height 301
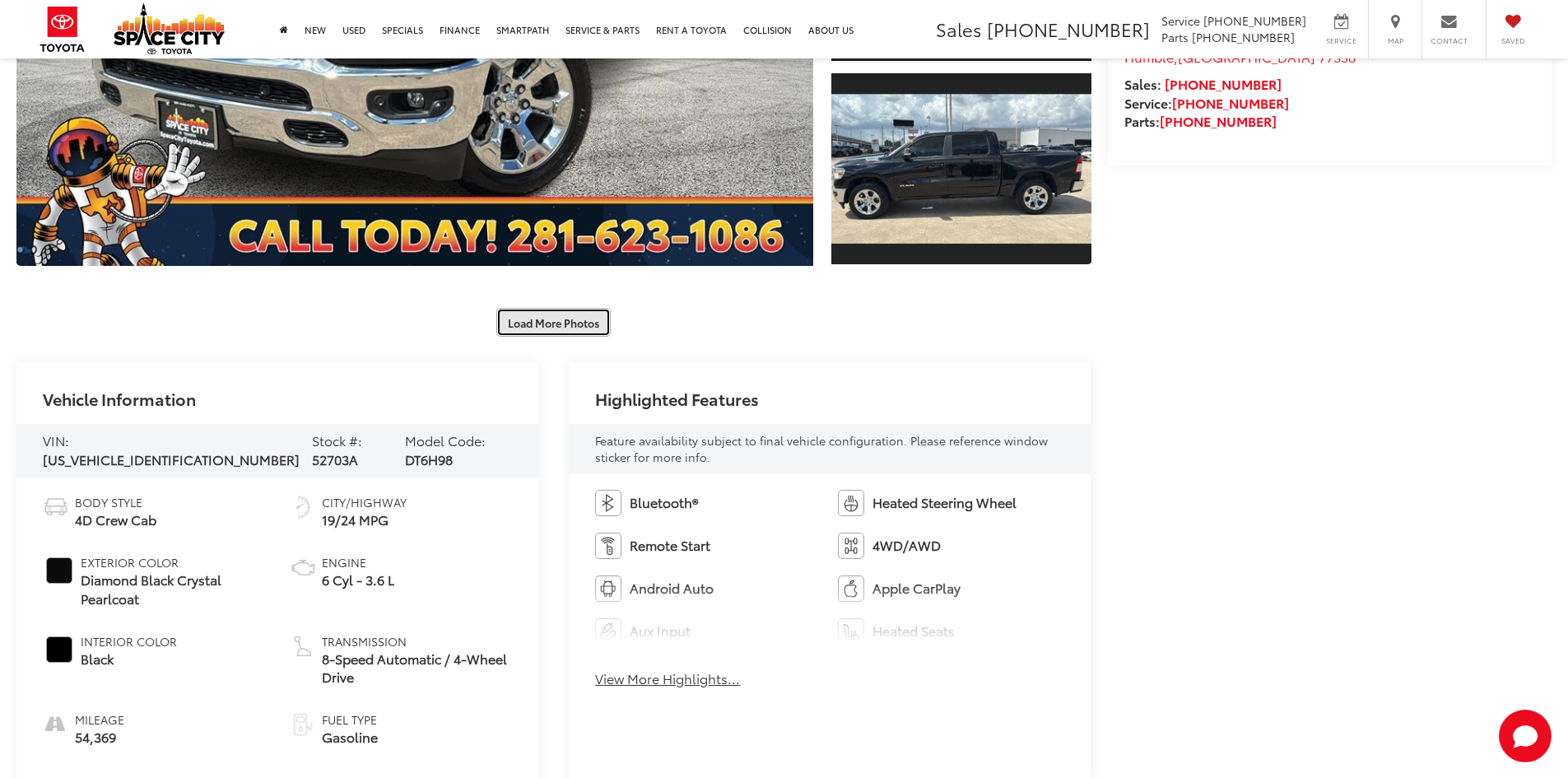
scroll to position [527, 0]
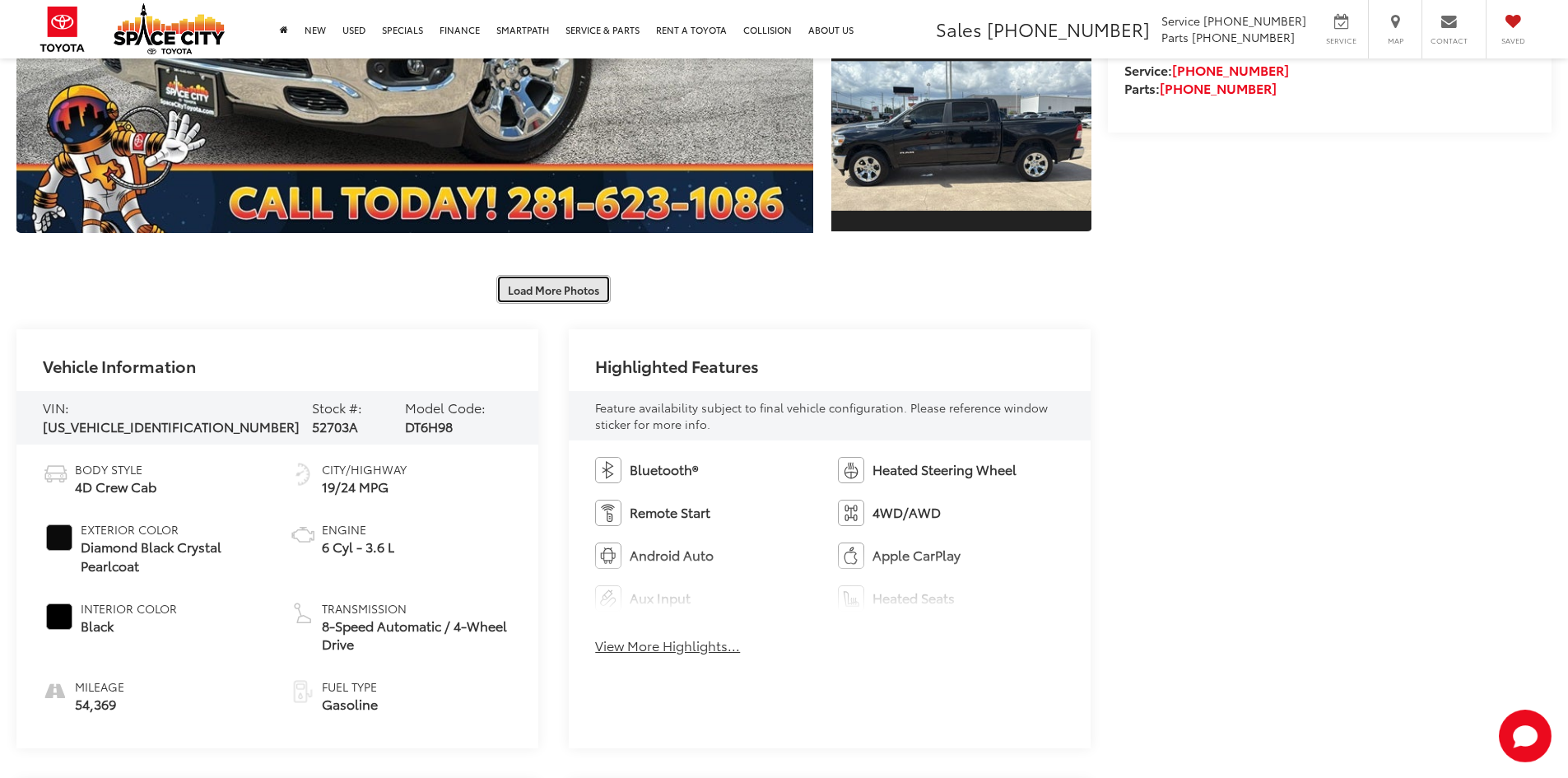
click at [525, 301] on button "Load More Photos" at bounding box center [554, 289] width 115 height 29
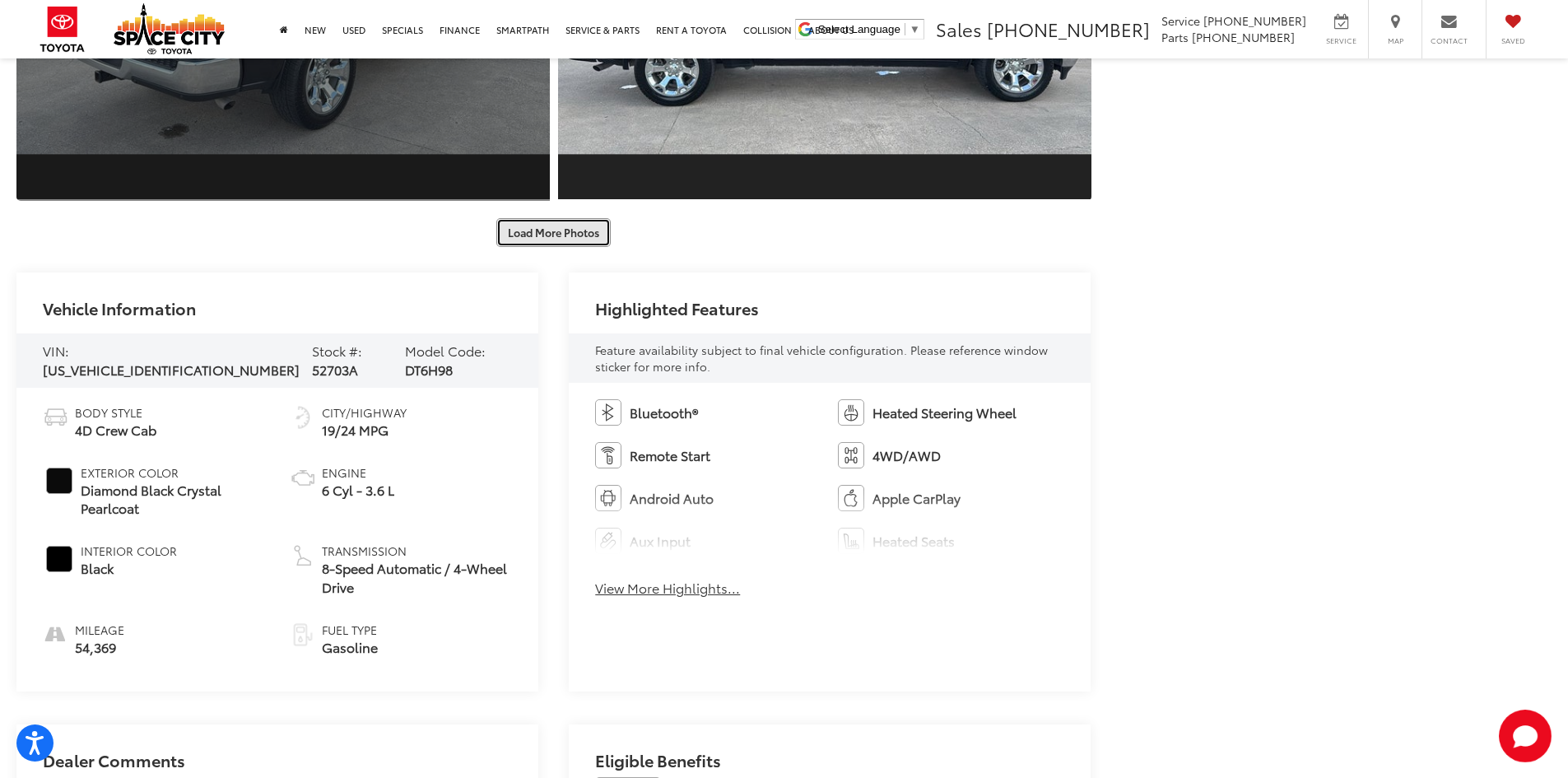
scroll to position [1431, 0]
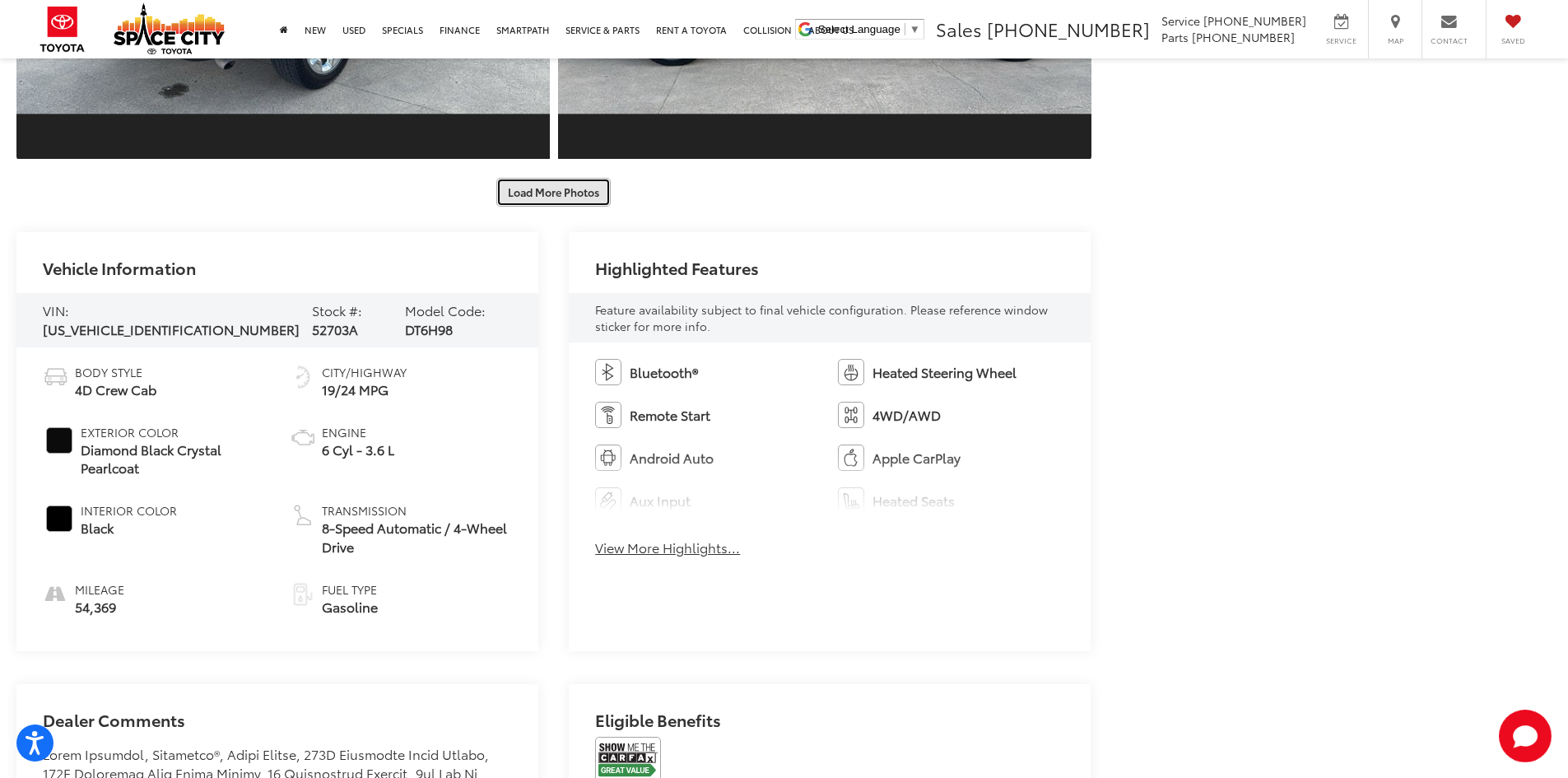
click at [528, 191] on button "Load More Photos" at bounding box center [554, 192] width 115 height 29
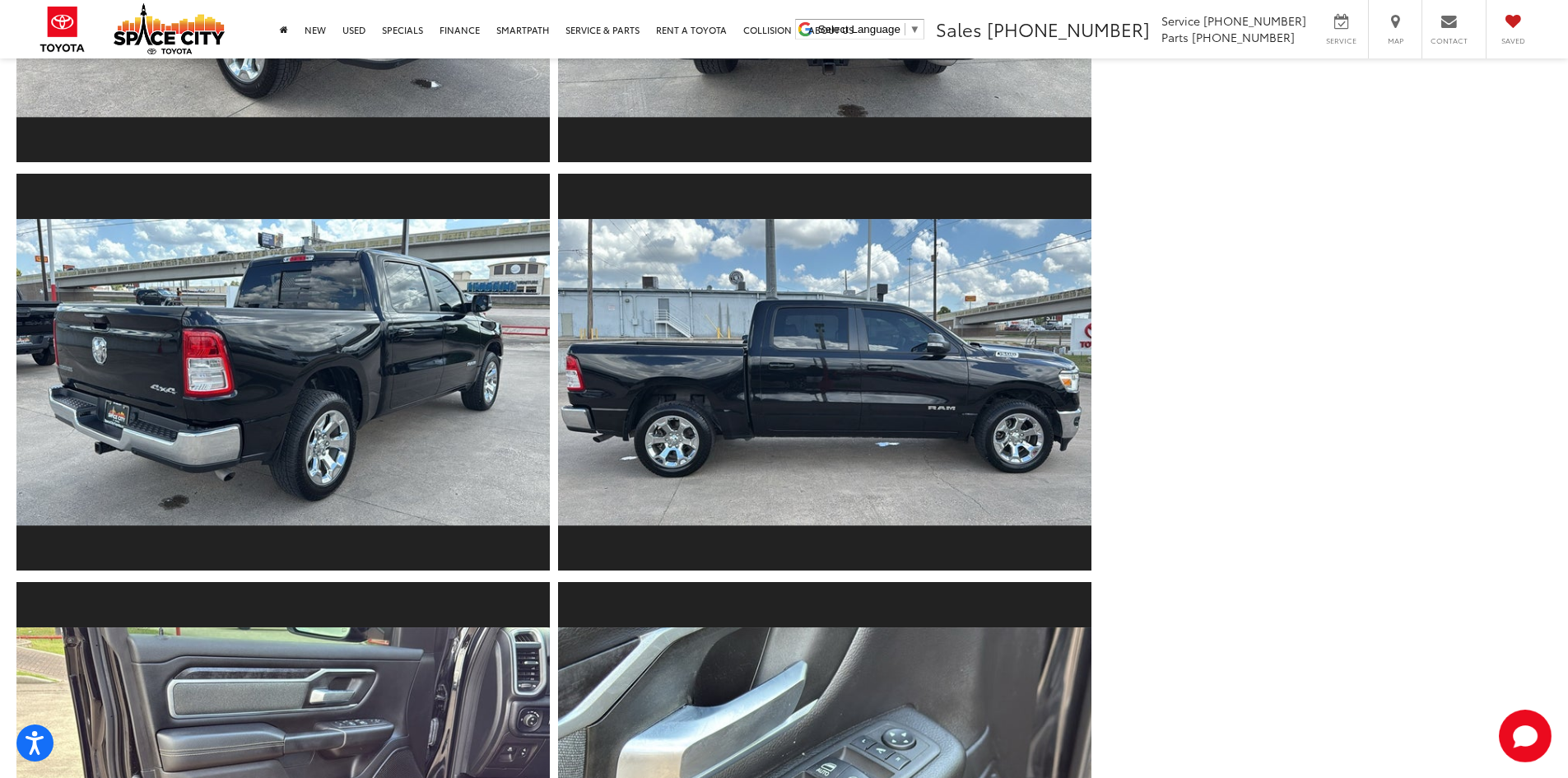
scroll to position [527, 0]
